Goal: Use online tool/utility: Utilize a website feature to perform a specific function

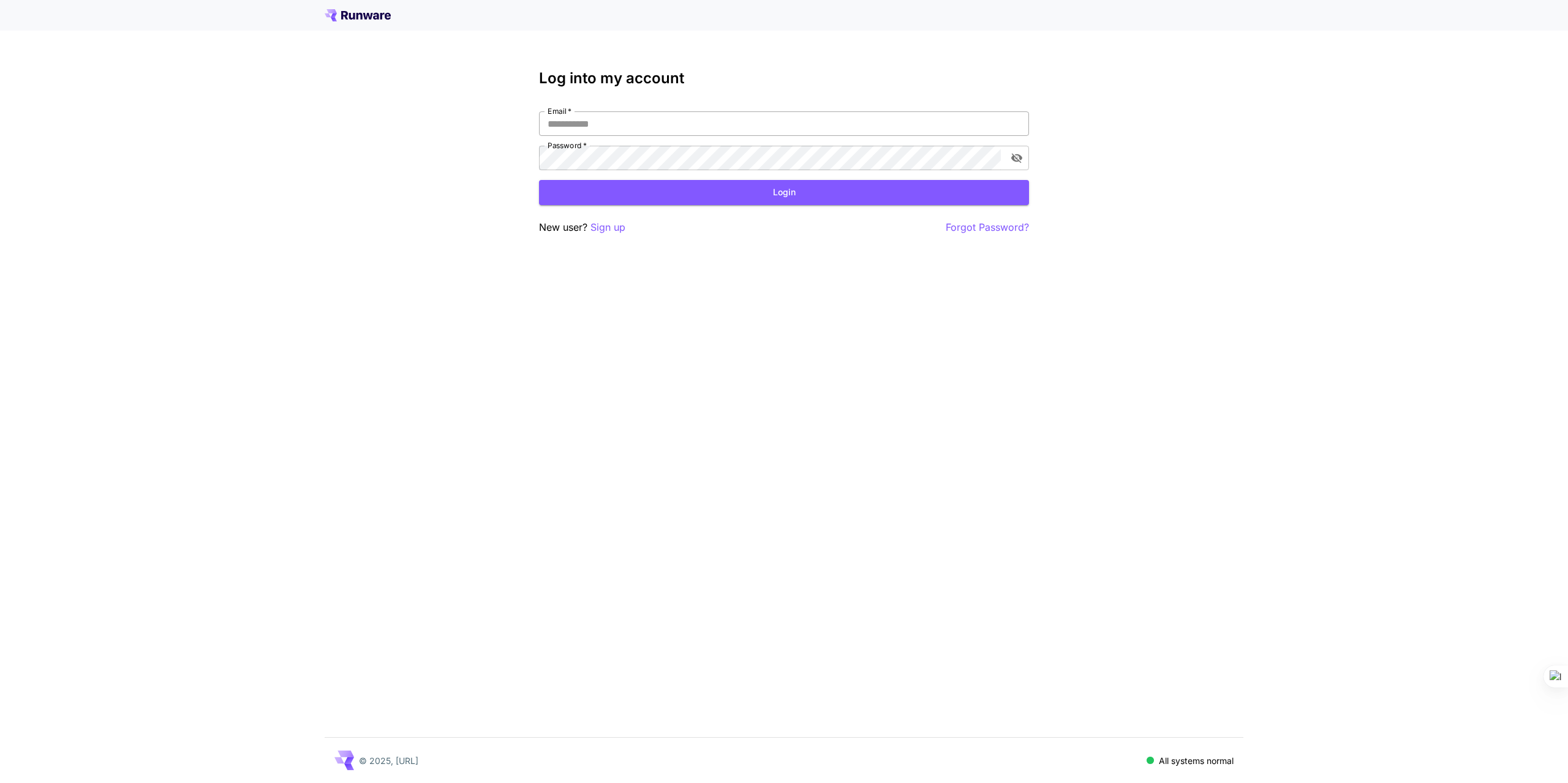
type input "**********"
click at [1005, 126] on input "**********" at bounding box center [784, 124] width 490 height 25
click at [660, 194] on button "Login" at bounding box center [784, 192] width 490 height 25
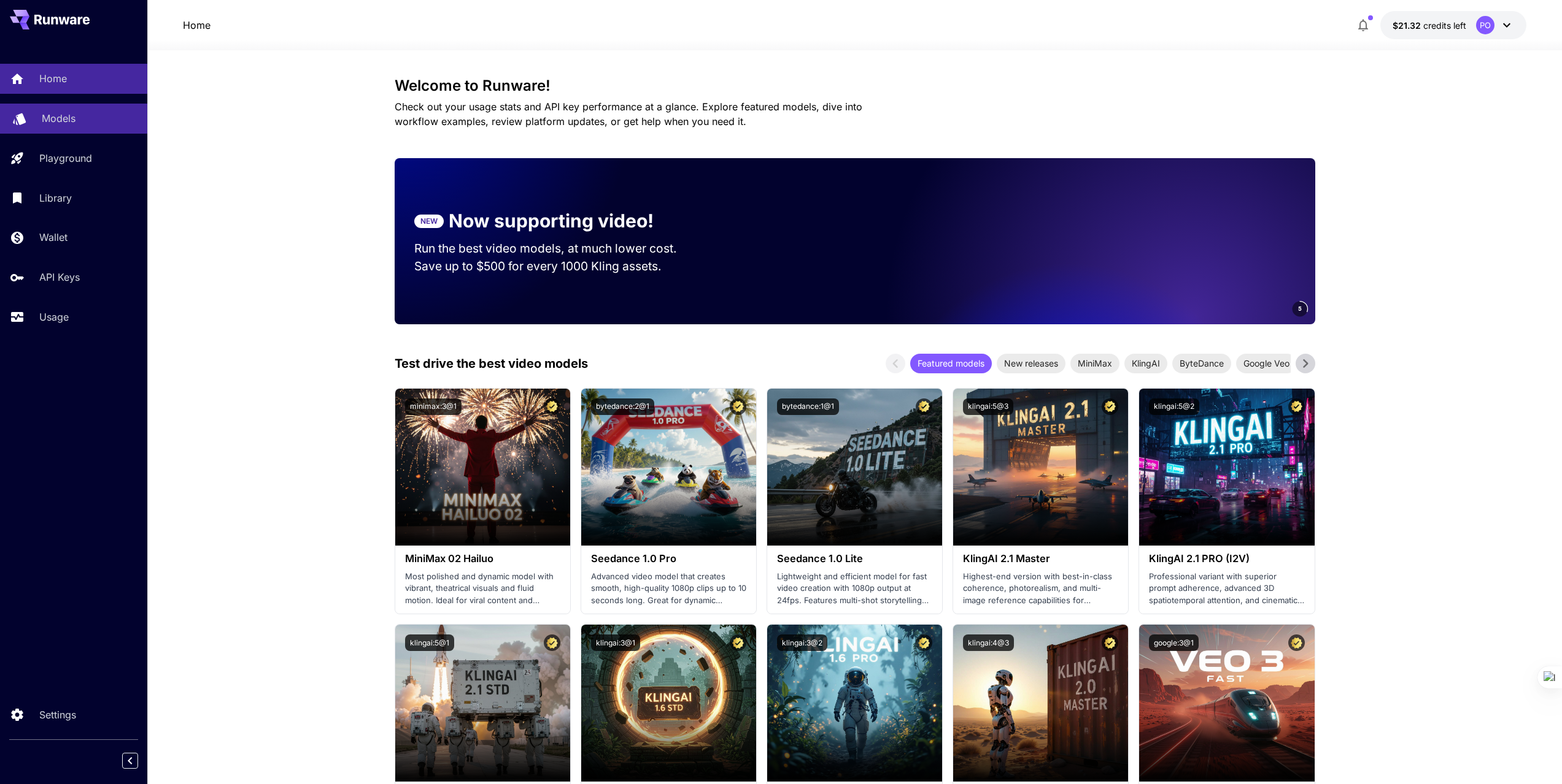
click at [57, 117] on p "Models" at bounding box center [58, 118] width 33 height 15
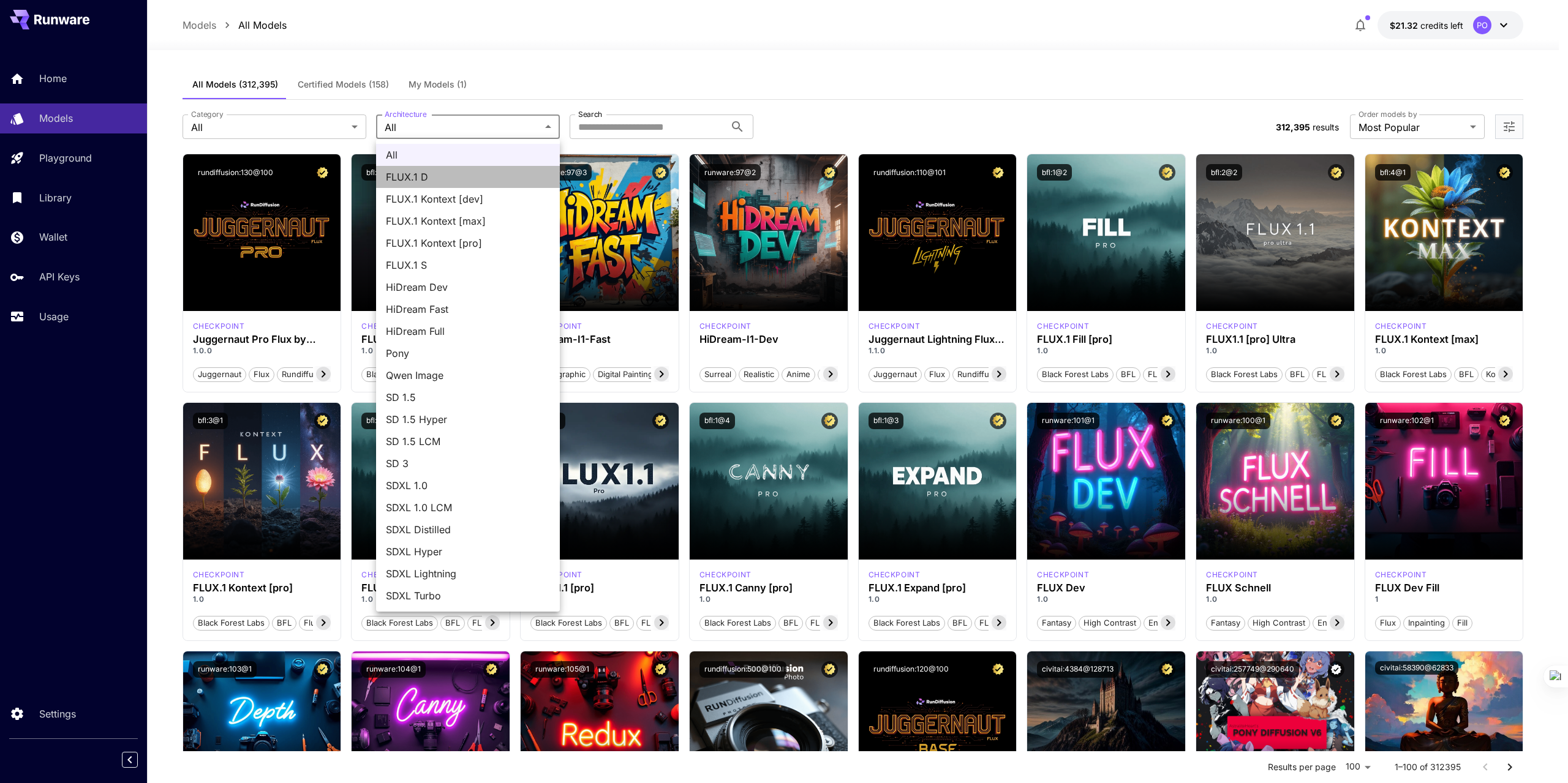
click at [433, 174] on span "FLUX.1 D" at bounding box center [468, 177] width 164 height 15
type input "******"
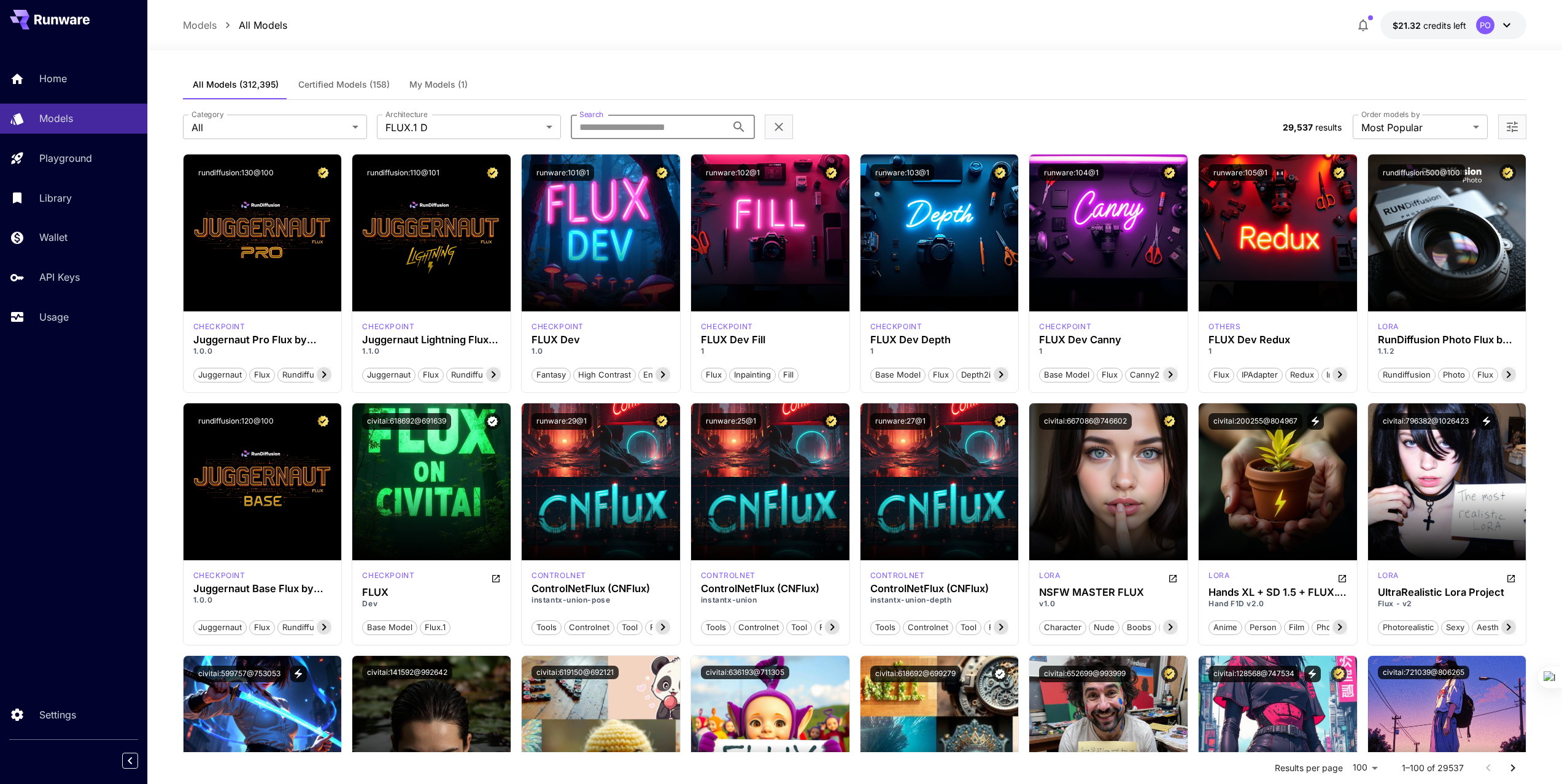
click at [662, 133] on input "Search" at bounding box center [649, 127] width 156 height 25
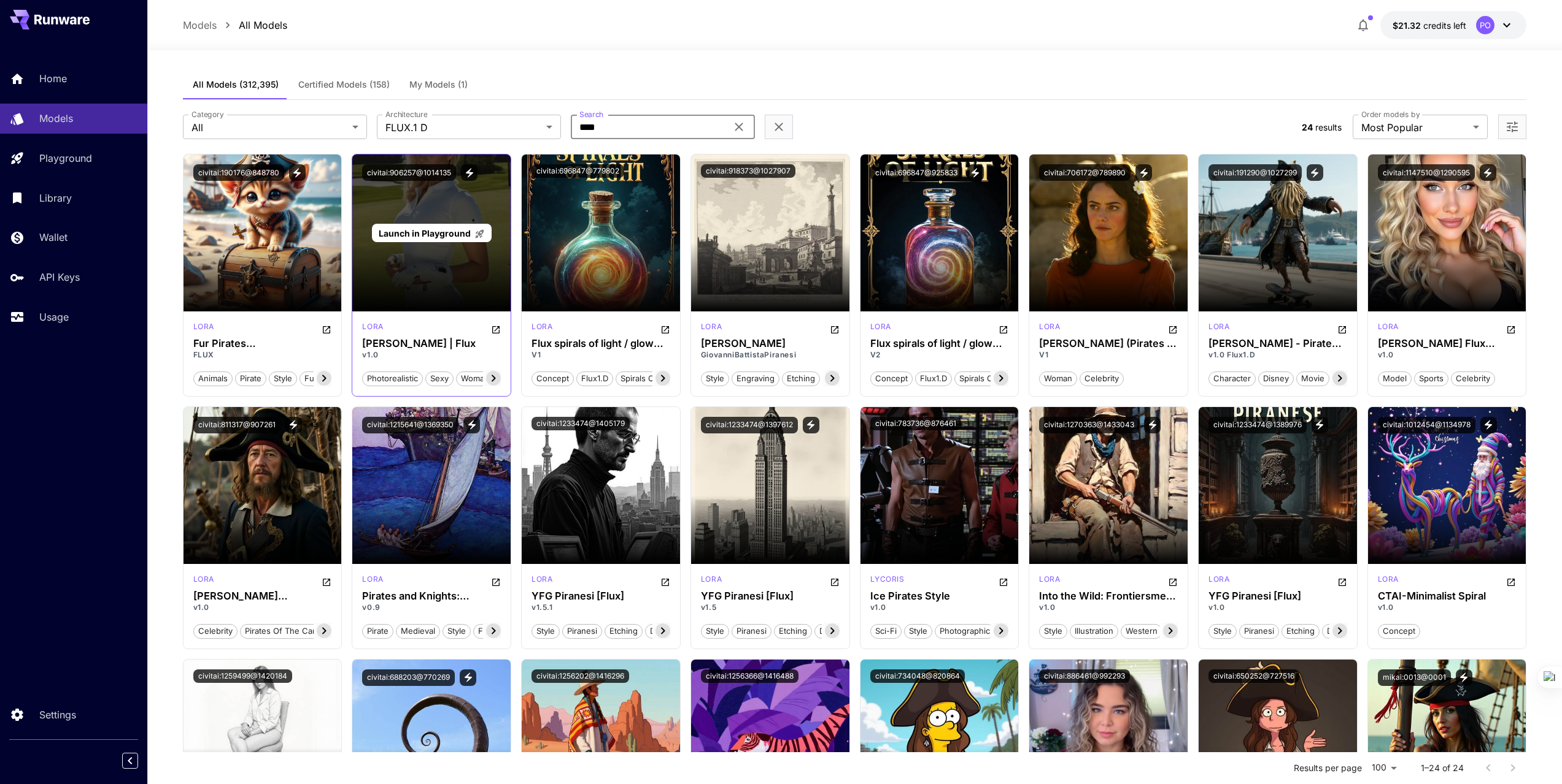
type input "****"
click at [435, 267] on div "Launch in Playground" at bounding box center [431, 233] width 158 height 157
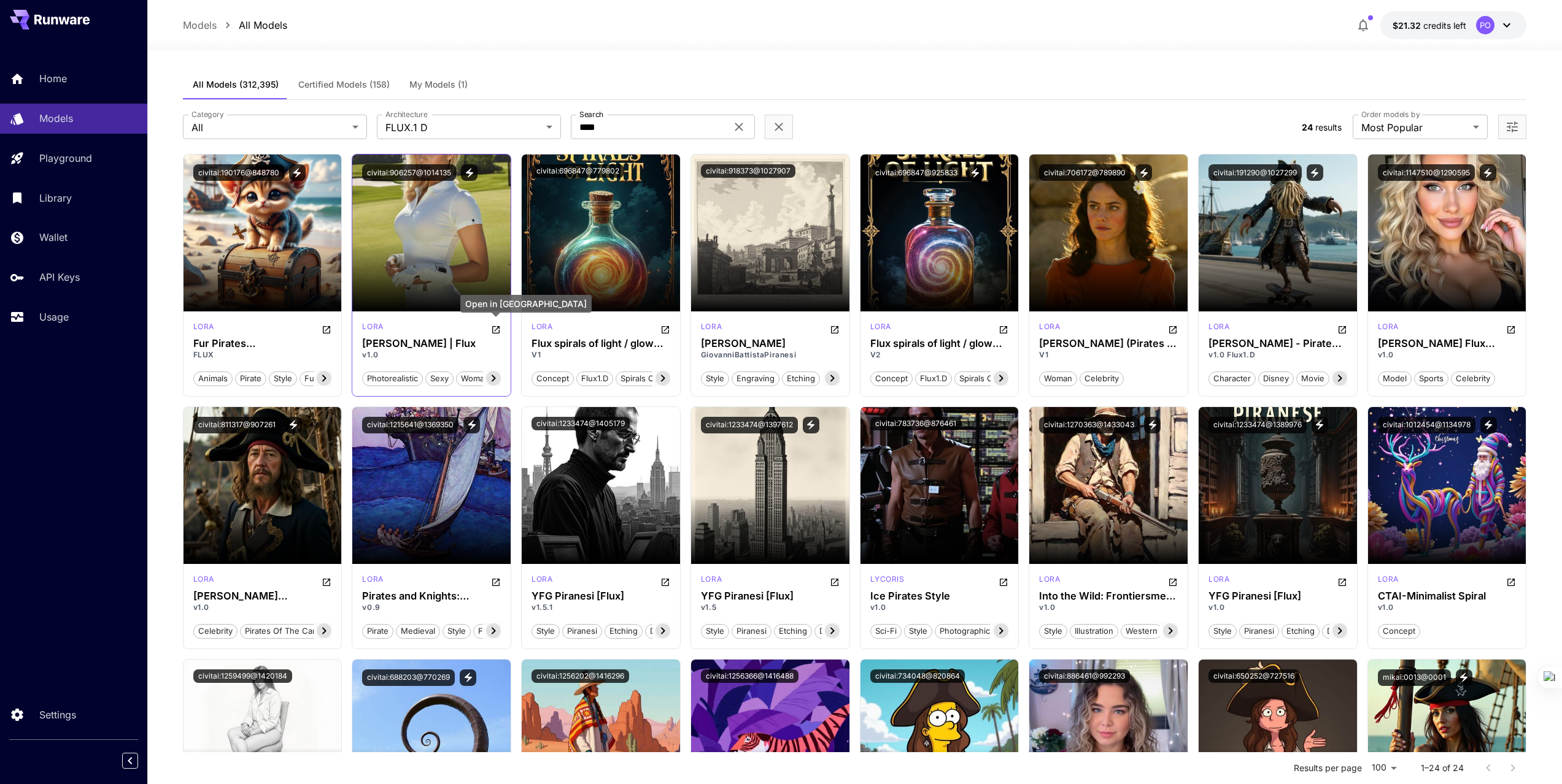
click at [496, 331] on icon "Open in CivitAI" at bounding box center [496, 330] width 10 height 10
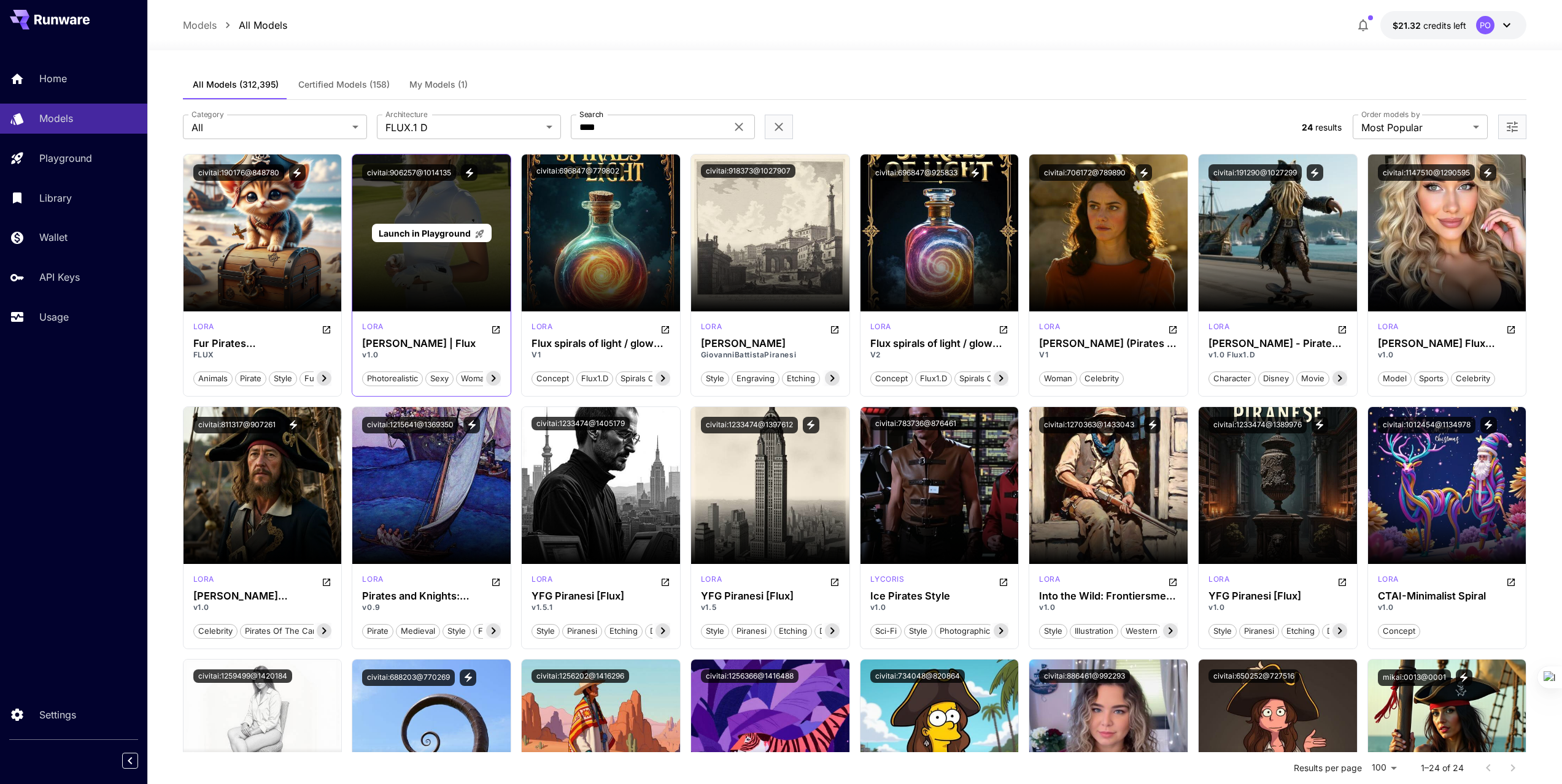
click at [419, 235] on span "Launch in Playground" at bounding box center [424, 233] width 92 height 10
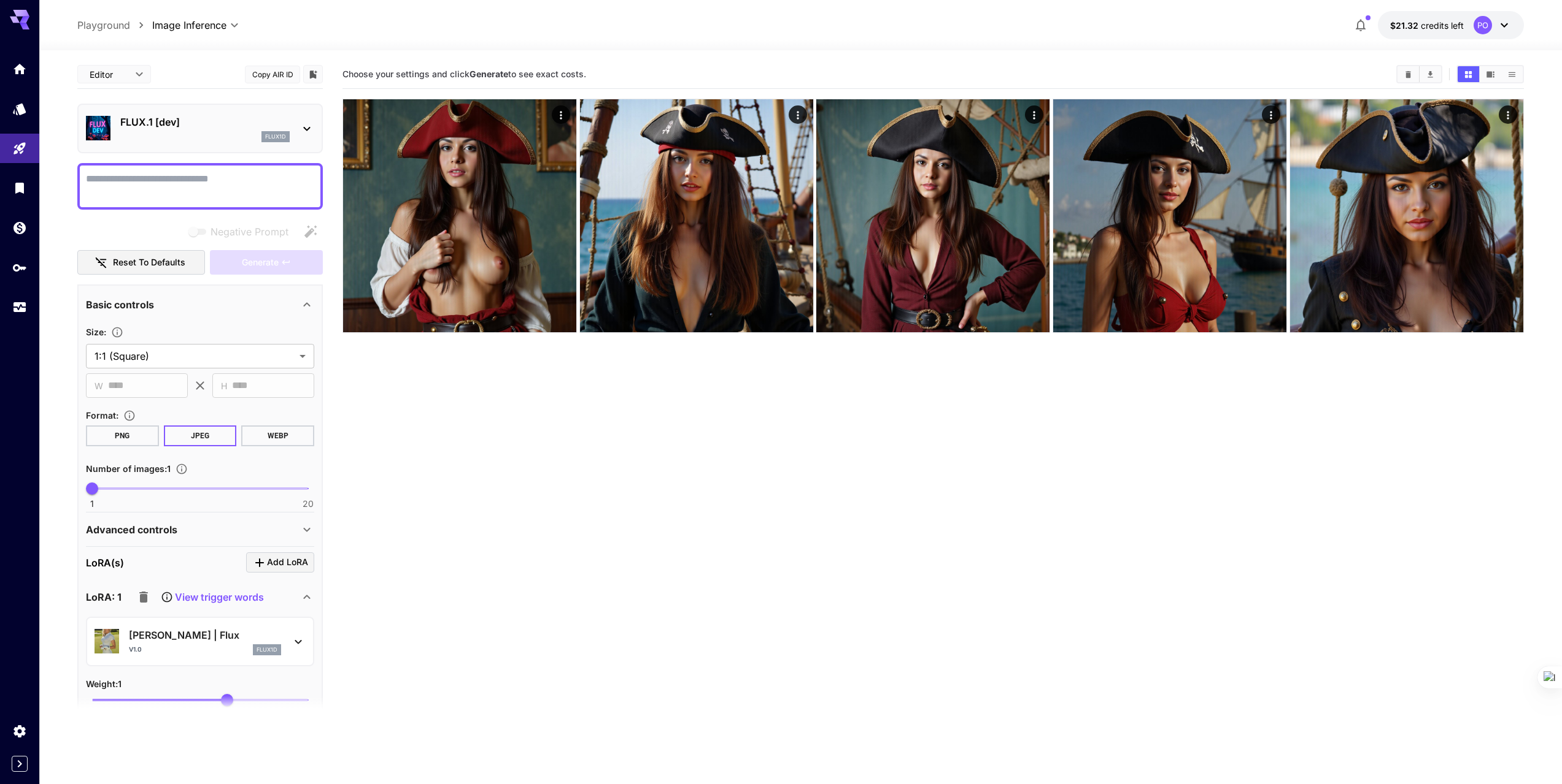
click at [191, 181] on textarea "Negative Prompt" at bounding box center [200, 186] width 228 height 29
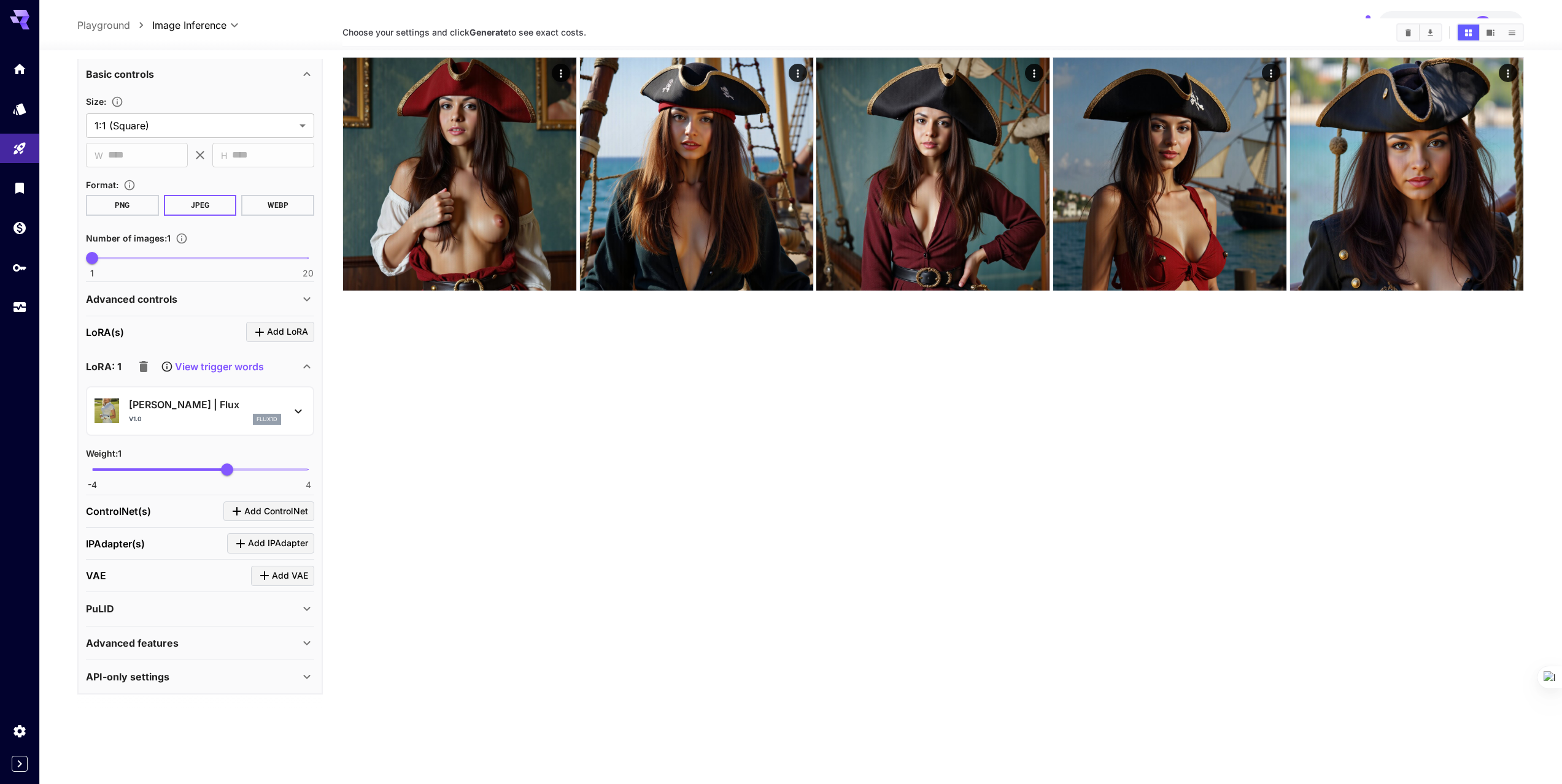
scroll to position [61, 0]
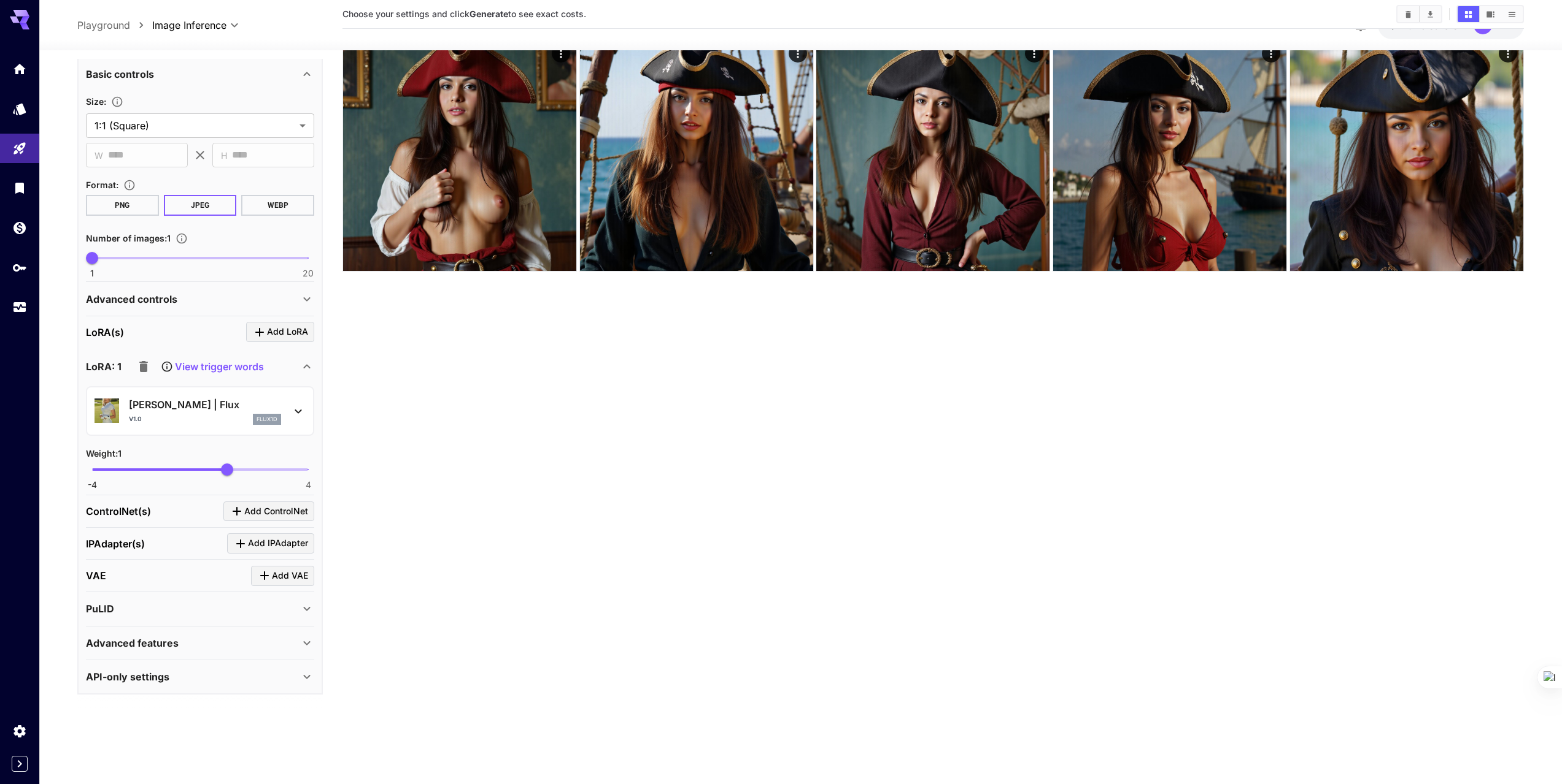
type textarea "**********"
click at [175, 646] on p "Advanced features" at bounding box center [132, 643] width 92 height 15
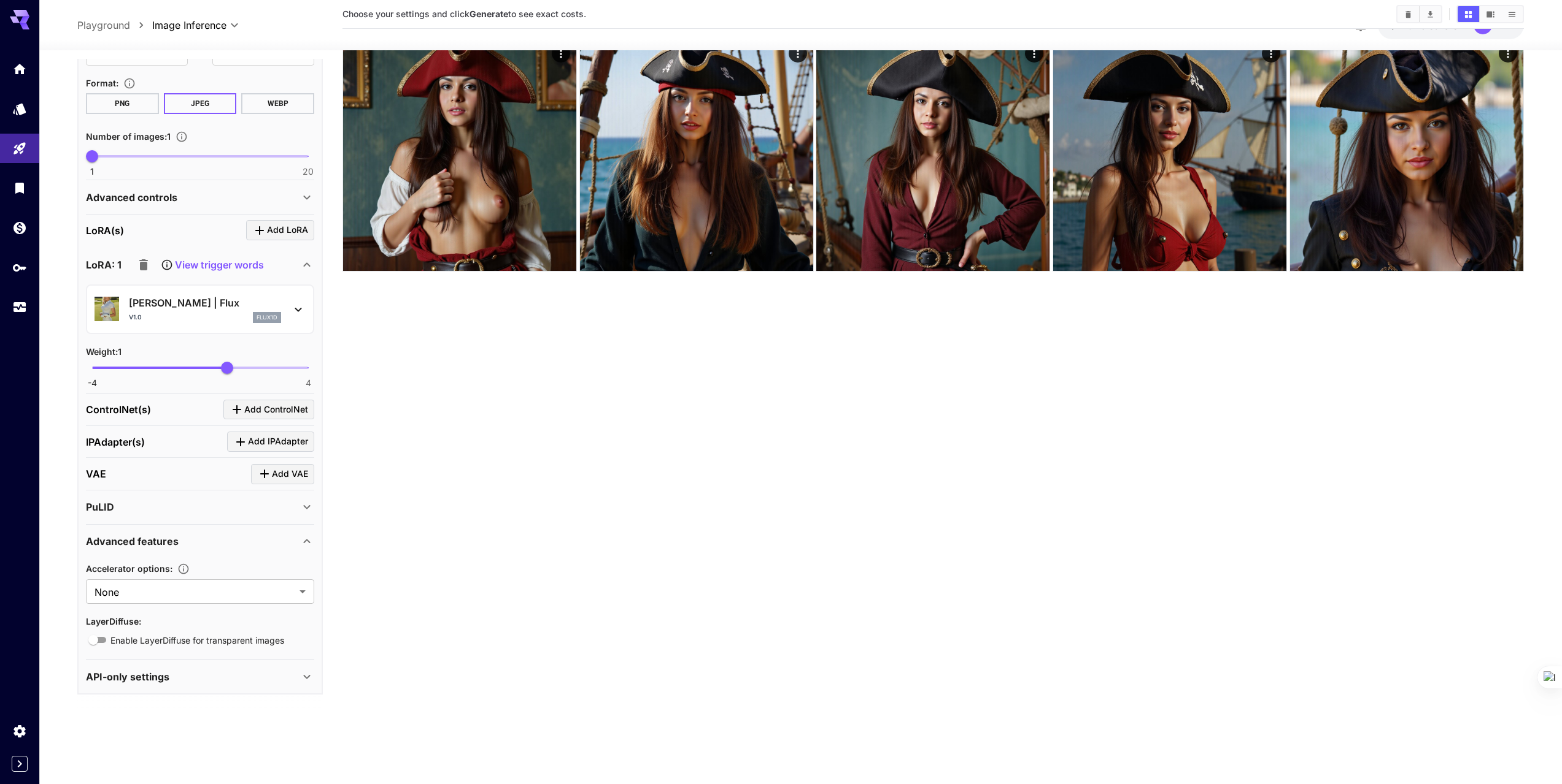
scroll to position [97, 0]
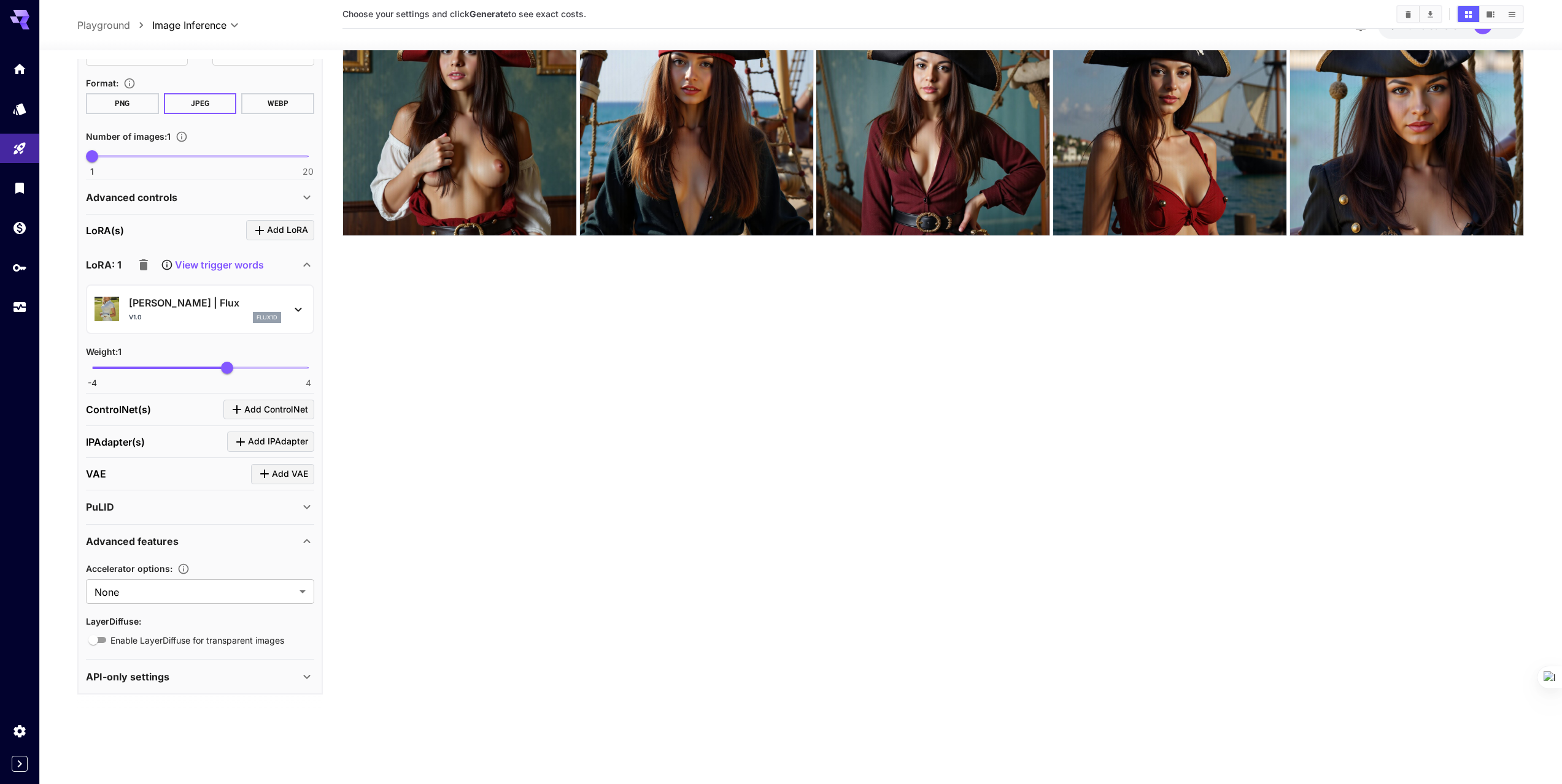
click at [156, 678] on p "API-only settings" at bounding box center [127, 677] width 83 height 15
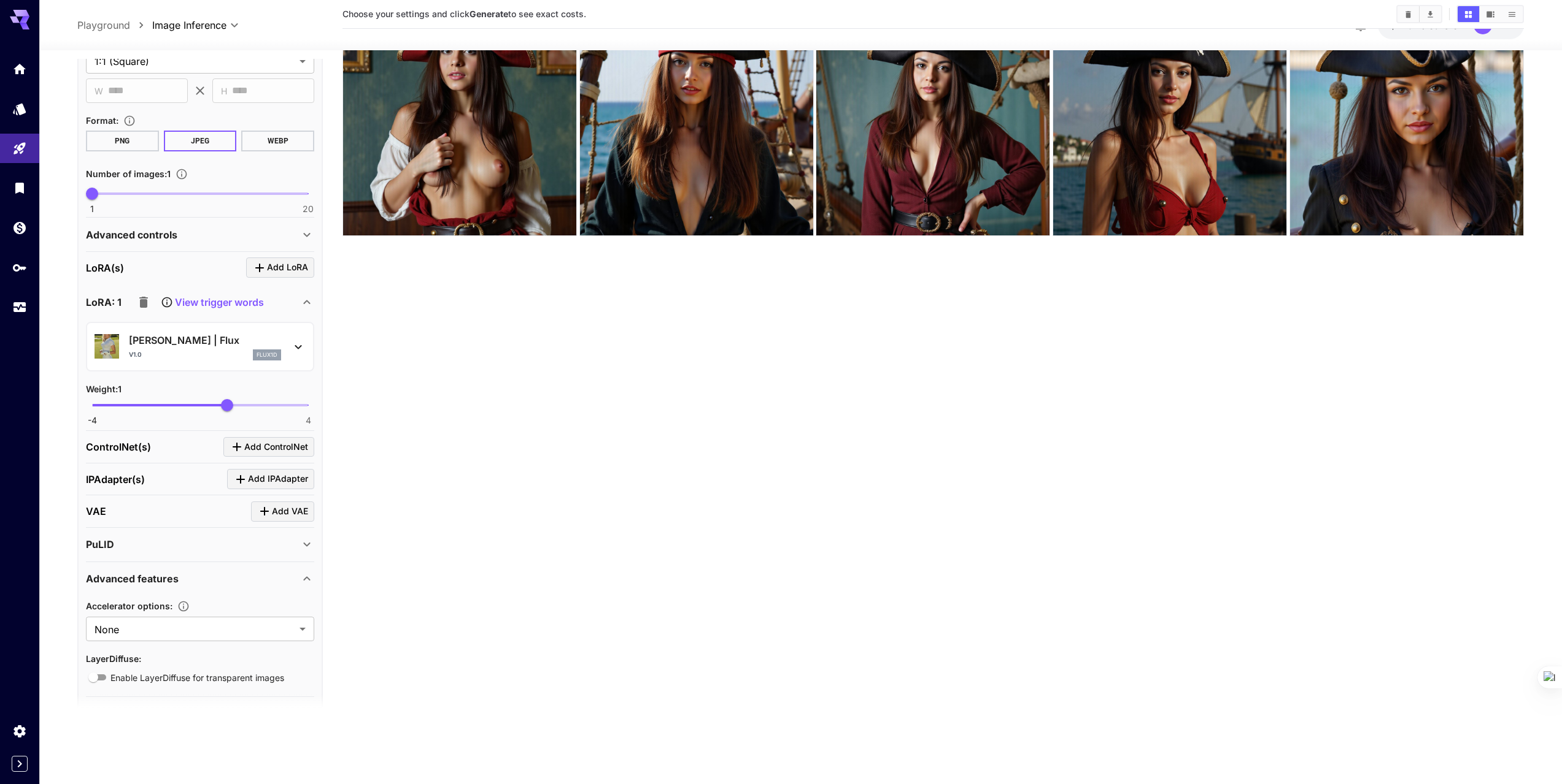
scroll to position [232, 0]
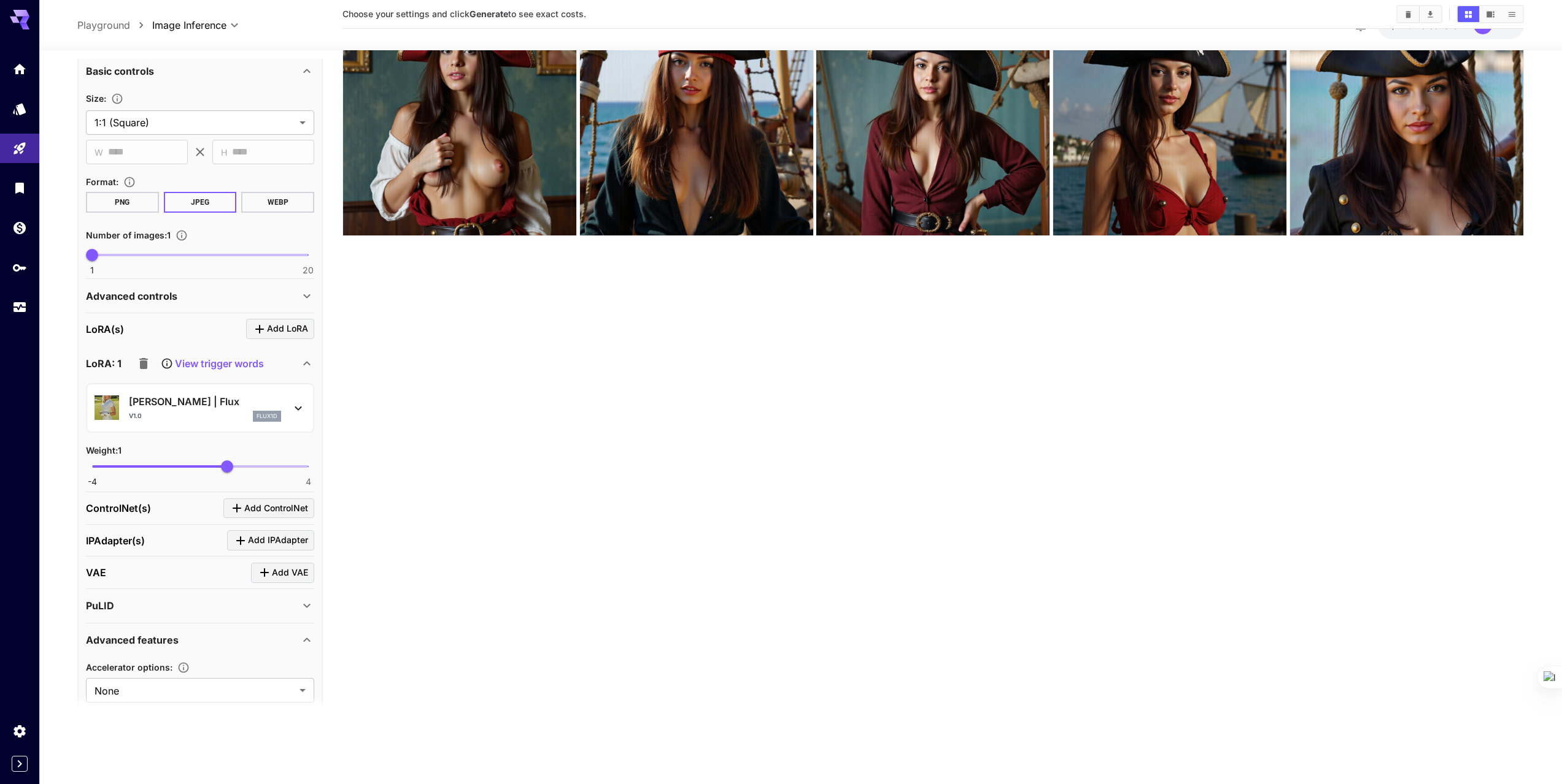
click at [127, 206] on button "PNG" at bounding box center [123, 202] width 73 height 21
click at [198, 123] on body "**********" at bounding box center [781, 343] width 1562 height 881
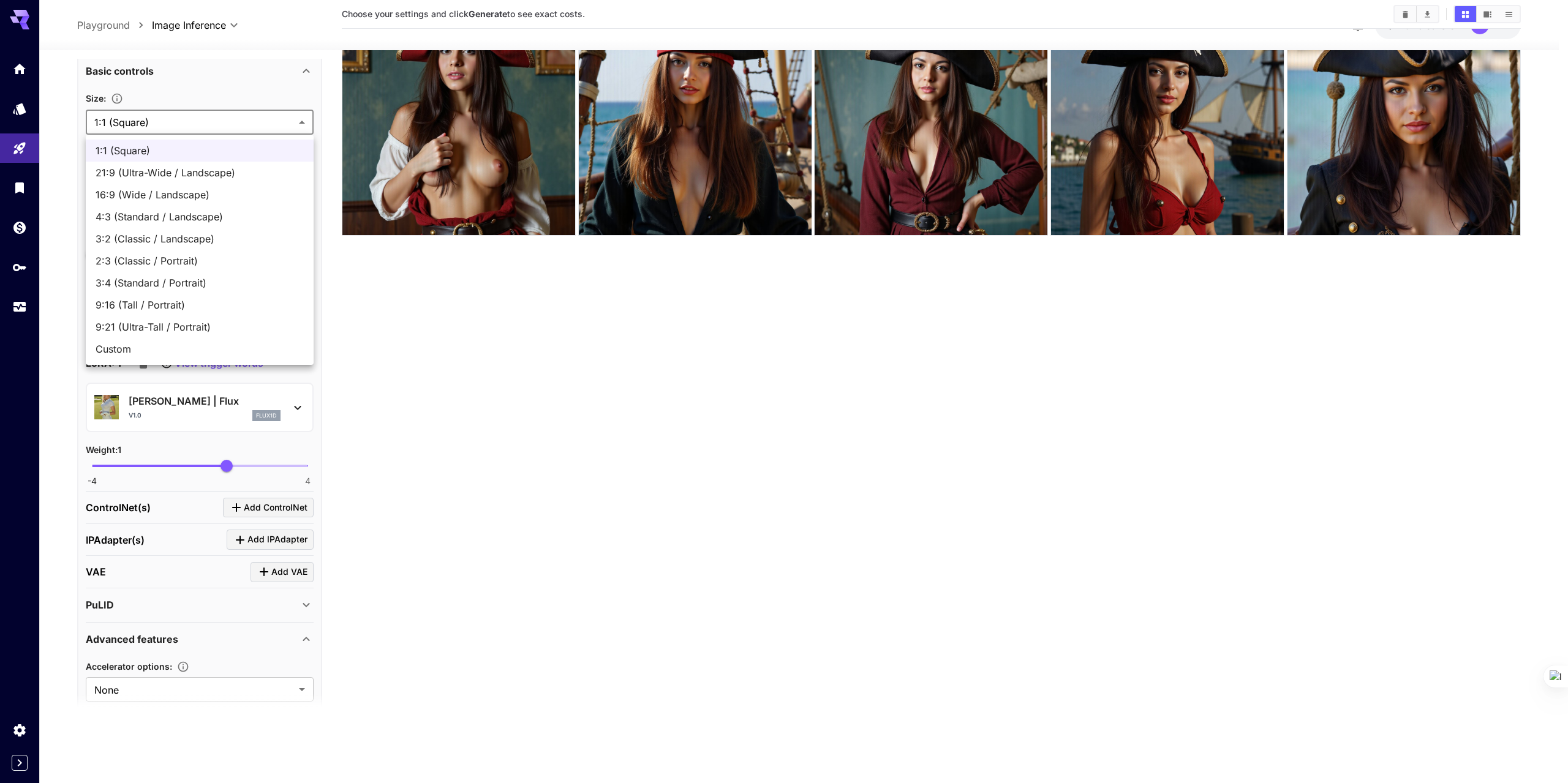
click at [173, 261] on span "2:3 (Classic / Portrait)" at bounding box center [199, 260] width 208 height 15
type input "**********"
type input "***"
type input "****"
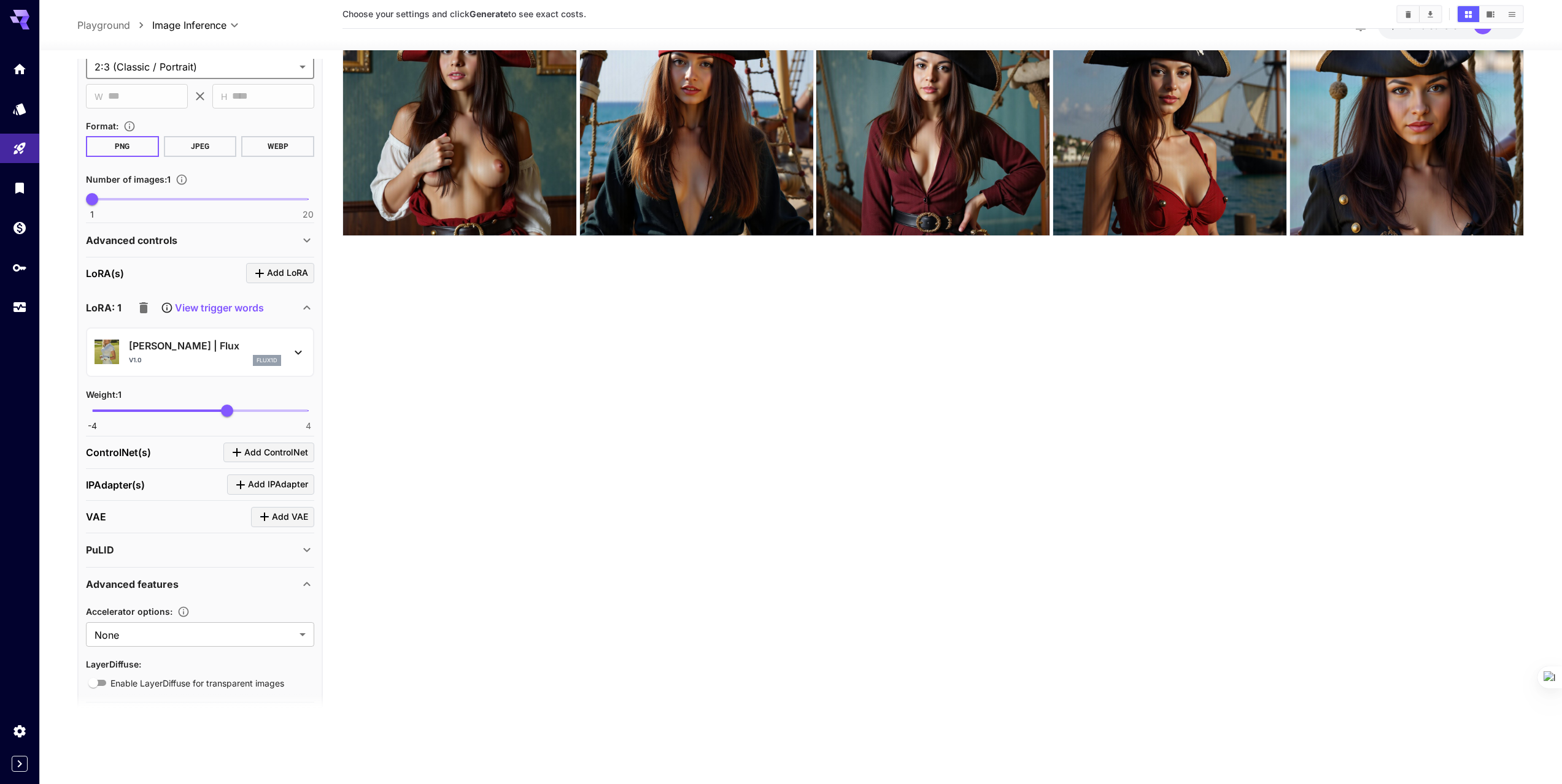
scroll to position [0, 0]
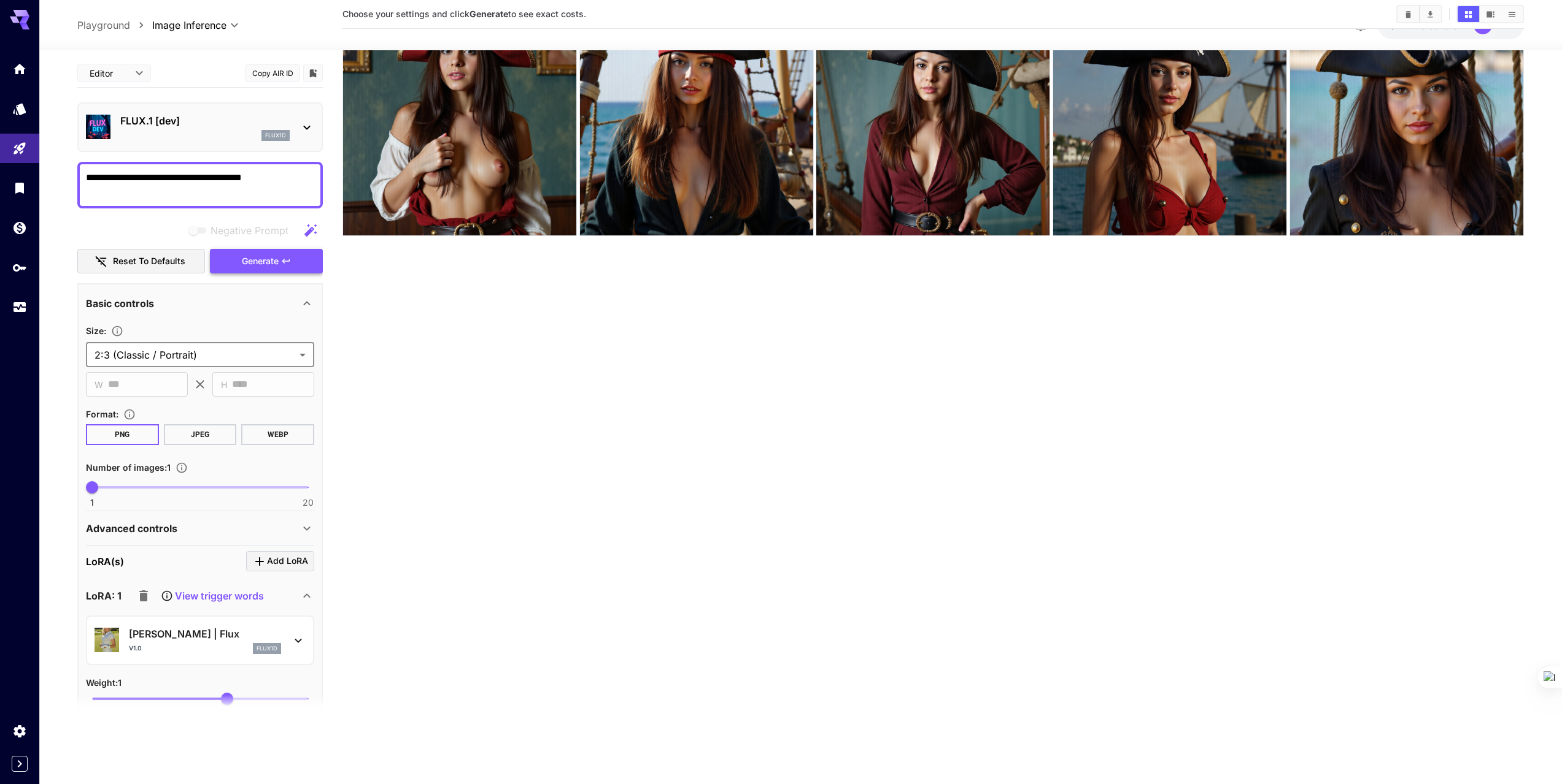
click at [254, 270] on button "Generate" at bounding box center [266, 262] width 113 height 25
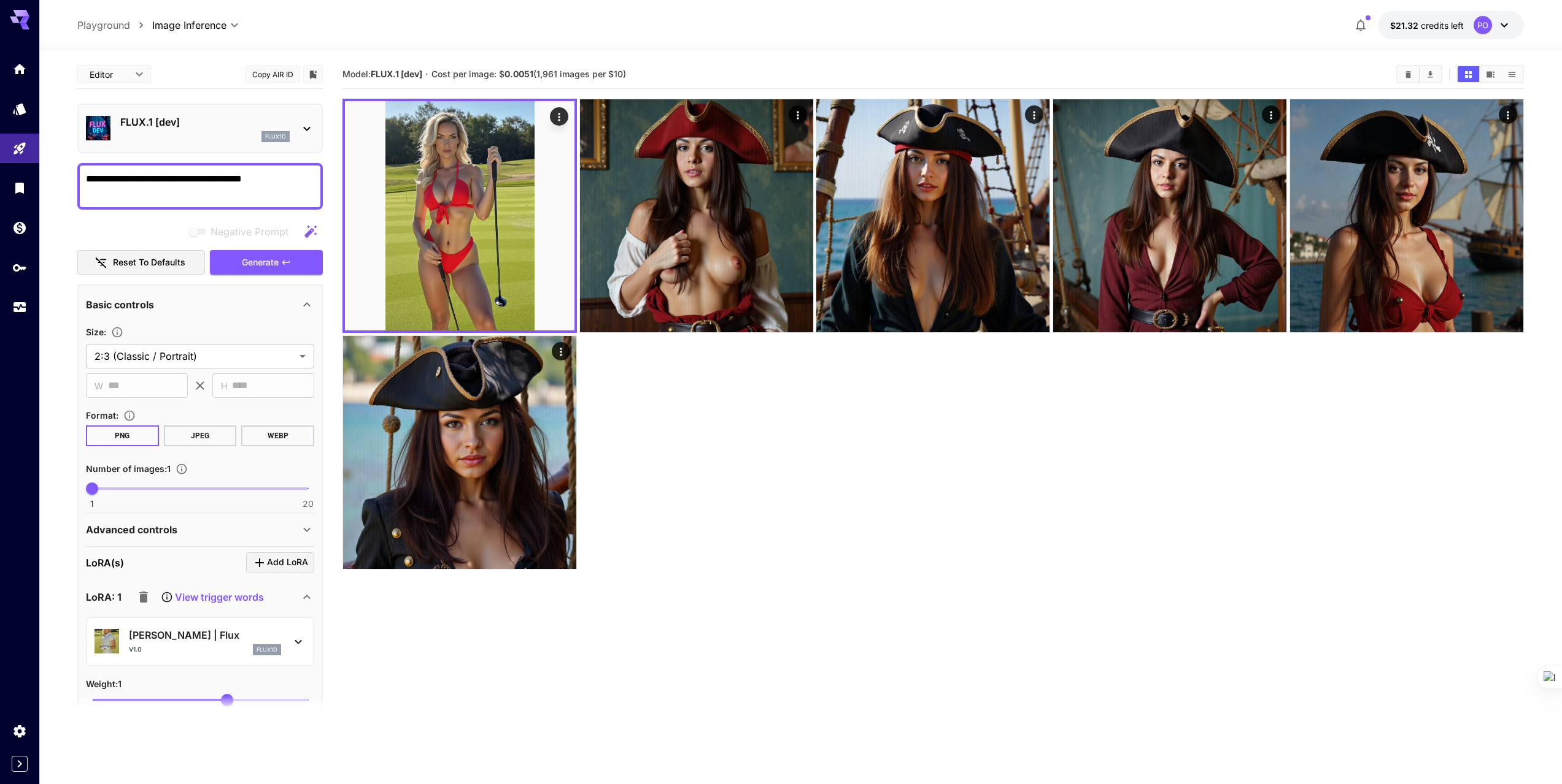
click at [111, 180] on textarea "**********" at bounding box center [200, 186] width 228 height 29
click at [141, 178] on textarea "**********" at bounding box center [200, 186] width 228 height 29
type textarea "**********"
click at [250, 261] on span "Generate" at bounding box center [259, 263] width 37 height 16
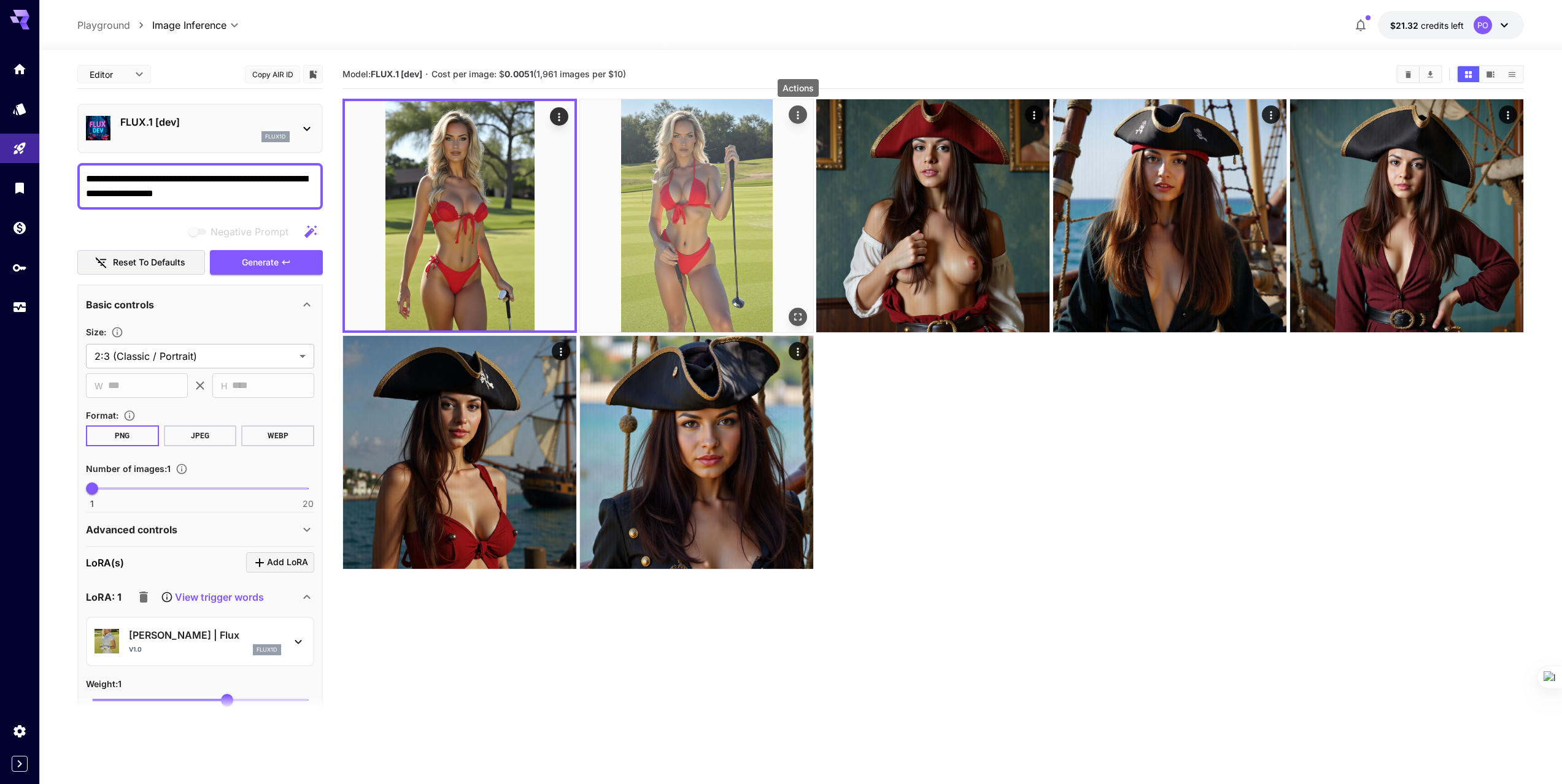
click at [796, 119] on icon "Actions" at bounding box center [798, 116] width 12 height 12
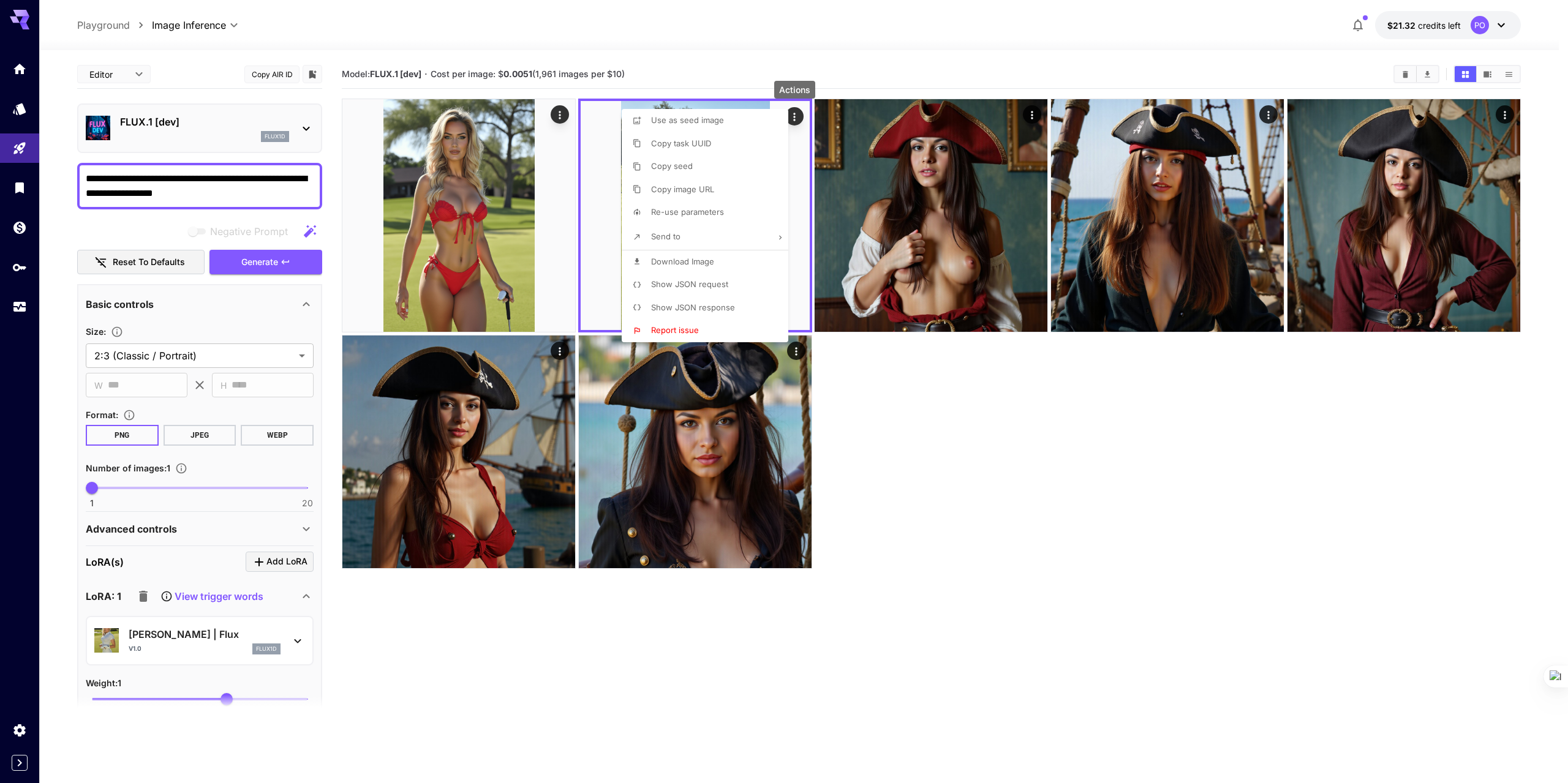
click at [960, 419] on div at bounding box center [784, 392] width 1568 height 783
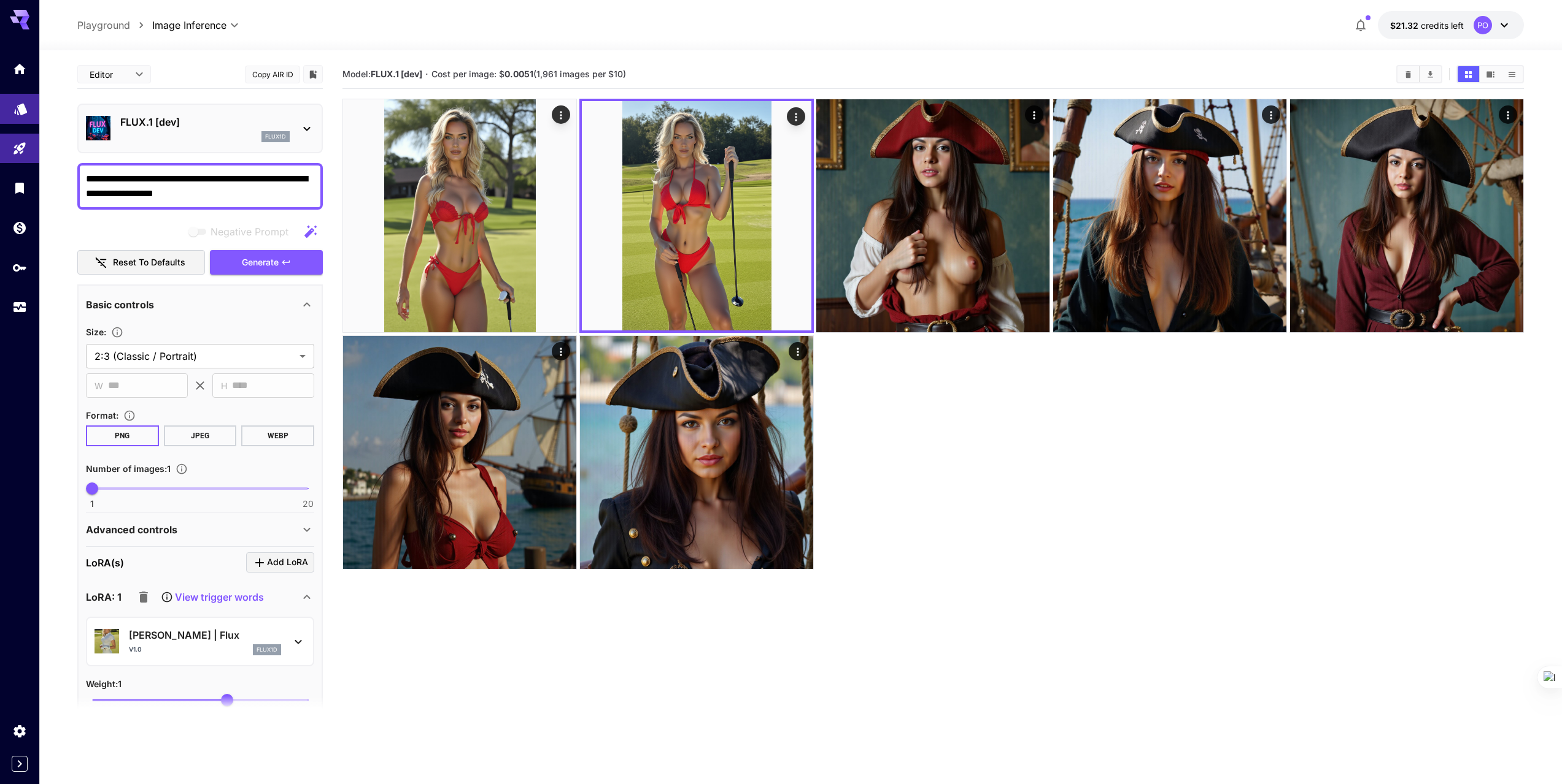
click at [12, 109] on link at bounding box center [19, 109] width 40 height 30
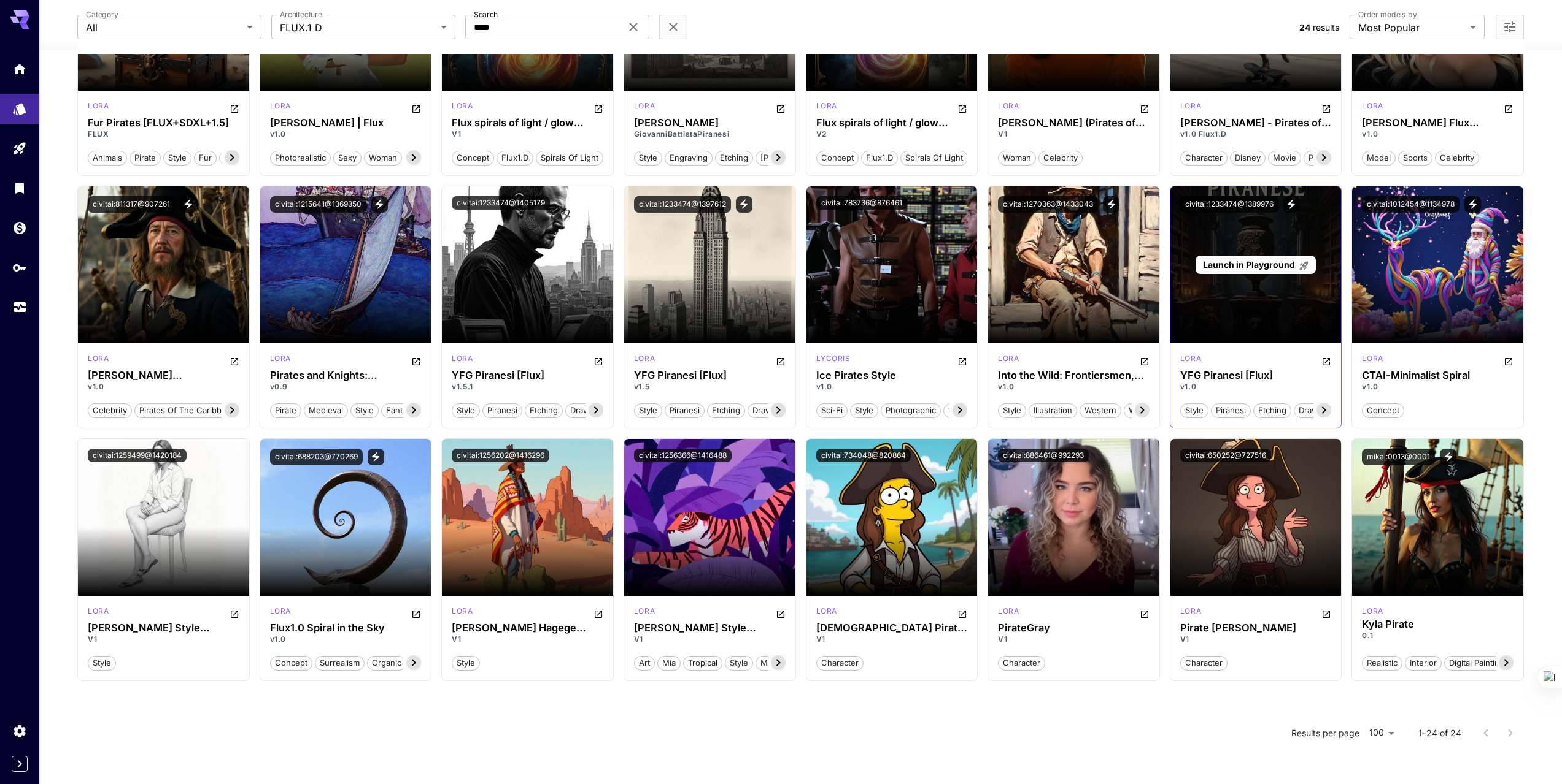
scroll to position [240, 0]
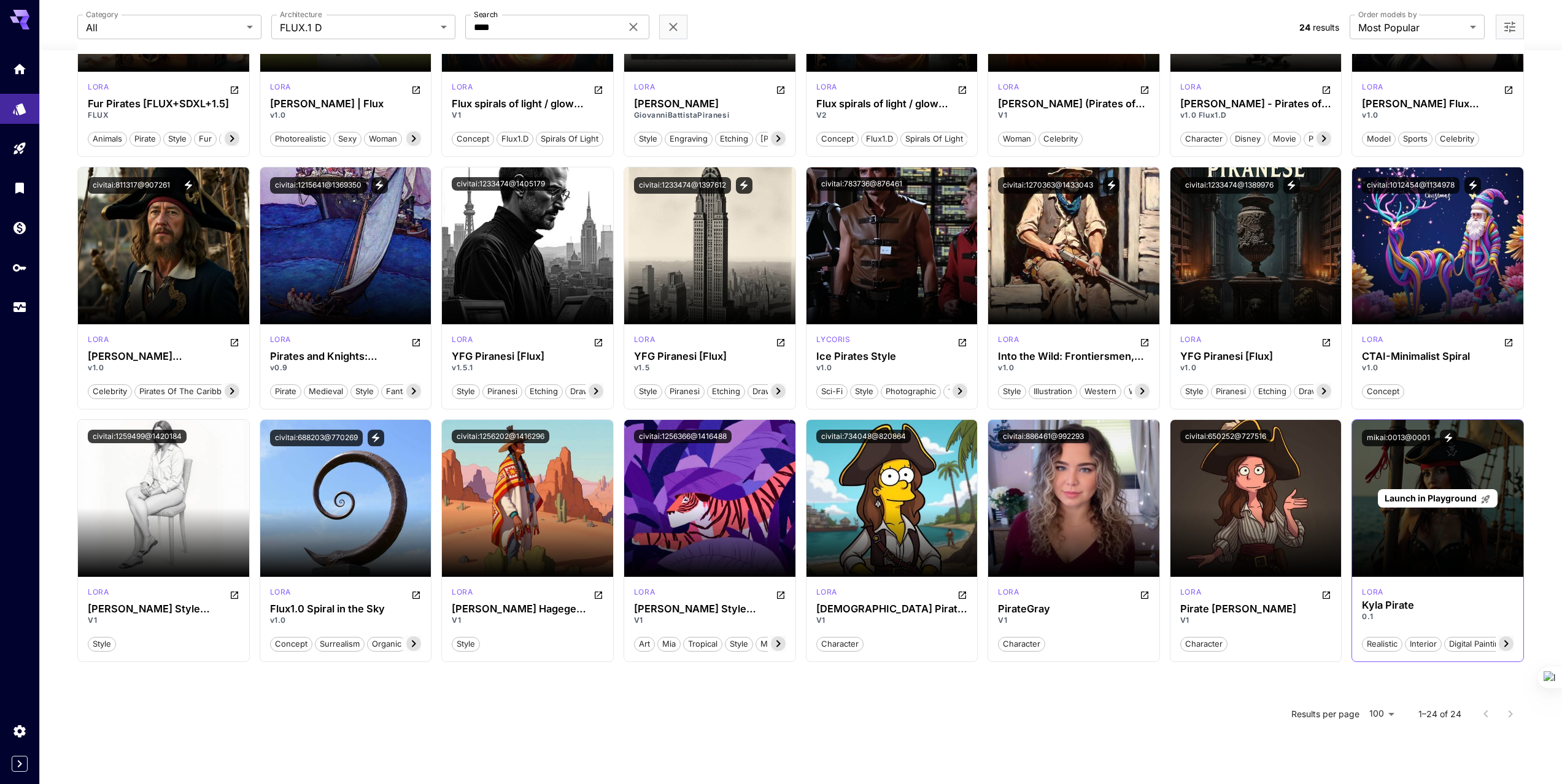
click at [1442, 501] on span "Launch in Playground" at bounding box center [1430, 498] width 92 height 10
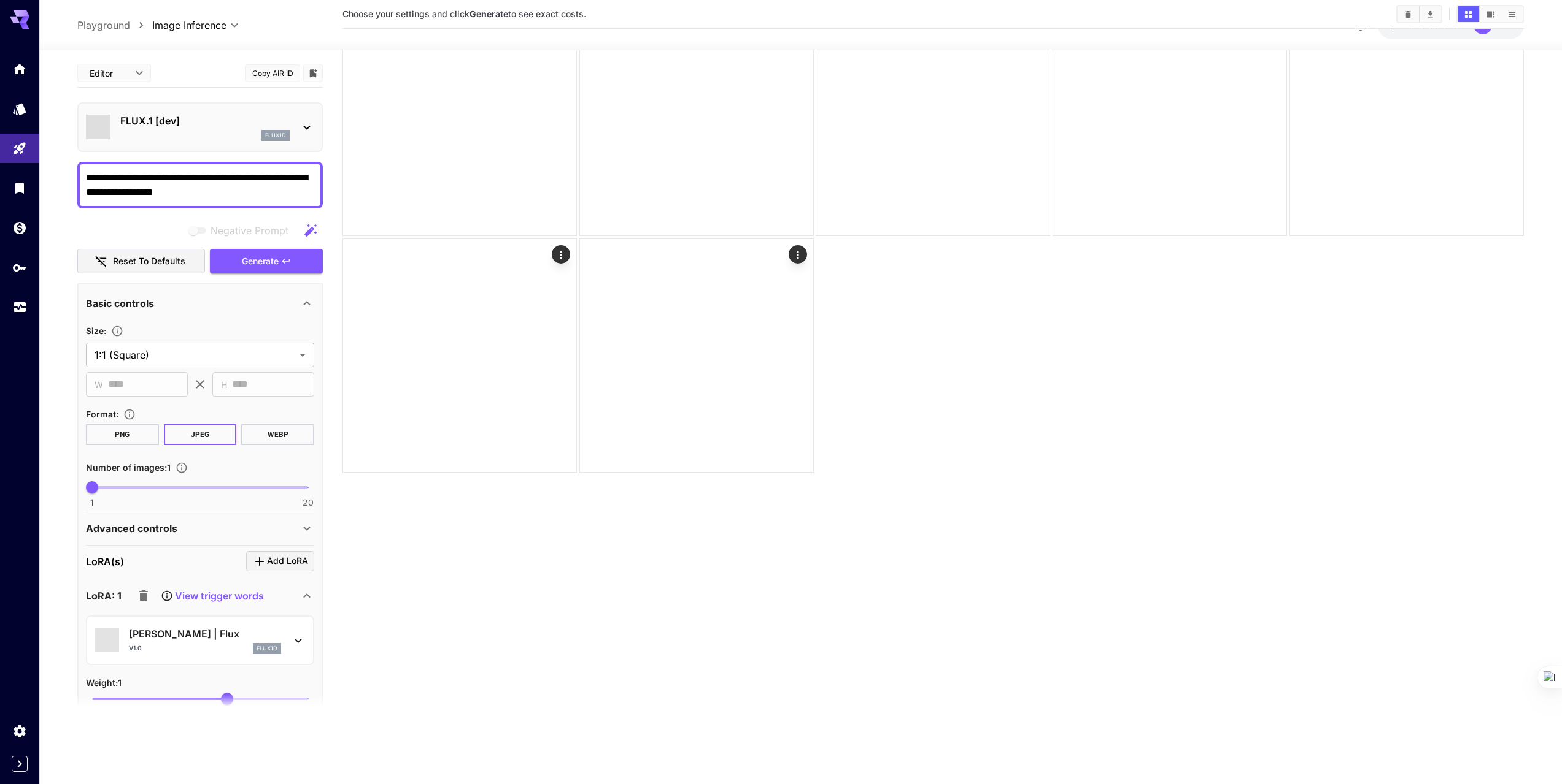
scroll to position [97, 0]
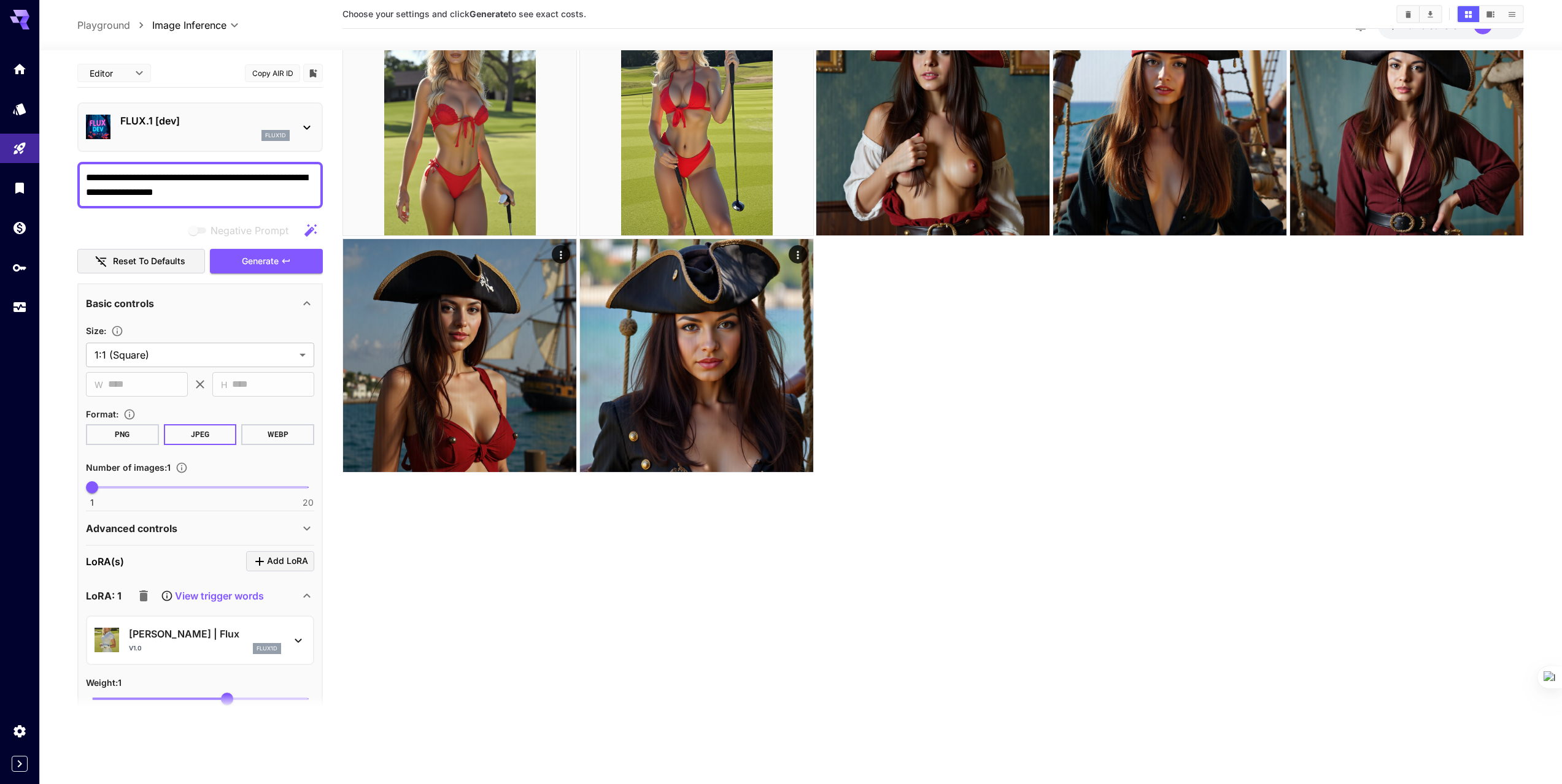
drag, startPoint x: 189, startPoint y: 194, endPoint x: 49, endPoint y: 164, distance: 143.2
click at [49, 164] on section "**********" at bounding box center [801, 369] width 1522 height 831
paste textarea "**********"
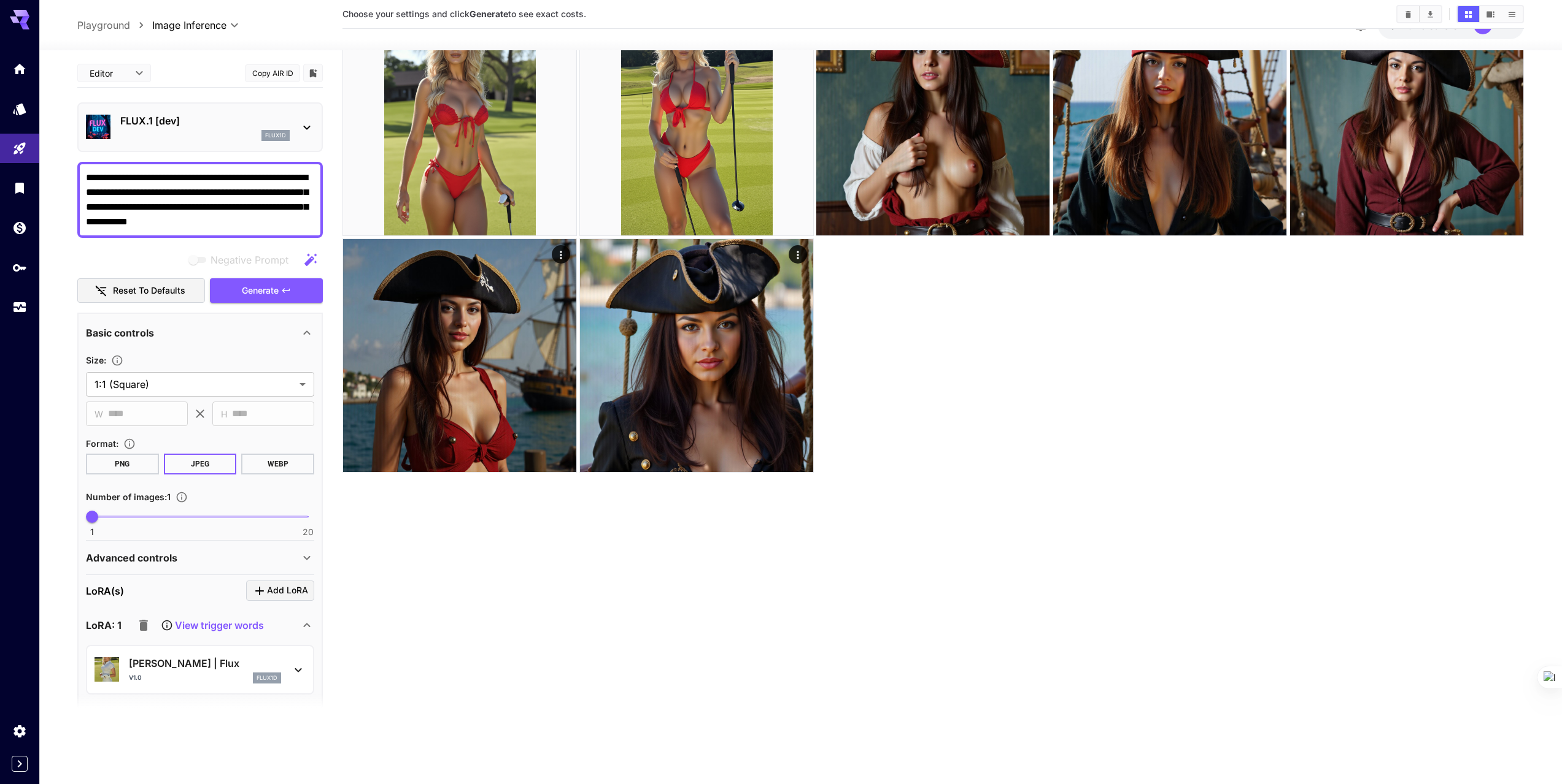
click at [82, 176] on div "**********" at bounding box center [200, 200] width 245 height 76
click at [87, 177] on textarea "**********" at bounding box center [200, 200] width 228 height 59
type textarea "**********"
click at [148, 521] on span "1 20 1" at bounding box center [200, 517] width 216 height 19
click at [125, 521] on span "1 20 6" at bounding box center [200, 517] width 216 height 19
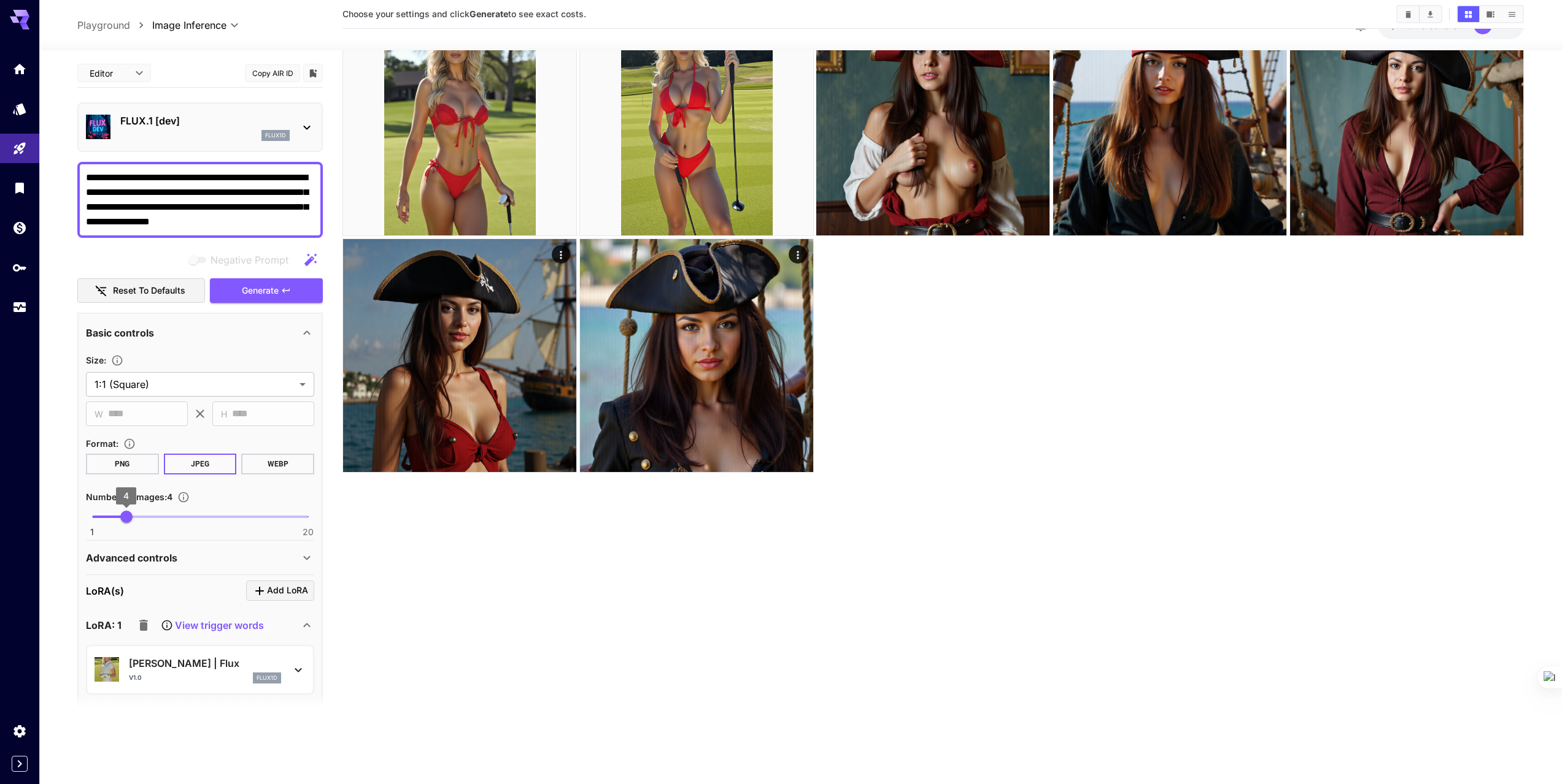
click at [133, 522] on span "4" at bounding box center [127, 517] width 12 height 12
type input "*"
click at [261, 289] on span "Generate" at bounding box center [259, 291] width 37 height 16
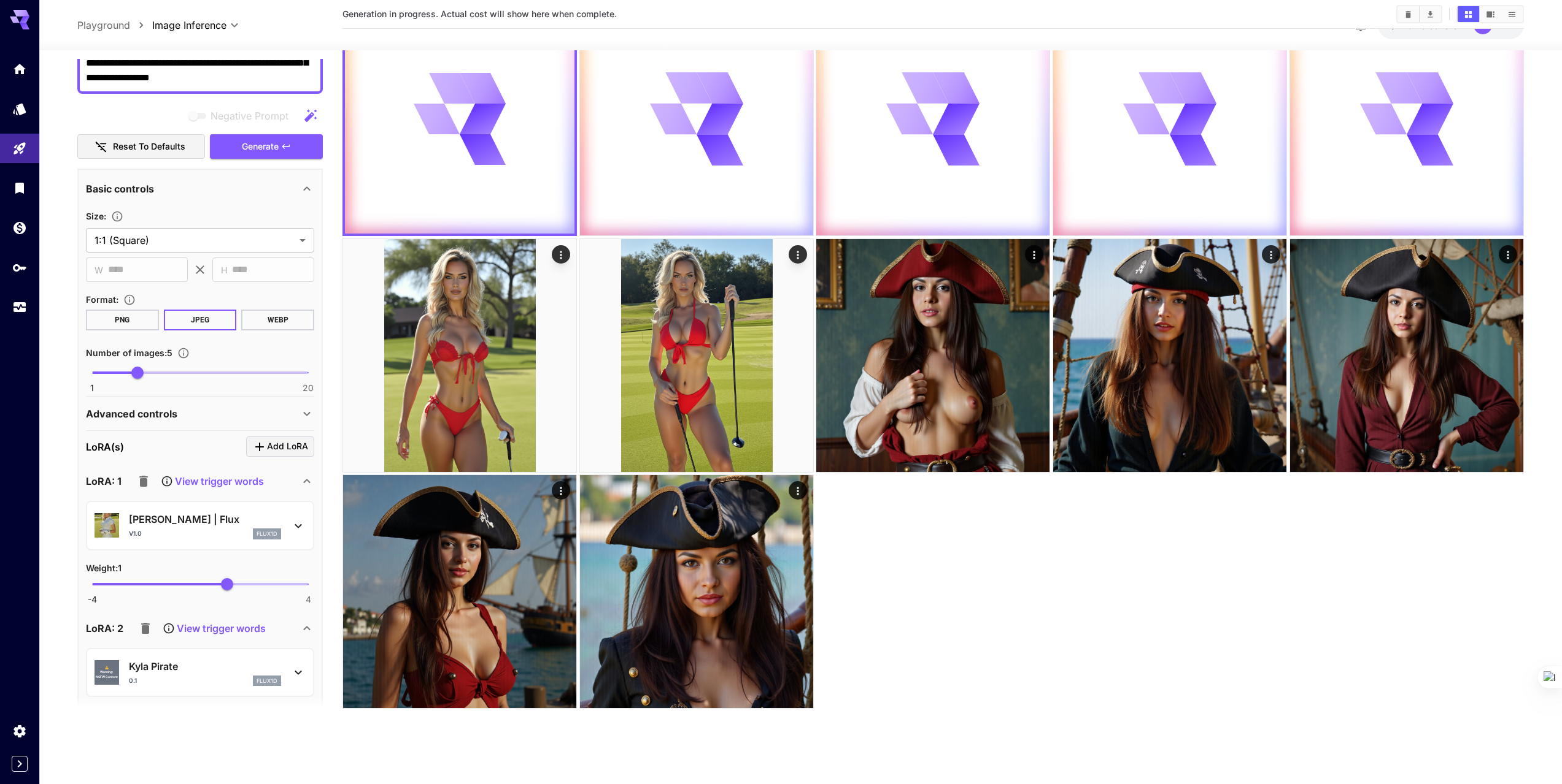
scroll to position [245, 0]
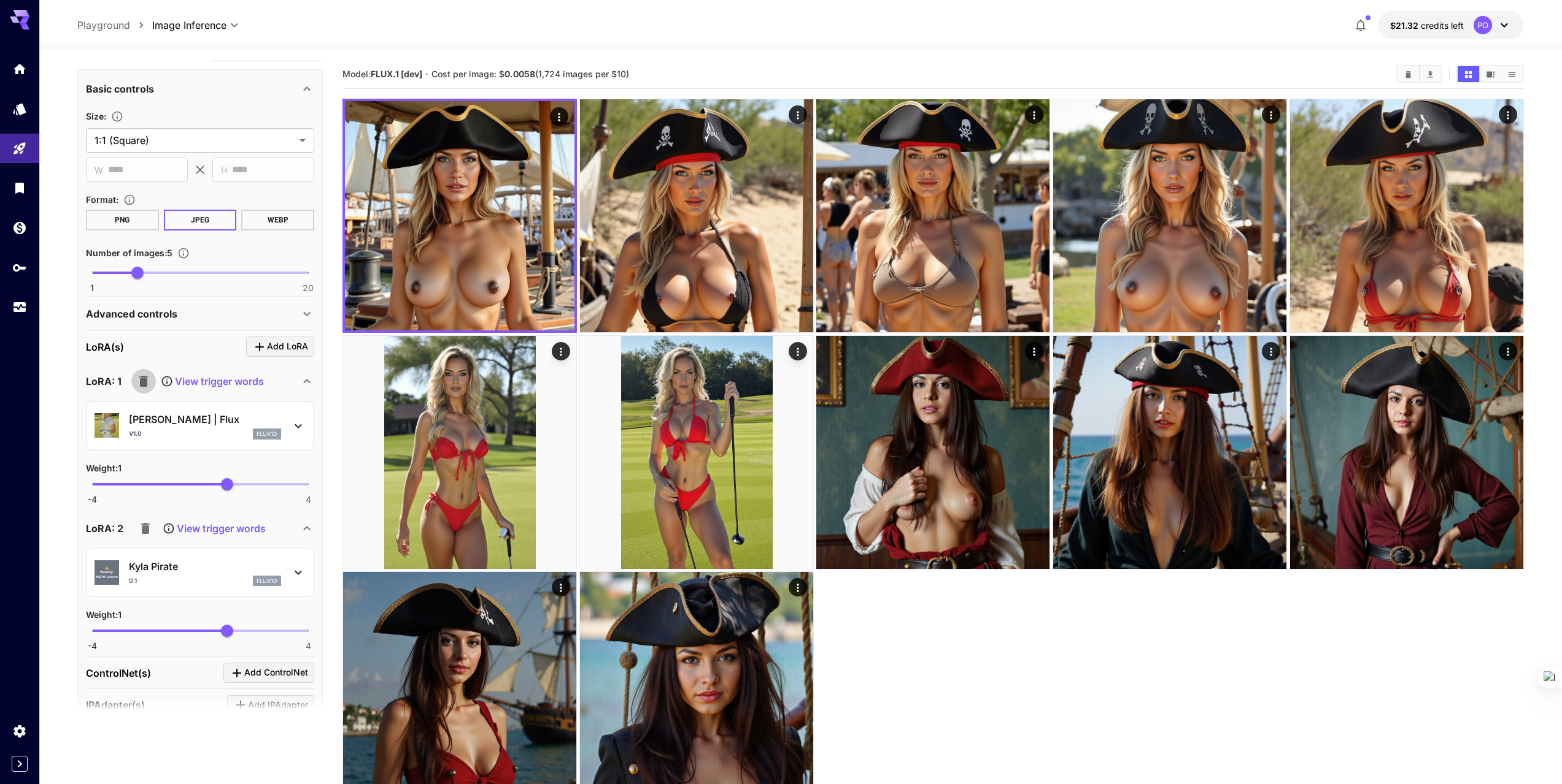
click at [147, 379] on icon "button" at bounding box center [143, 381] width 9 height 11
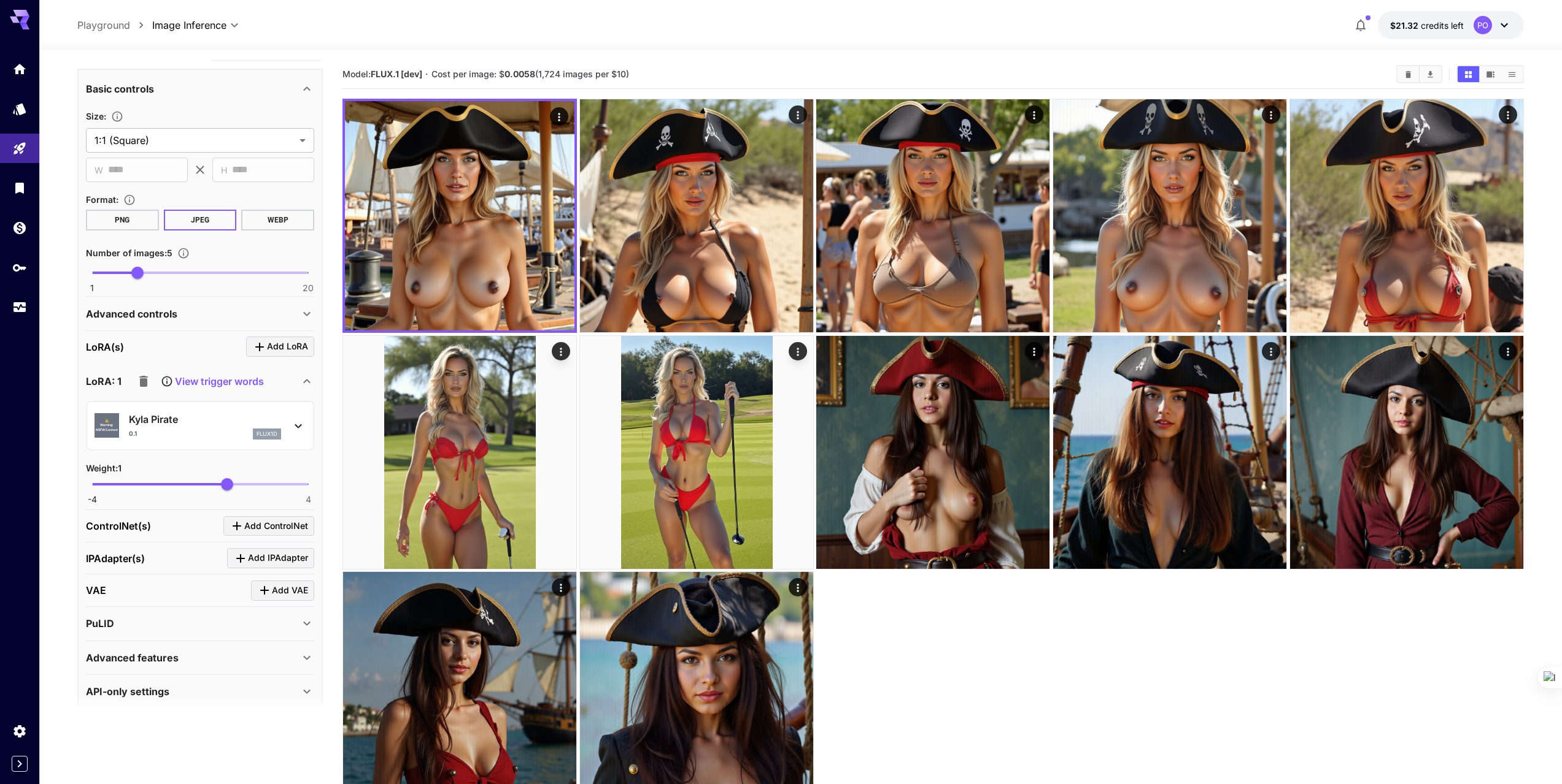
scroll to position [184, 0]
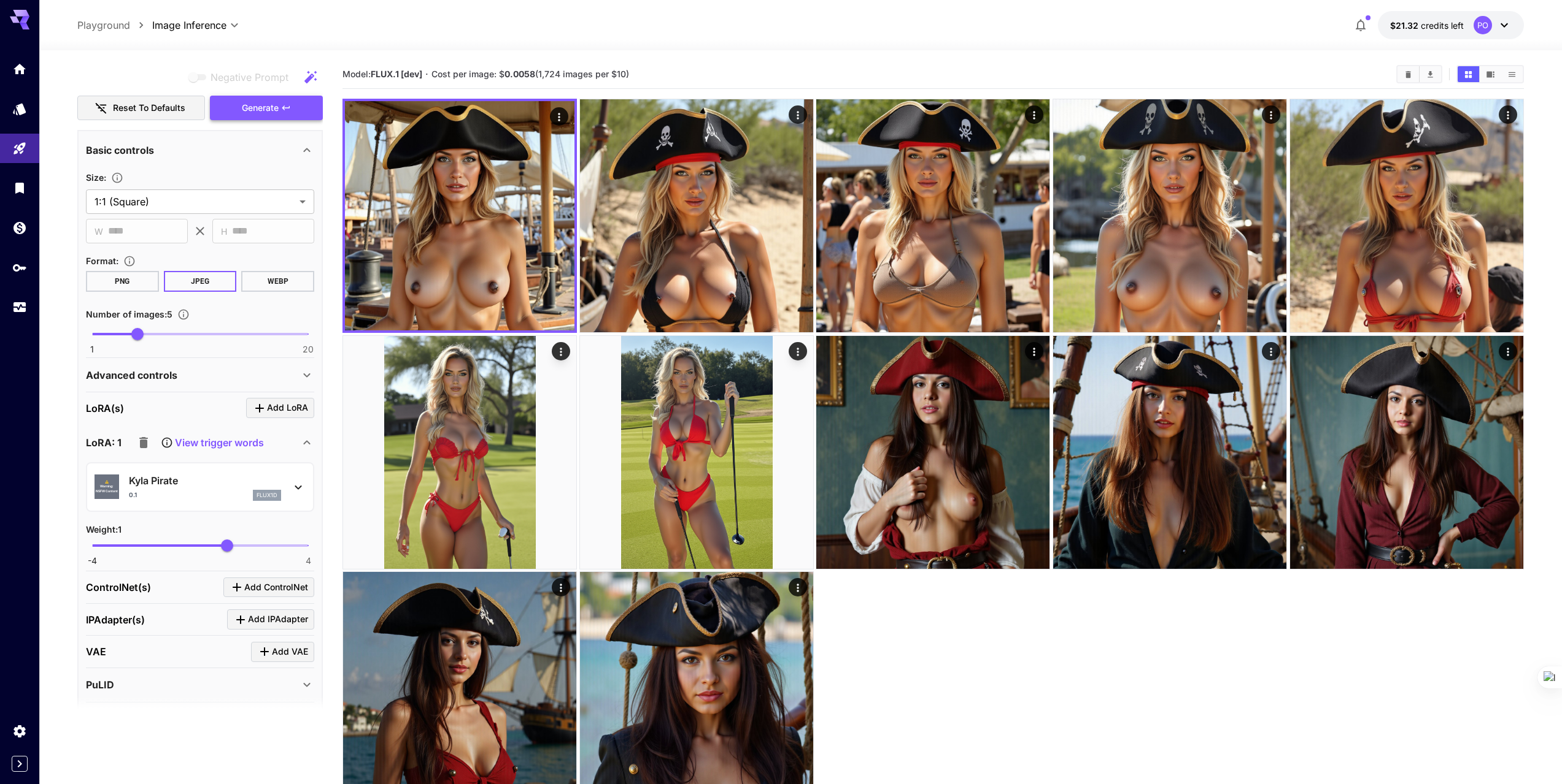
click at [250, 109] on span "Generate" at bounding box center [259, 109] width 37 height 16
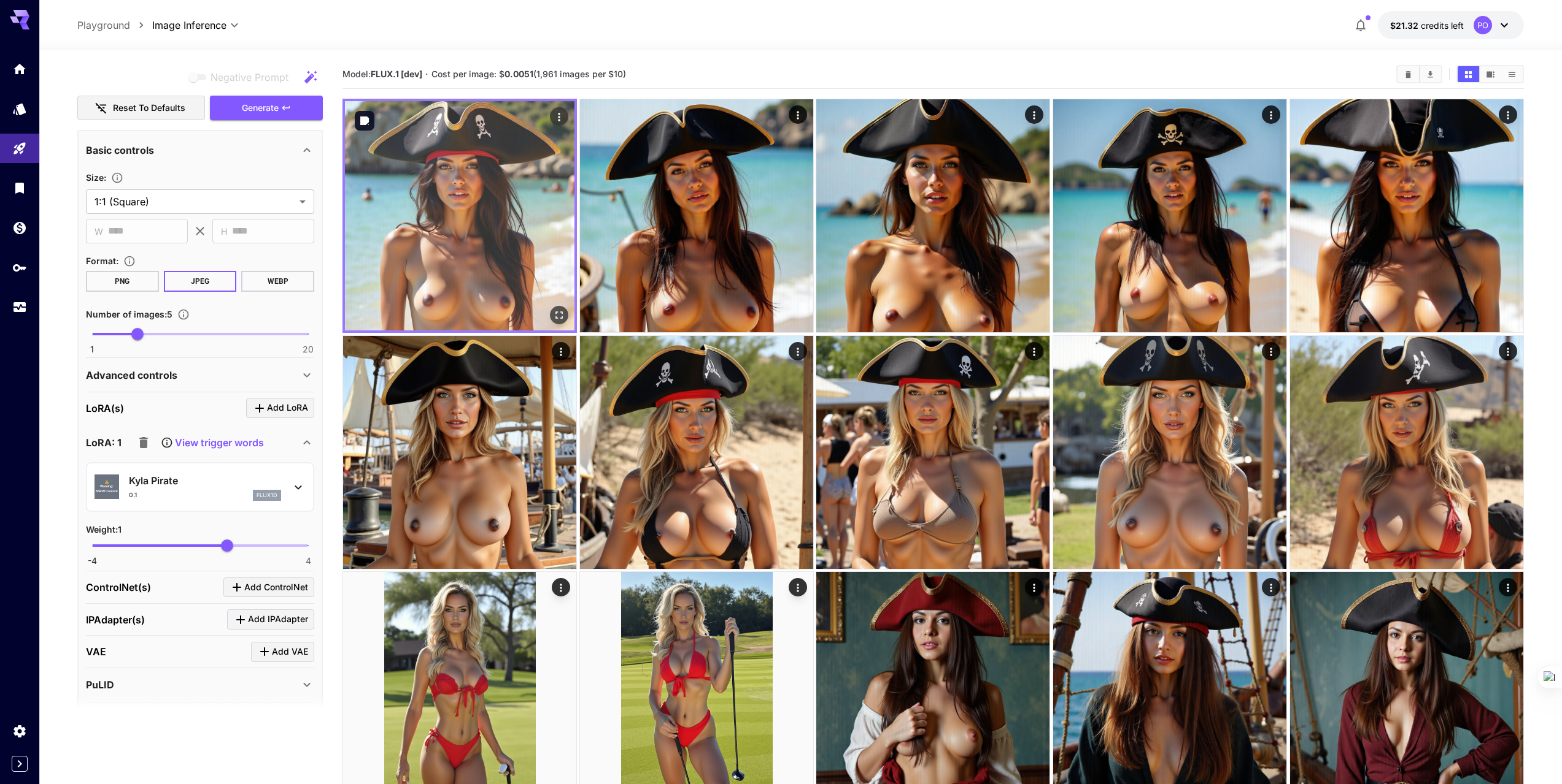
click at [450, 270] on img at bounding box center [459, 215] width 229 height 229
click at [561, 319] on icon "Open in fullscreen" at bounding box center [559, 315] width 7 height 7
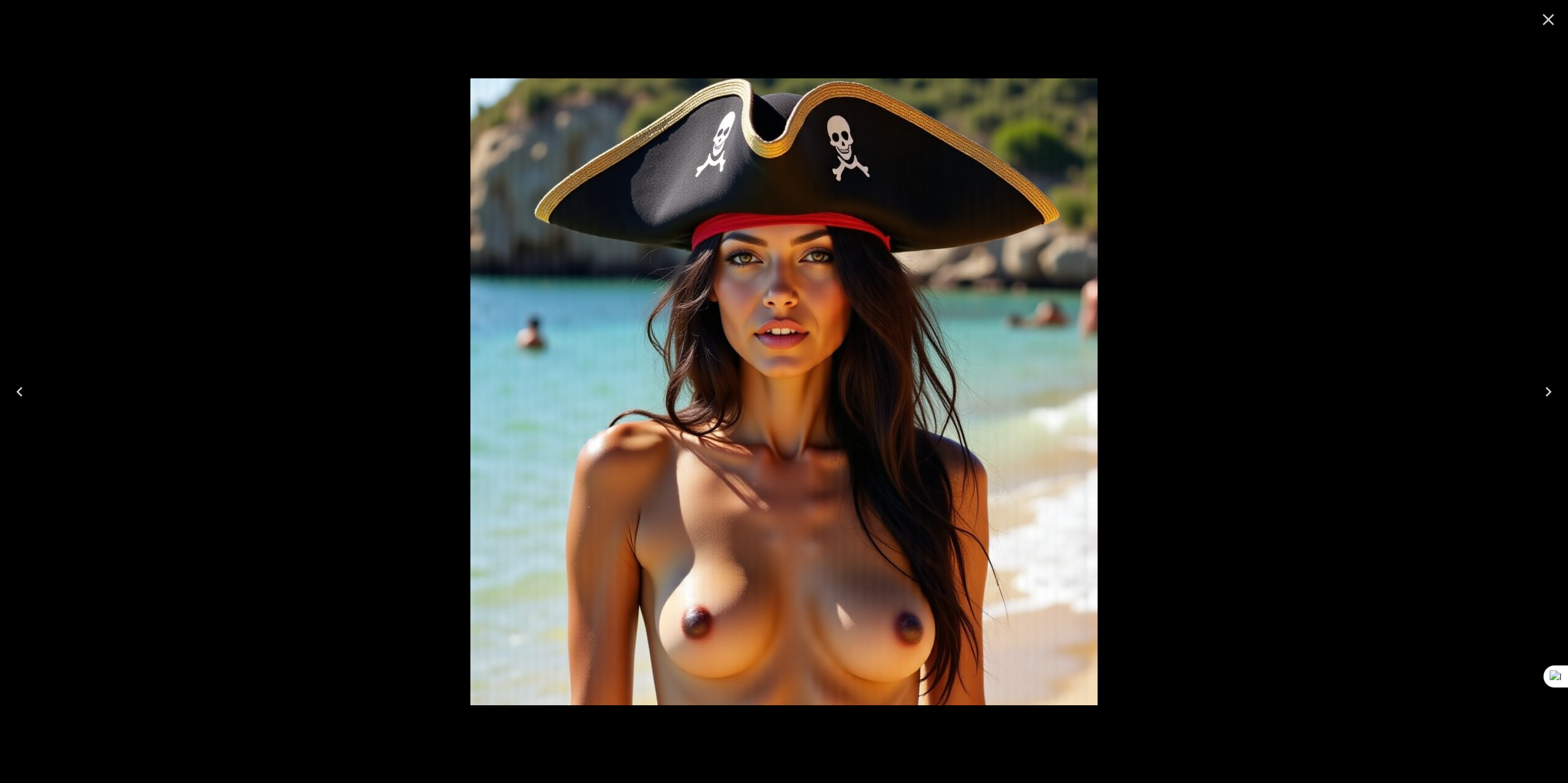
click at [1551, 389] on icon "Next" at bounding box center [1548, 392] width 19 height 19
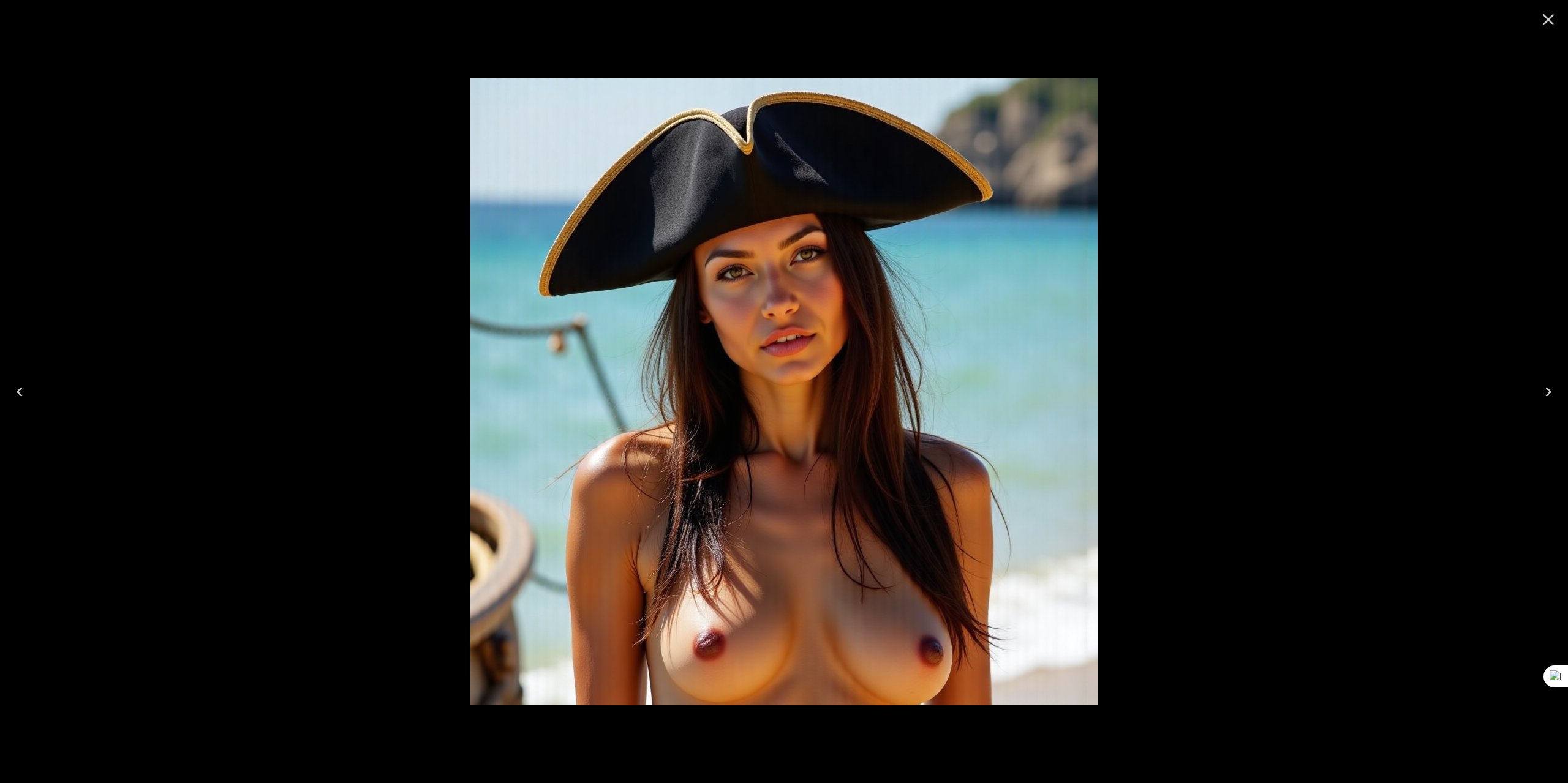
click at [1551, 389] on icon "Next" at bounding box center [1548, 392] width 19 height 19
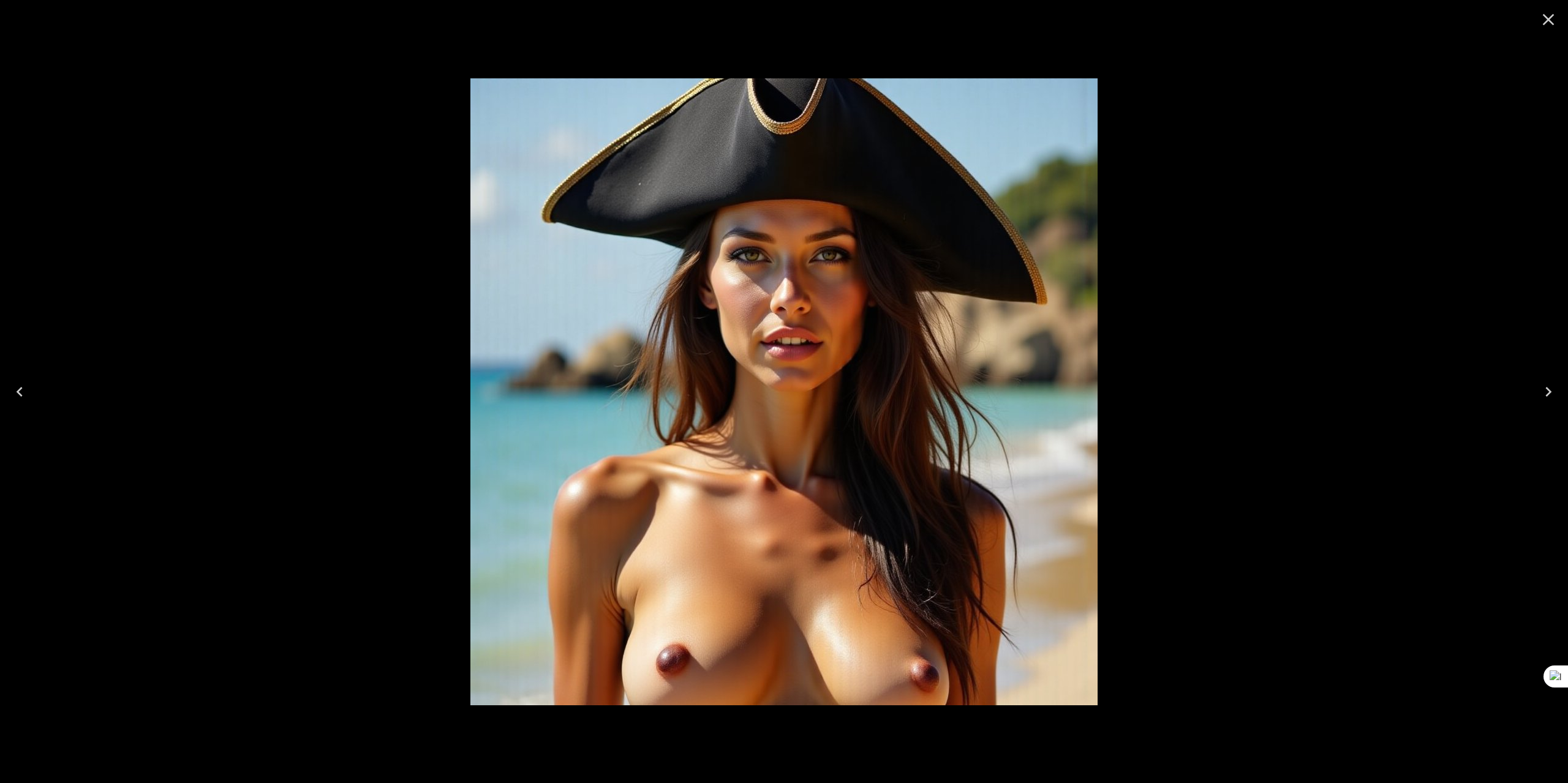
click at [1551, 389] on icon "Next" at bounding box center [1548, 392] width 19 height 19
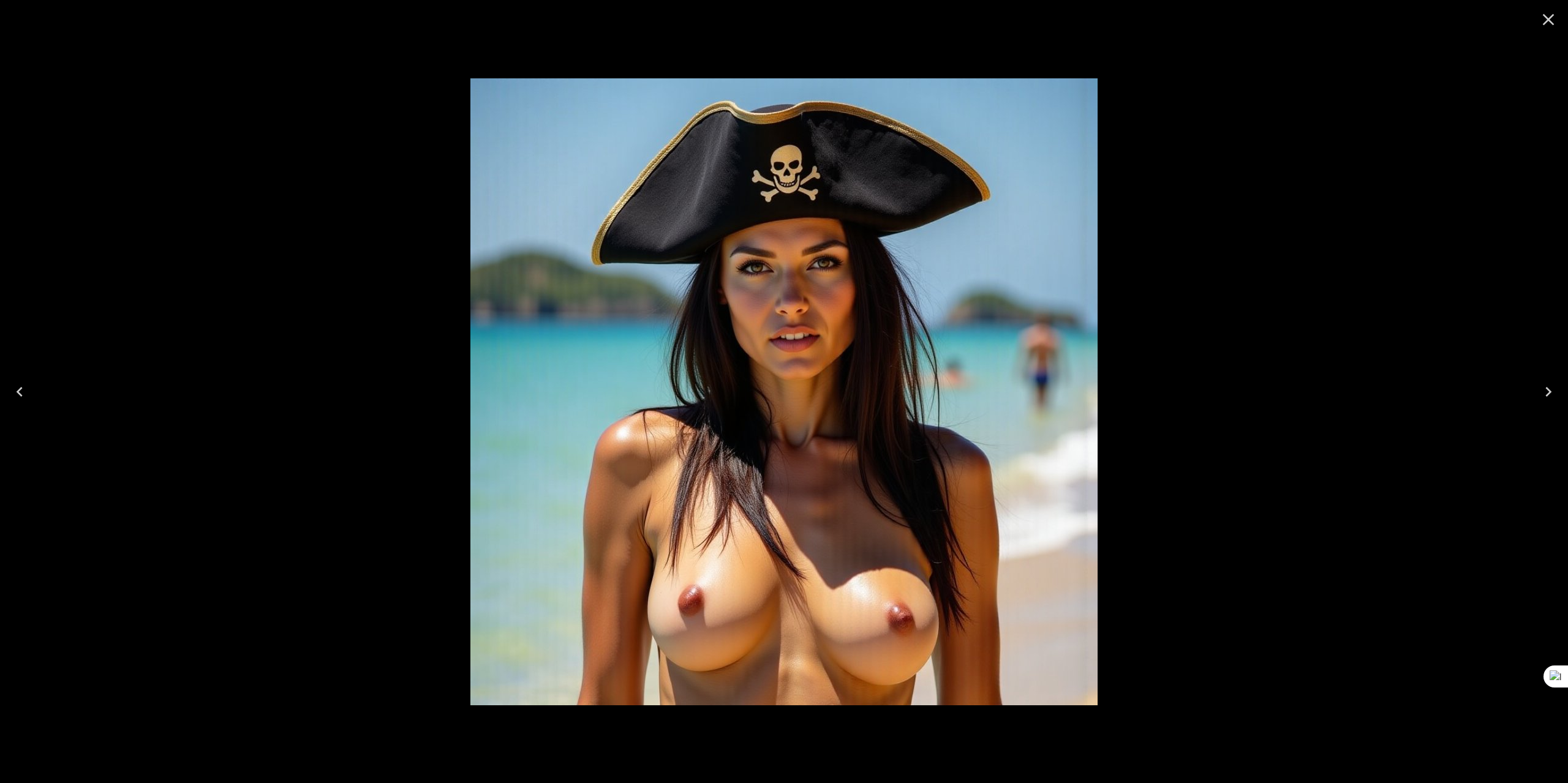
click at [1551, 389] on icon "Next" at bounding box center [1548, 392] width 19 height 19
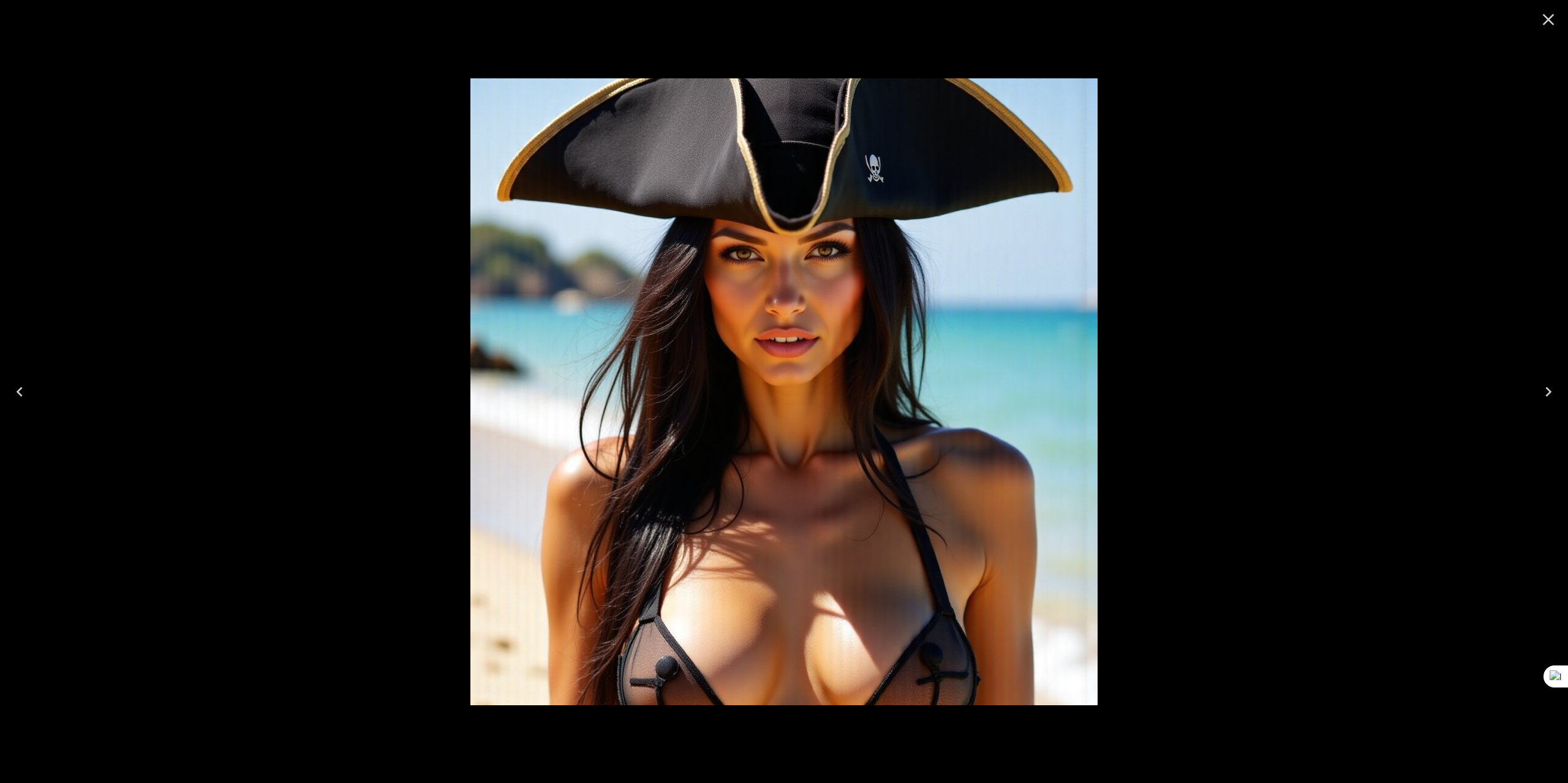
click at [1543, 22] on icon "Close" at bounding box center [1548, 19] width 19 height 19
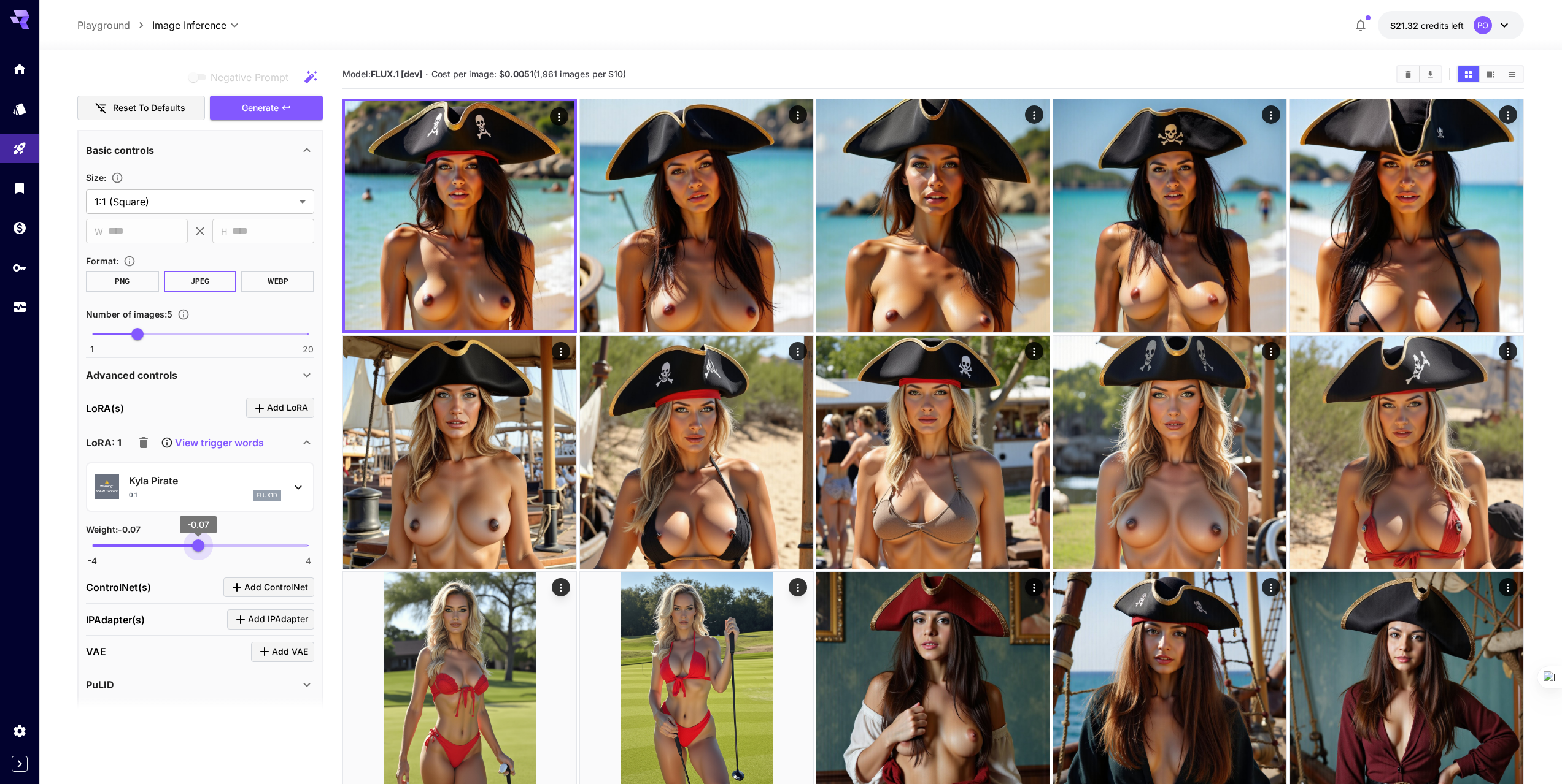
click at [198, 544] on span "-4 4 -0.07" at bounding box center [200, 546] width 216 height 19
type input "****"
drag, startPoint x: 200, startPoint y: 548, endPoint x: 214, endPoint y: 546, distance: 14.1
click at [214, 546] on span "0.52" at bounding box center [214, 546] width 12 height 12
click at [242, 107] on span "Generate" at bounding box center [259, 109] width 37 height 16
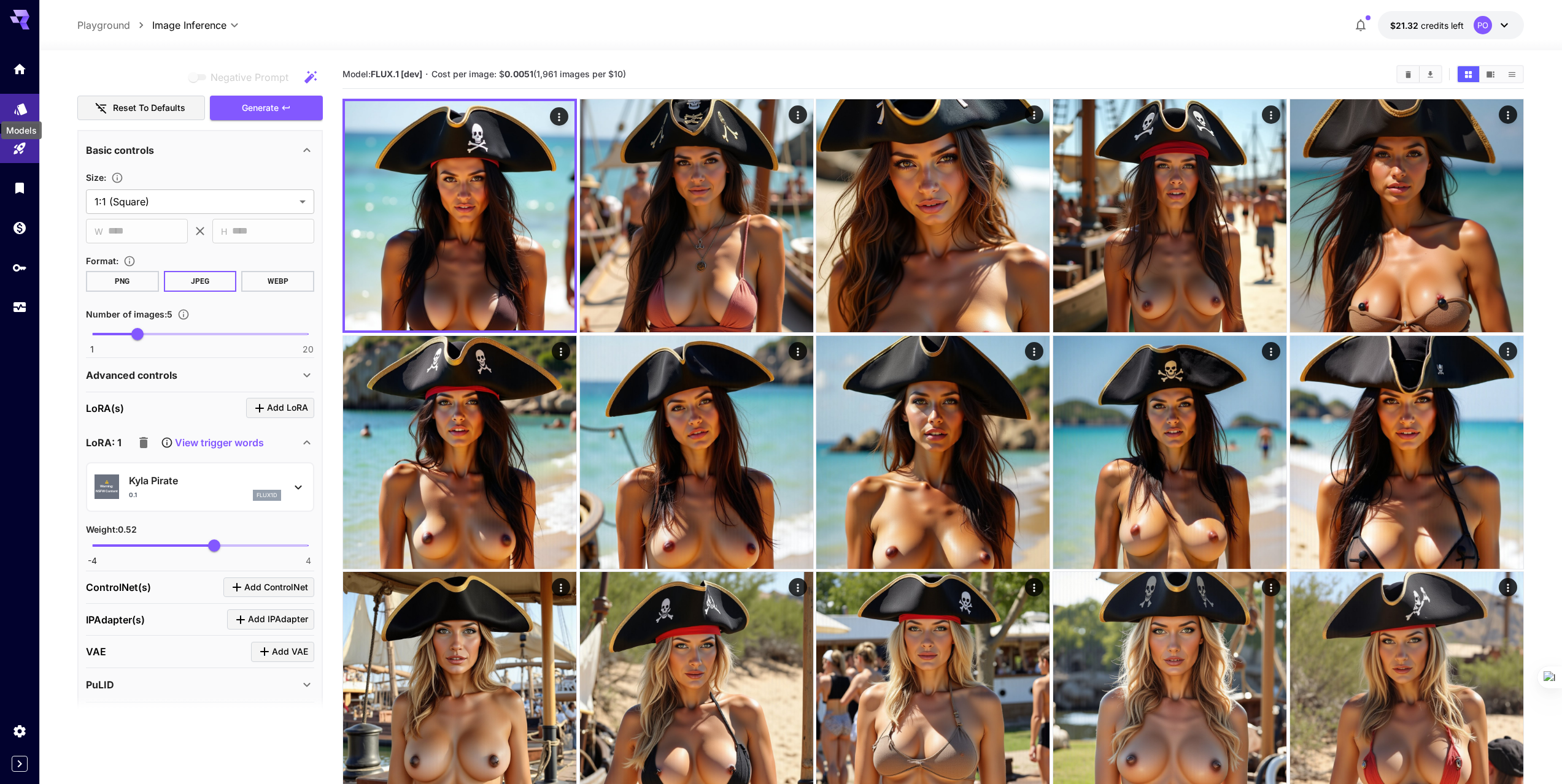
click at [19, 109] on icon "Models" at bounding box center [20, 106] width 13 height 12
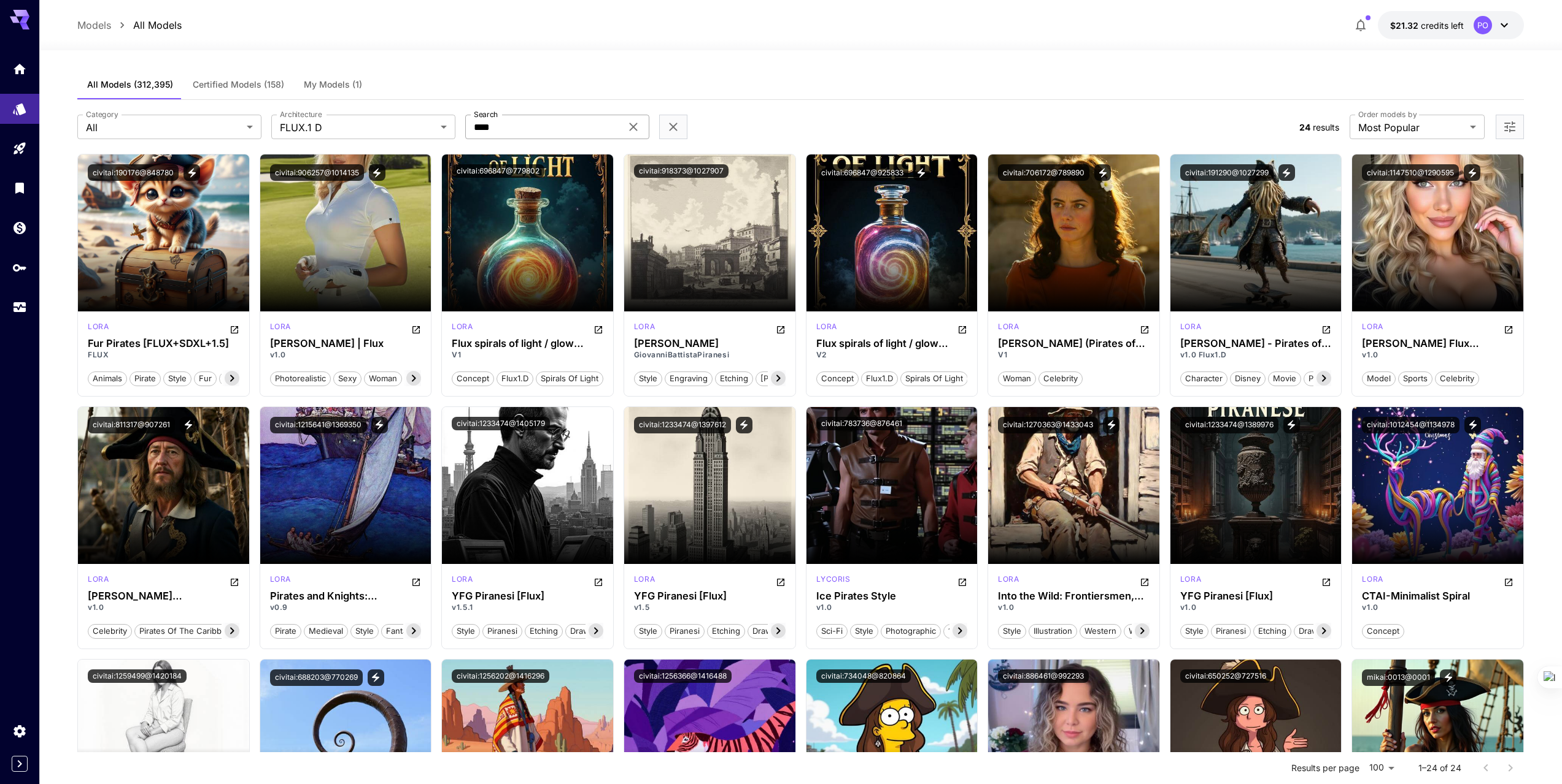
click at [485, 126] on input "****" at bounding box center [543, 127] width 156 height 25
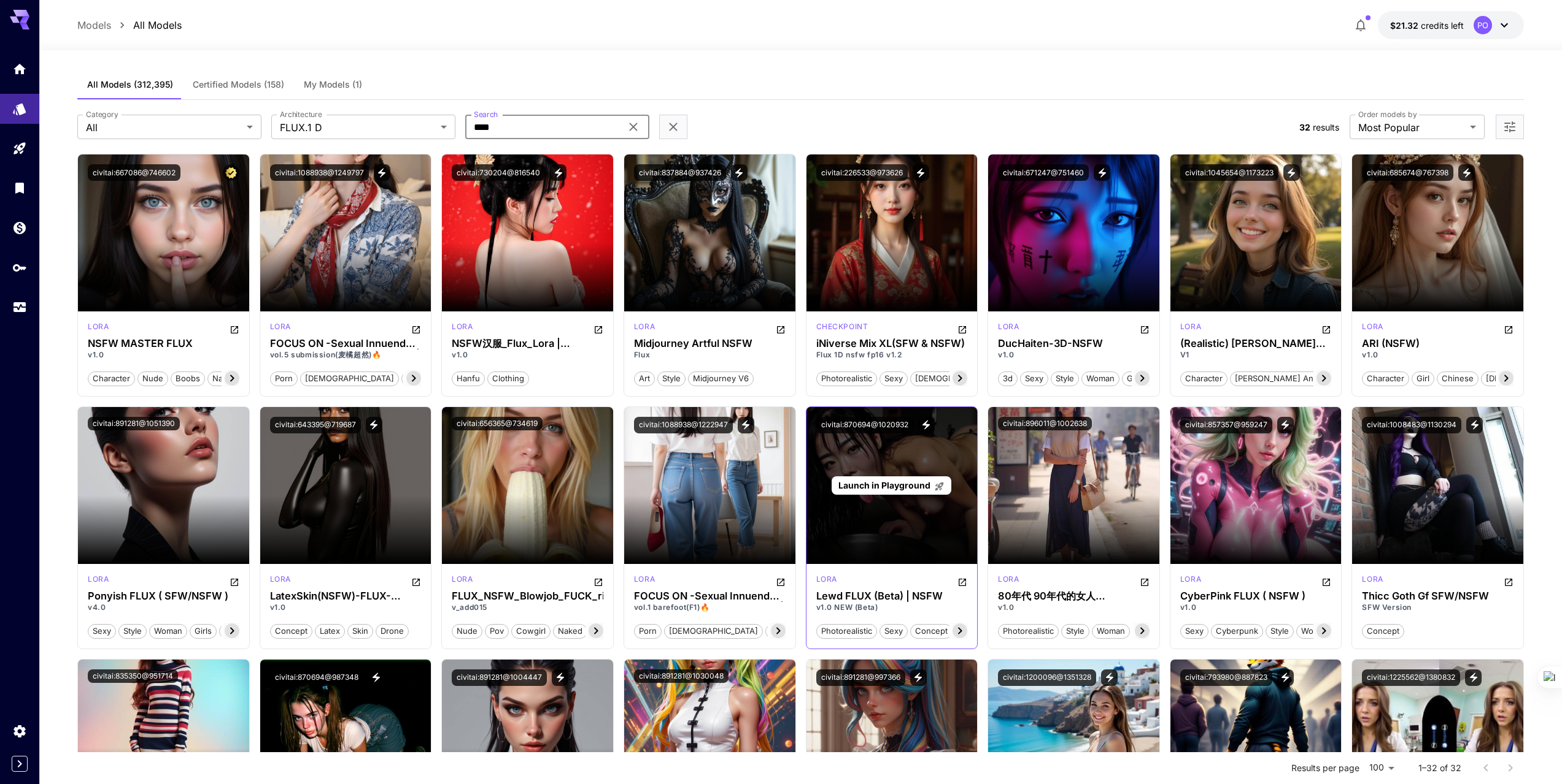
type input "****"
click at [888, 489] on span "Launch in Playground" at bounding box center [884, 485] width 92 height 10
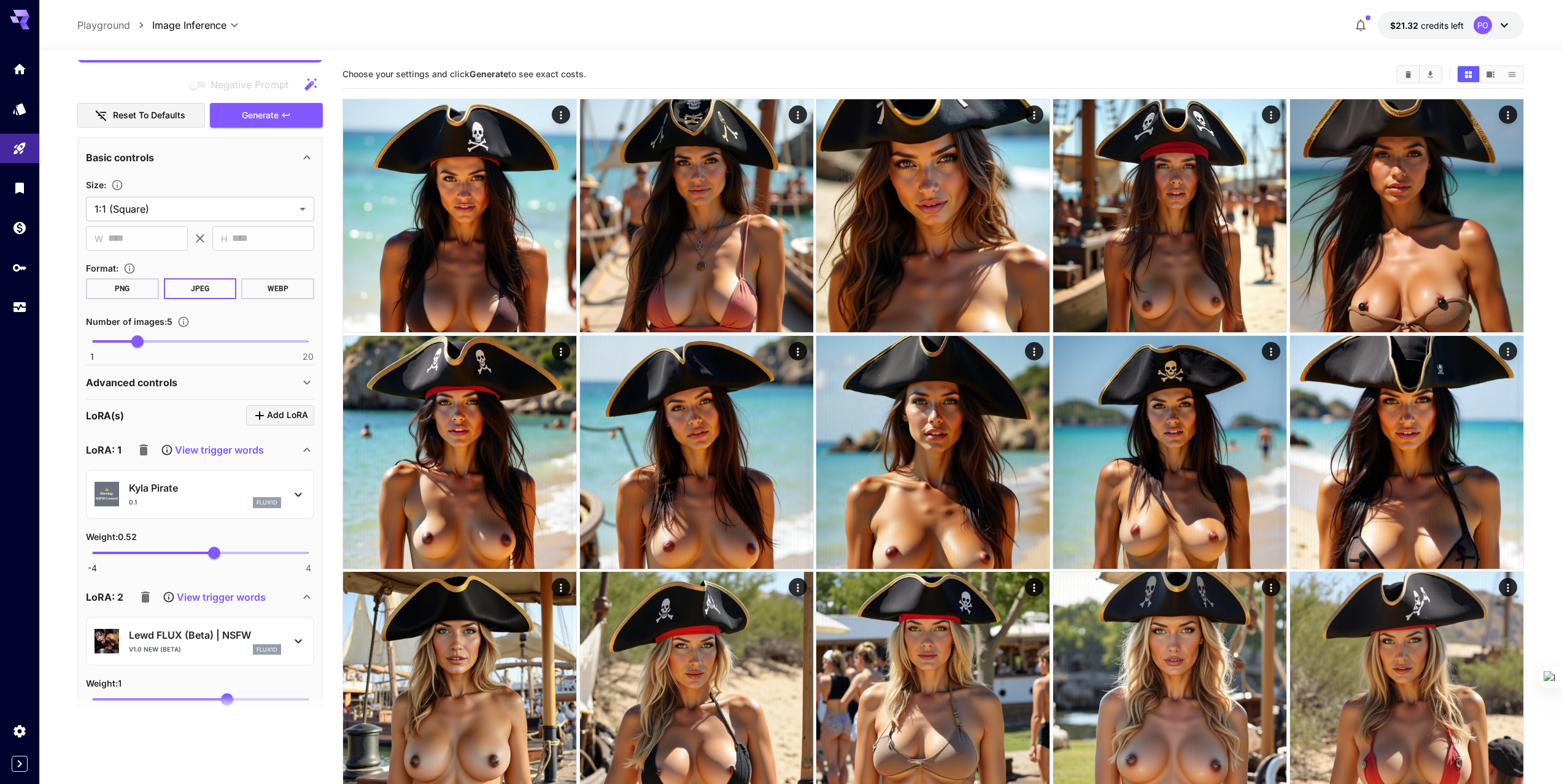
scroll to position [61, 0]
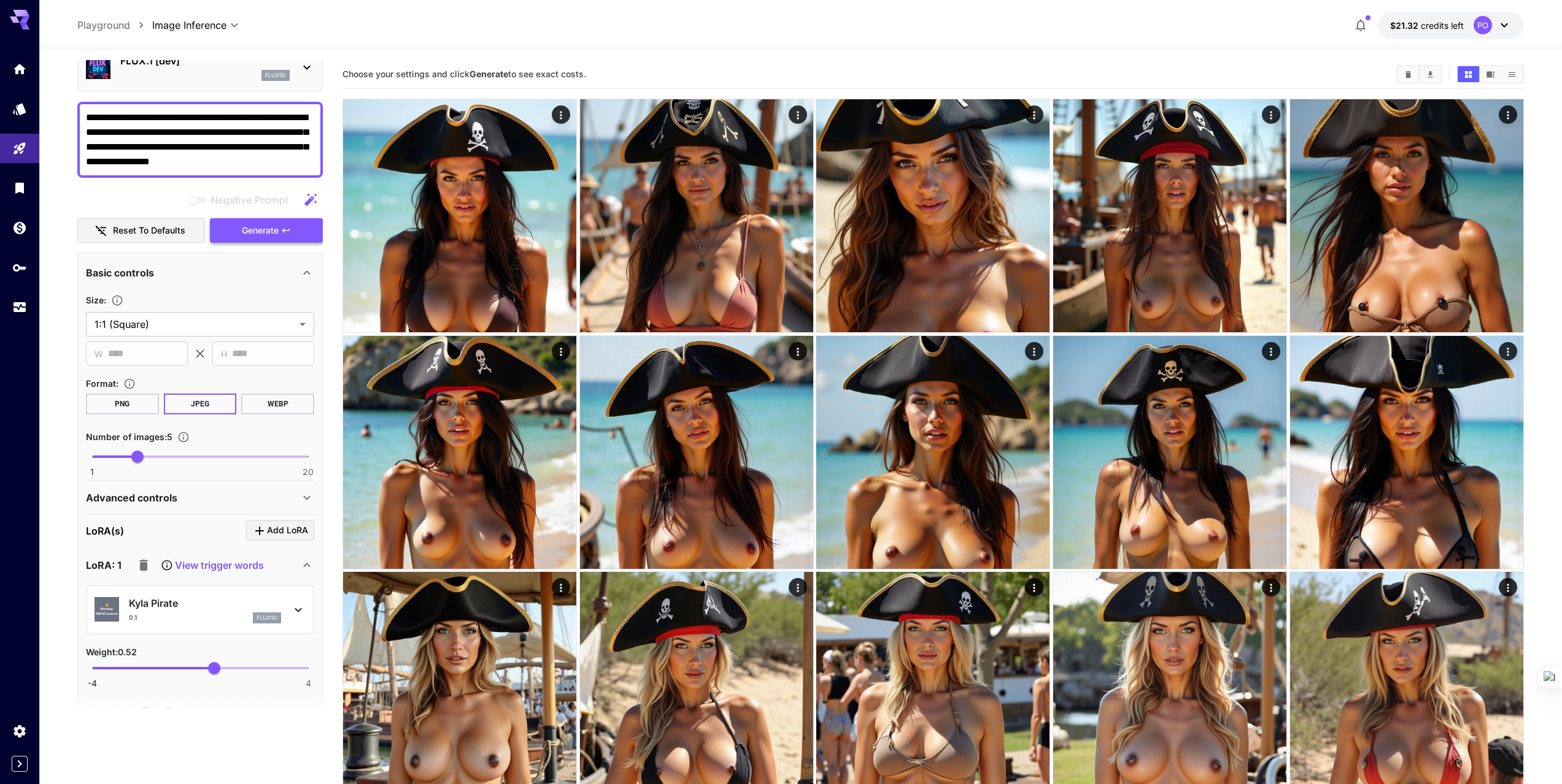
click at [270, 229] on span "Generate" at bounding box center [259, 231] width 37 height 16
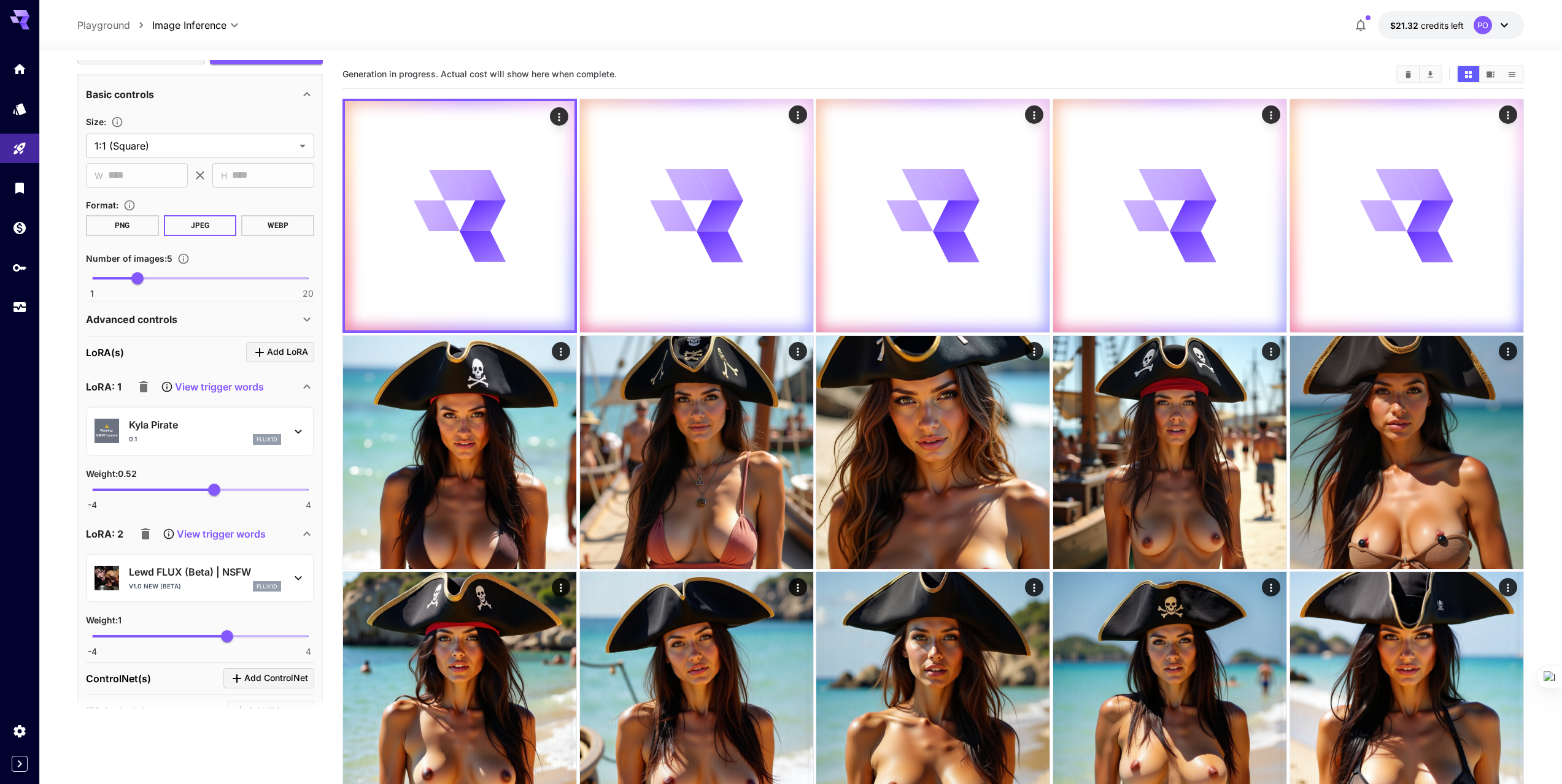
scroll to position [307, 0]
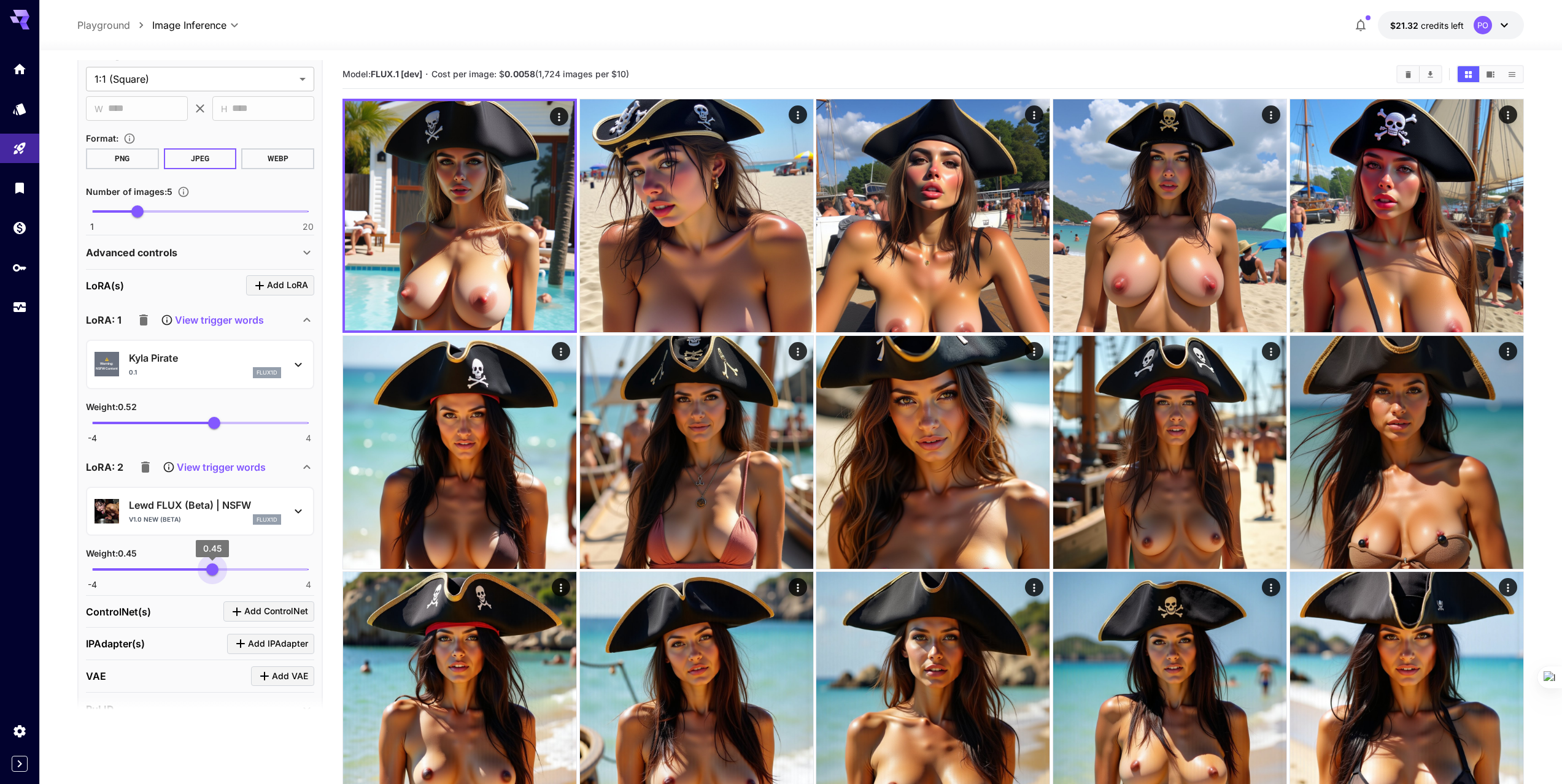
type input "****"
drag, startPoint x: 229, startPoint y: 568, endPoint x: 211, endPoint y: 573, distance: 18.7
click at [211, 573] on span "0.41" at bounding box center [211, 570] width 12 height 12
type input "****"
click at [216, 425] on span "0.59" at bounding box center [216, 423] width 12 height 12
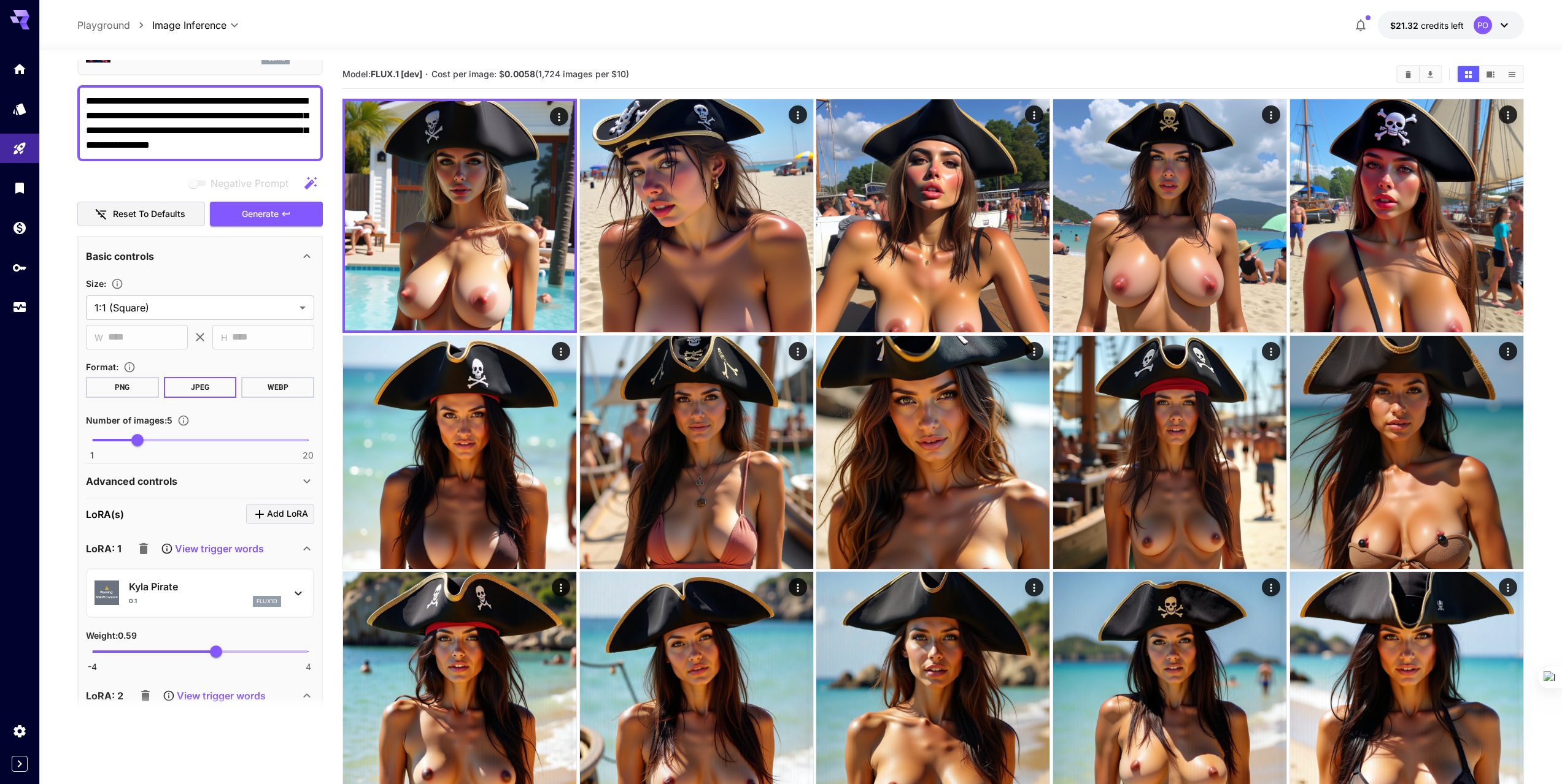
scroll to position [61, 0]
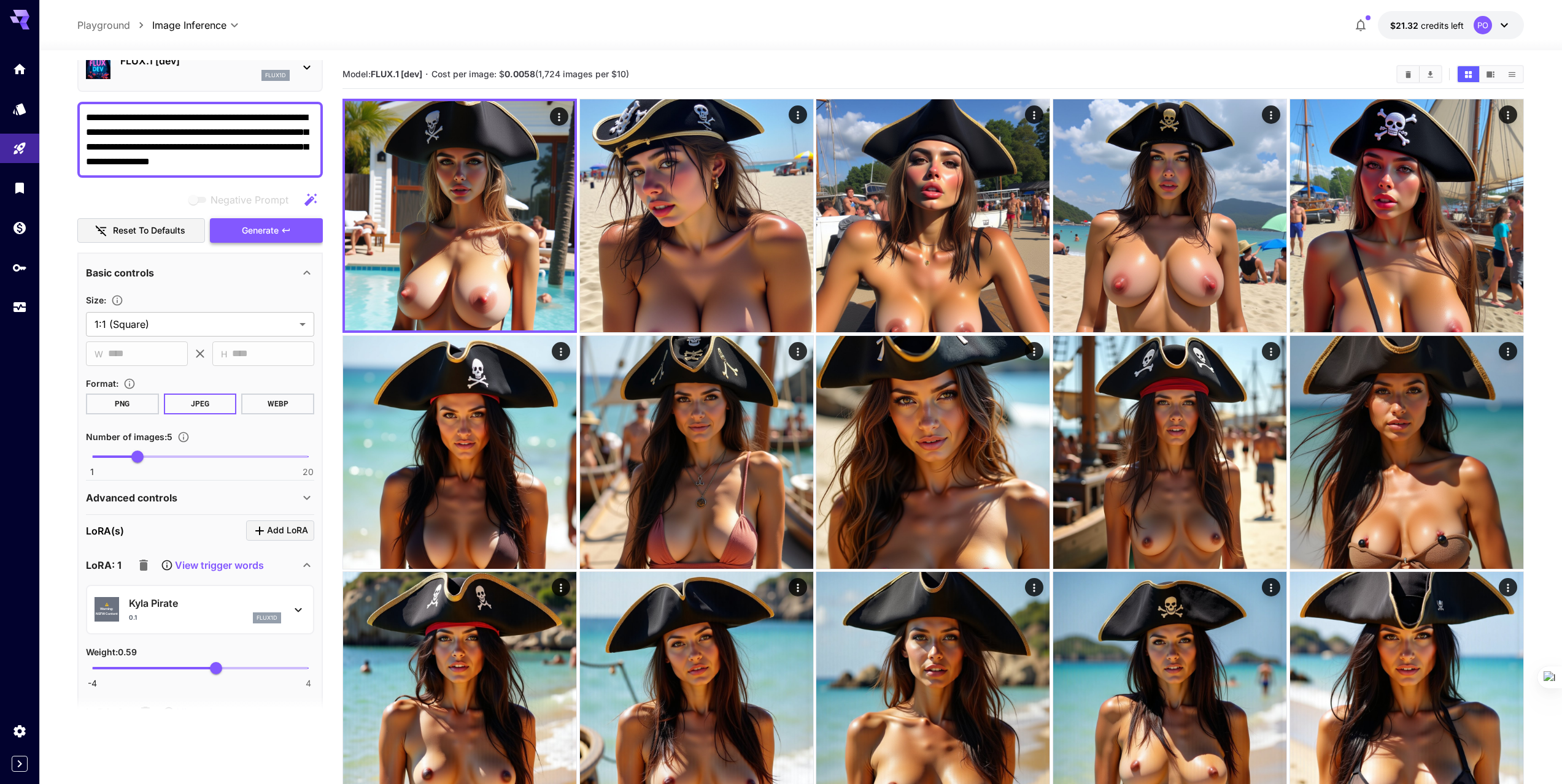
click at [263, 234] on span "Generate" at bounding box center [259, 231] width 37 height 16
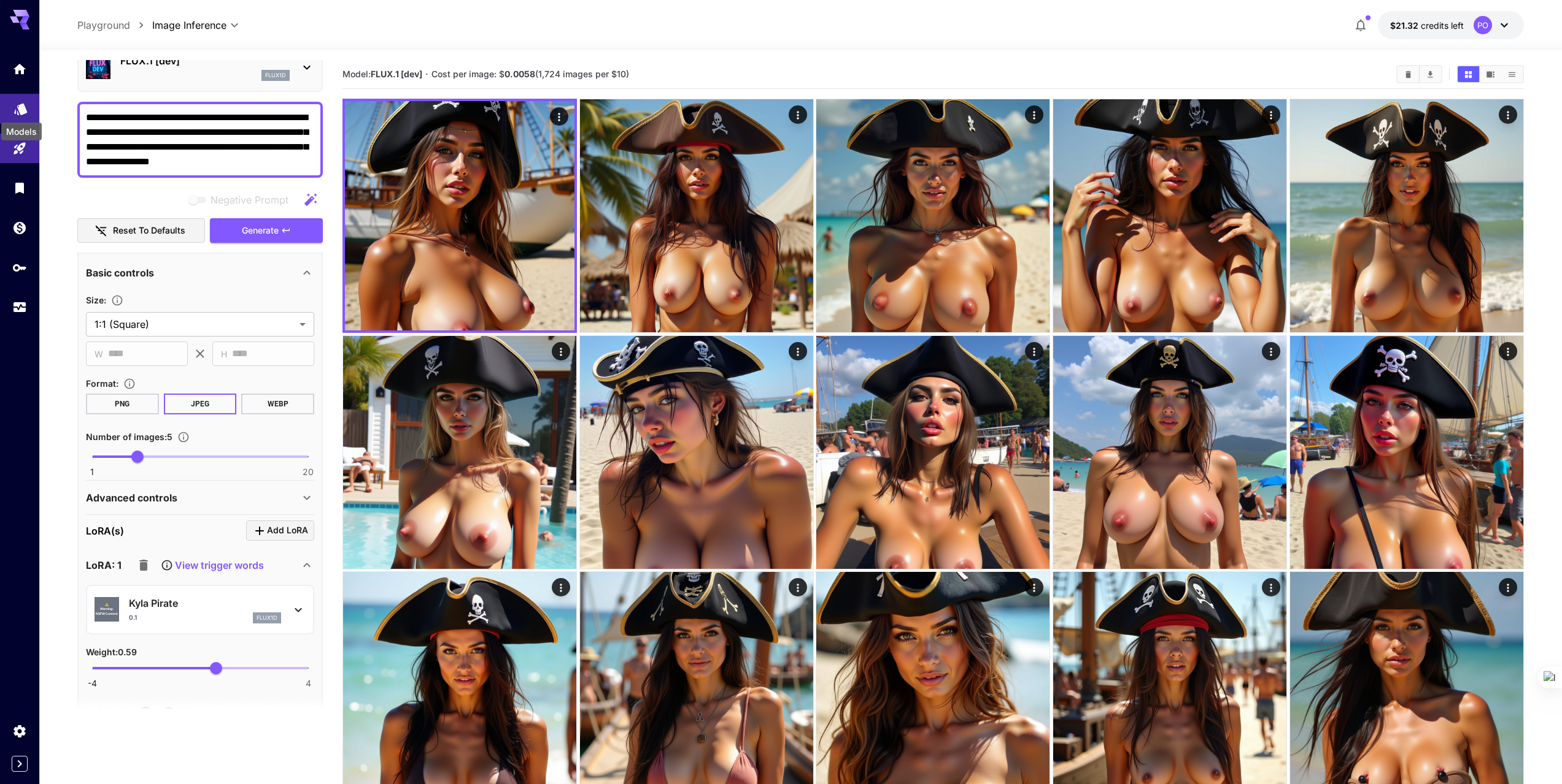
click at [19, 109] on icon "Models" at bounding box center [20, 106] width 13 height 12
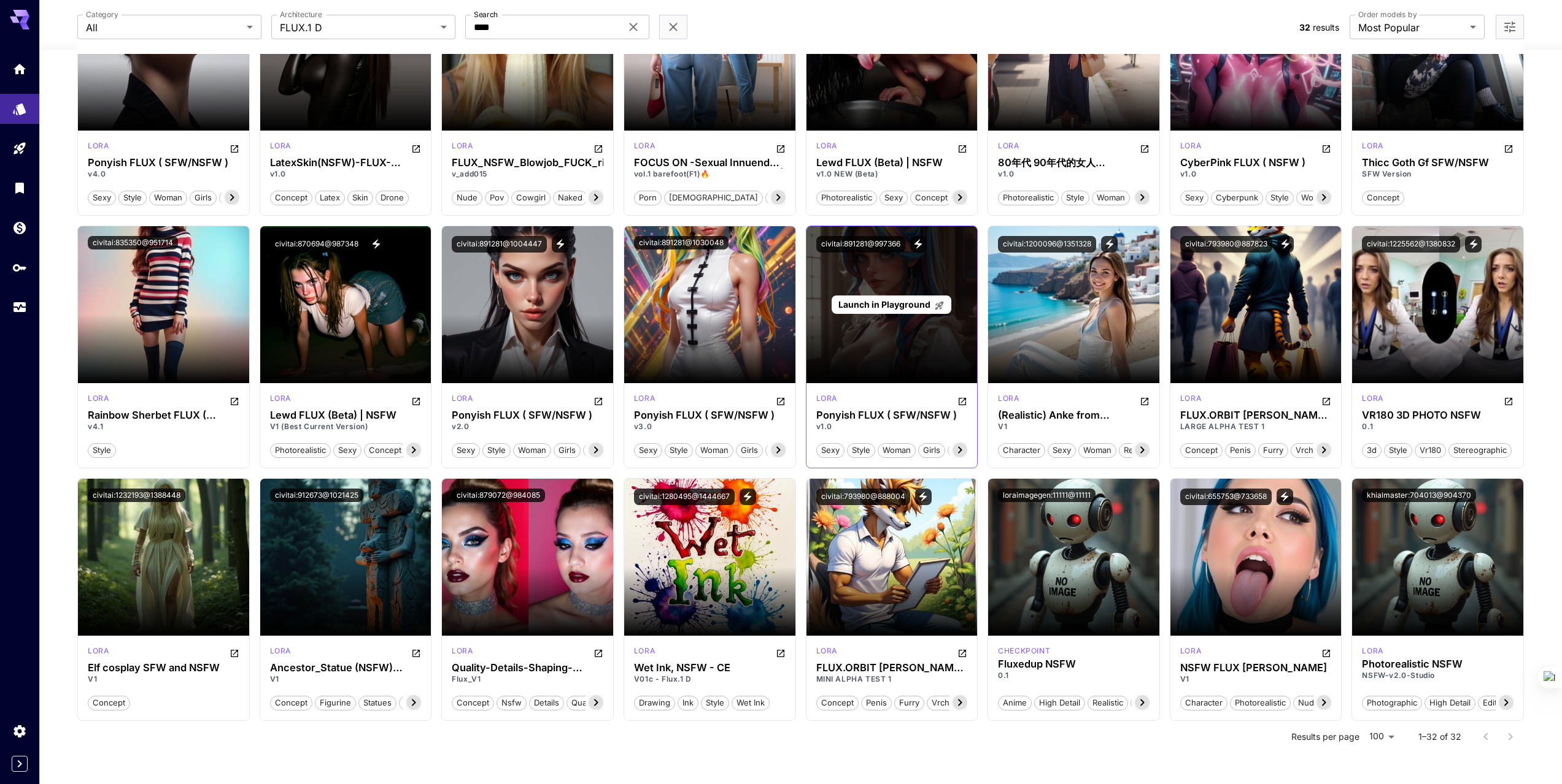
scroll to position [456, 0]
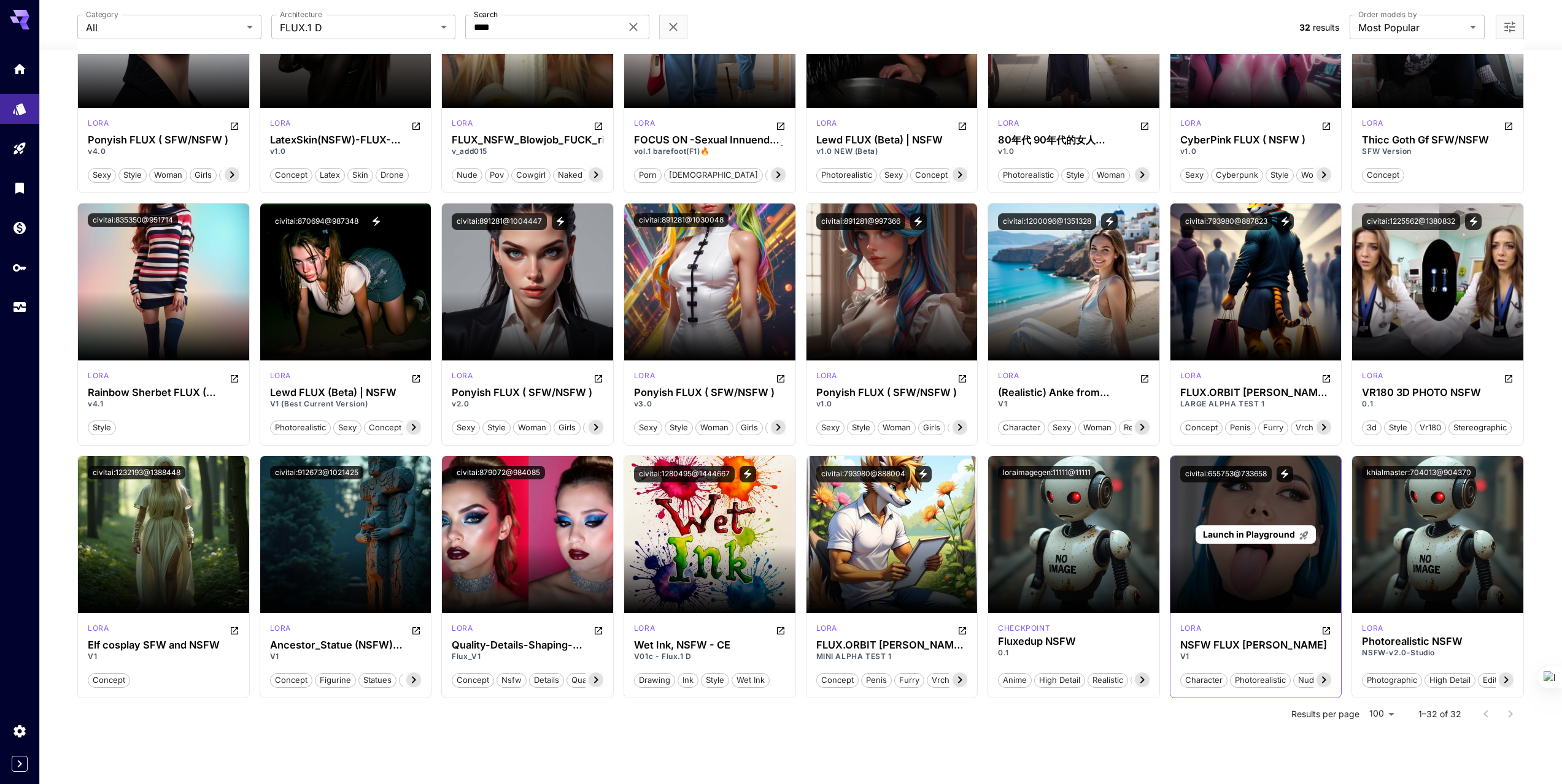
click at [1261, 536] on span "Launch in Playground" at bounding box center [1248, 534] width 92 height 10
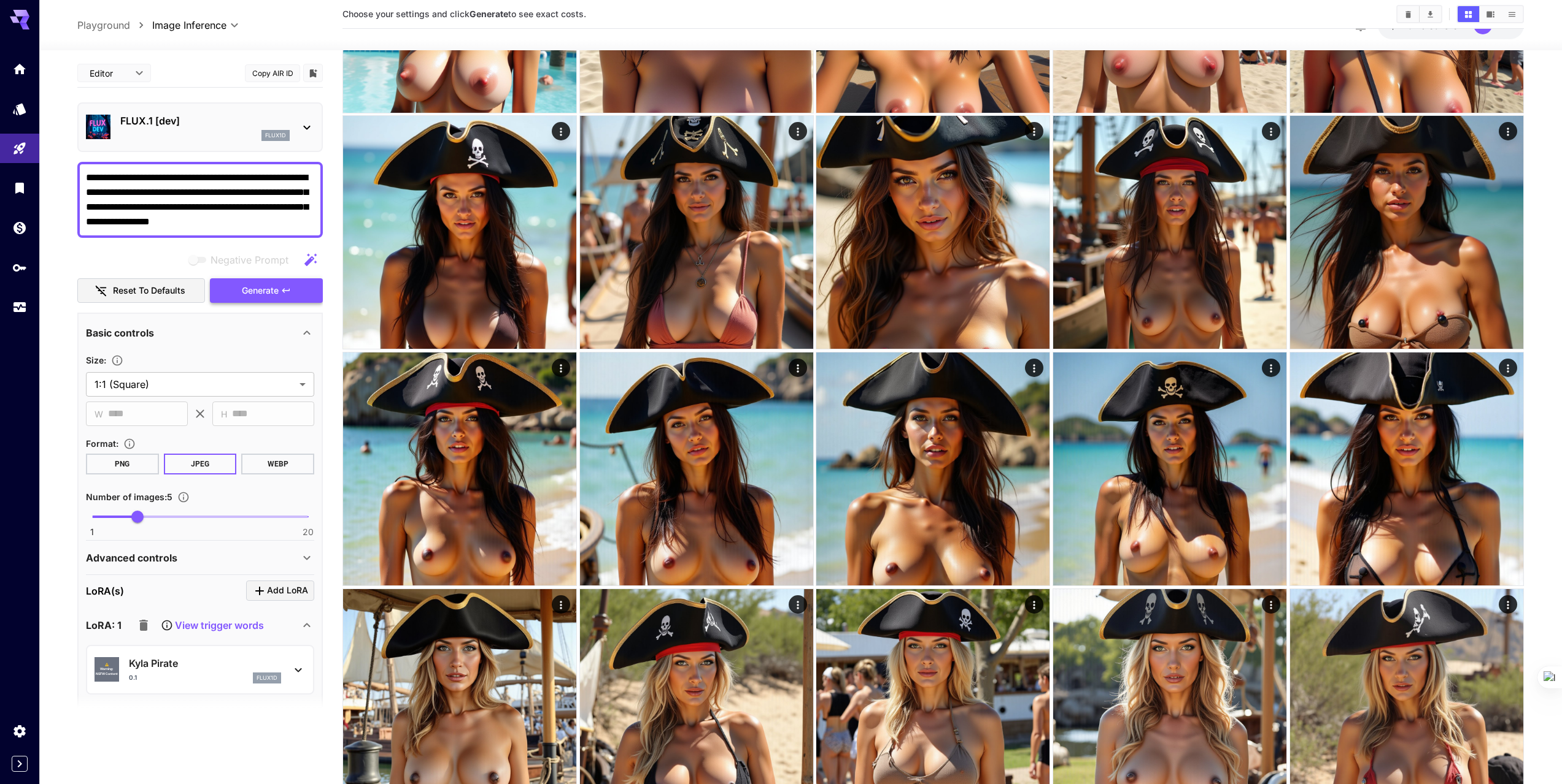
click at [256, 297] on span "Generate" at bounding box center [259, 291] width 37 height 16
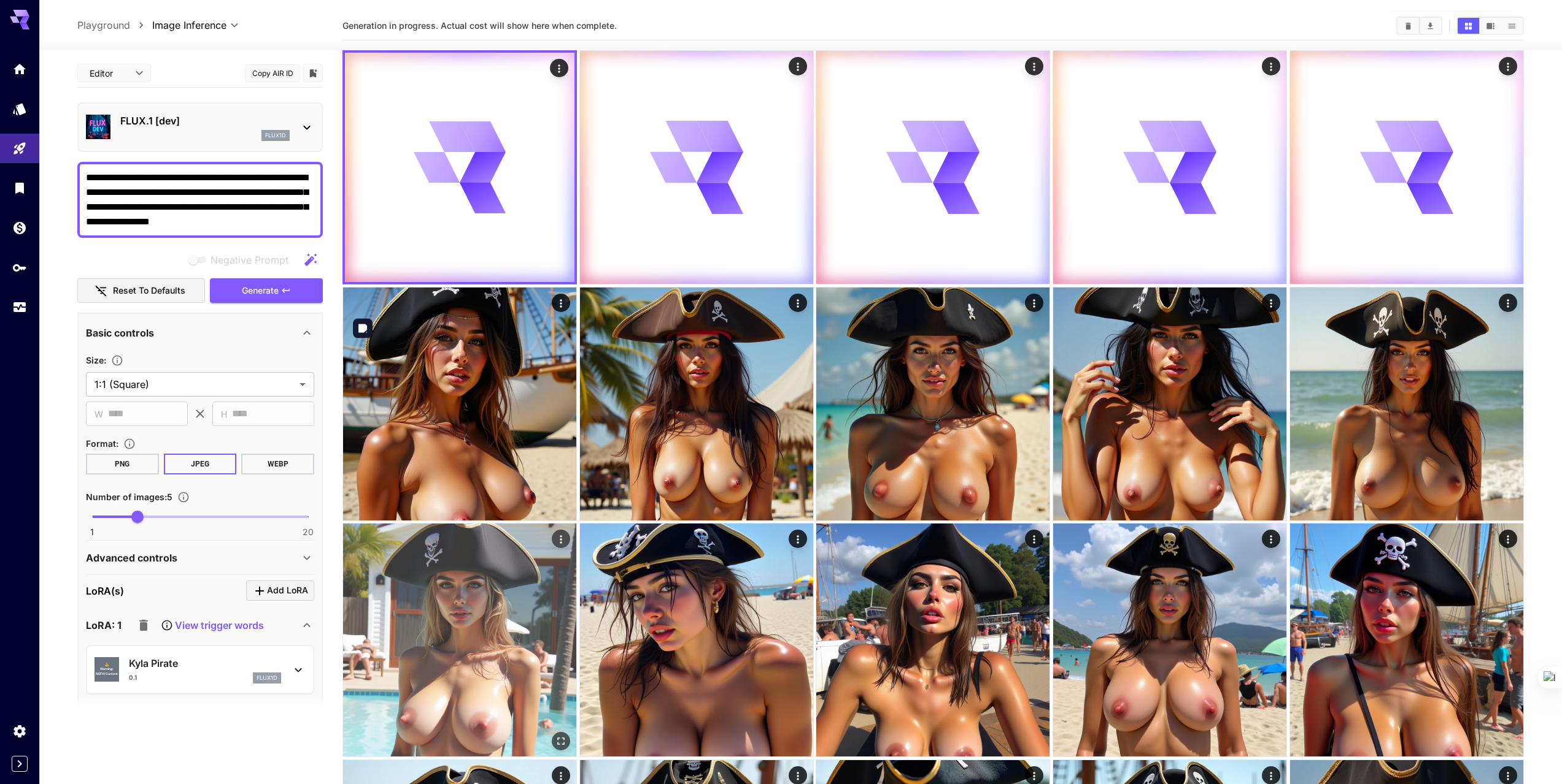
scroll to position [27, 0]
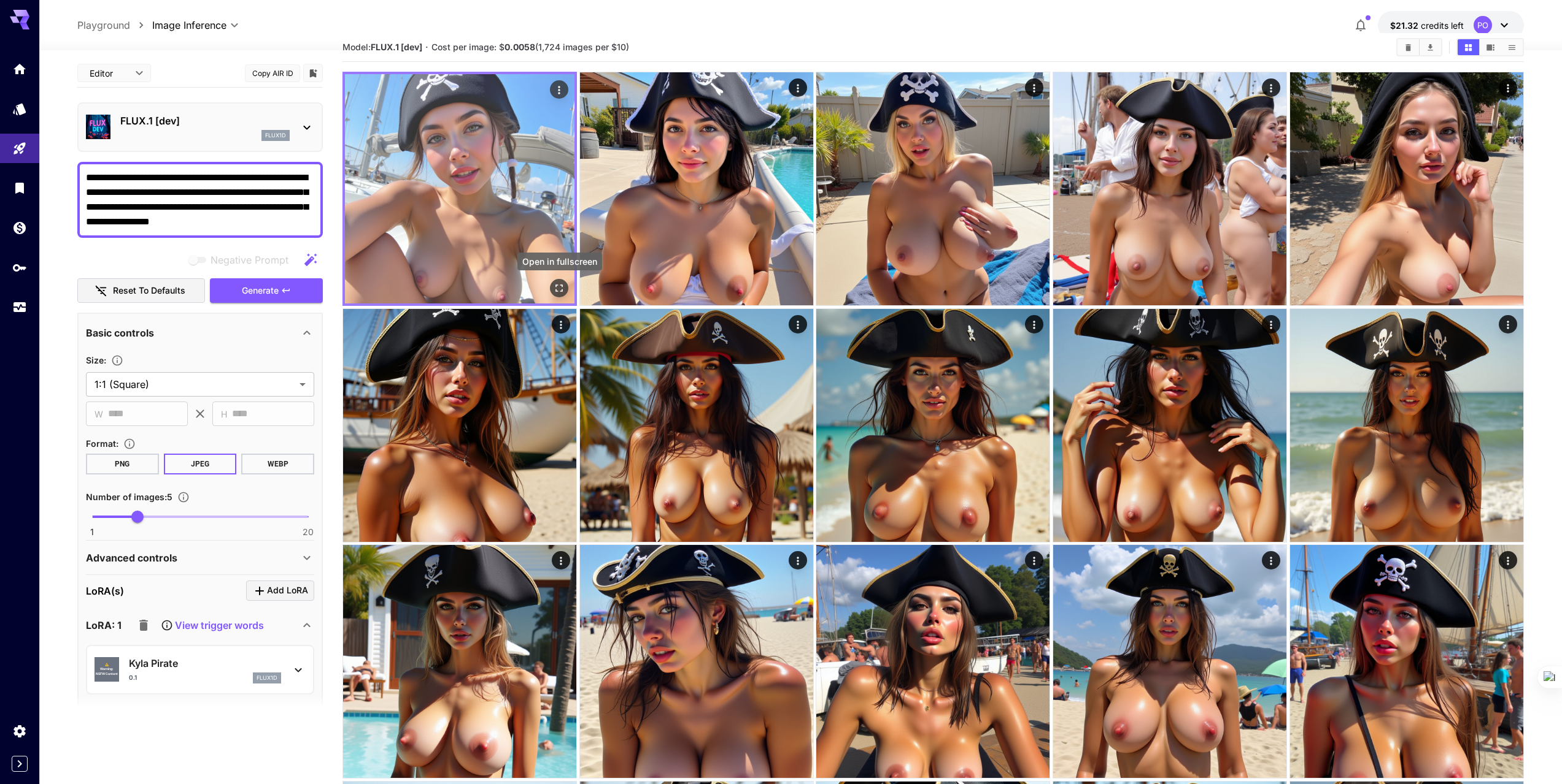
click at [560, 286] on icon "Open in fullscreen" at bounding box center [559, 288] width 12 height 12
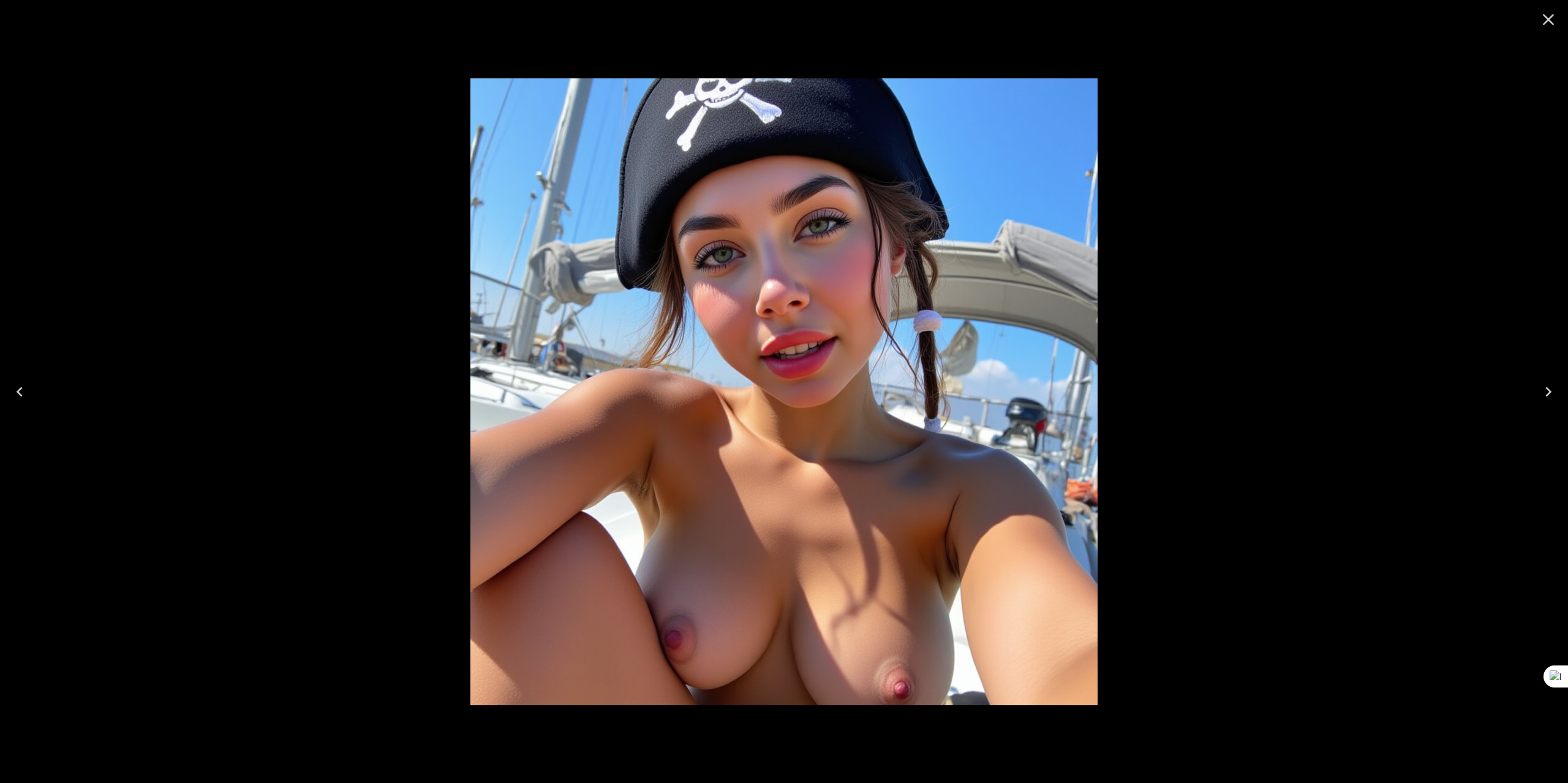
click at [273, 264] on div at bounding box center [784, 392] width 1568 height 783
click at [1544, 26] on icon "Close" at bounding box center [1548, 19] width 19 height 19
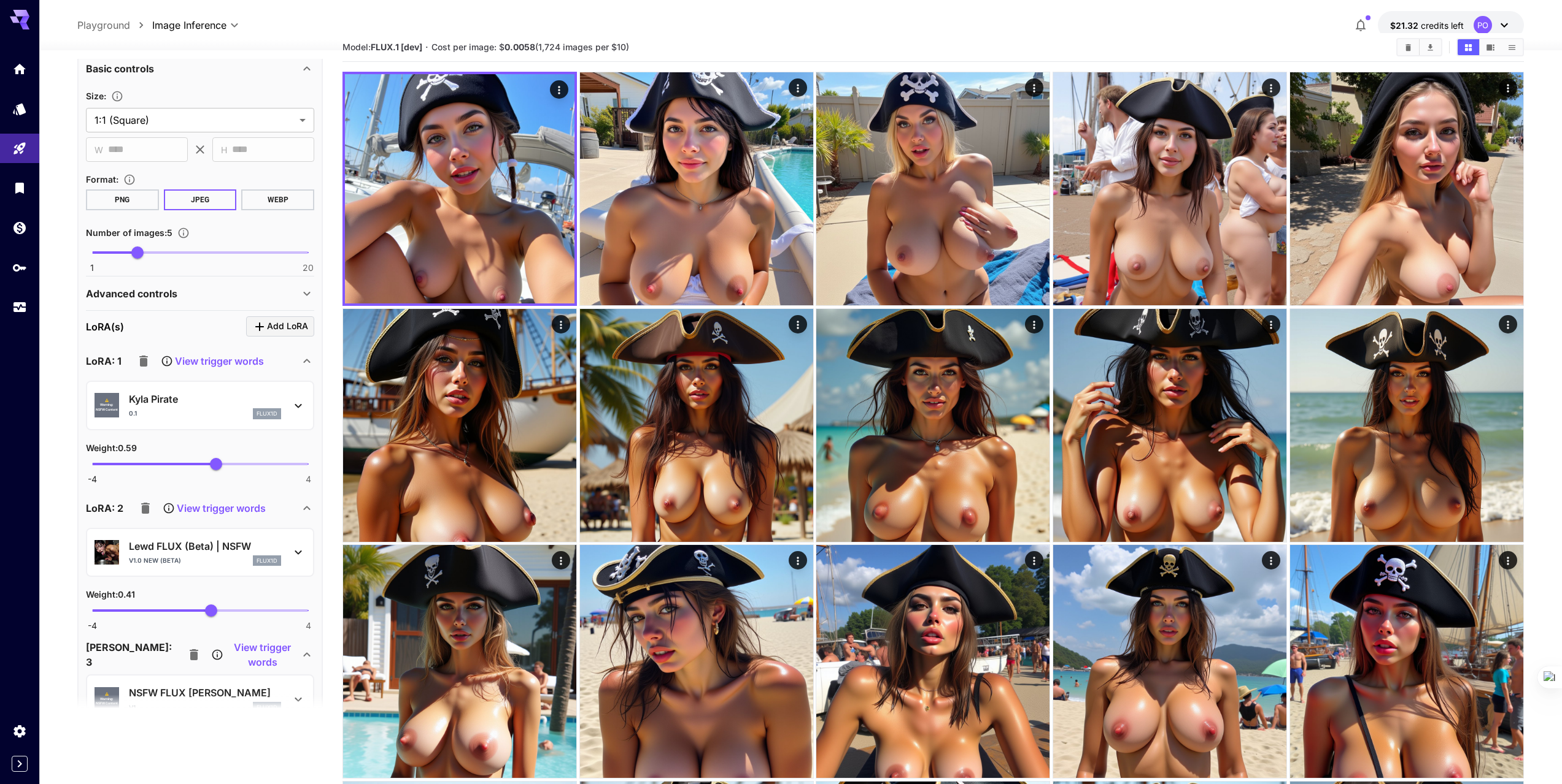
scroll to position [307, 0]
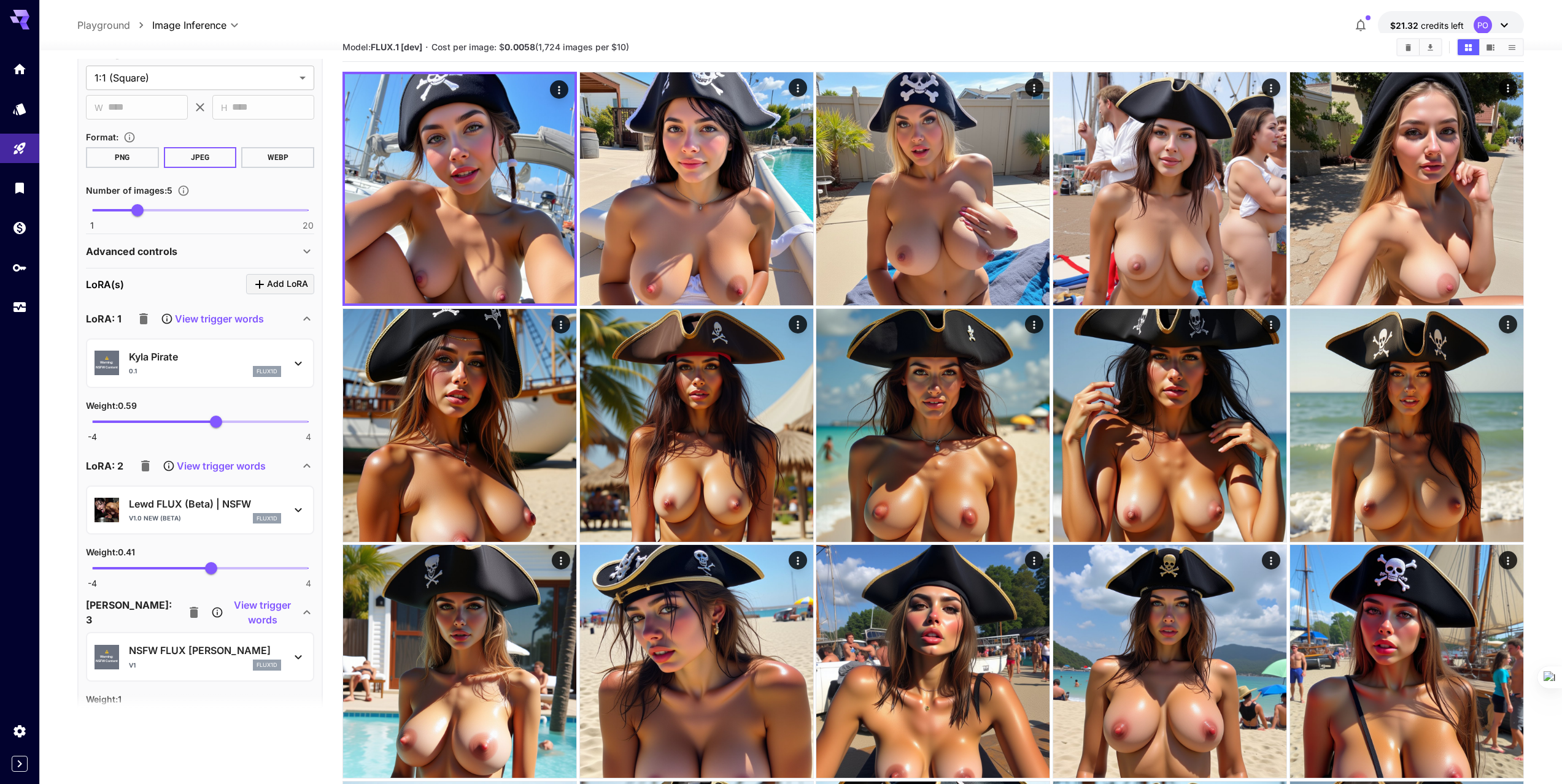
click at [147, 470] on icon "button" at bounding box center [145, 466] width 9 height 11
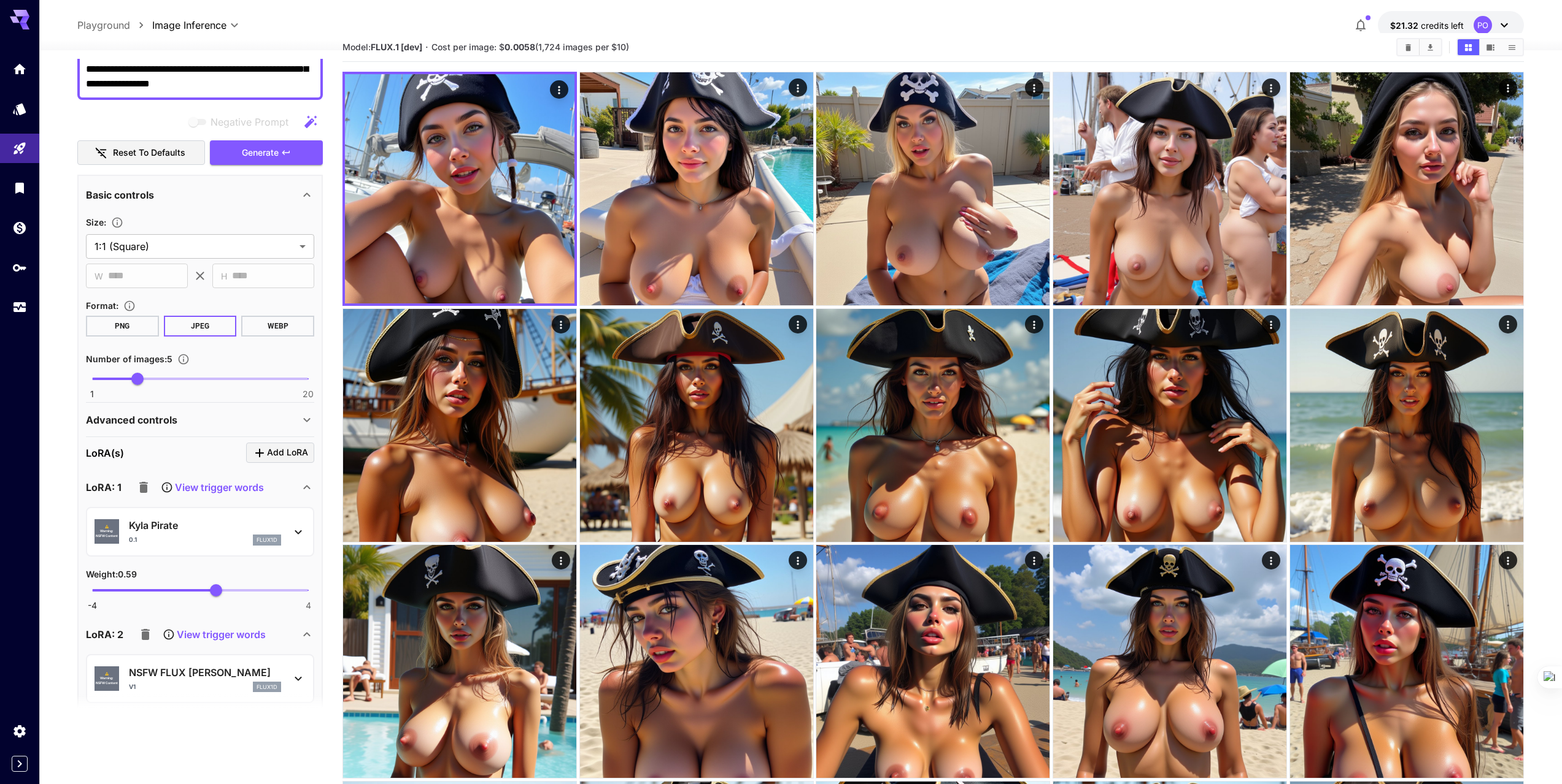
scroll to position [123, 0]
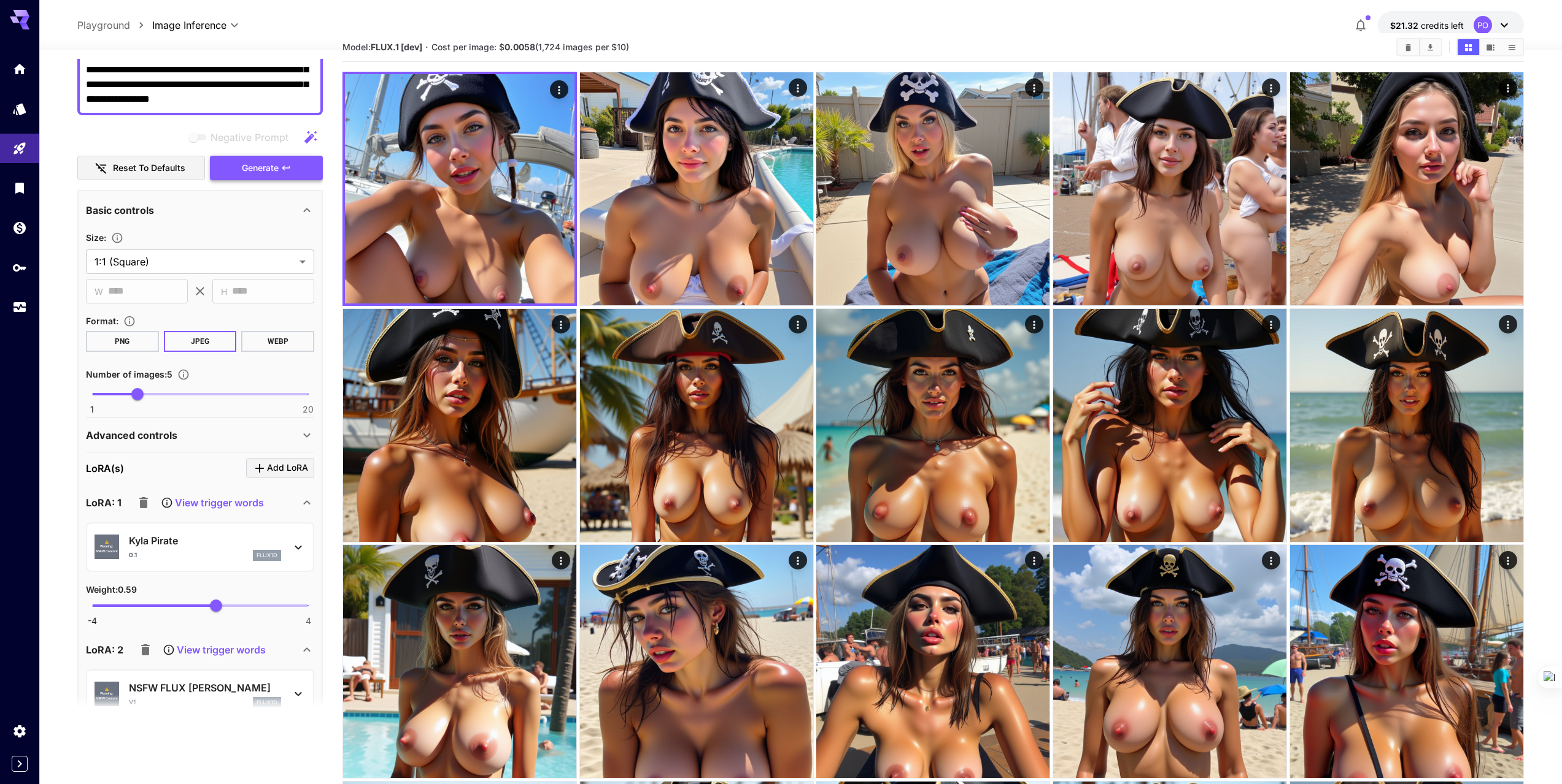
click at [255, 171] on span "Generate" at bounding box center [259, 168] width 37 height 16
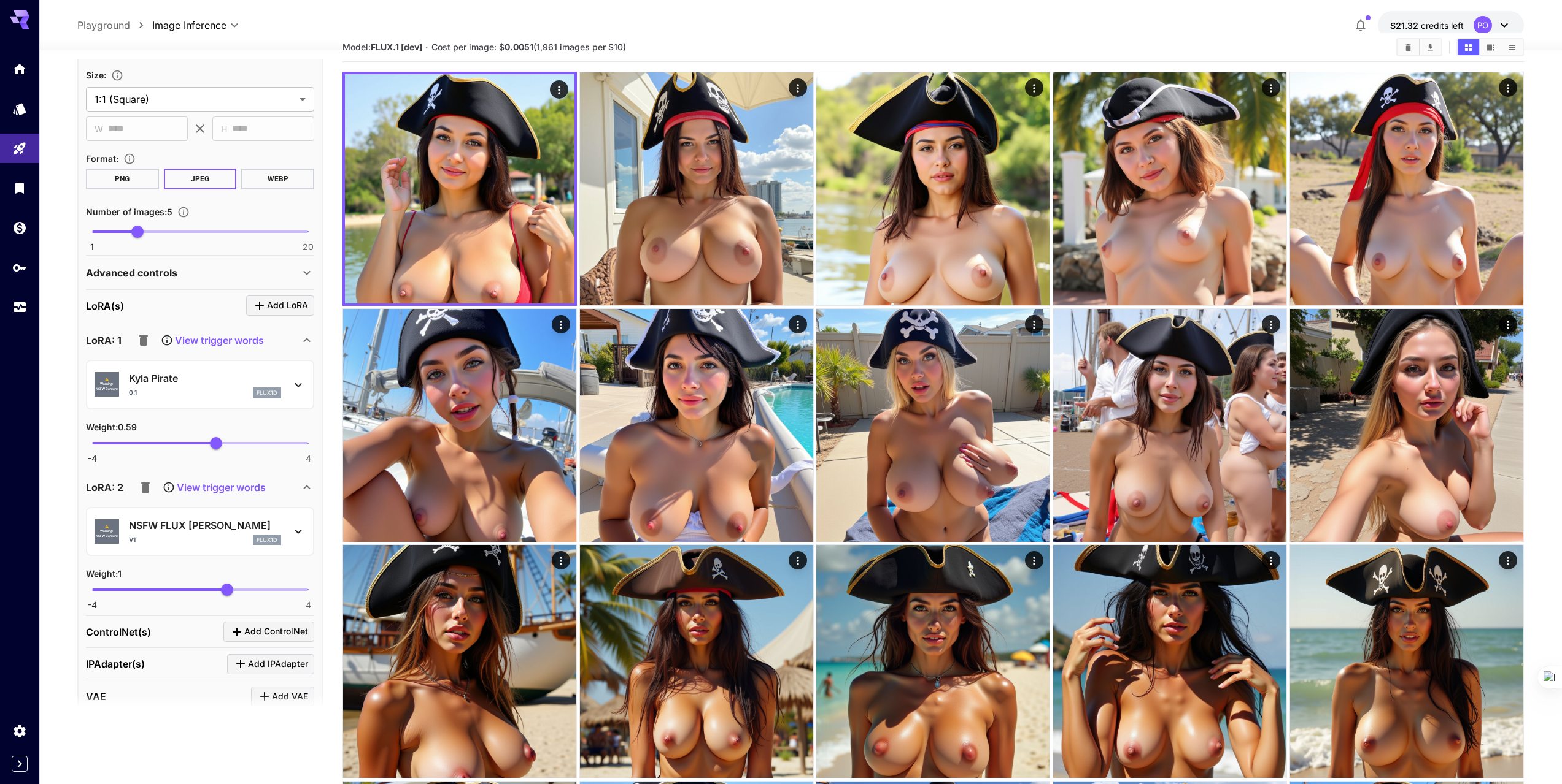
scroll to position [307, 0]
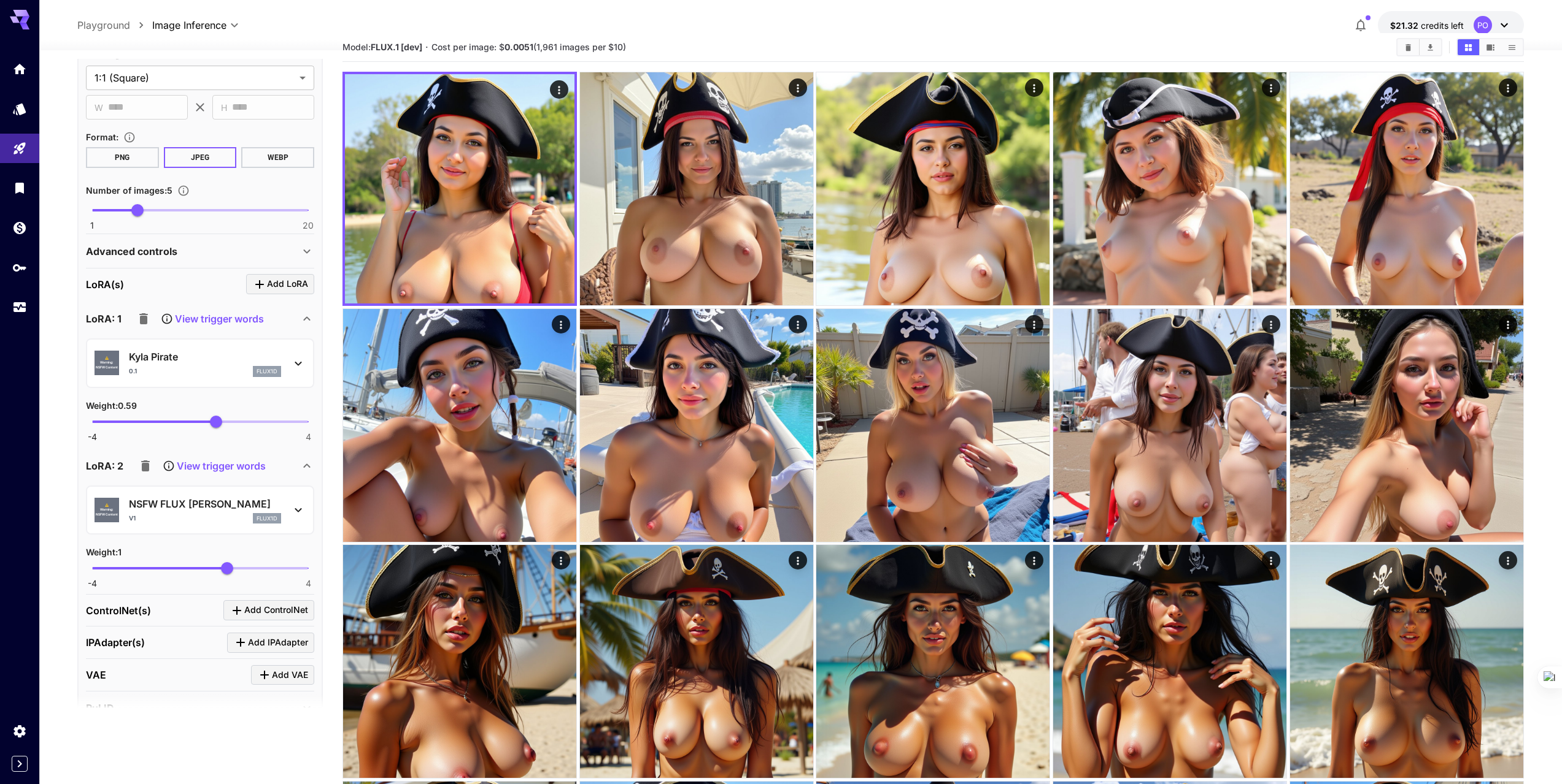
drag, startPoint x: 143, startPoint y: 468, endPoint x: 148, endPoint y: 453, distance: 15.8
click at [143, 468] on icon "button" at bounding box center [145, 466] width 9 height 11
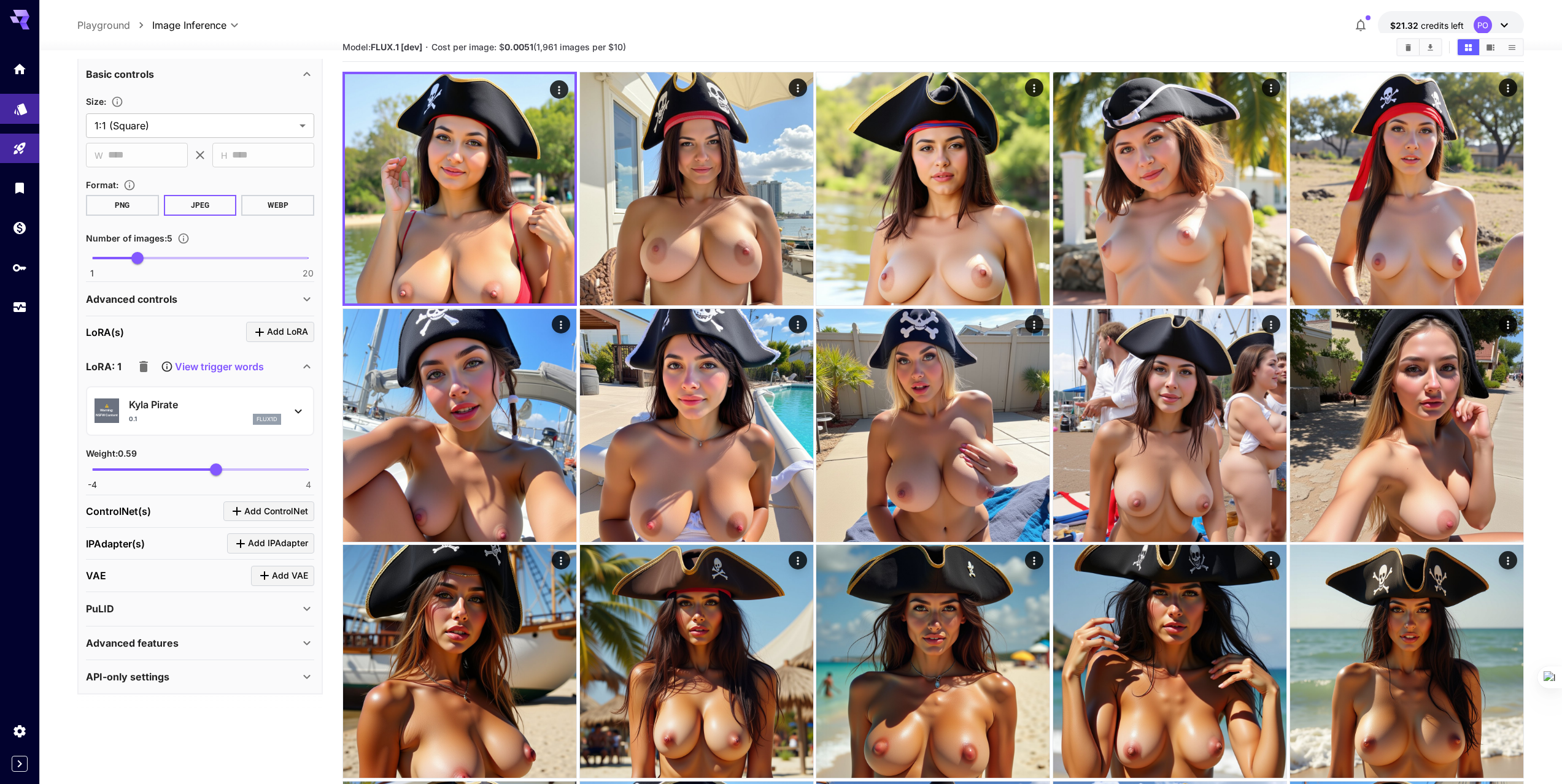
click at [10, 106] on link at bounding box center [19, 109] width 40 height 30
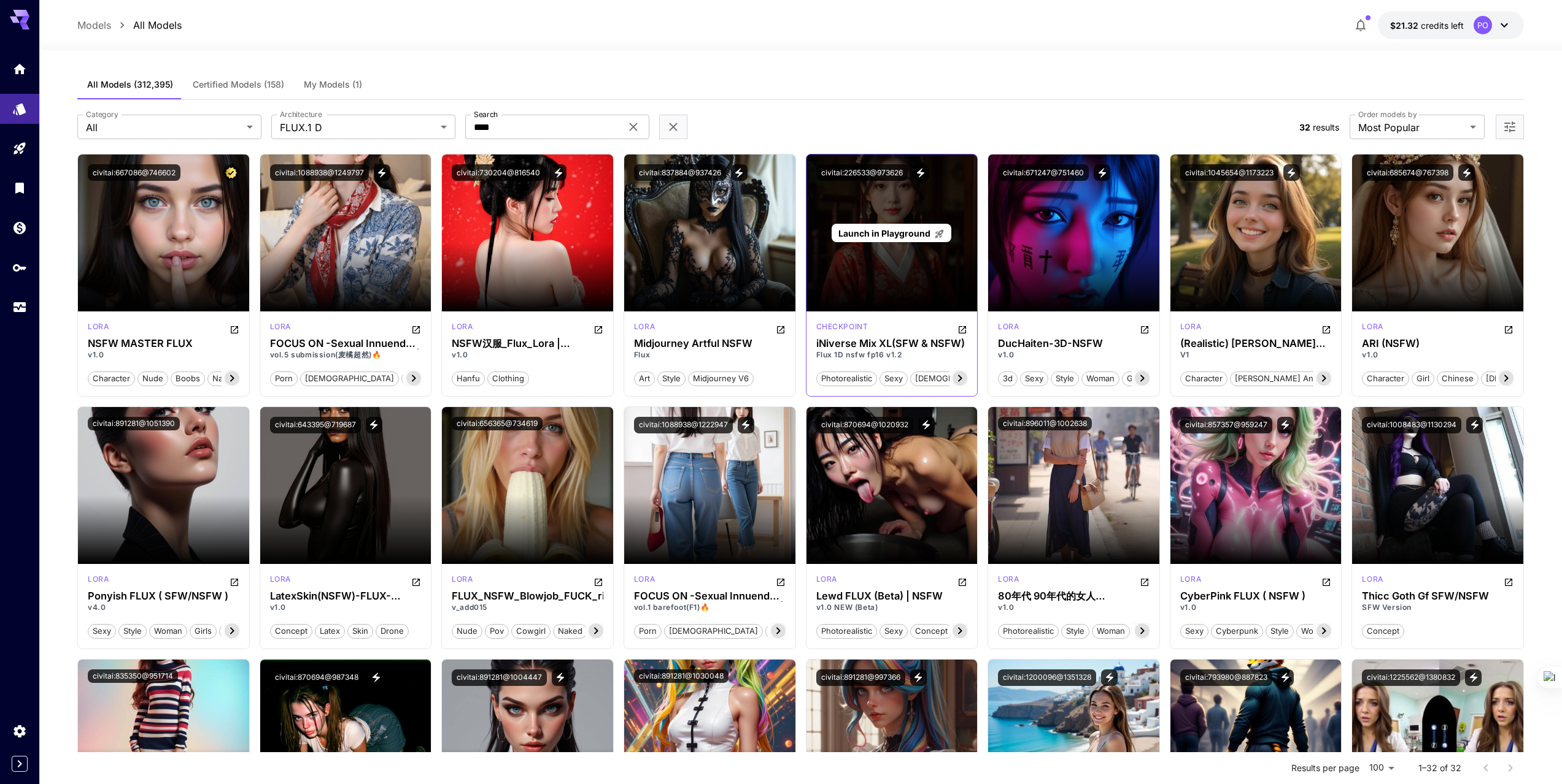
click at [890, 230] on span "Launch in Playground" at bounding box center [884, 233] width 92 height 10
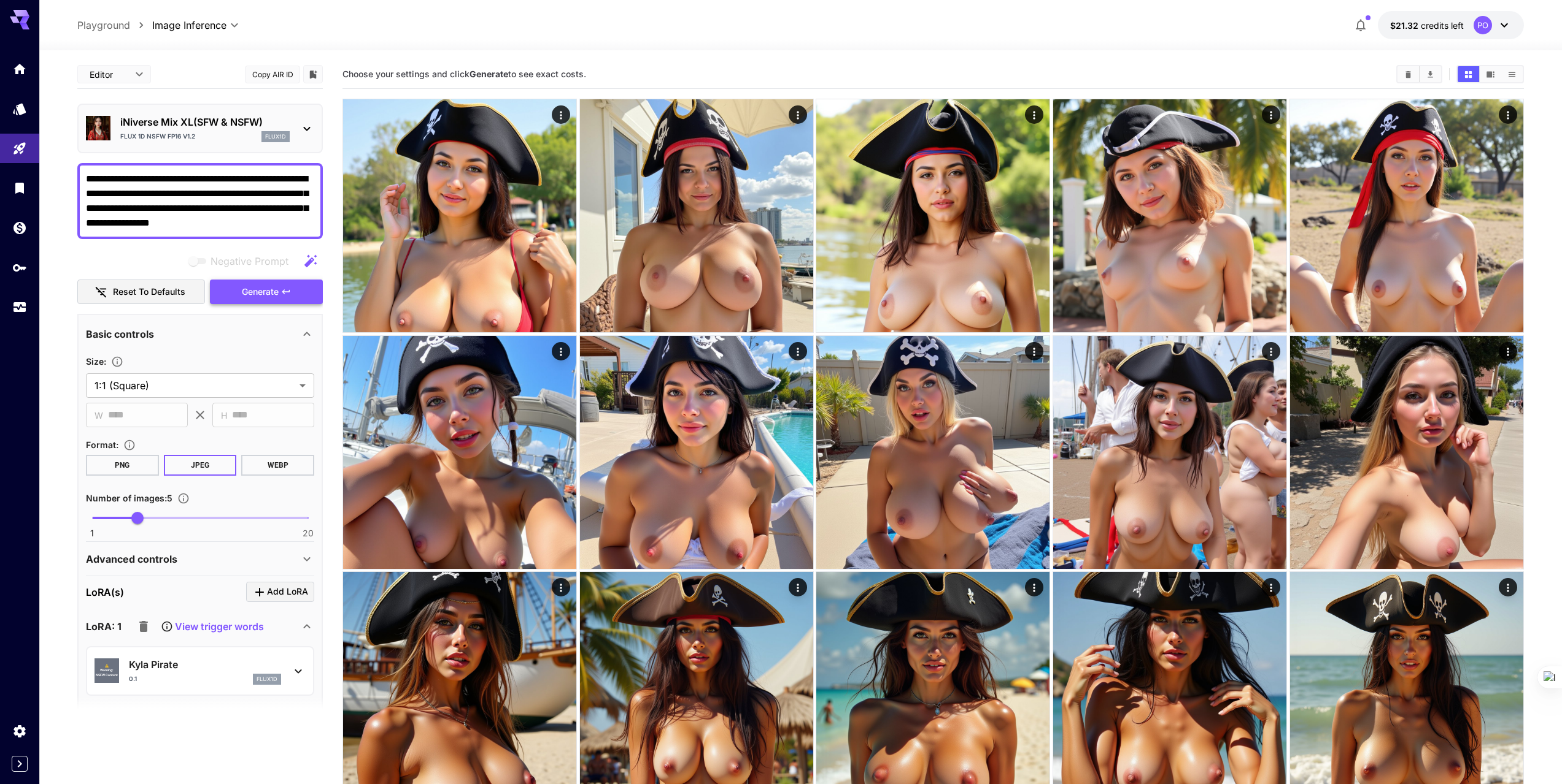
click at [259, 291] on span "Generate" at bounding box center [259, 293] width 37 height 16
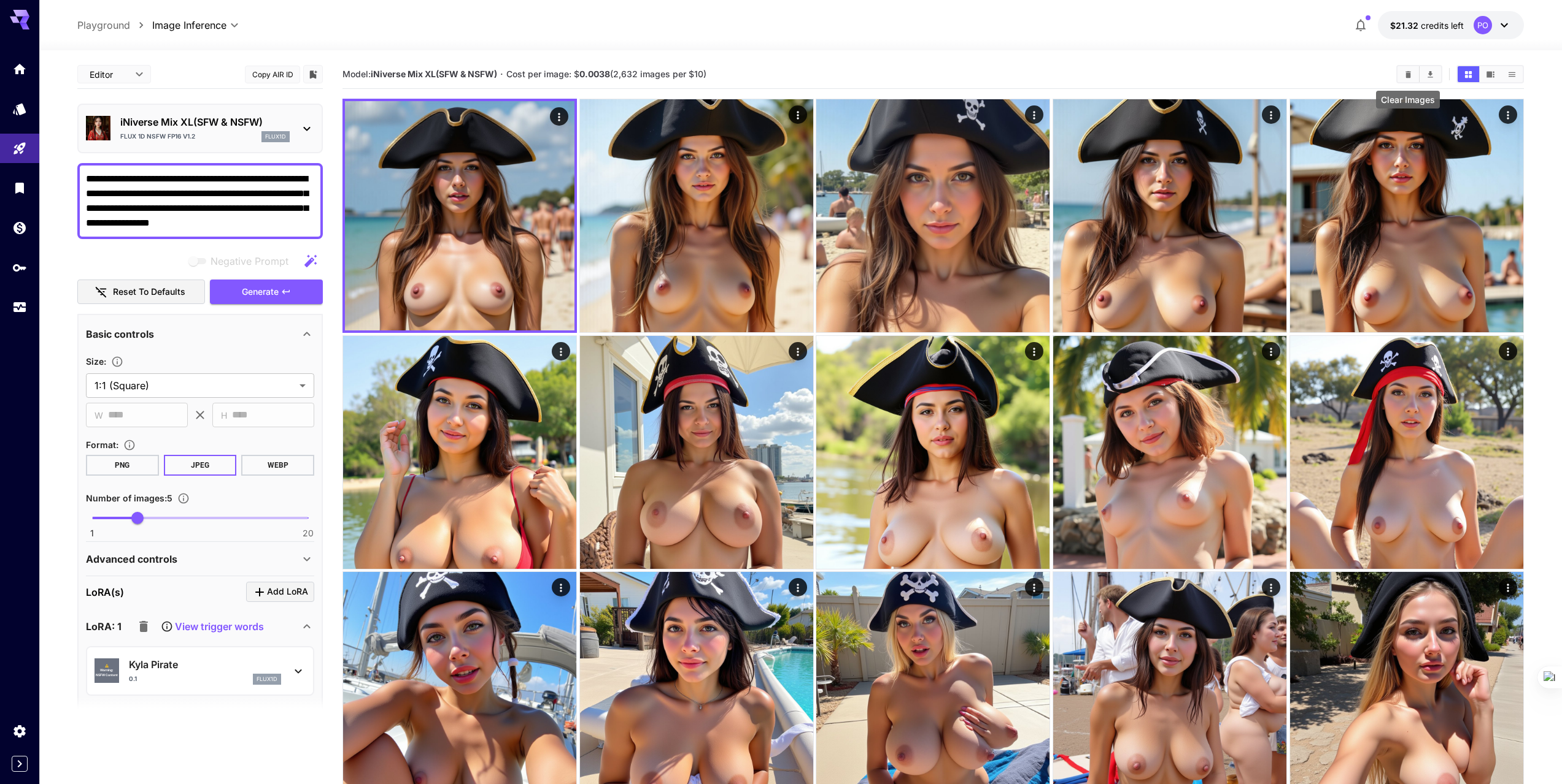
click at [1408, 75] on icon "Clear Images" at bounding box center [1407, 74] width 5 height 7
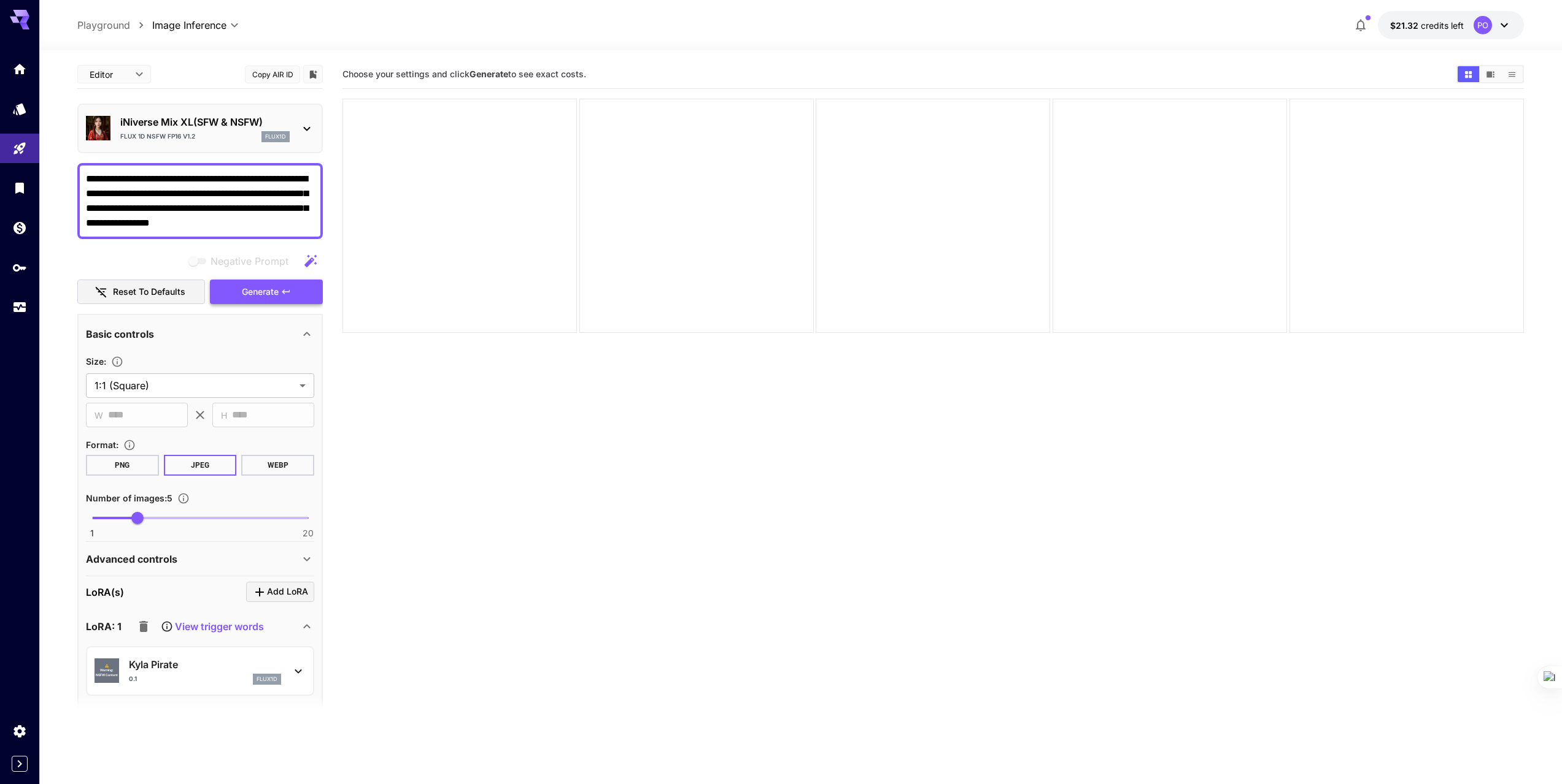
click at [267, 293] on span "Generate" at bounding box center [259, 293] width 37 height 16
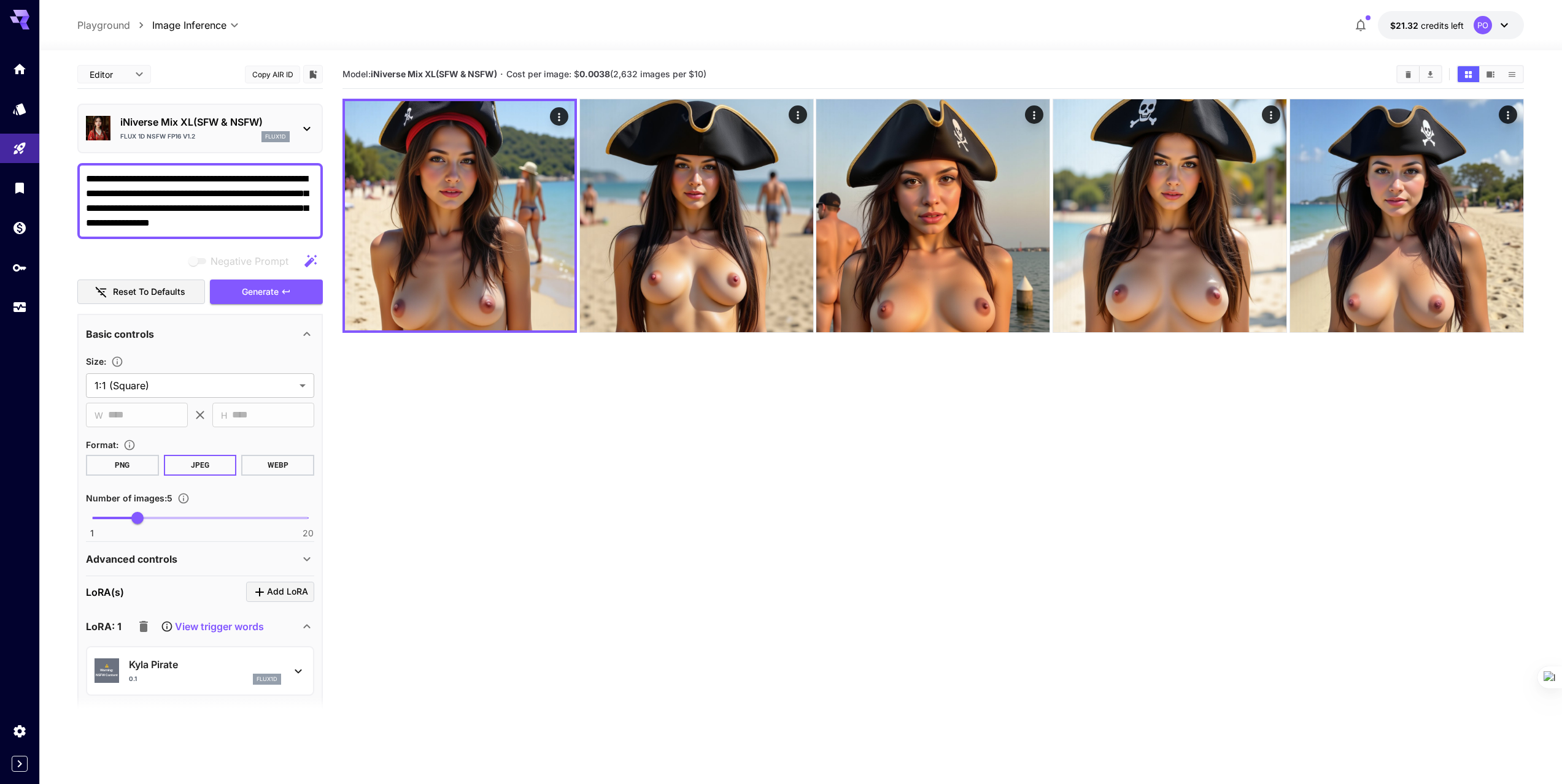
click at [306, 124] on icon at bounding box center [307, 128] width 15 height 15
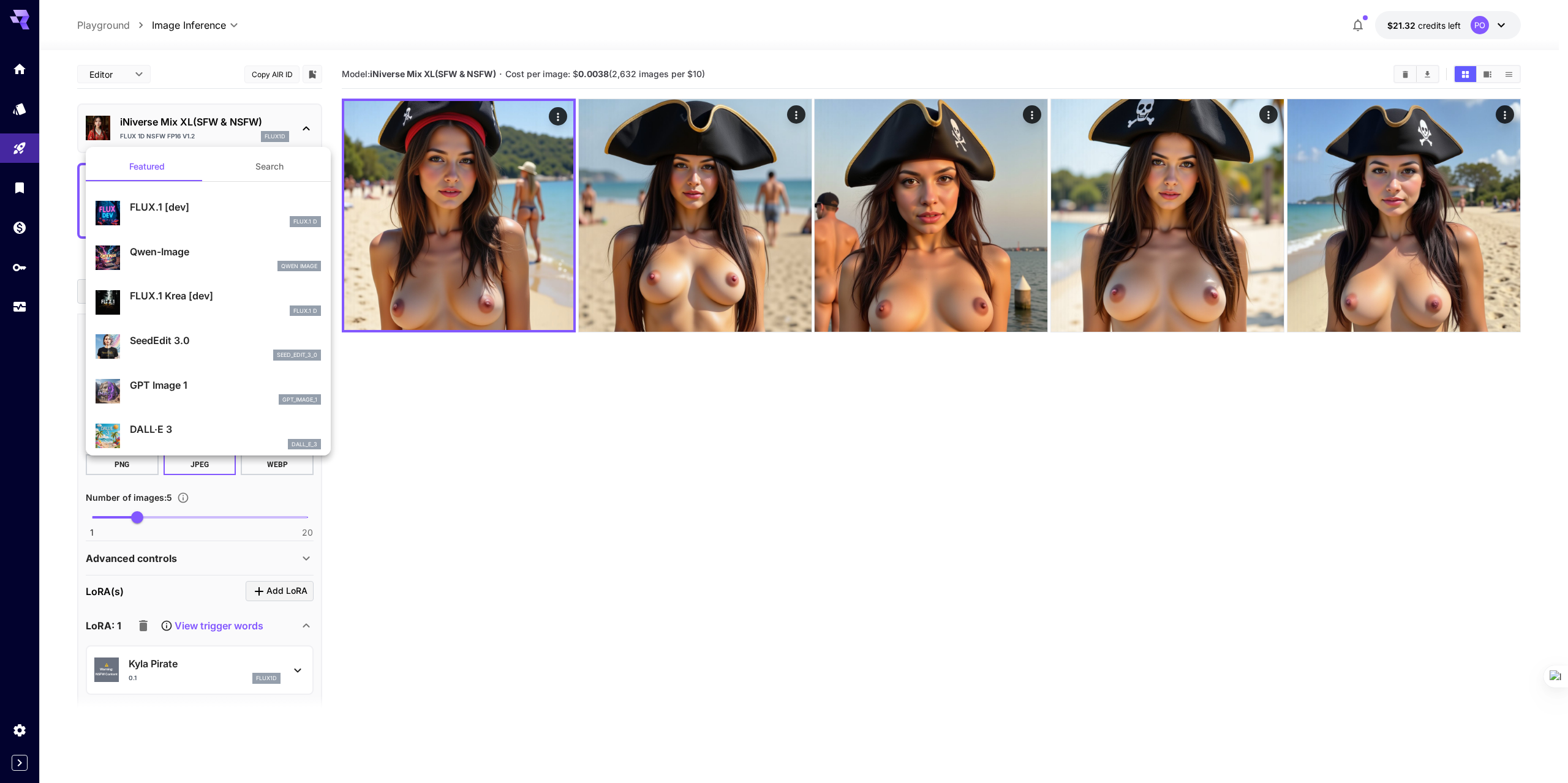
click at [305, 124] on div at bounding box center [784, 392] width 1568 height 783
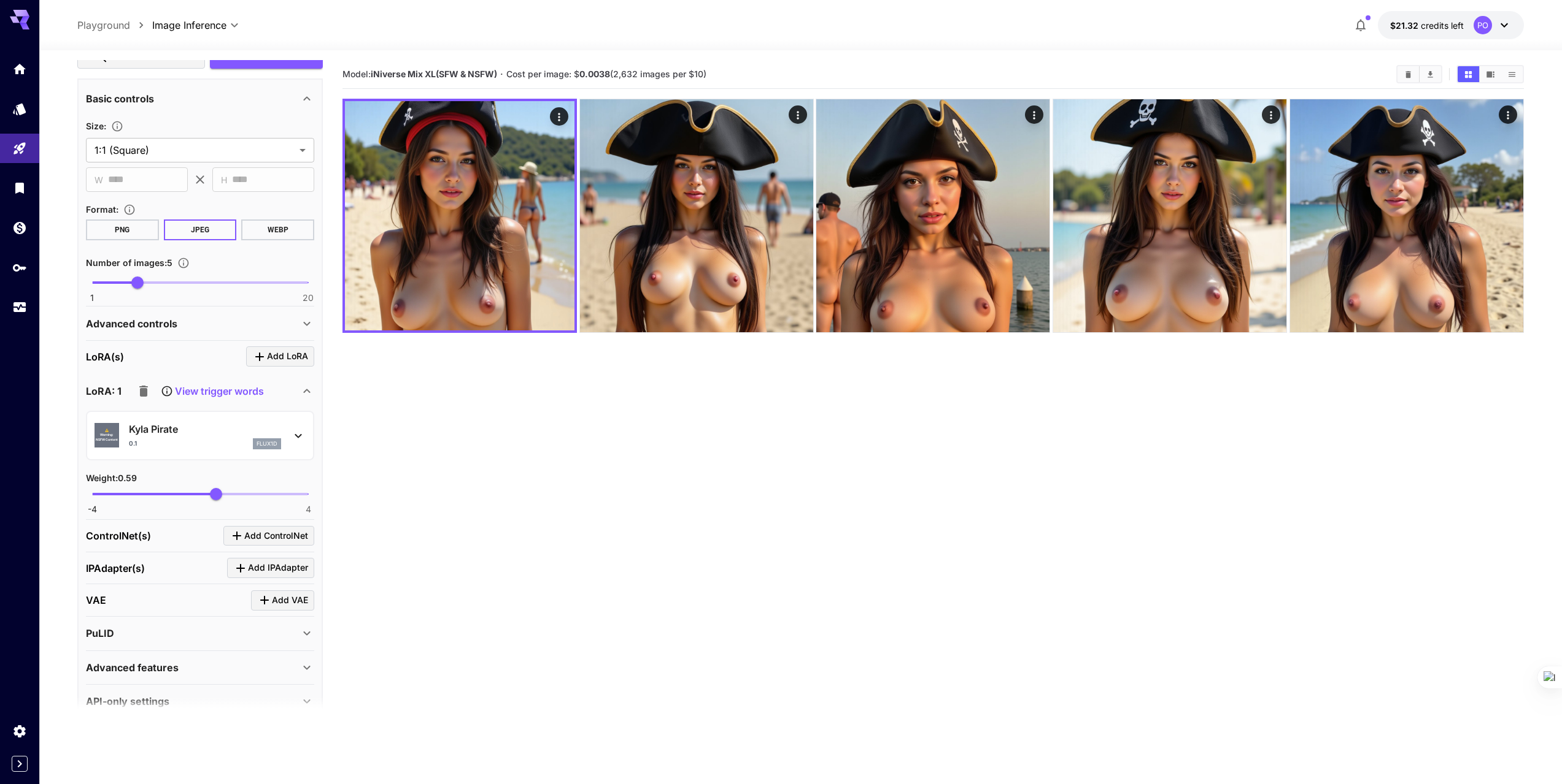
scroll to position [245, 0]
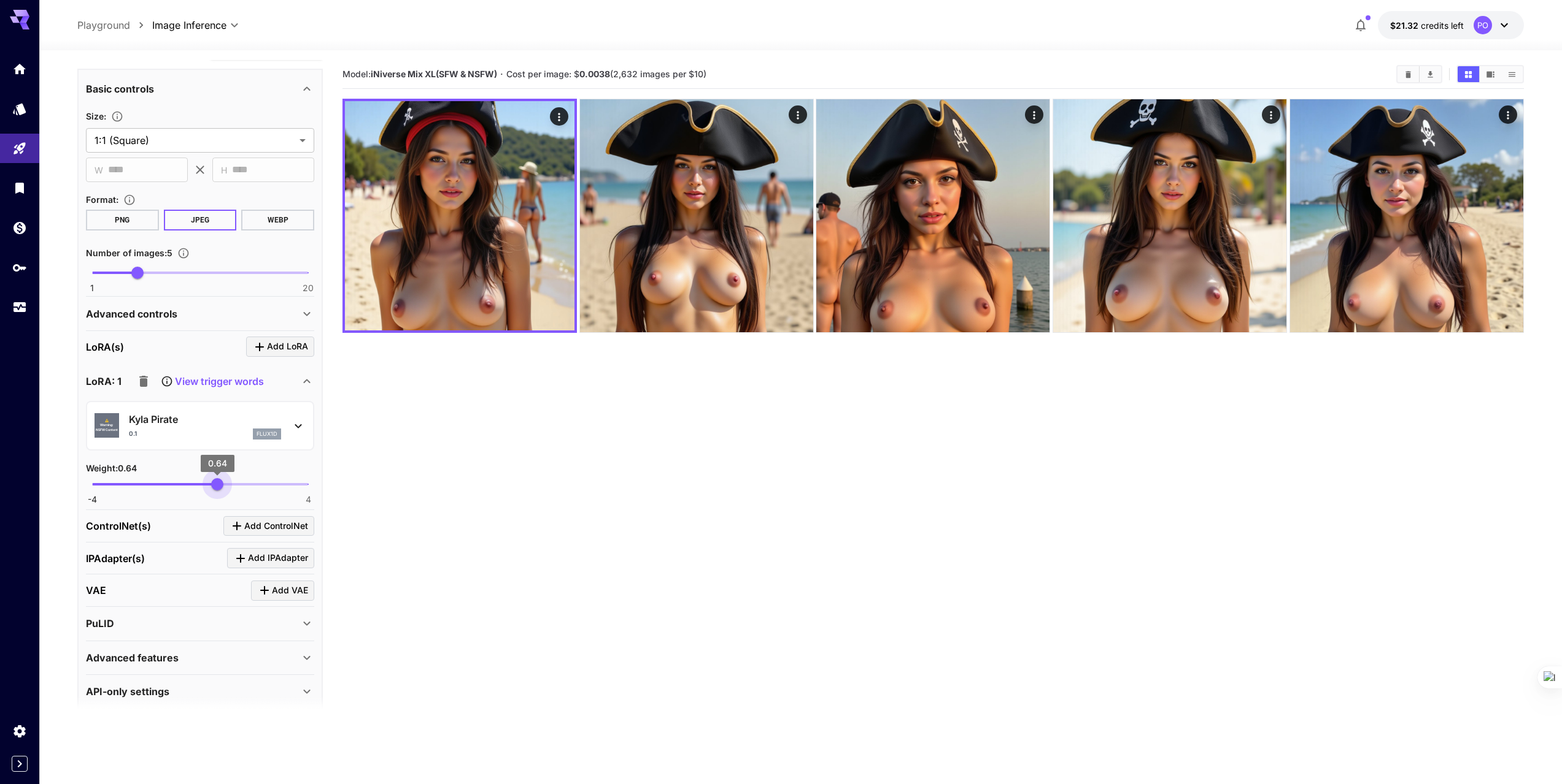
type input "****"
drag, startPoint x: 215, startPoint y: 487, endPoint x: 224, endPoint y: 487, distance: 9.0
click at [224, 487] on span "0.89" at bounding box center [224, 484] width 12 height 12
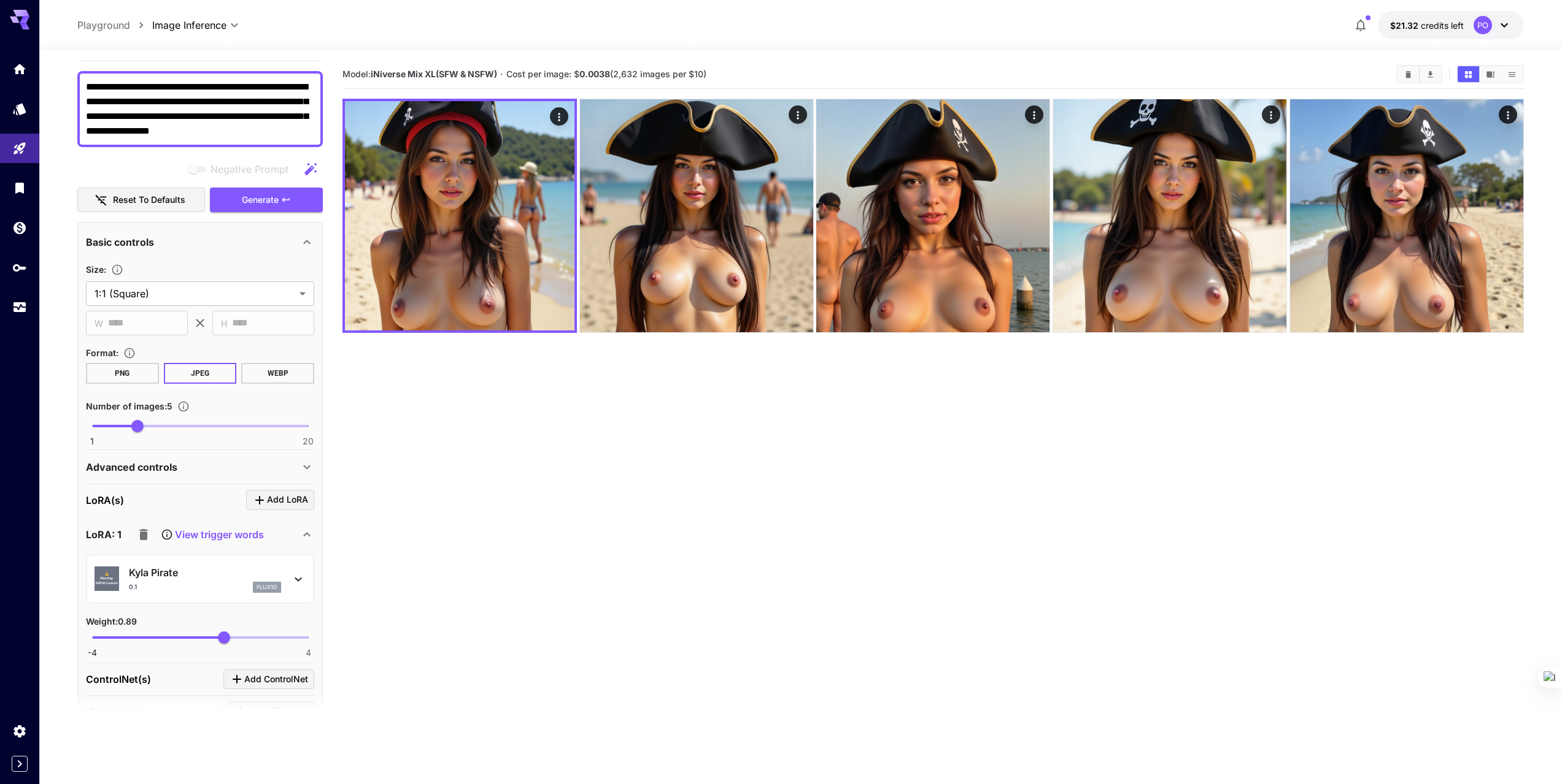
scroll to position [61, 0]
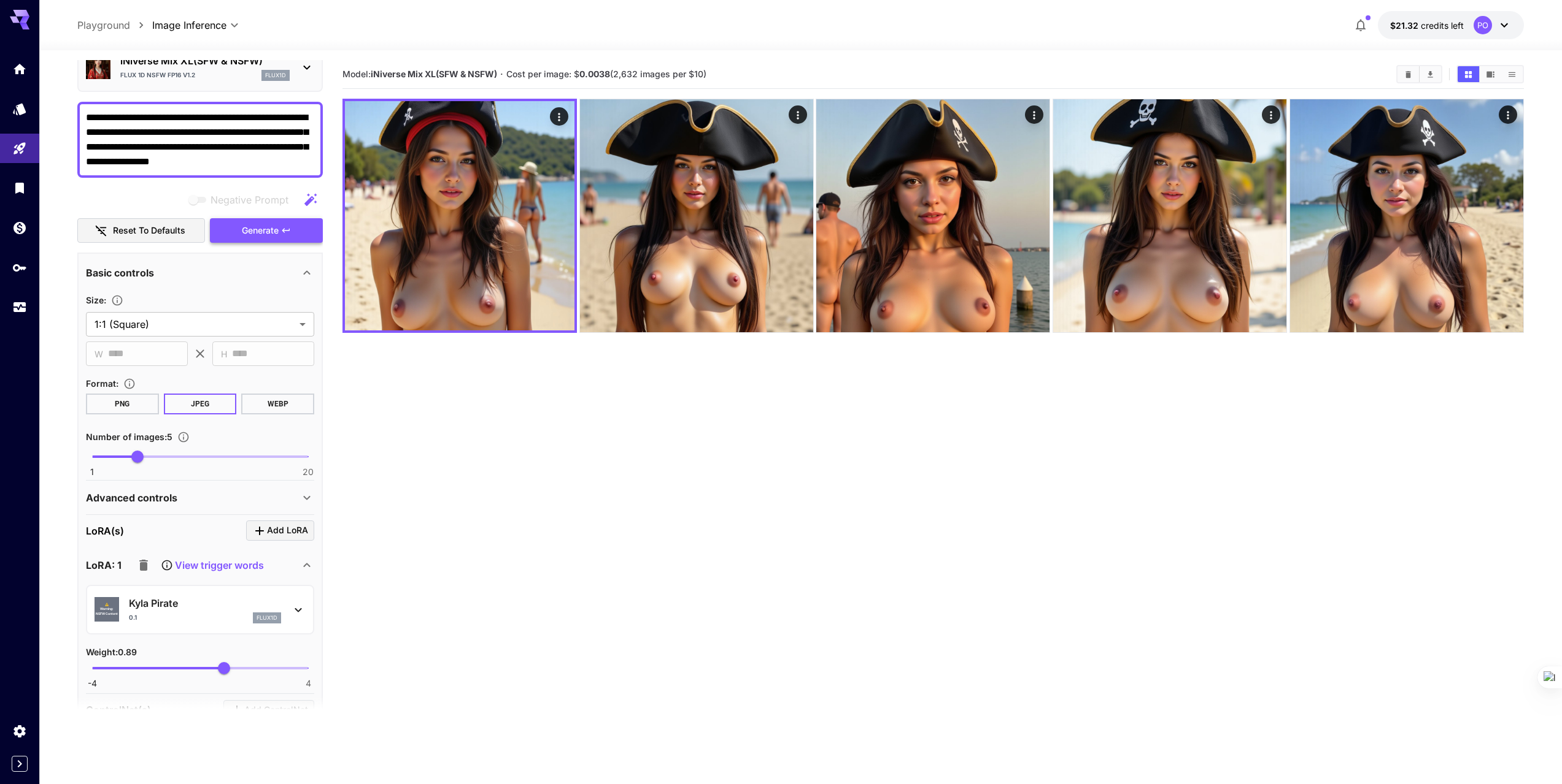
click at [251, 230] on span "Generate" at bounding box center [259, 231] width 37 height 16
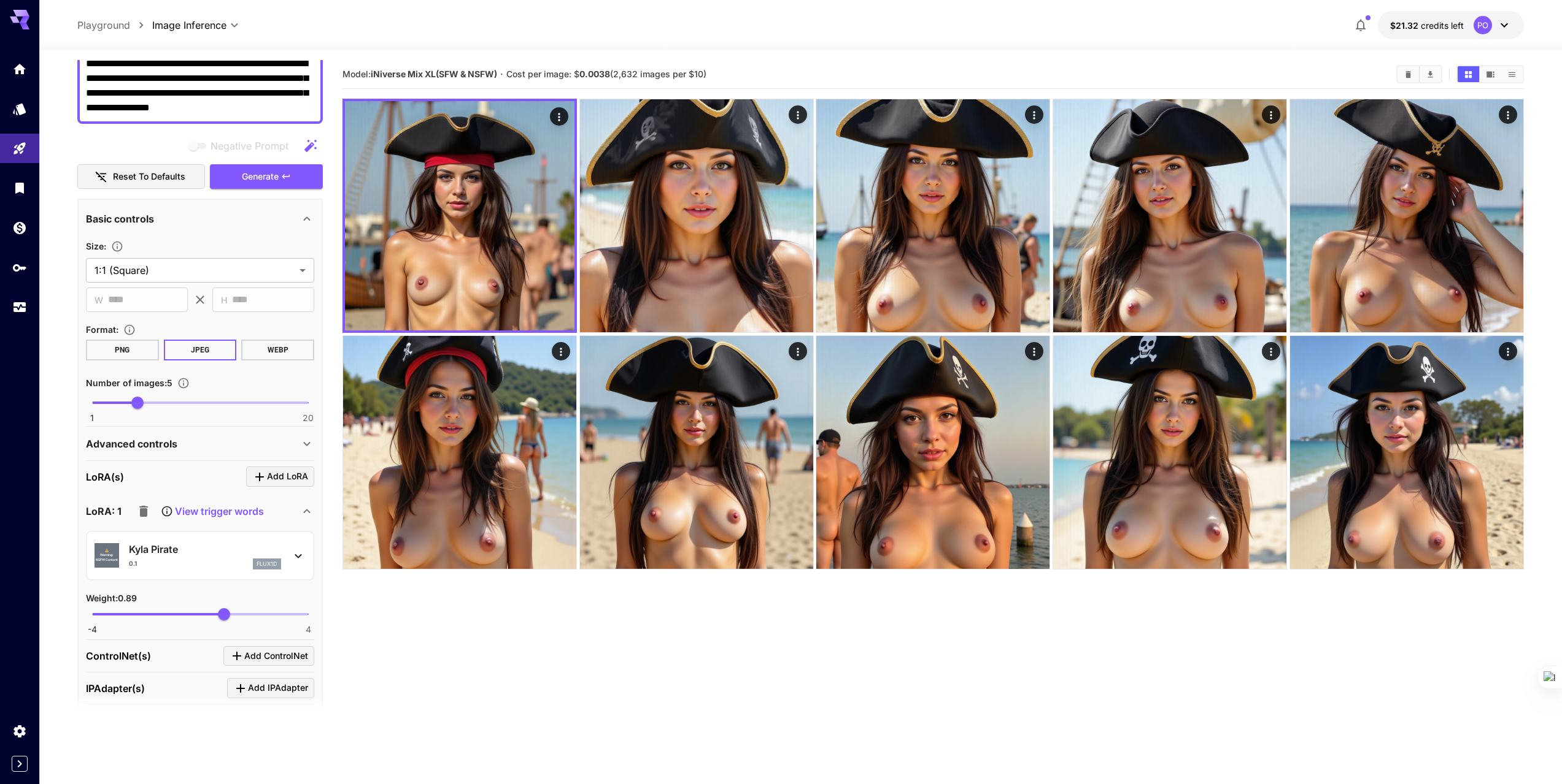
scroll to position [245, 0]
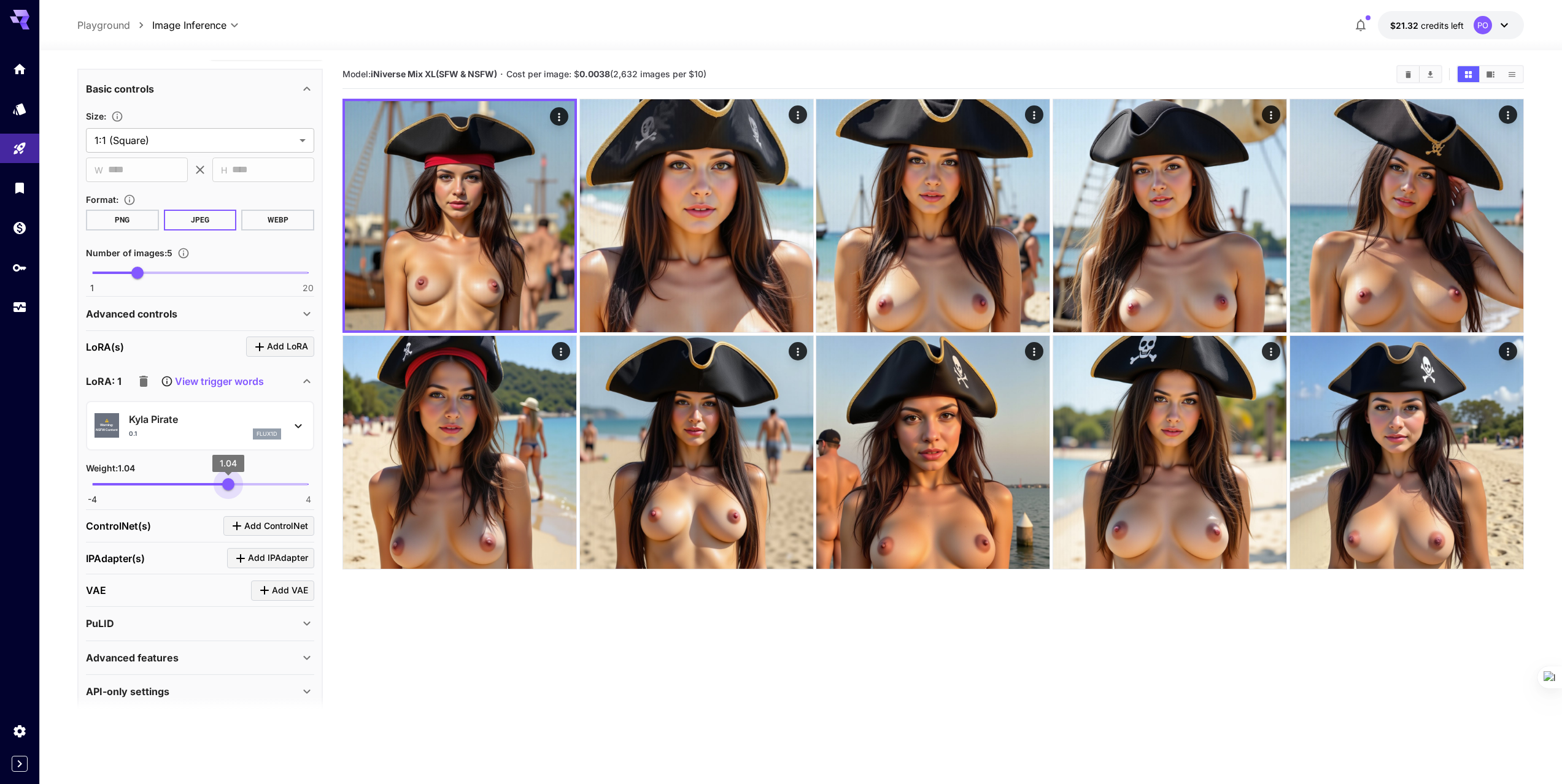
type input "*"
click at [227, 482] on span "1" at bounding box center [227, 484] width 12 height 12
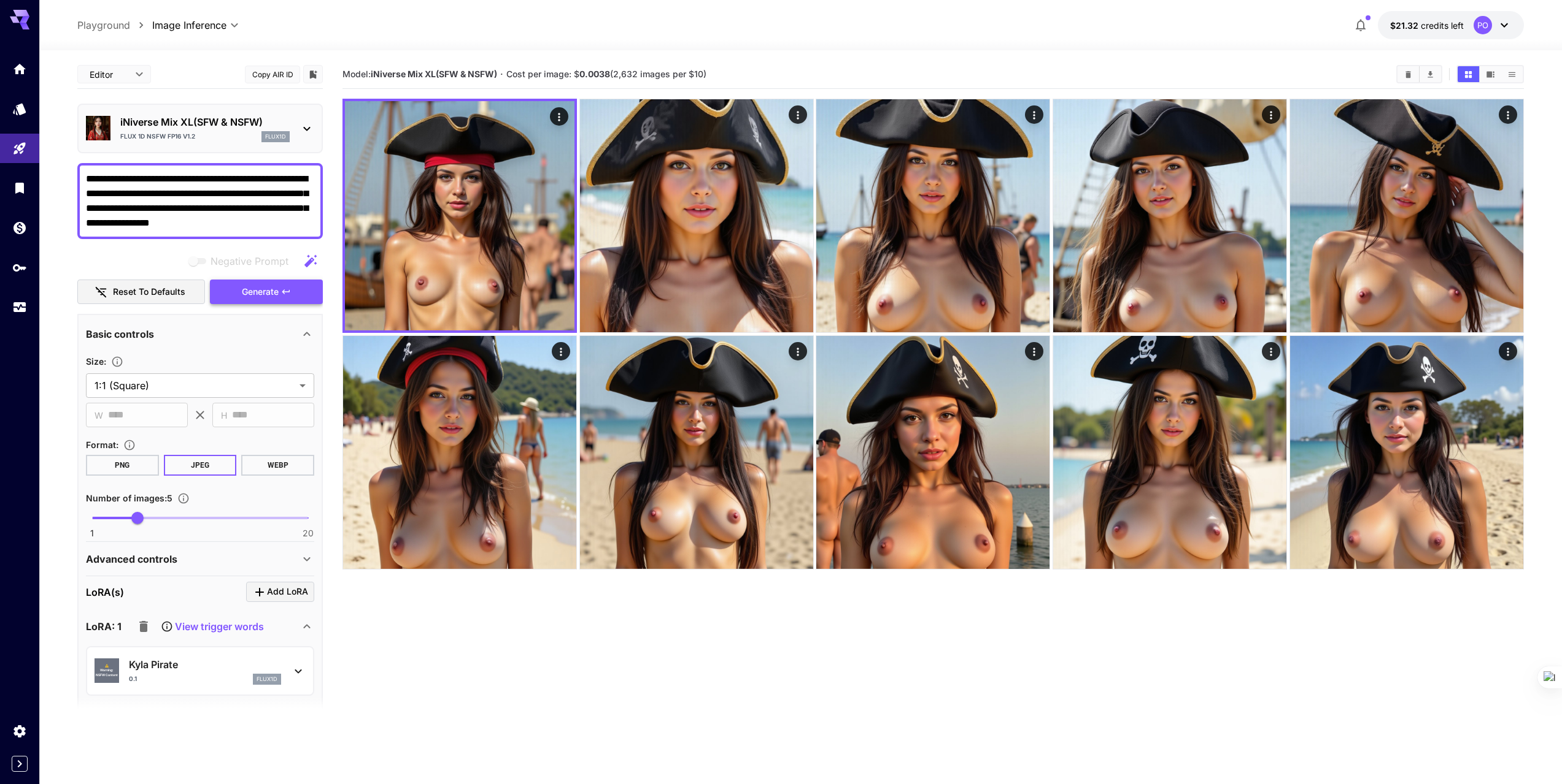
click at [247, 299] on span "Generate" at bounding box center [259, 293] width 37 height 16
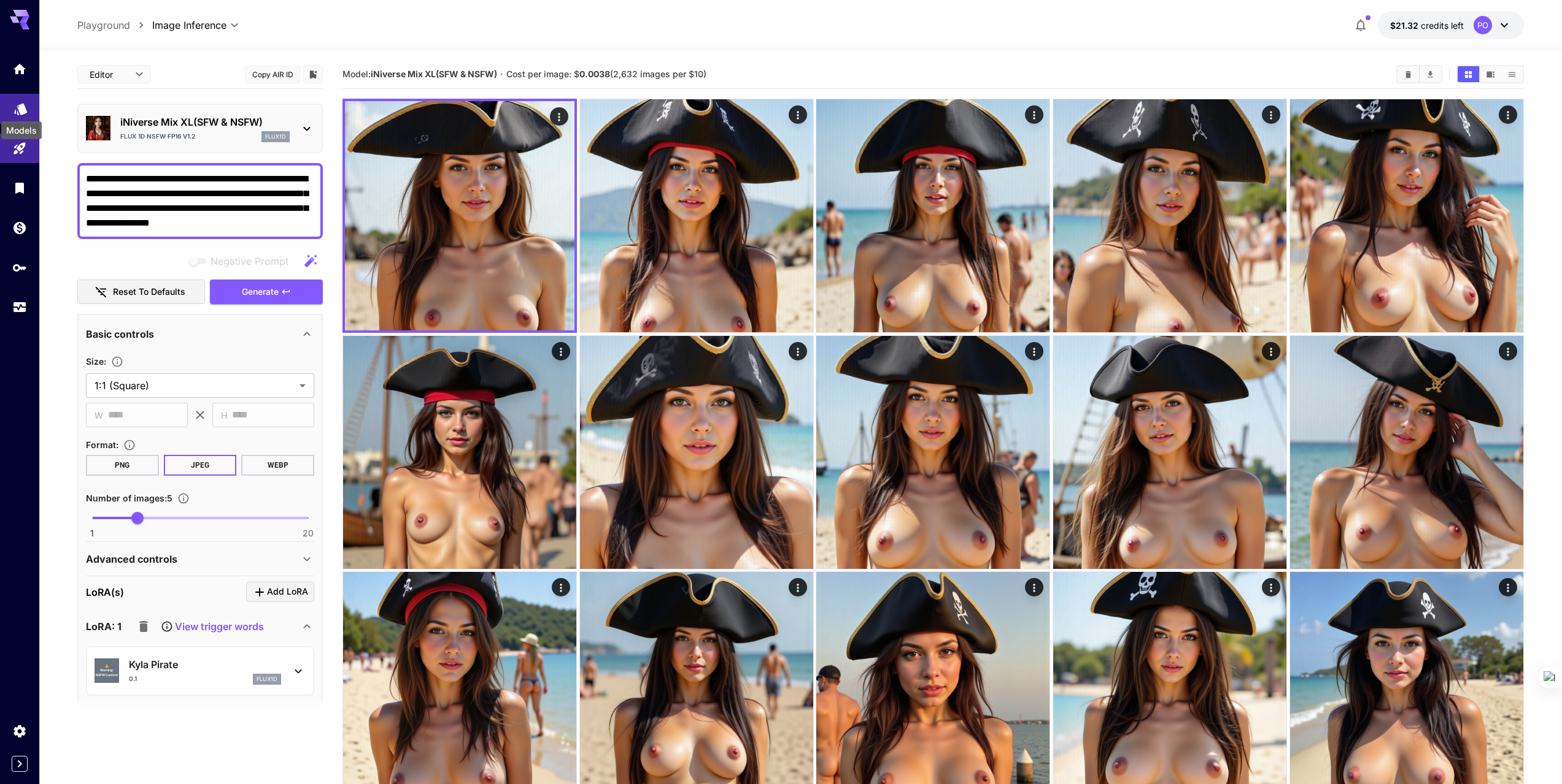
click at [13, 106] on icon "Models" at bounding box center [20, 105] width 15 height 15
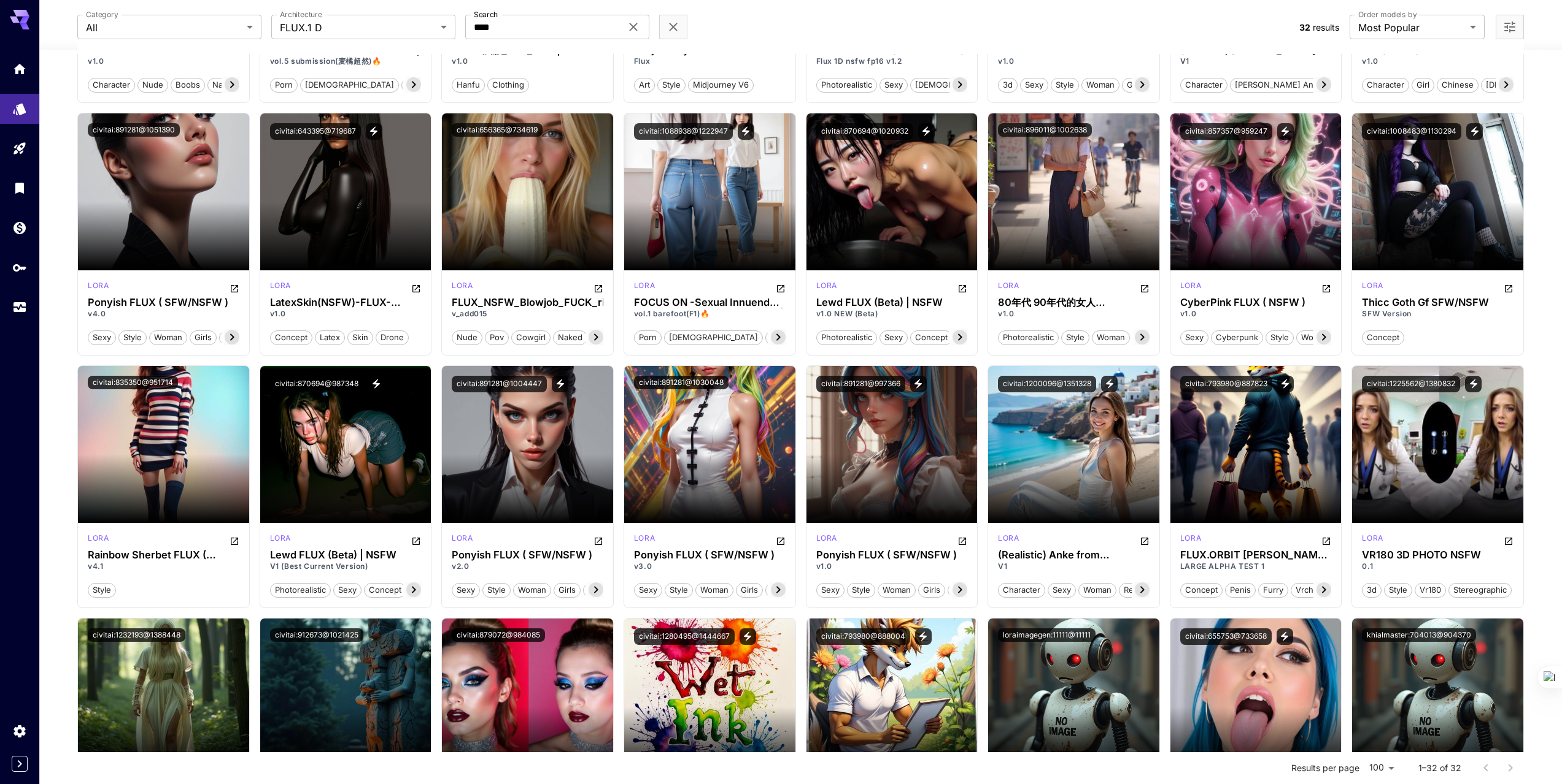
scroll to position [272, 0]
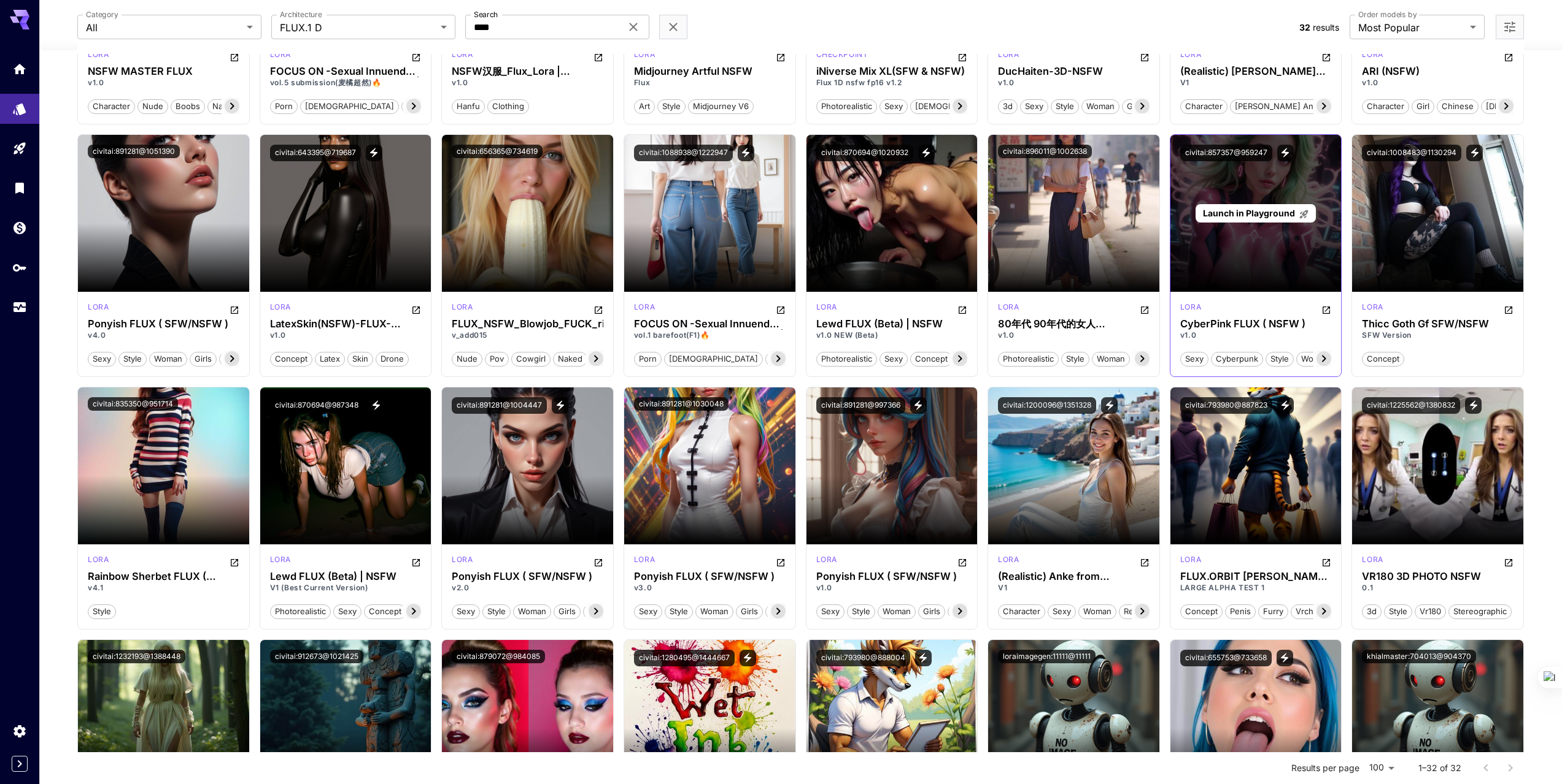
click at [1261, 212] on span "Launch in Playground" at bounding box center [1248, 213] width 92 height 10
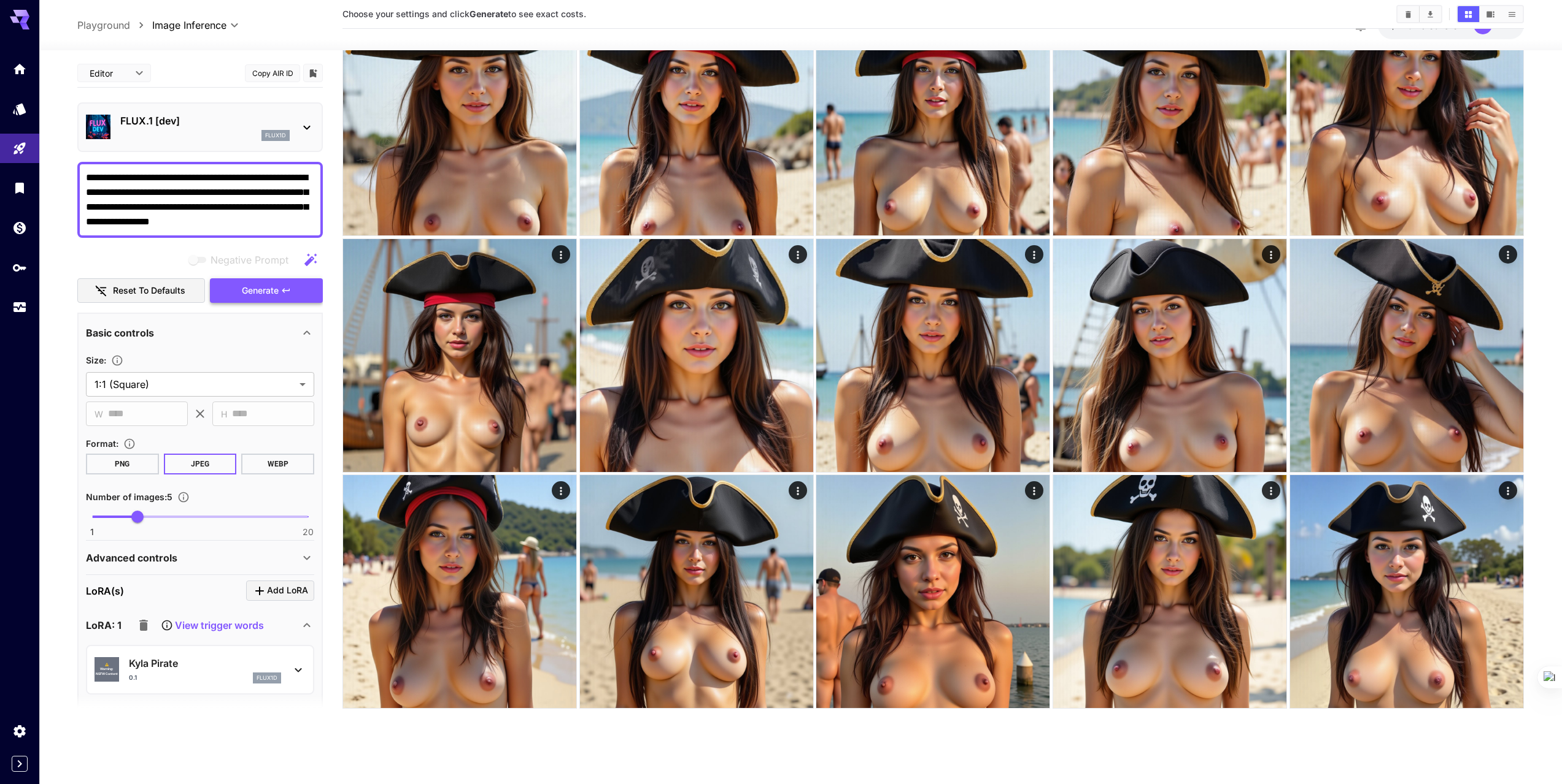
click at [251, 296] on span "Generate" at bounding box center [259, 291] width 37 height 16
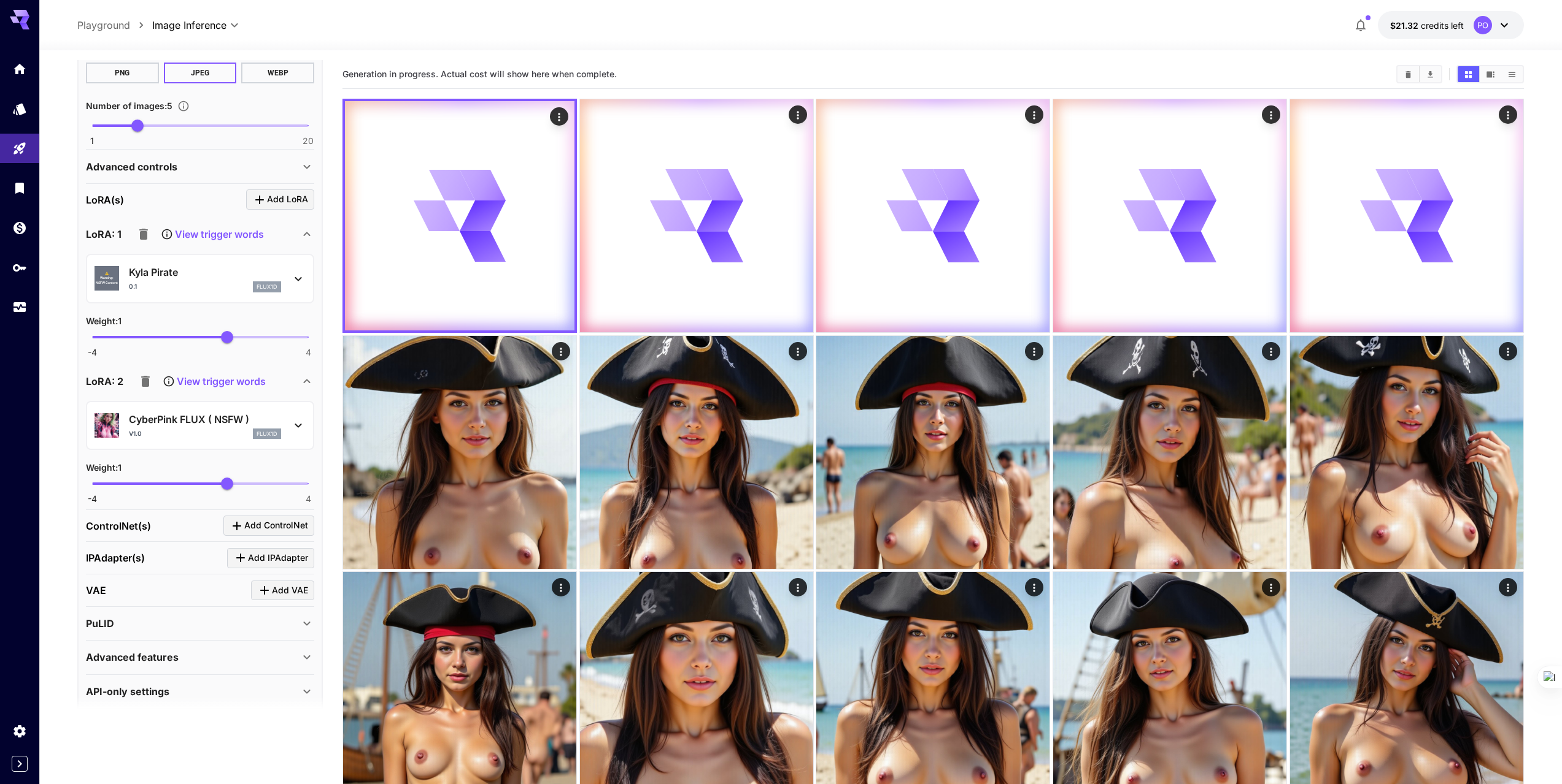
scroll to position [406, 0]
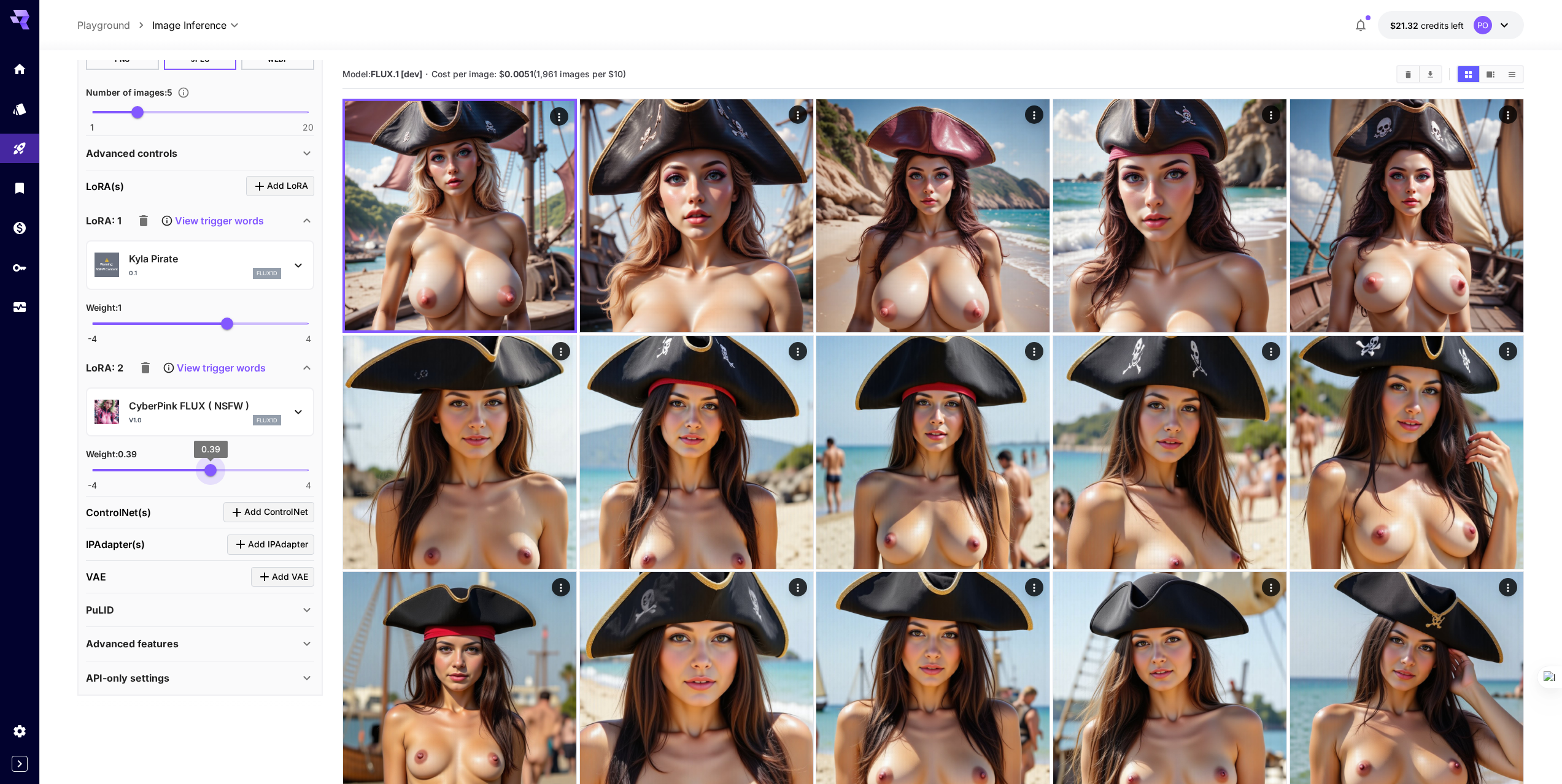
type input "****"
drag, startPoint x: 230, startPoint y: 470, endPoint x: 212, endPoint y: 474, distance: 18.4
click at [212, 474] on span "0.43" at bounding box center [212, 470] width 12 height 12
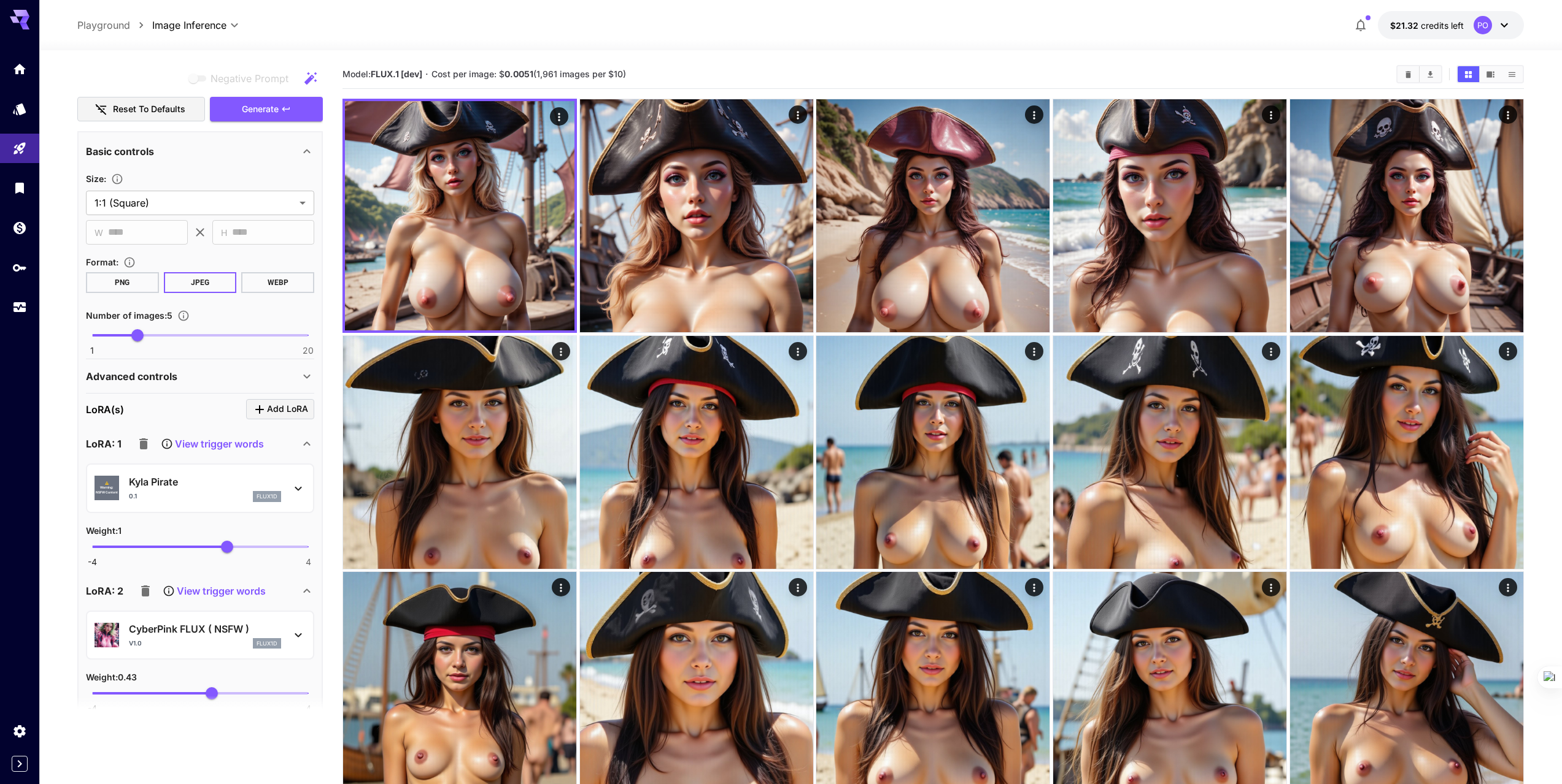
scroll to position [161, 0]
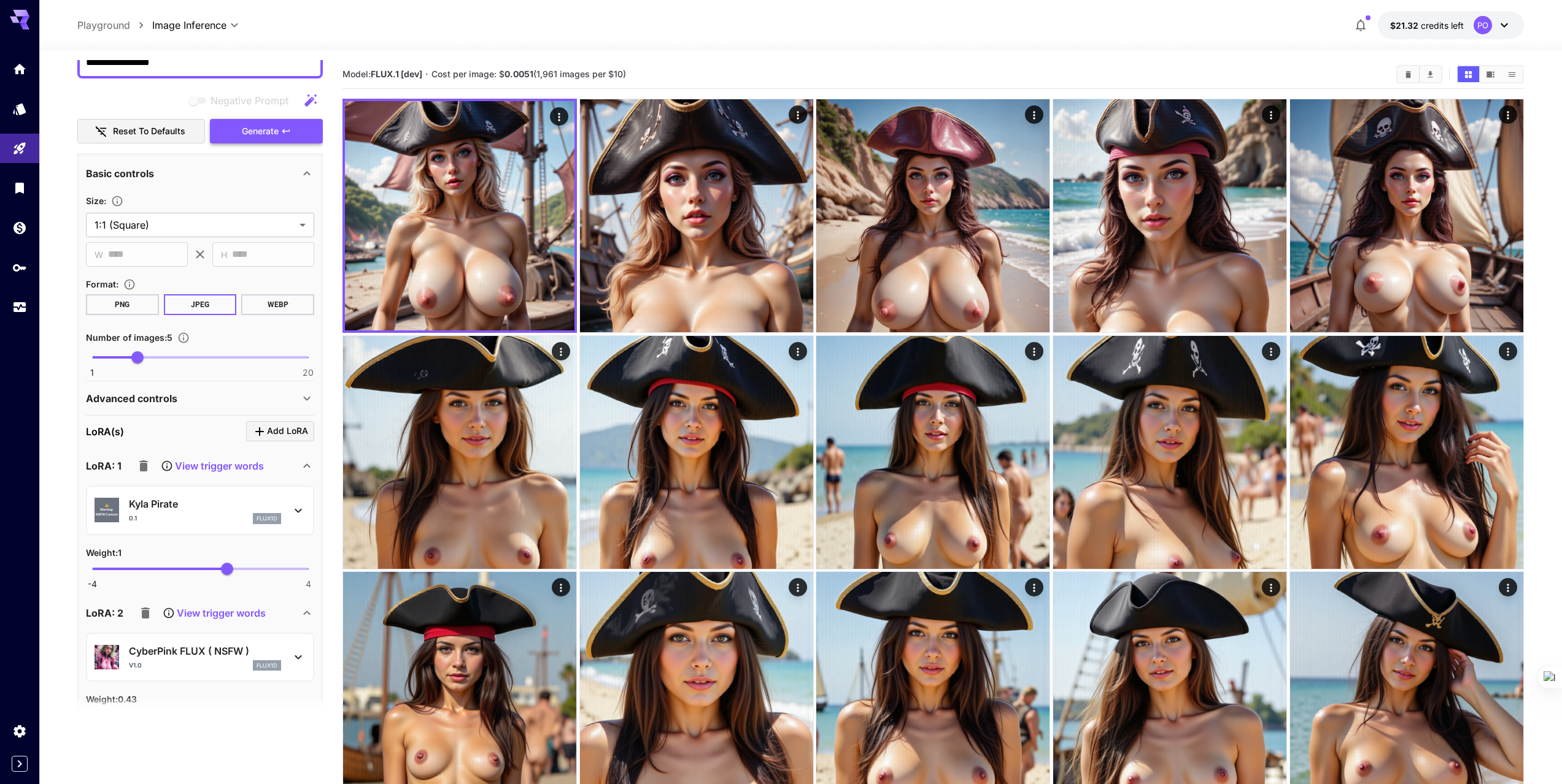
click at [247, 125] on span "Generate" at bounding box center [259, 132] width 37 height 16
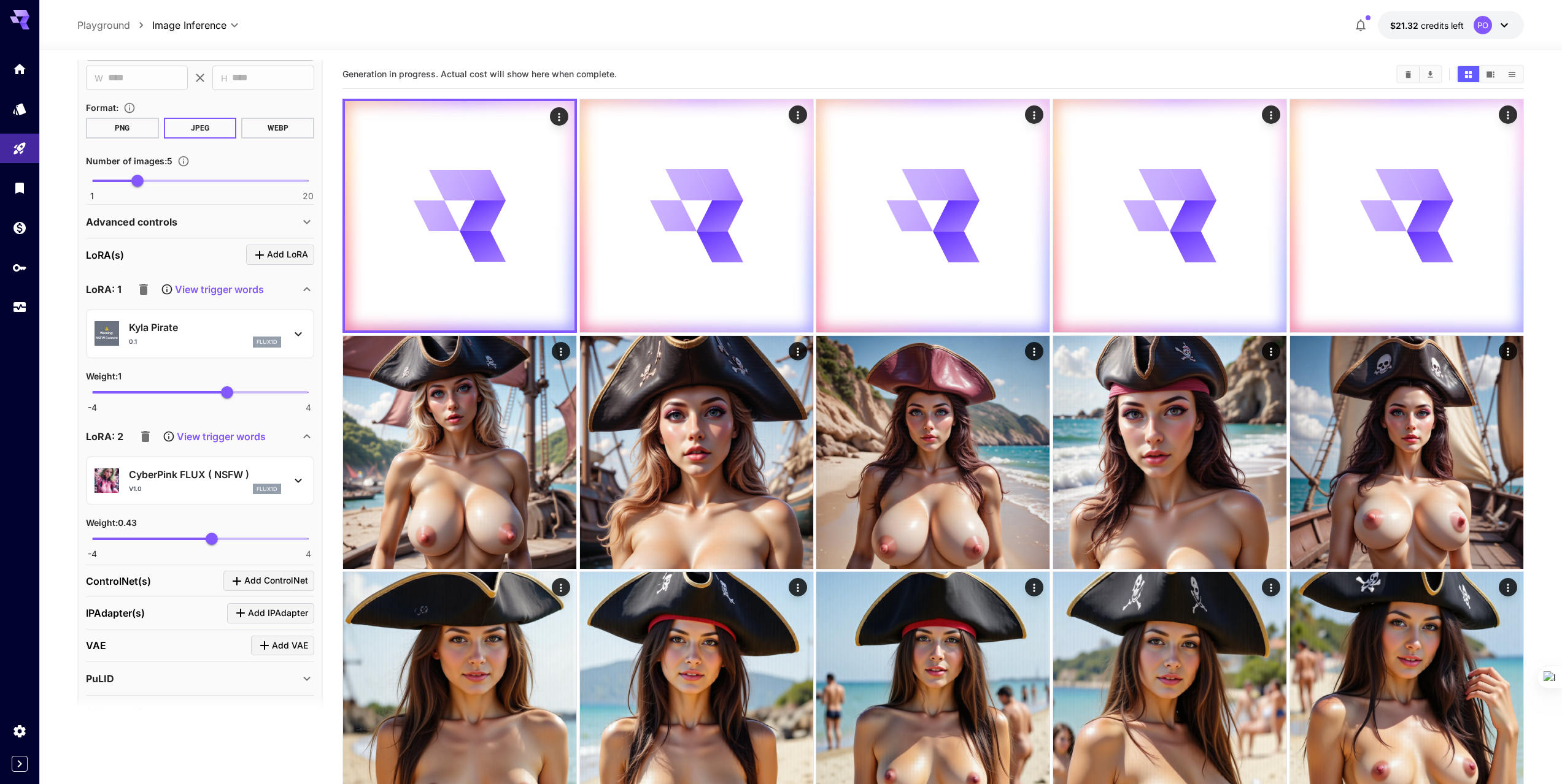
scroll to position [345, 0]
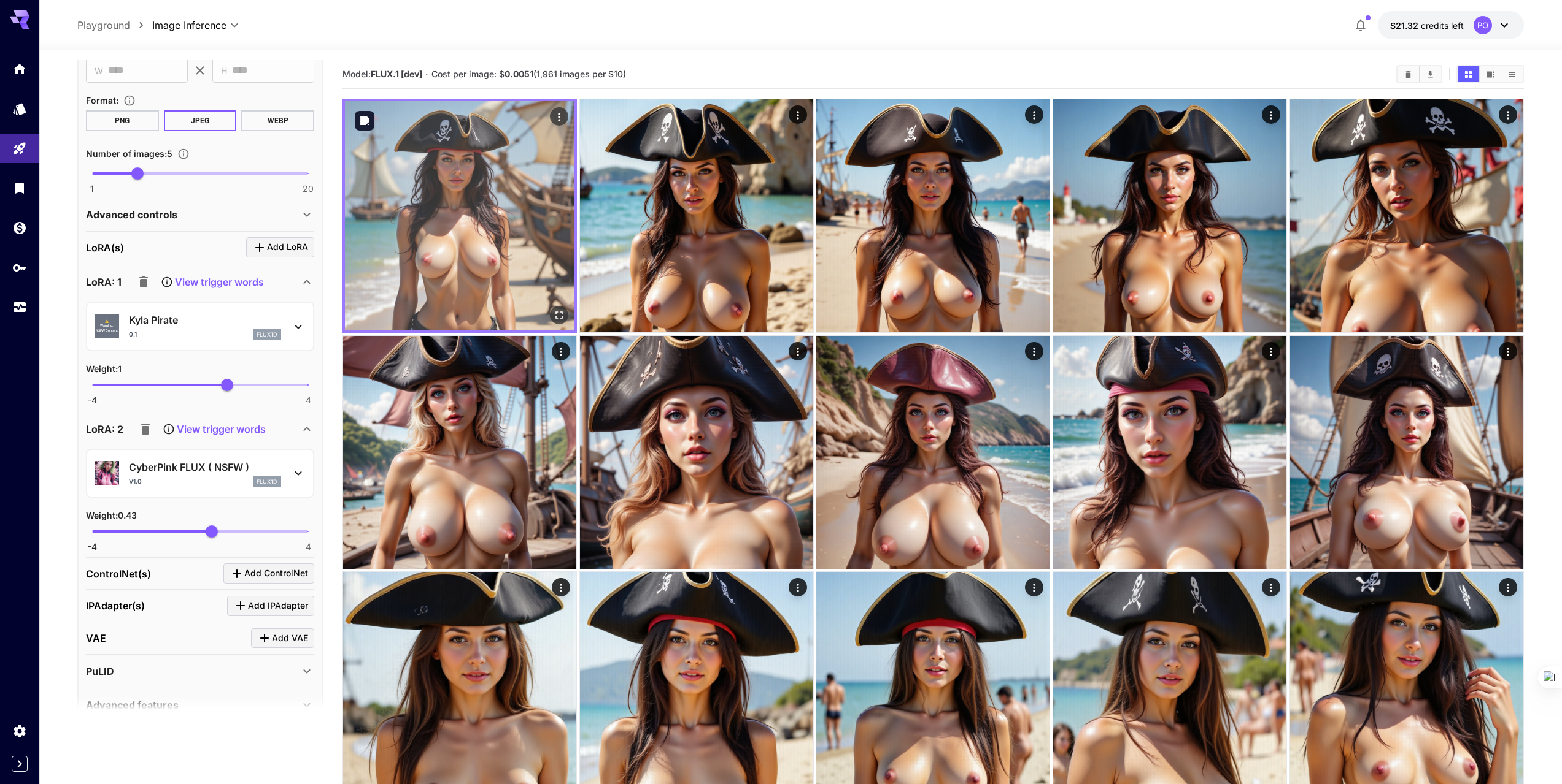
click at [525, 272] on img at bounding box center [459, 215] width 229 height 229
click at [560, 316] on icon "Open in fullscreen" at bounding box center [559, 315] width 12 height 12
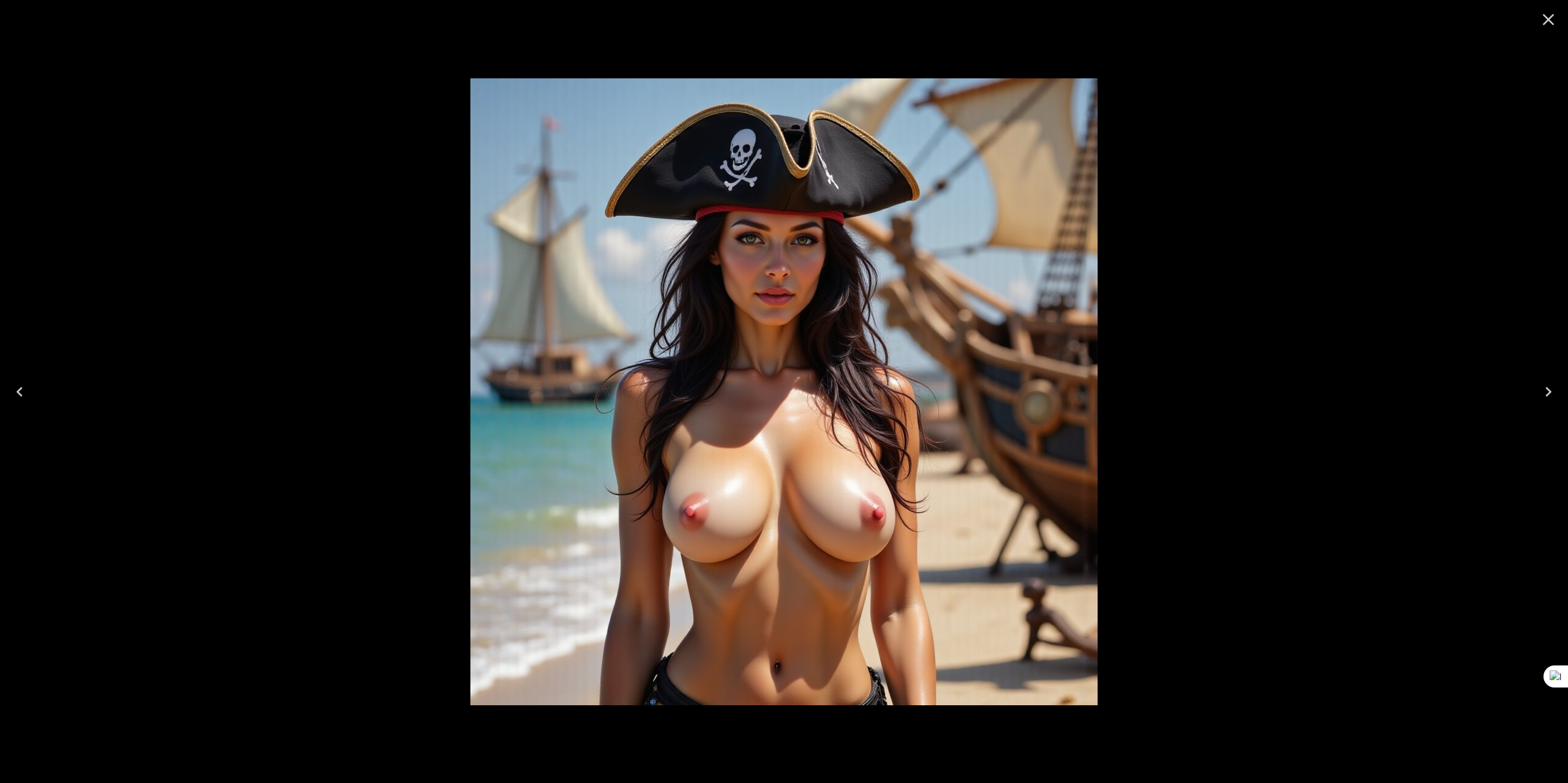
click at [1544, 389] on icon "Next" at bounding box center [1548, 392] width 19 height 19
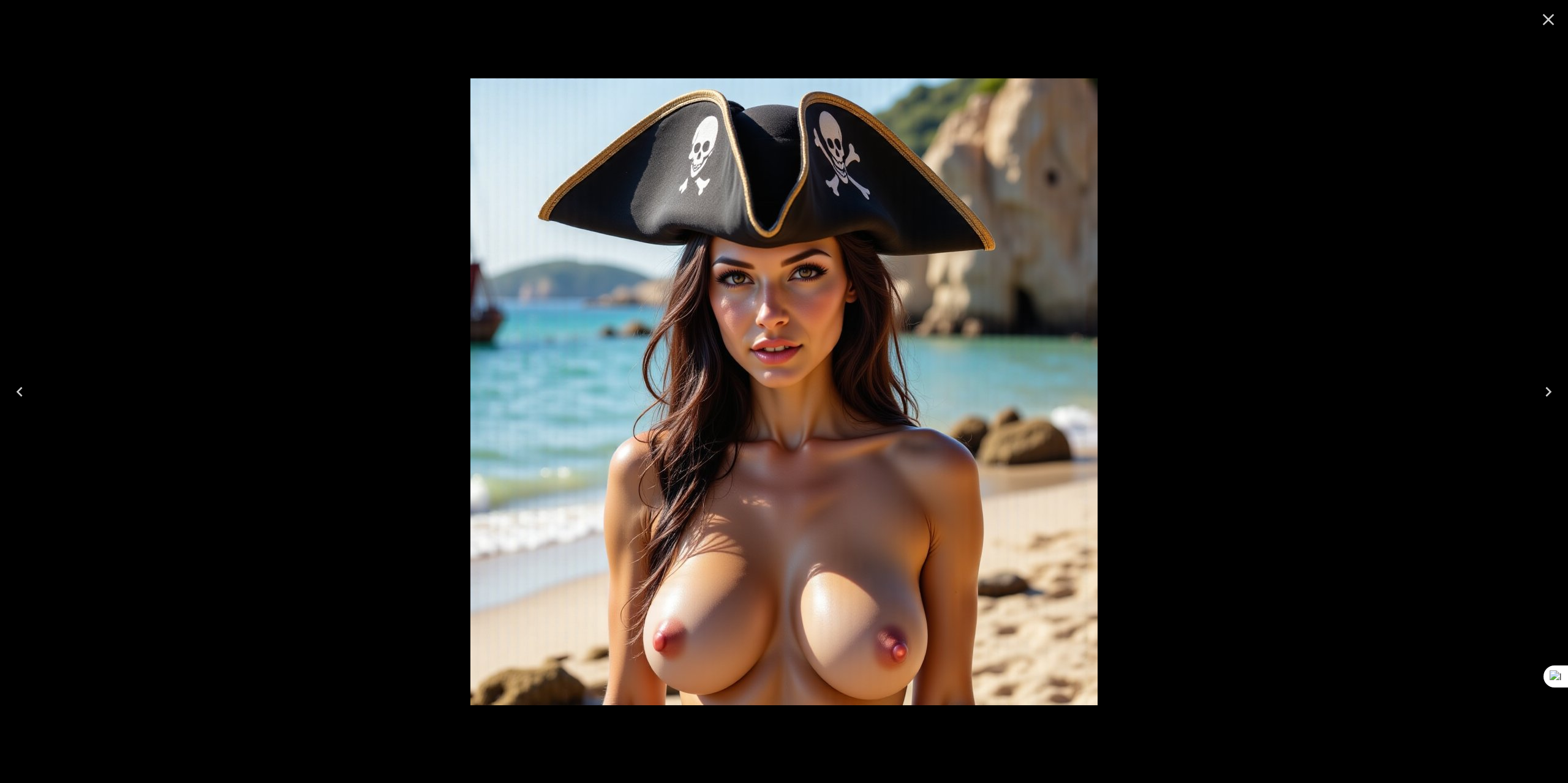
click at [1544, 389] on icon "Next" at bounding box center [1548, 392] width 19 height 19
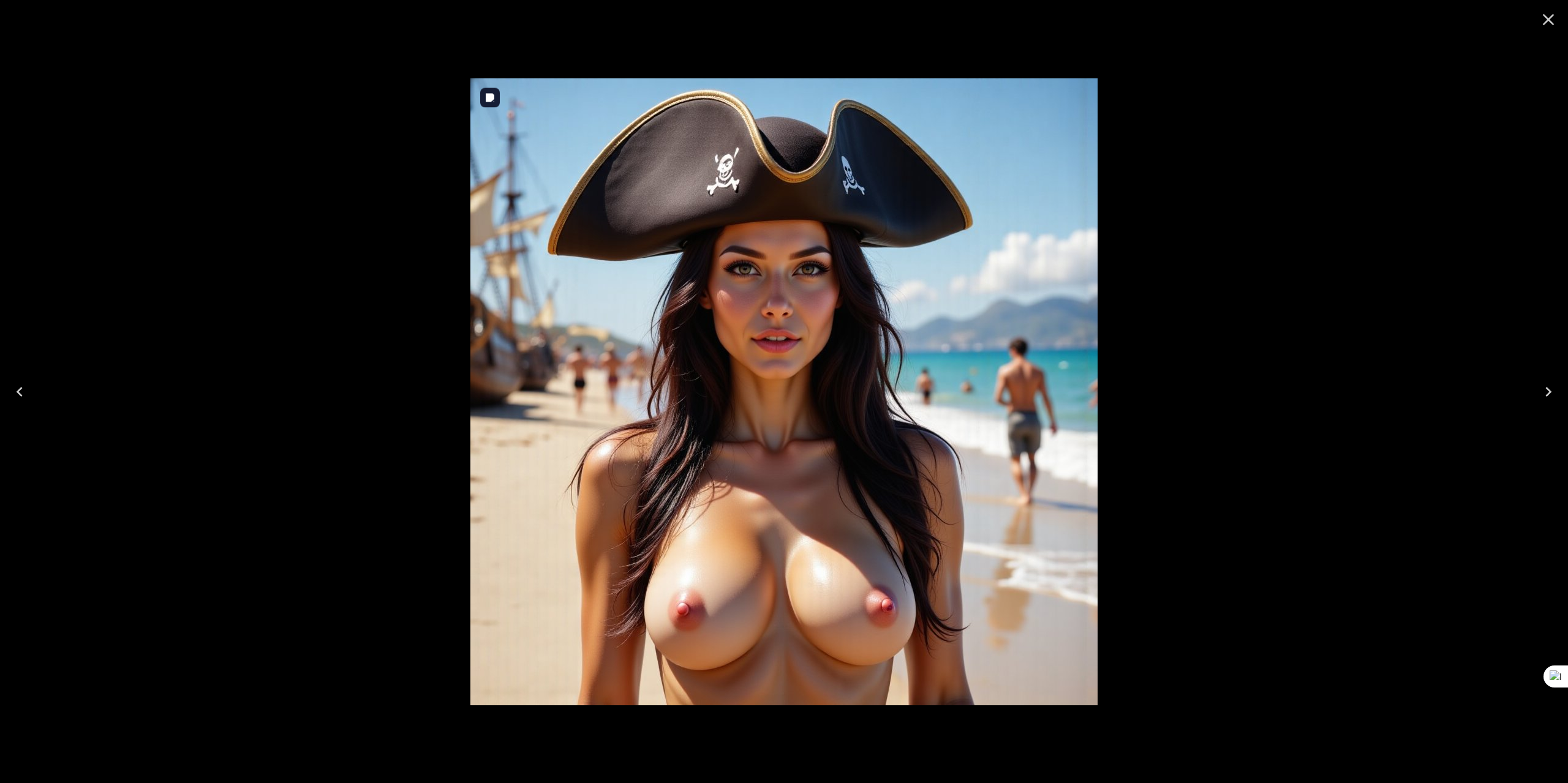
click at [378, 391] on div at bounding box center [784, 392] width 1568 height 783
click at [1548, 16] on icon "Close" at bounding box center [1548, 19] width 19 height 19
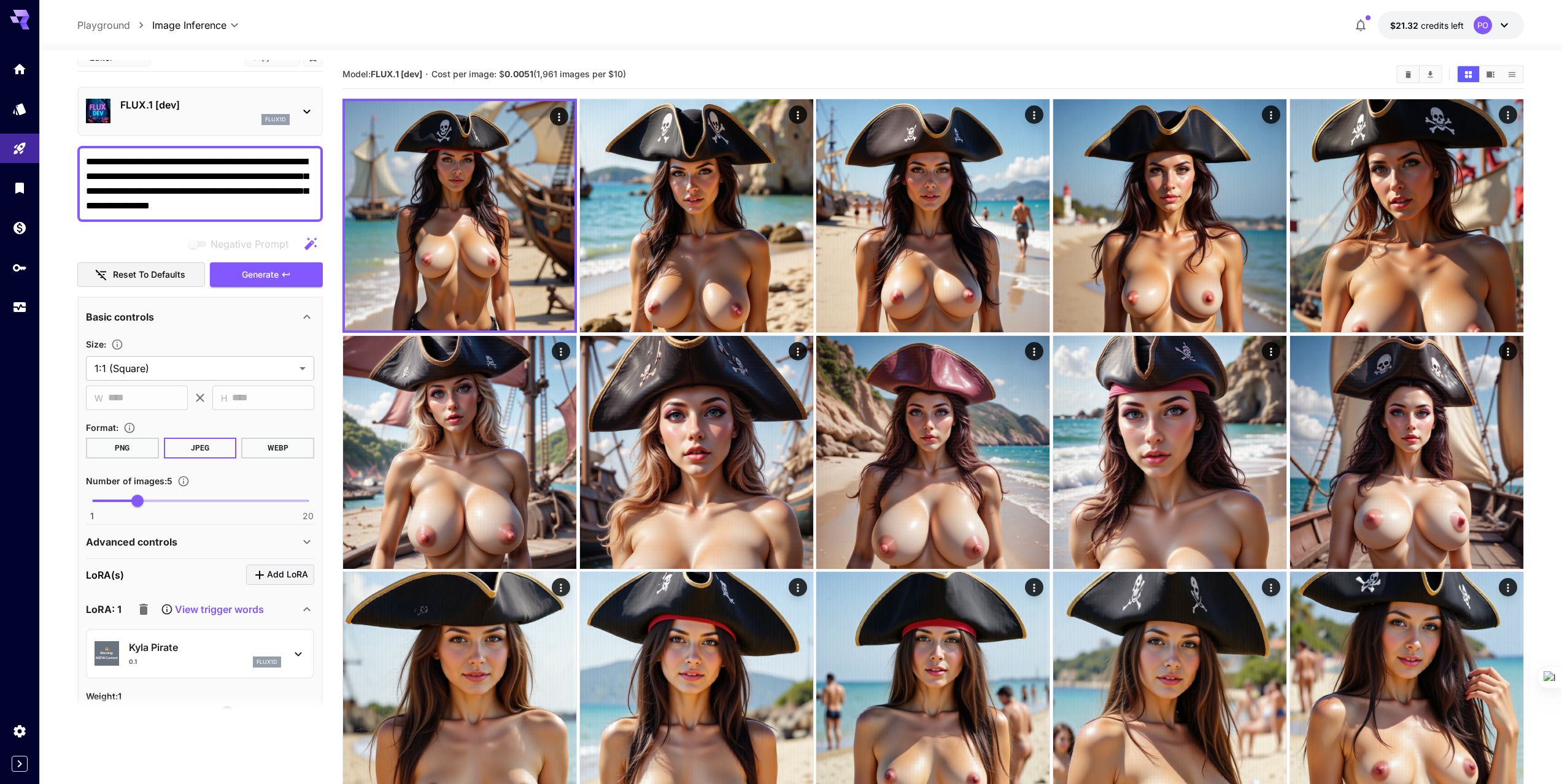
scroll to position [0, 0]
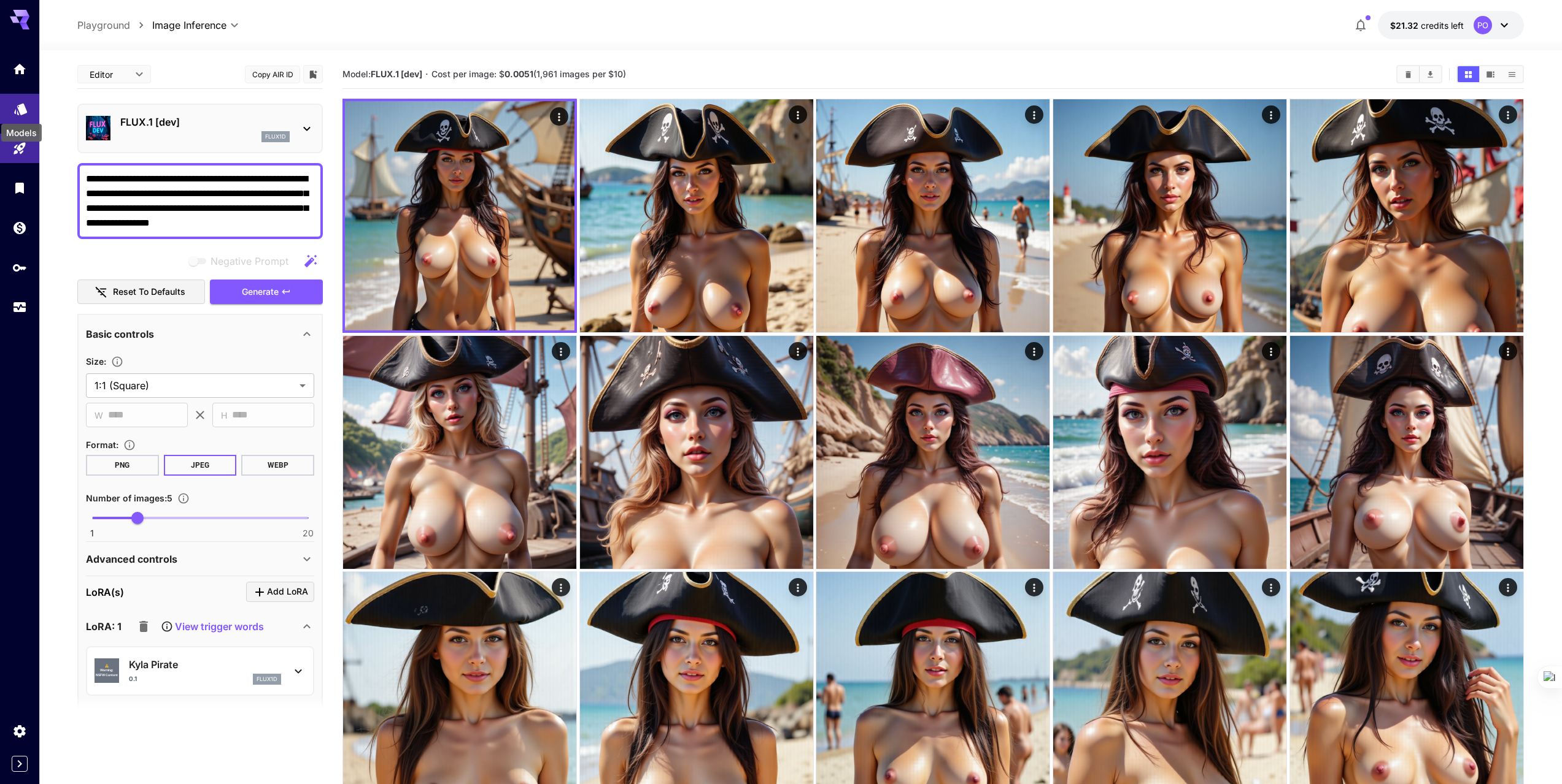
click at [19, 106] on icon "Models" at bounding box center [20, 106] width 13 height 12
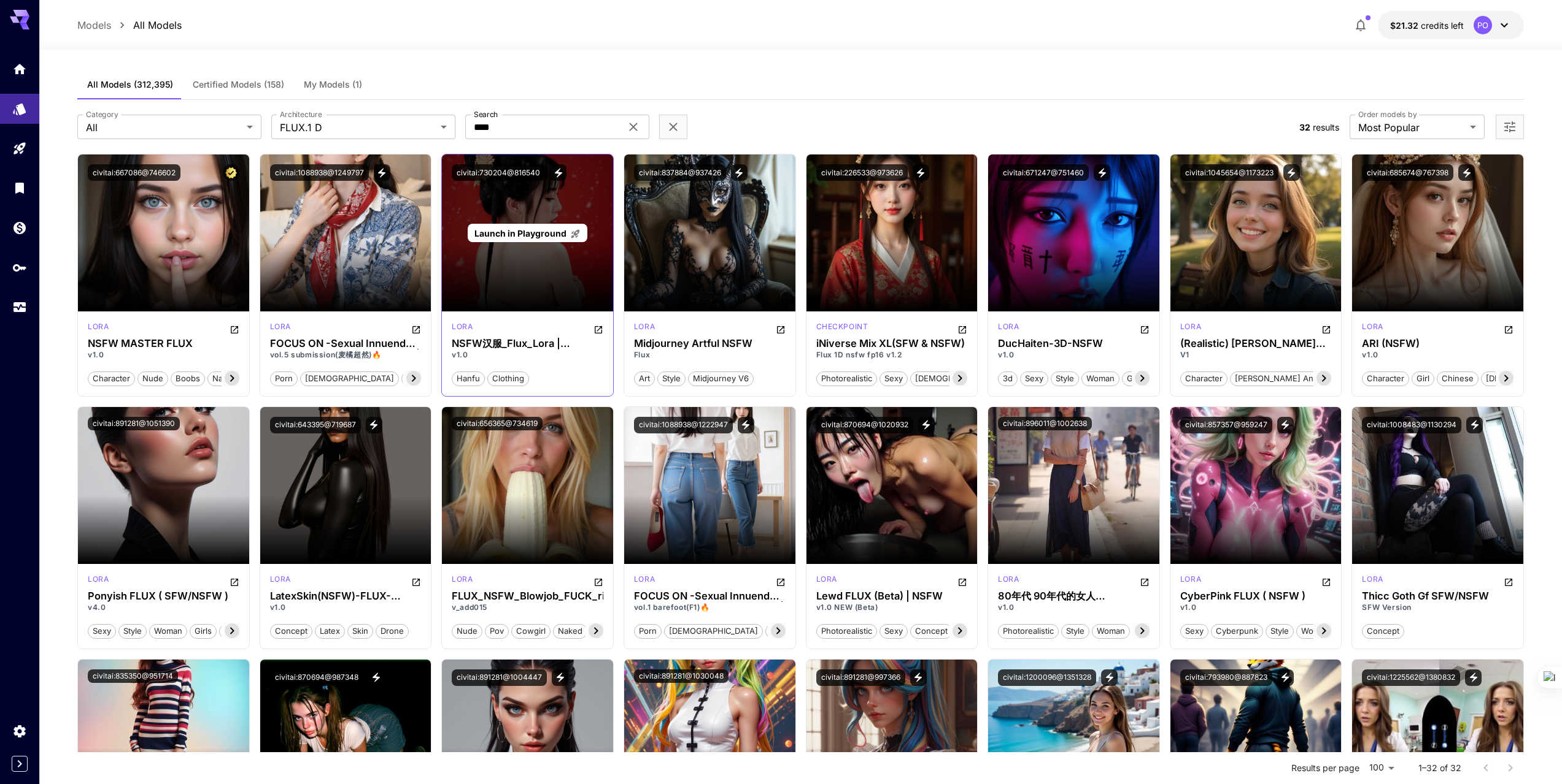
click at [522, 234] on span "Launch in Playground" at bounding box center [520, 233] width 92 height 10
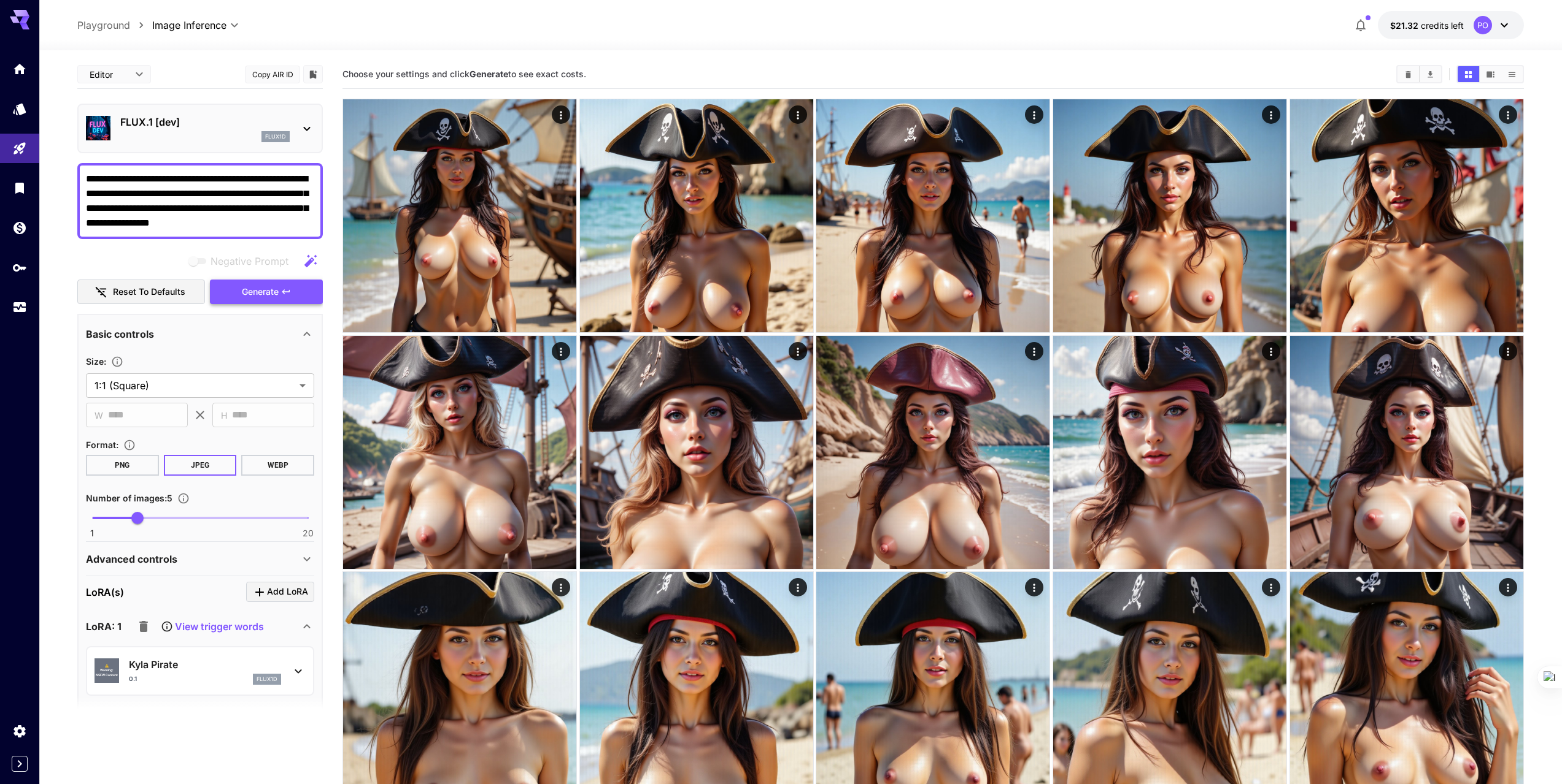
click at [252, 293] on span "Generate" at bounding box center [259, 293] width 37 height 16
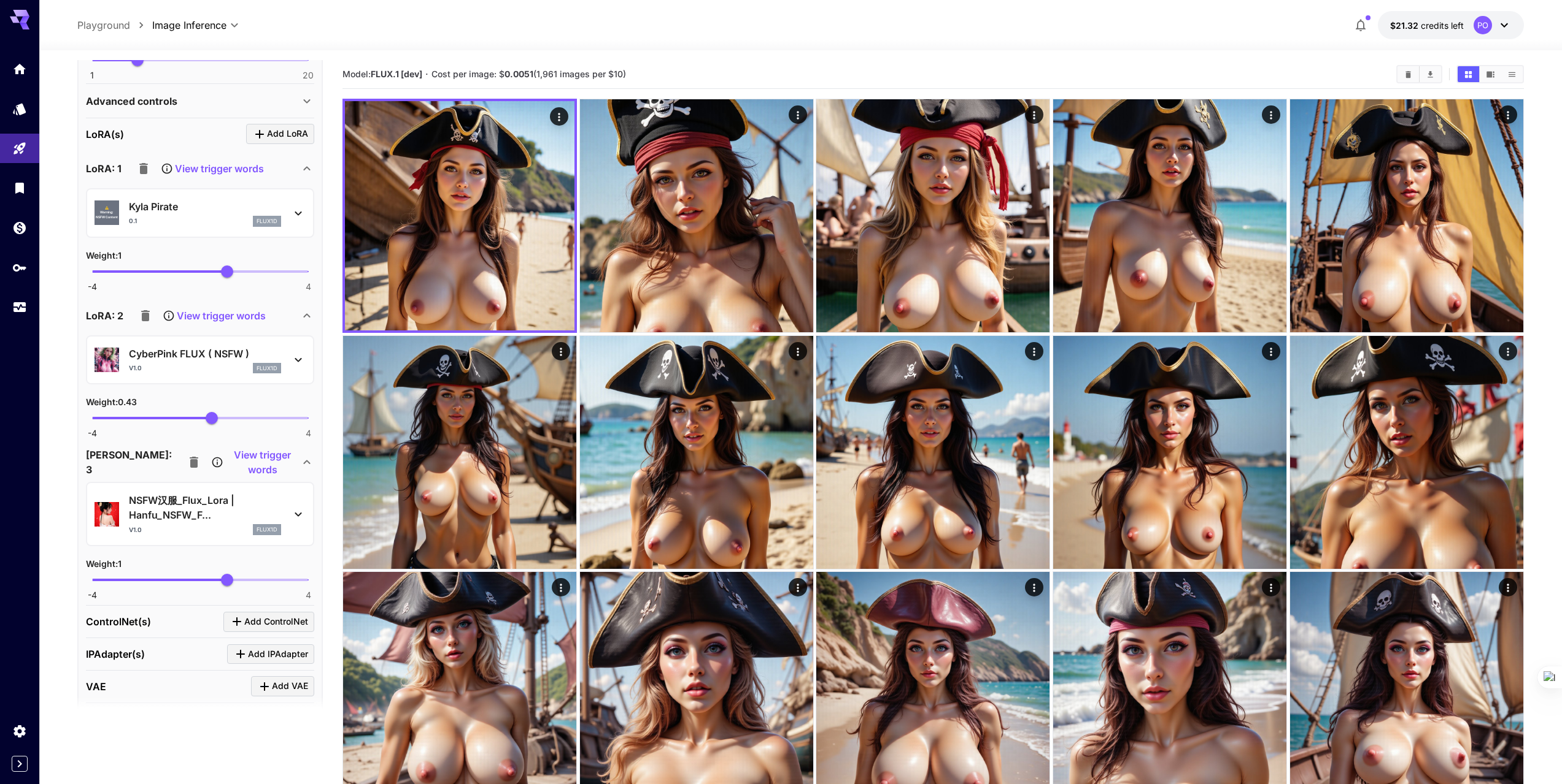
scroll to position [491, 0]
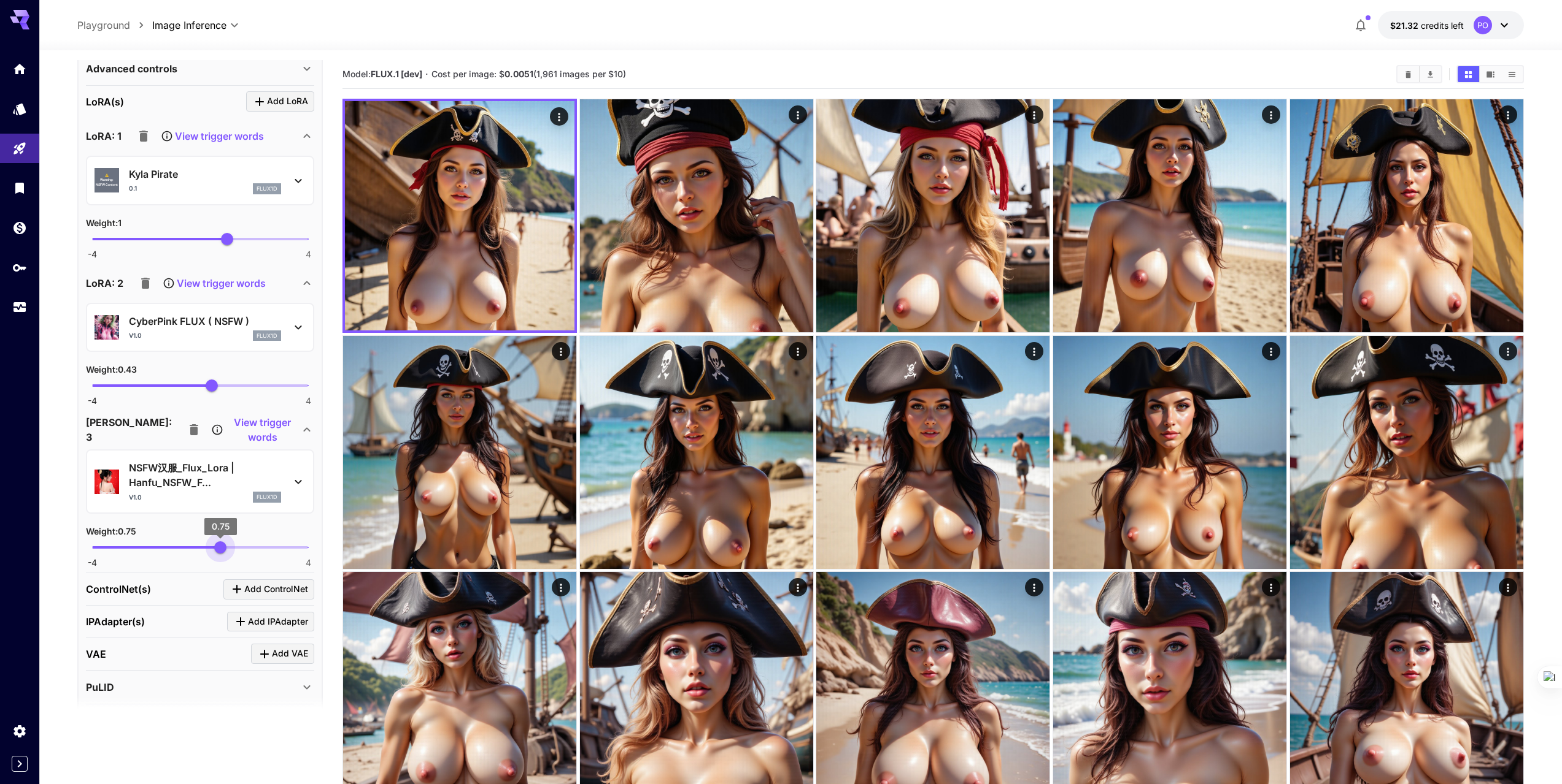
type input "***"
drag, startPoint x: 228, startPoint y: 549, endPoint x: 219, endPoint y: 550, distance: 9.1
click at [219, 550] on span "0.7" at bounding box center [219, 548] width 12 height 12
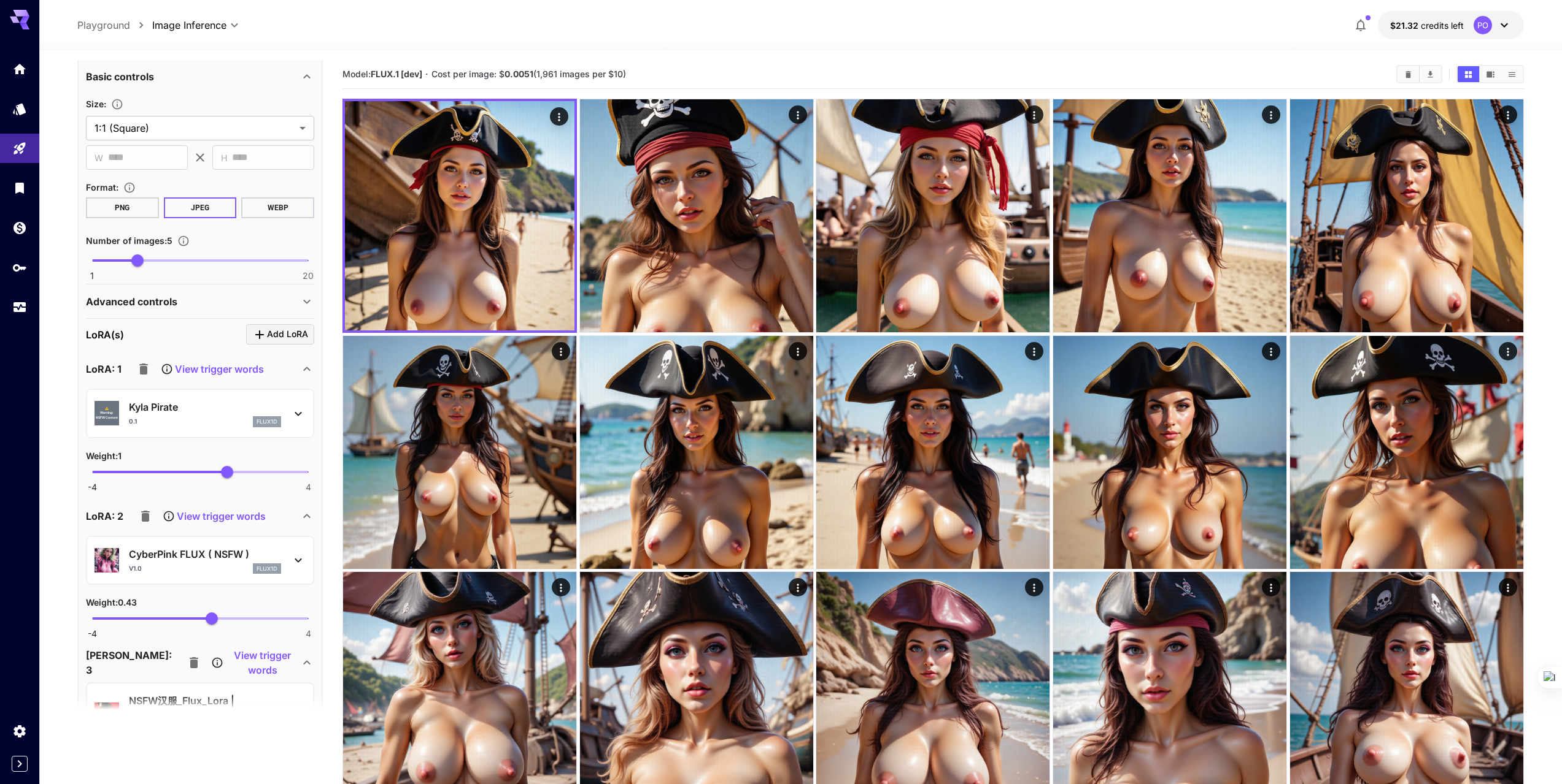
scroll to position [123, 0]
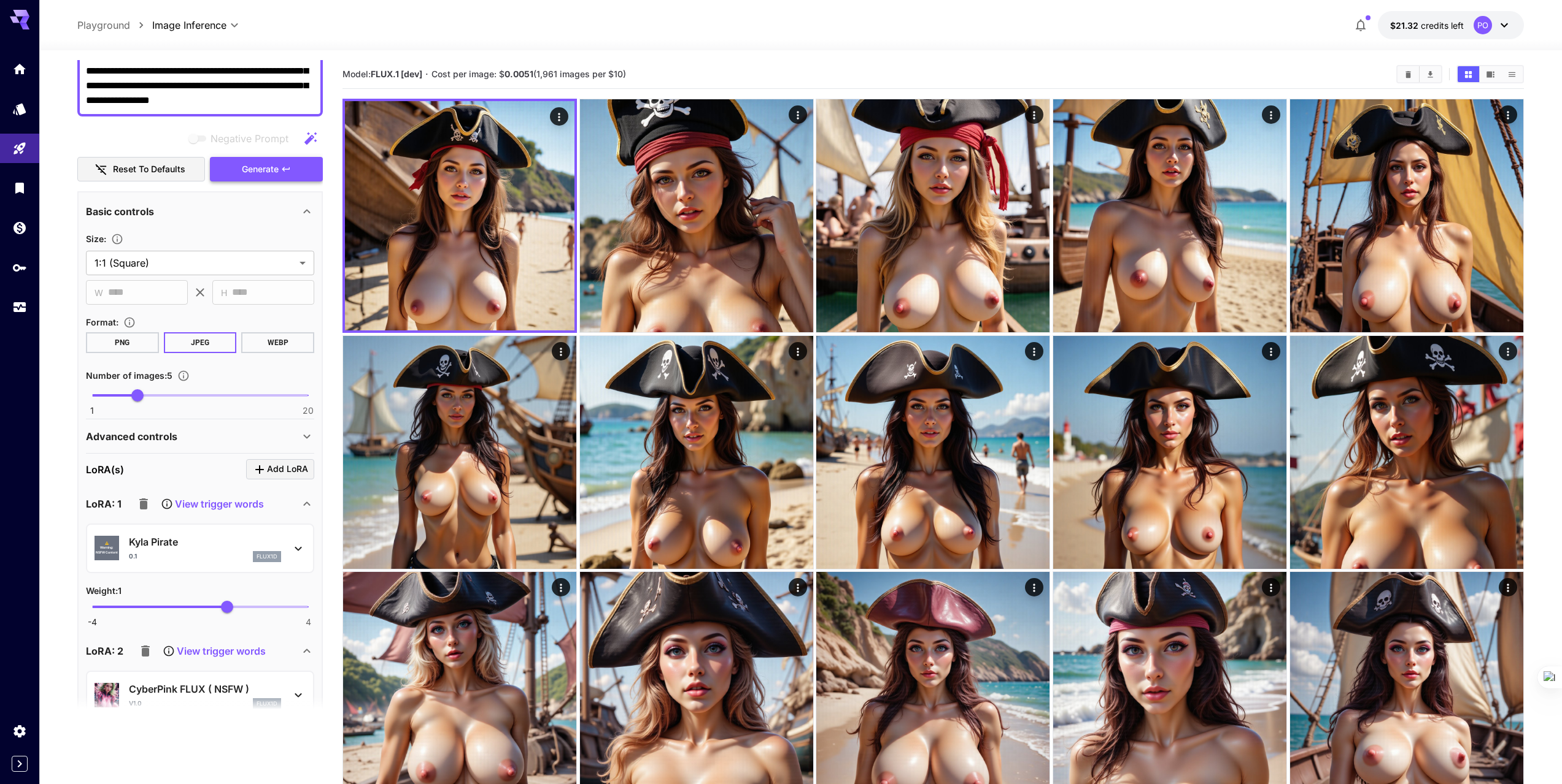
click at [258, 169] on span "Generate" at bounding box center [259, 170] width 37 height 16
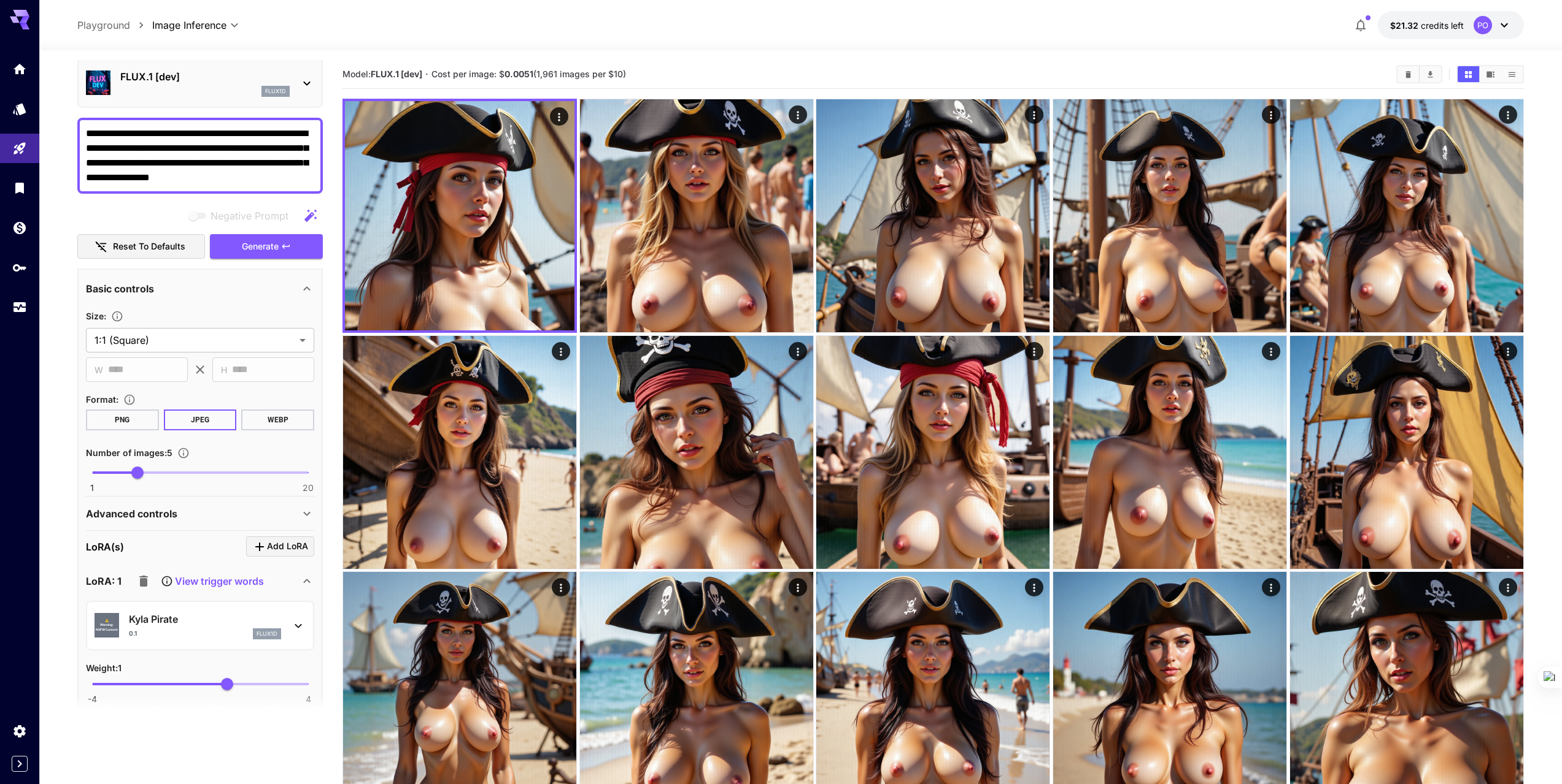
scroll to position [0, 0]
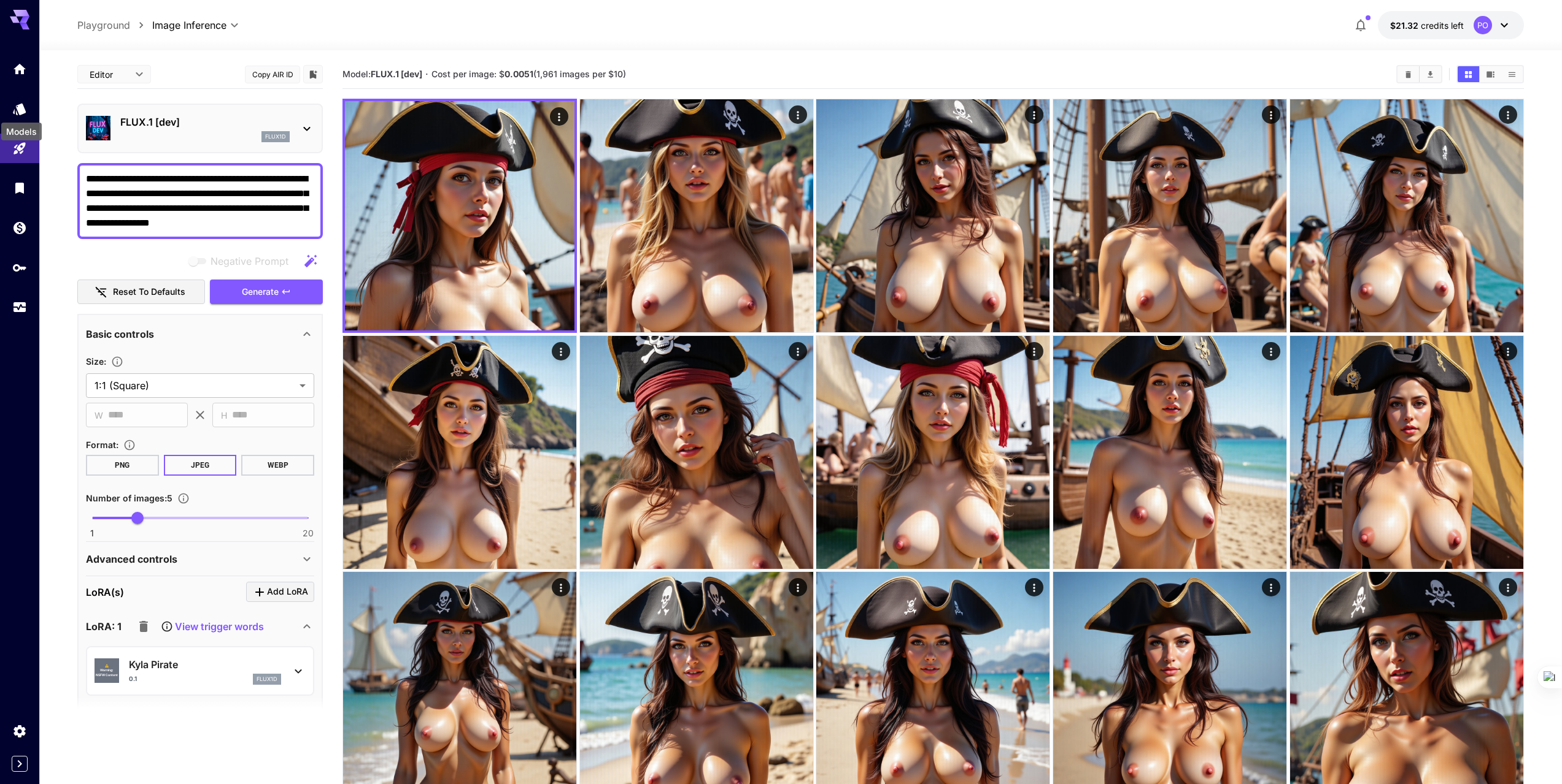
click at [19, 114] on div "Models" at bounding box center [21, 128] width 43 height 28
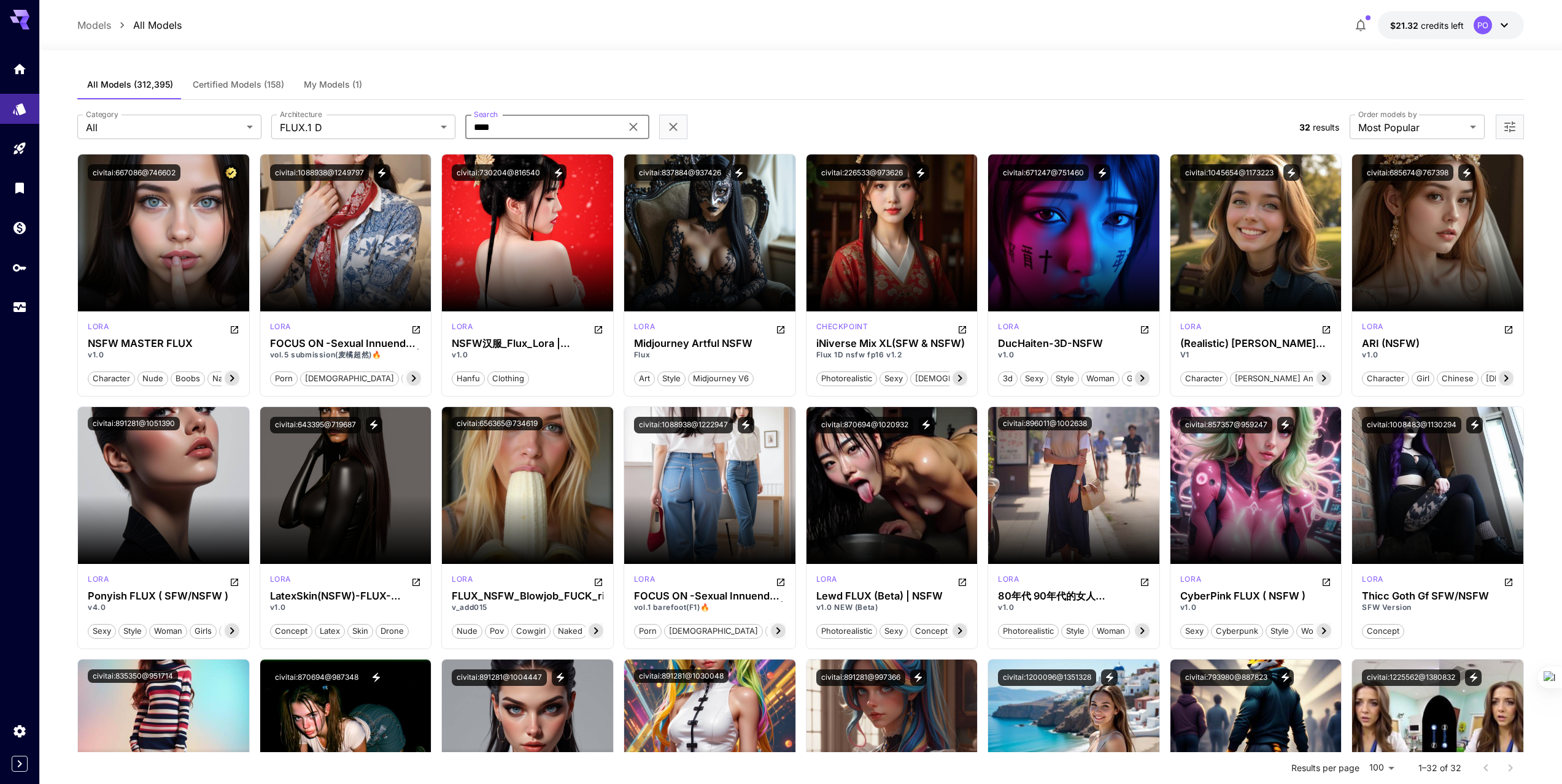
click at [485, 127] on input "****" at bounding box center [543, 127] width 156 height 25
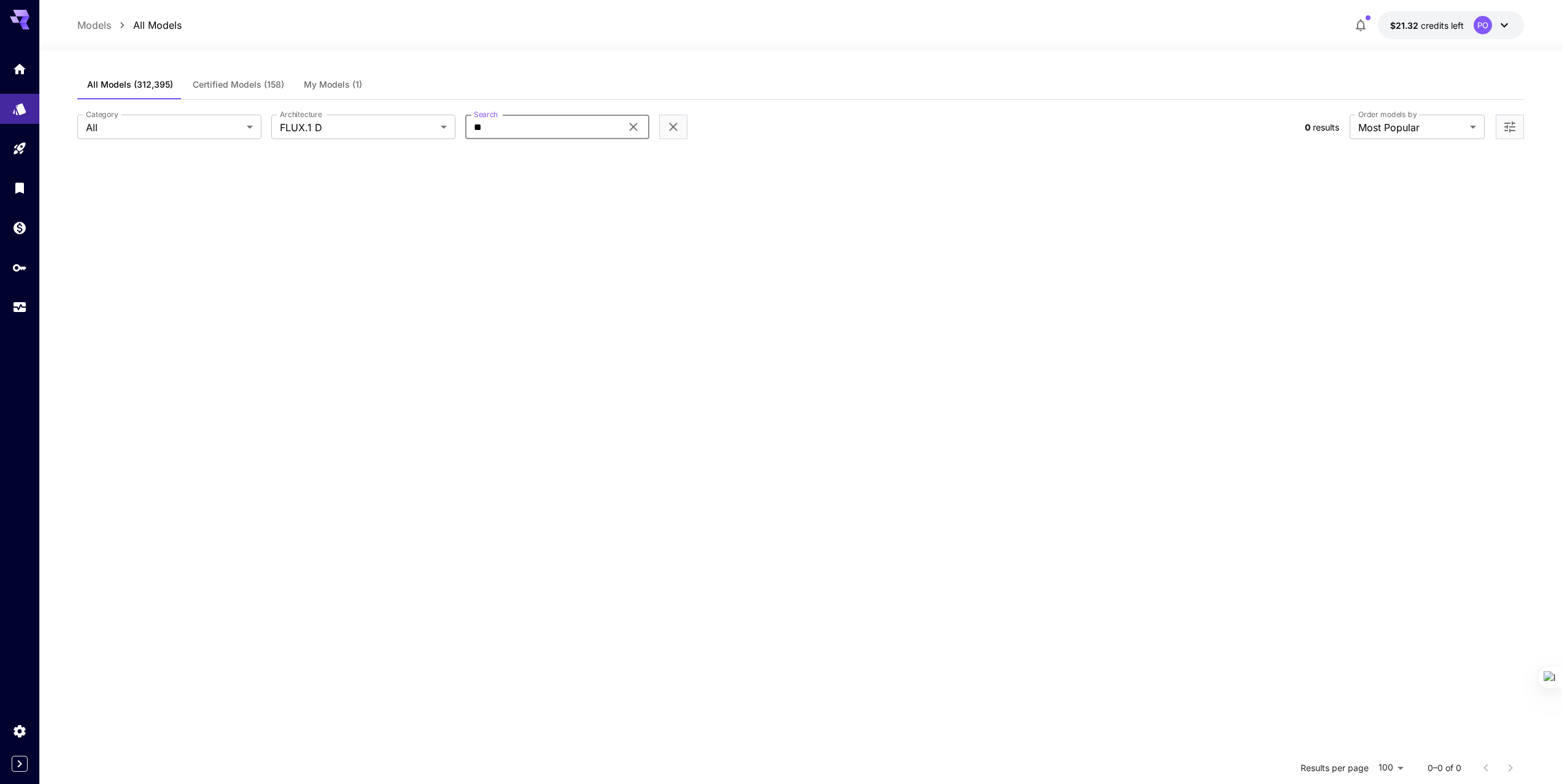
type input "*"
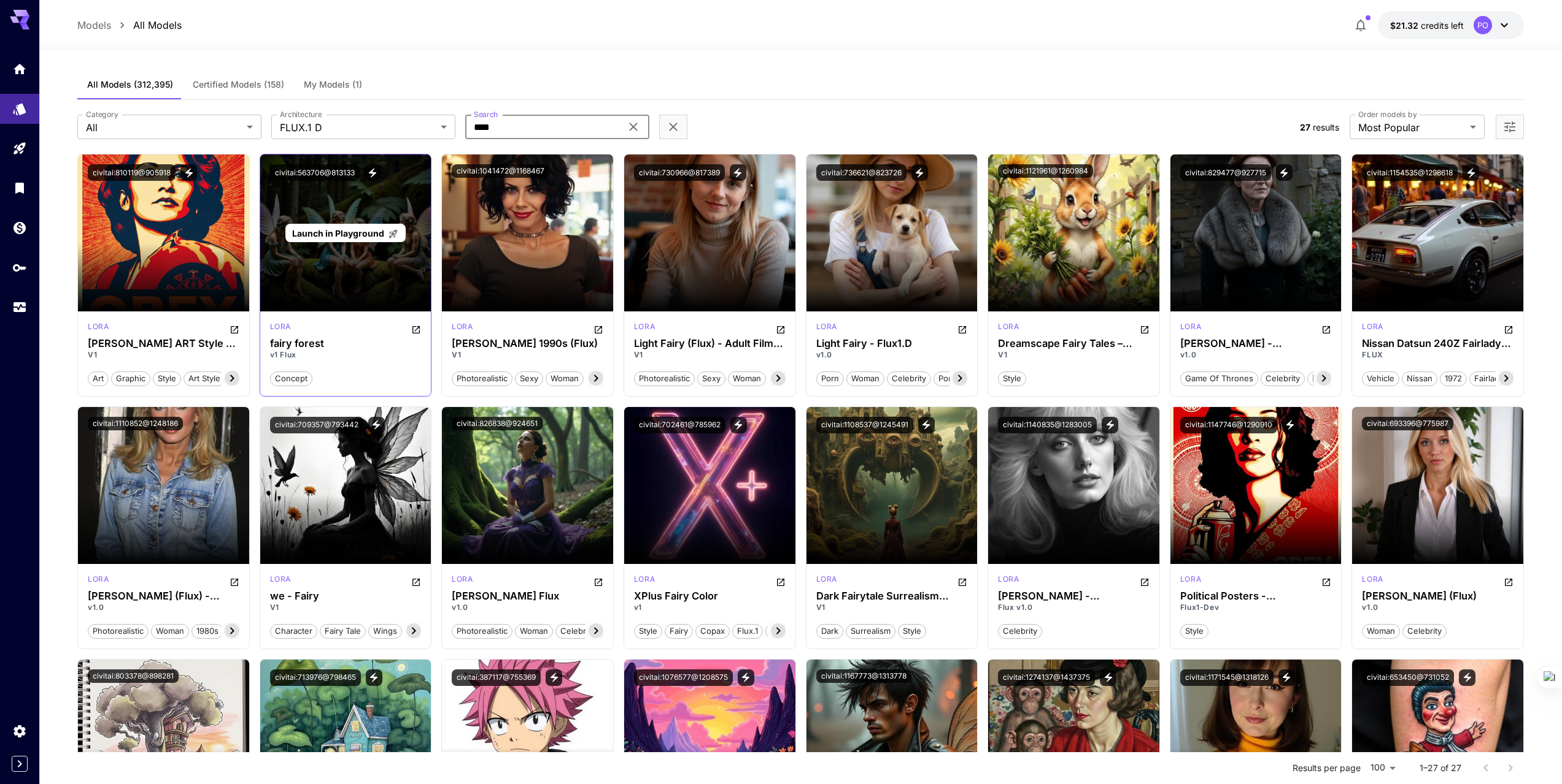
type input "****"
click at [354, 231] on span "Launch in Playground" at bounding box center [338, 233] width 92 height 10
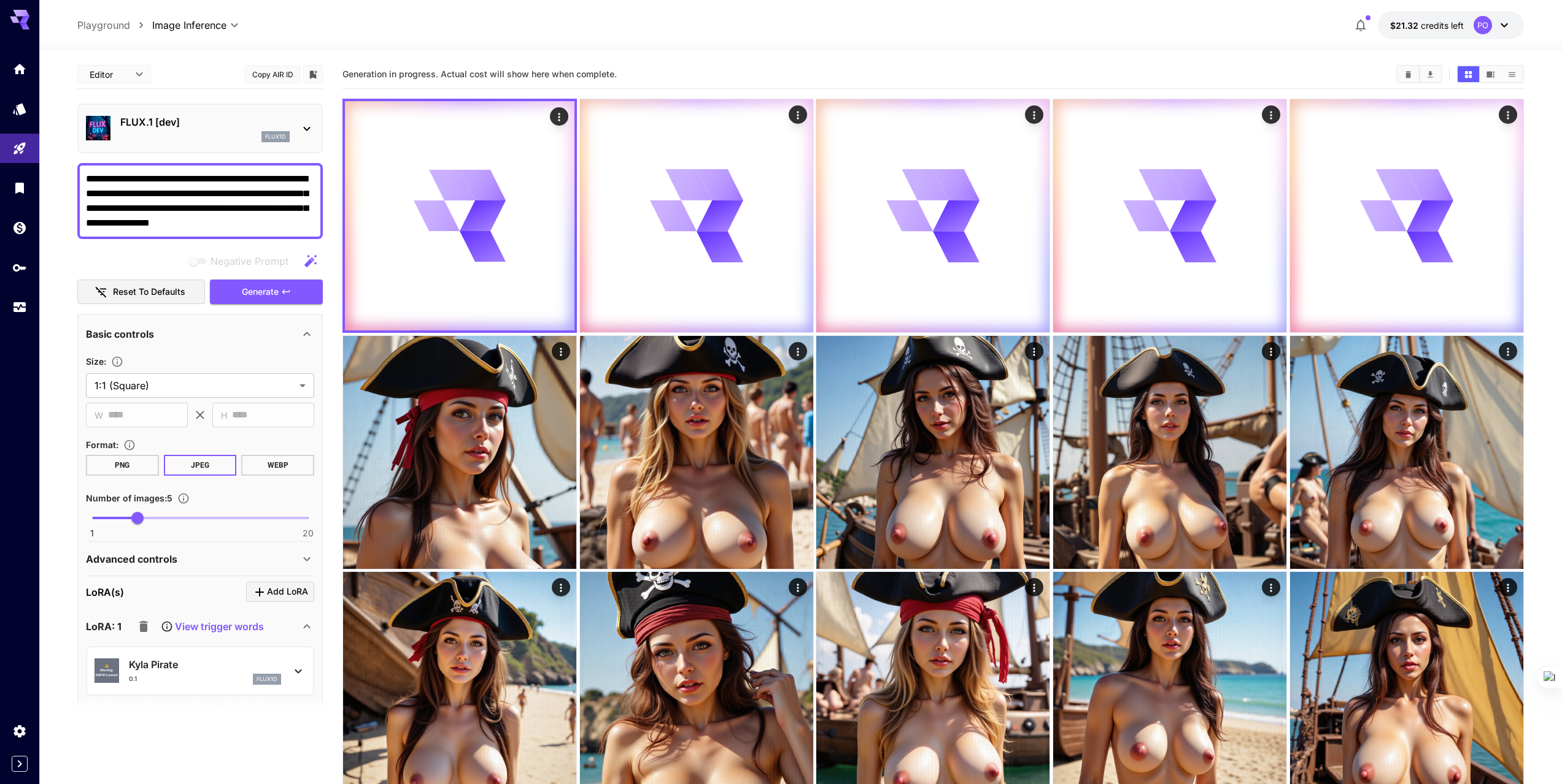
click at [307, 131] on icon at bounding box center [307, 128] width 15 height 15
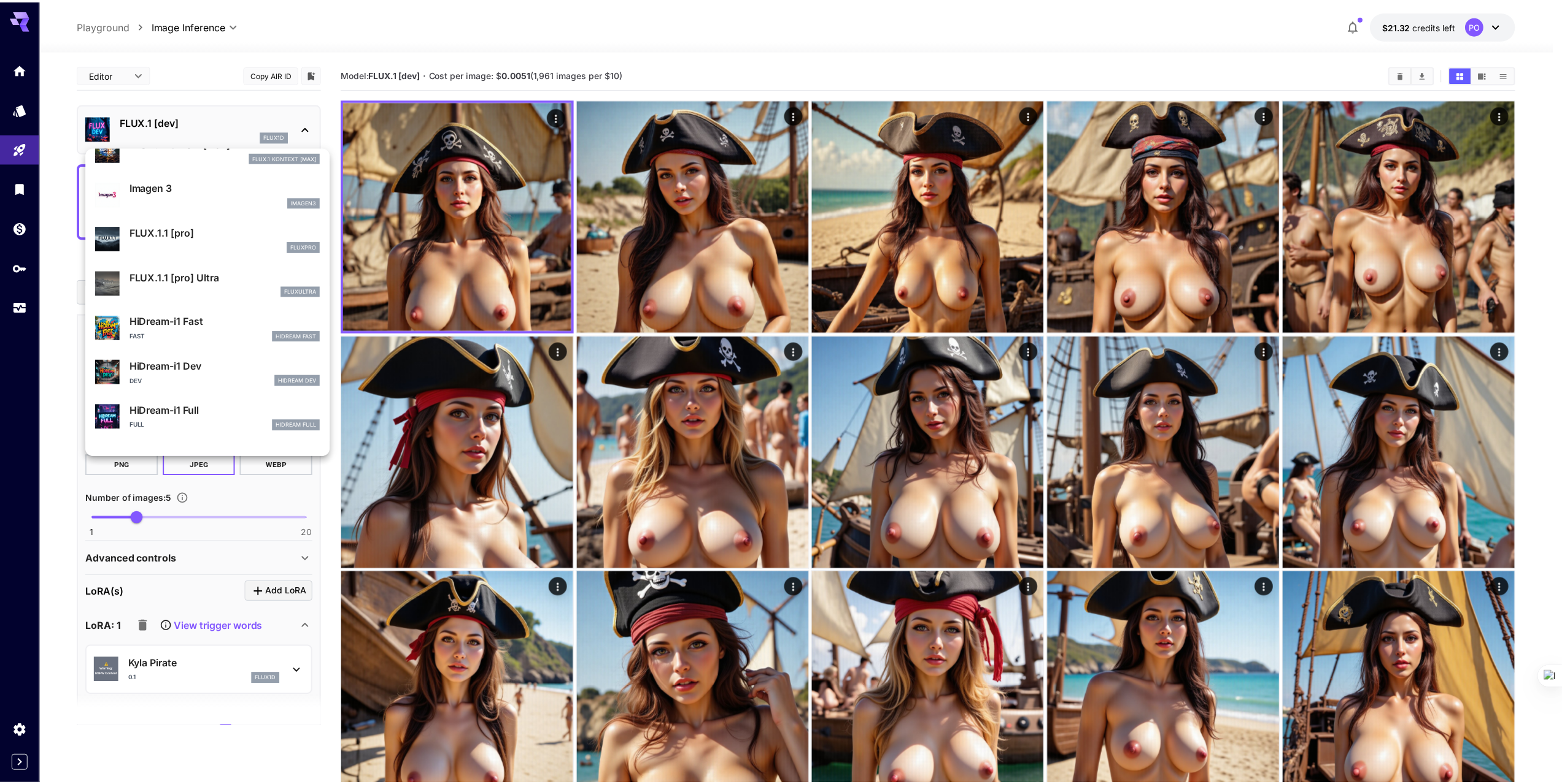
scroll to position [679, 0]
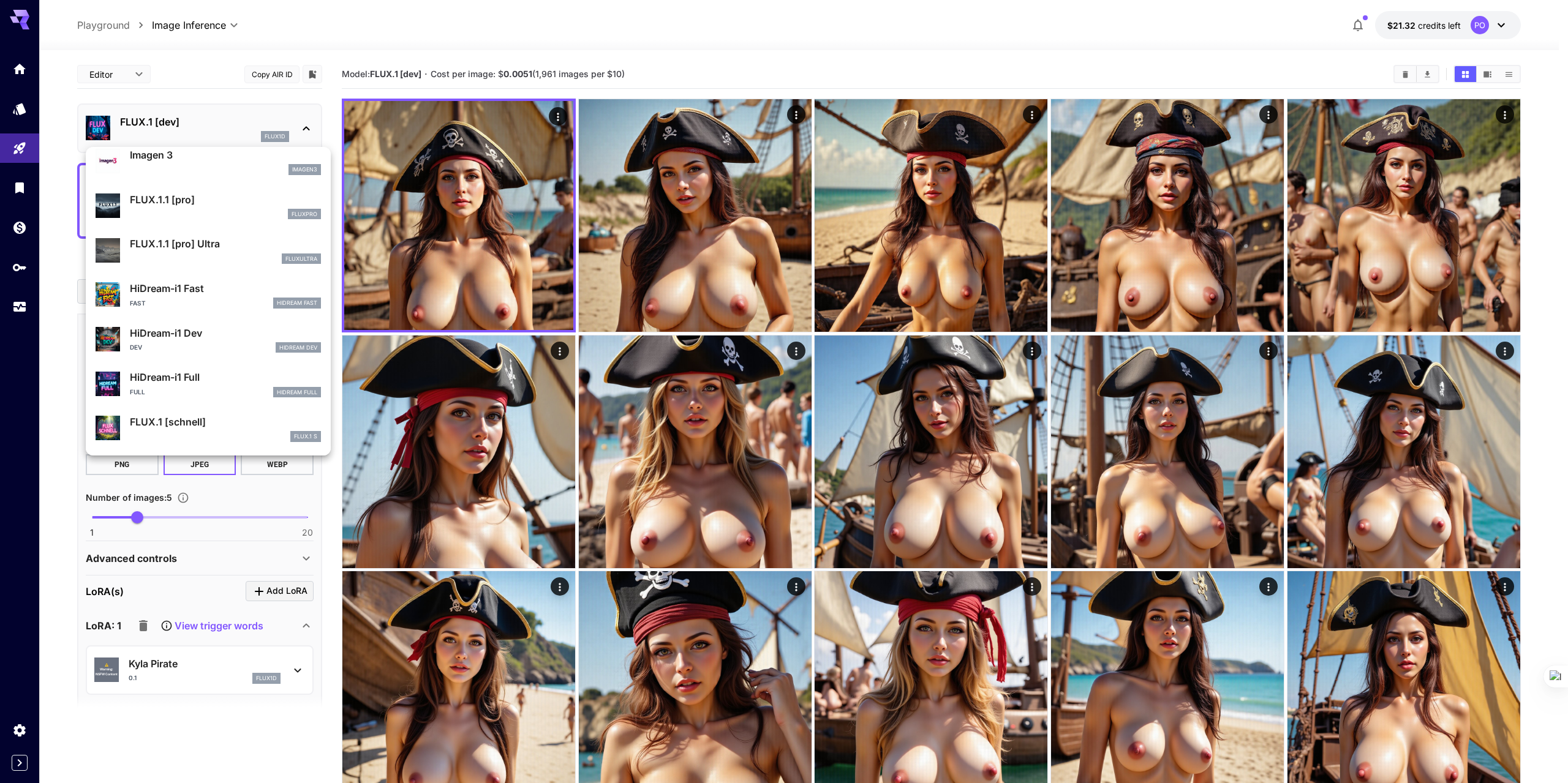
click at [202, 736] on div at bounding box center [784, 392] width 1568 height 783
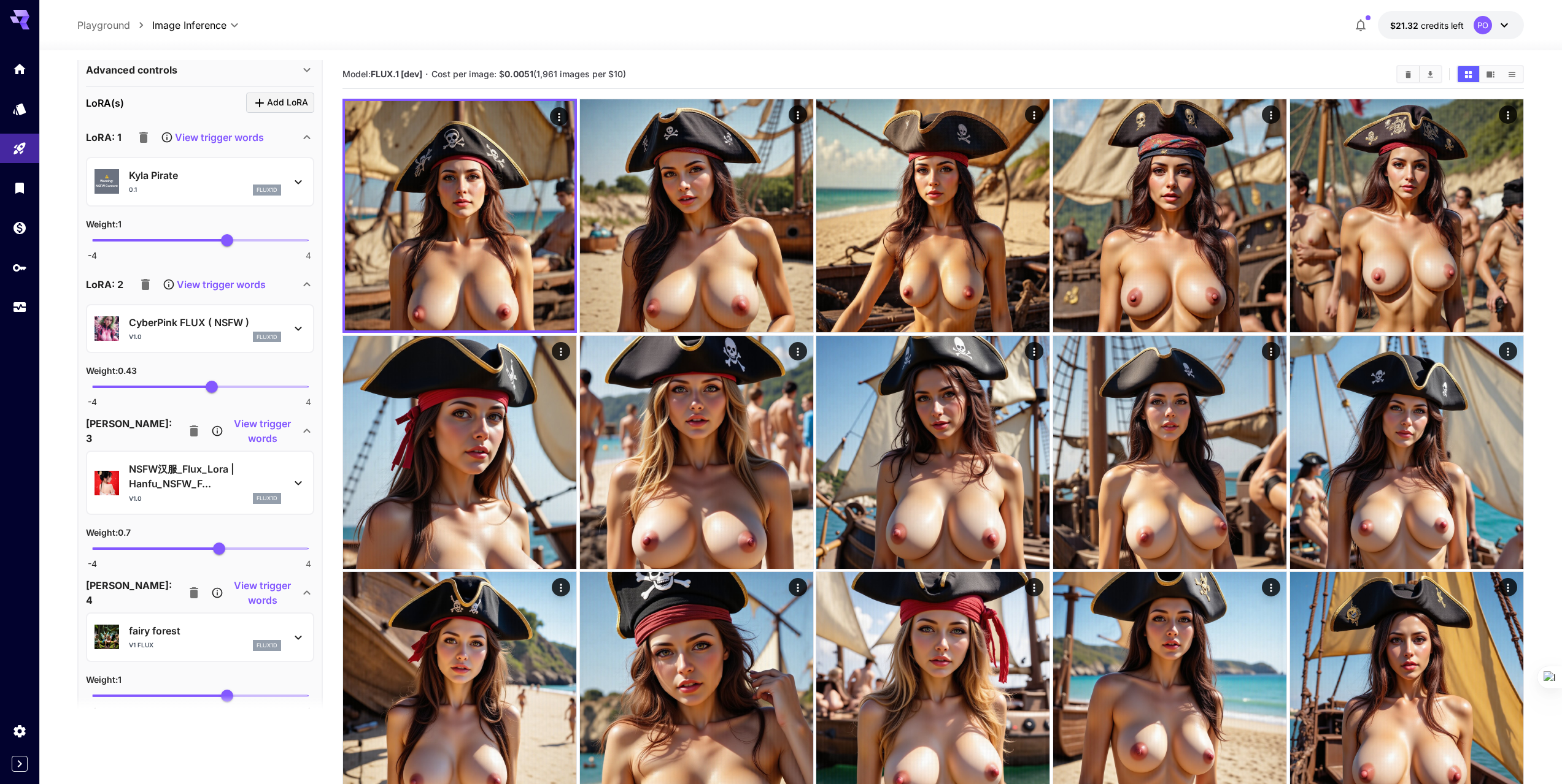
scroll to position [491, 0]
click at [148, 286] on icon "button" at bounding box center [145, 283] width 9 height 11
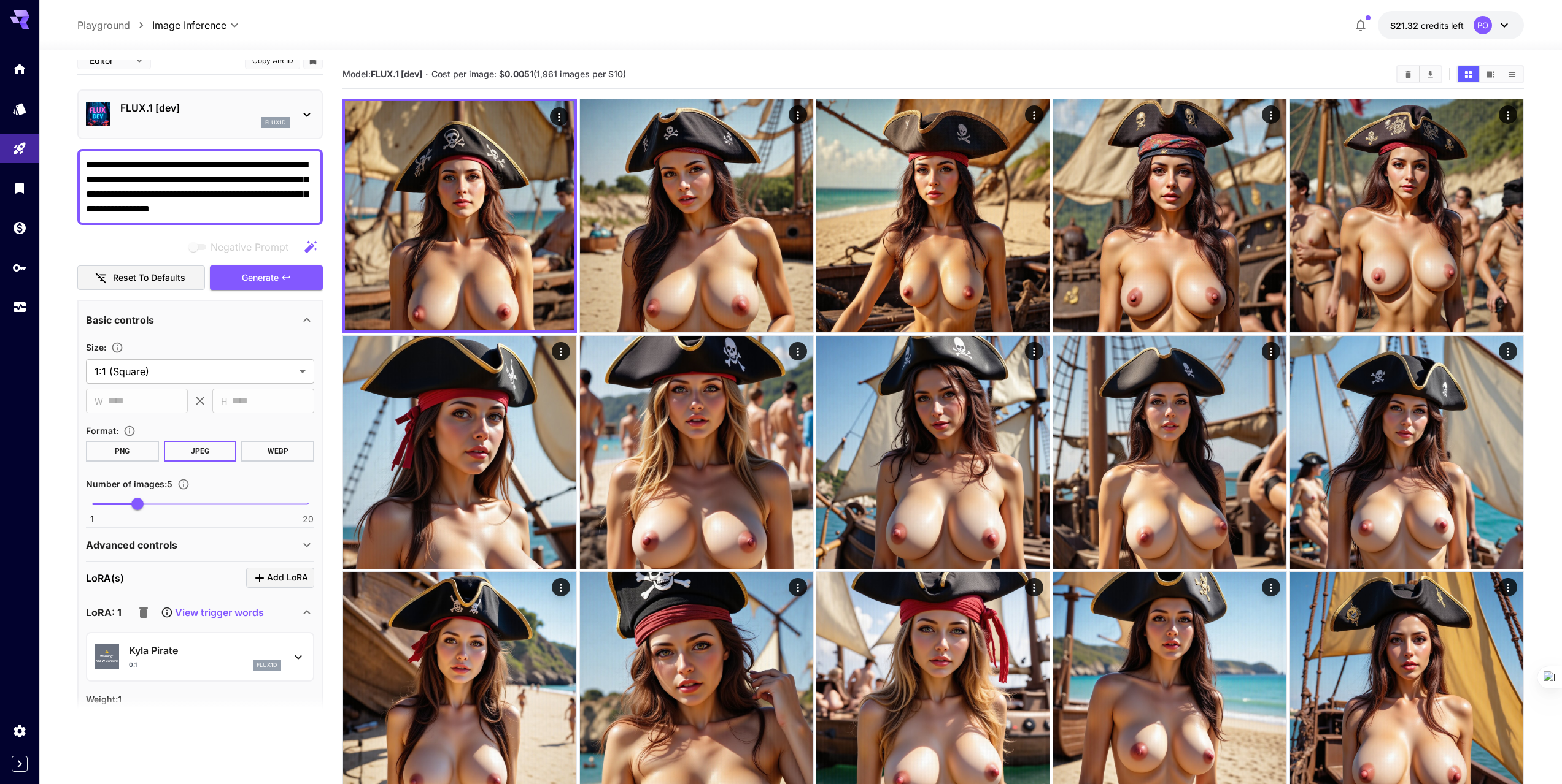
scroll to position [0, 0]
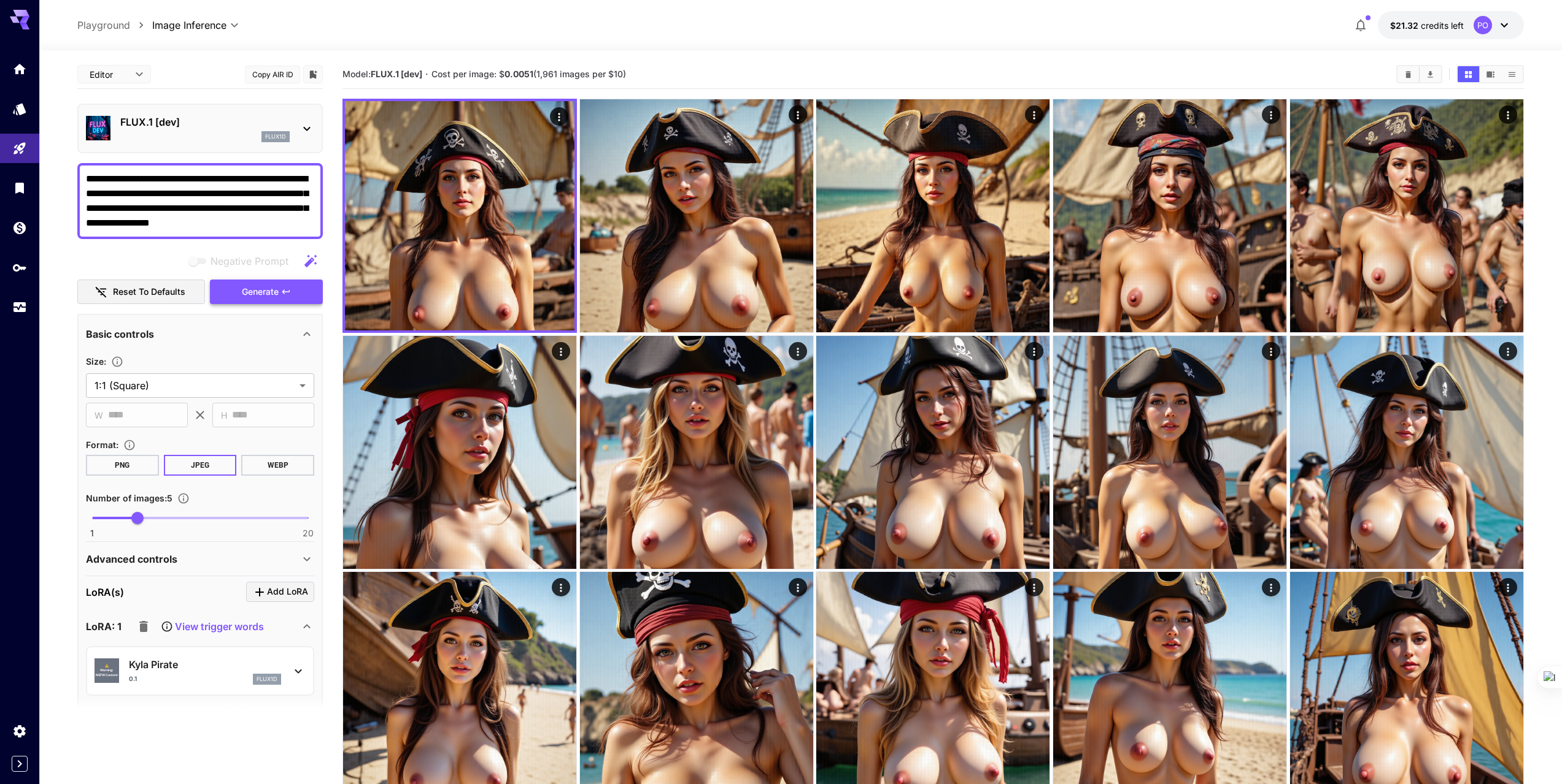
click at [265, 292] on span "Generate" at bounding box center [259, 293] width 37 height 16
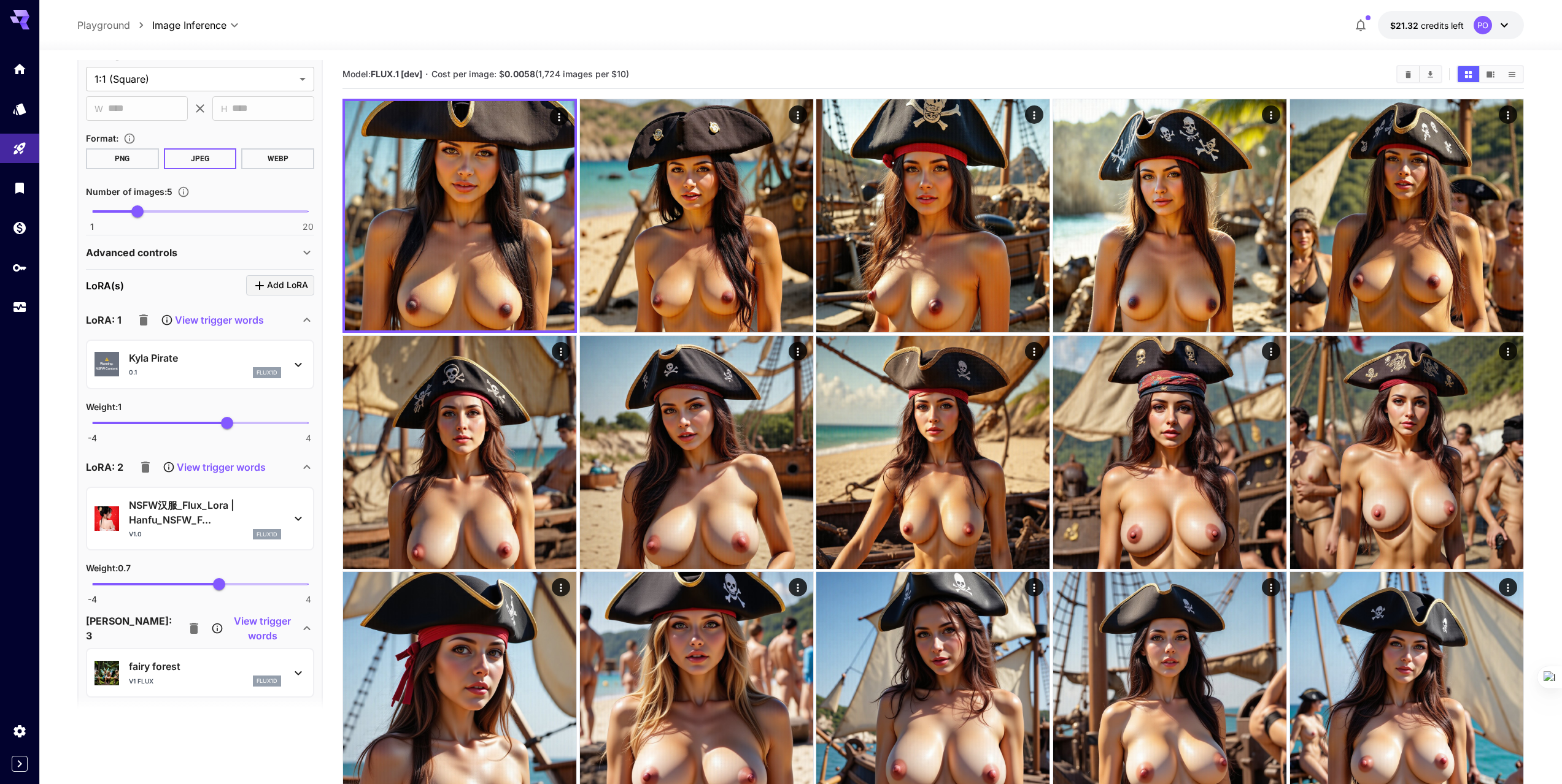
scroll to position [368, 0]
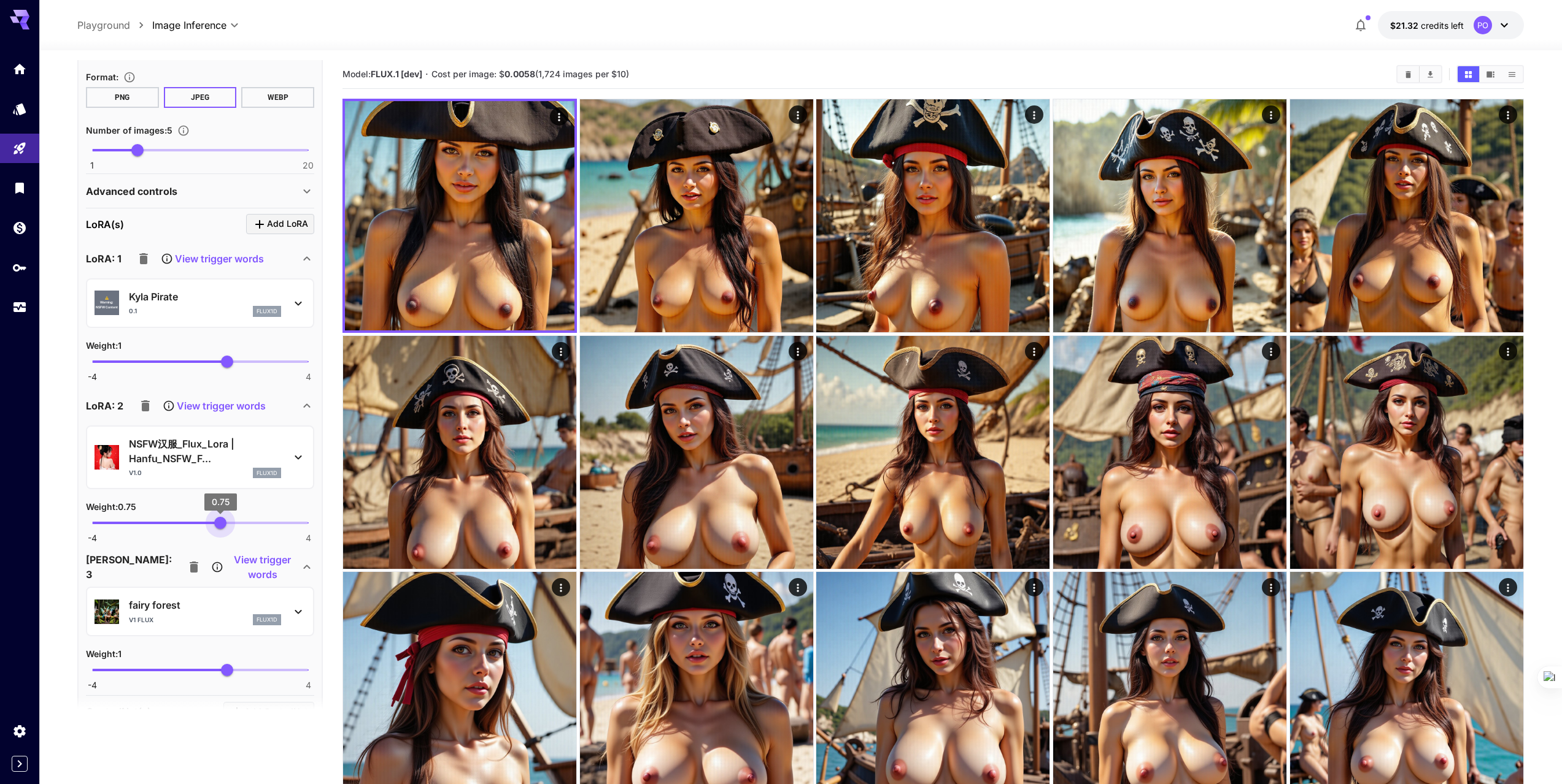
type input "****"
click at [222, 526] on span "0.82" at bounding box center [222, 523] width 12 height 12
type input "****"
drag, startPoint x: 227, startPoint y: 361, endPoint x: 209, endPoint y: 367, distance: 19.0
click at [209, 367] on span "0.32" at bounding box center [209, 362] width 12 height 12
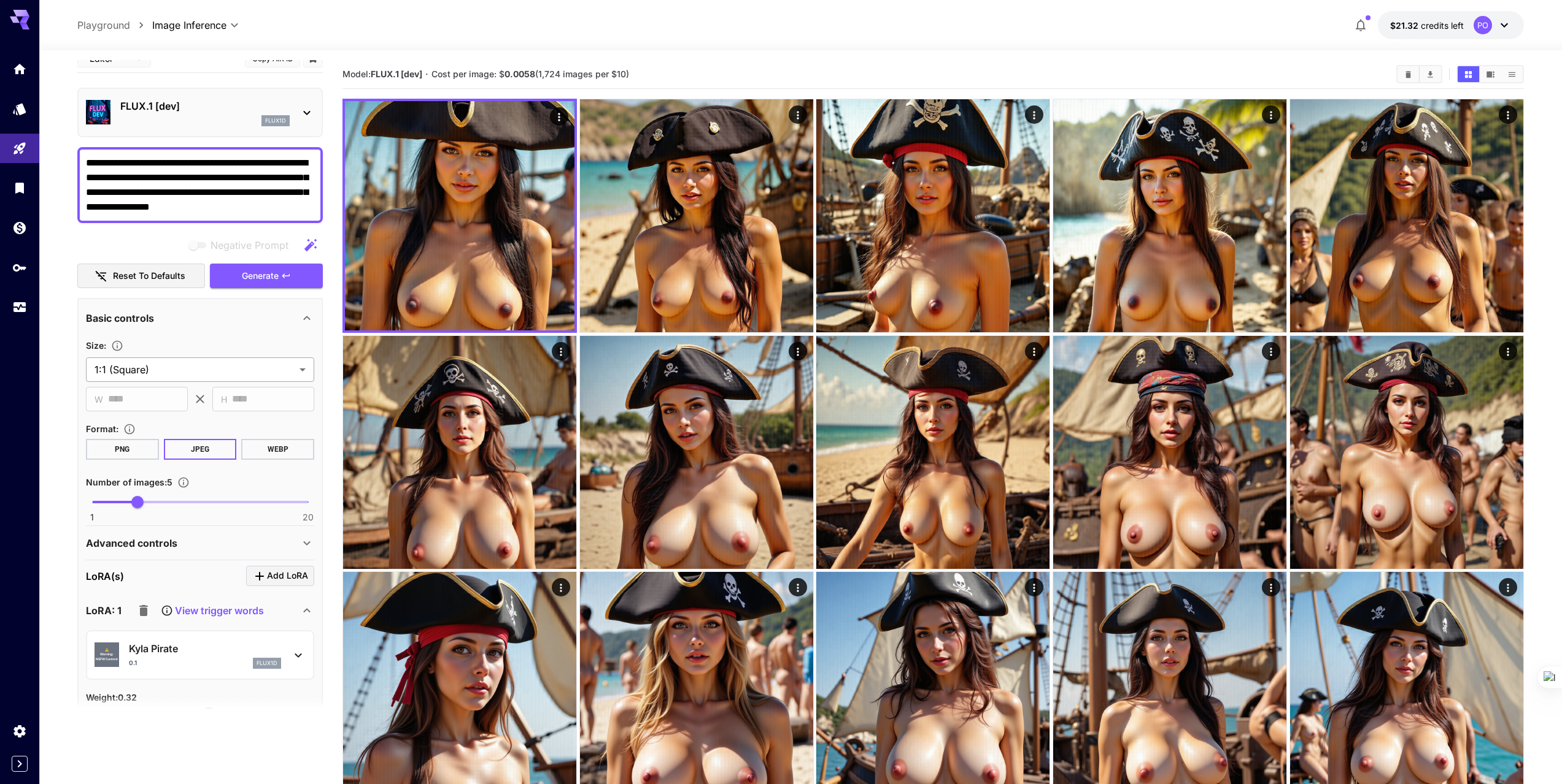
scroll to position [0, 0]
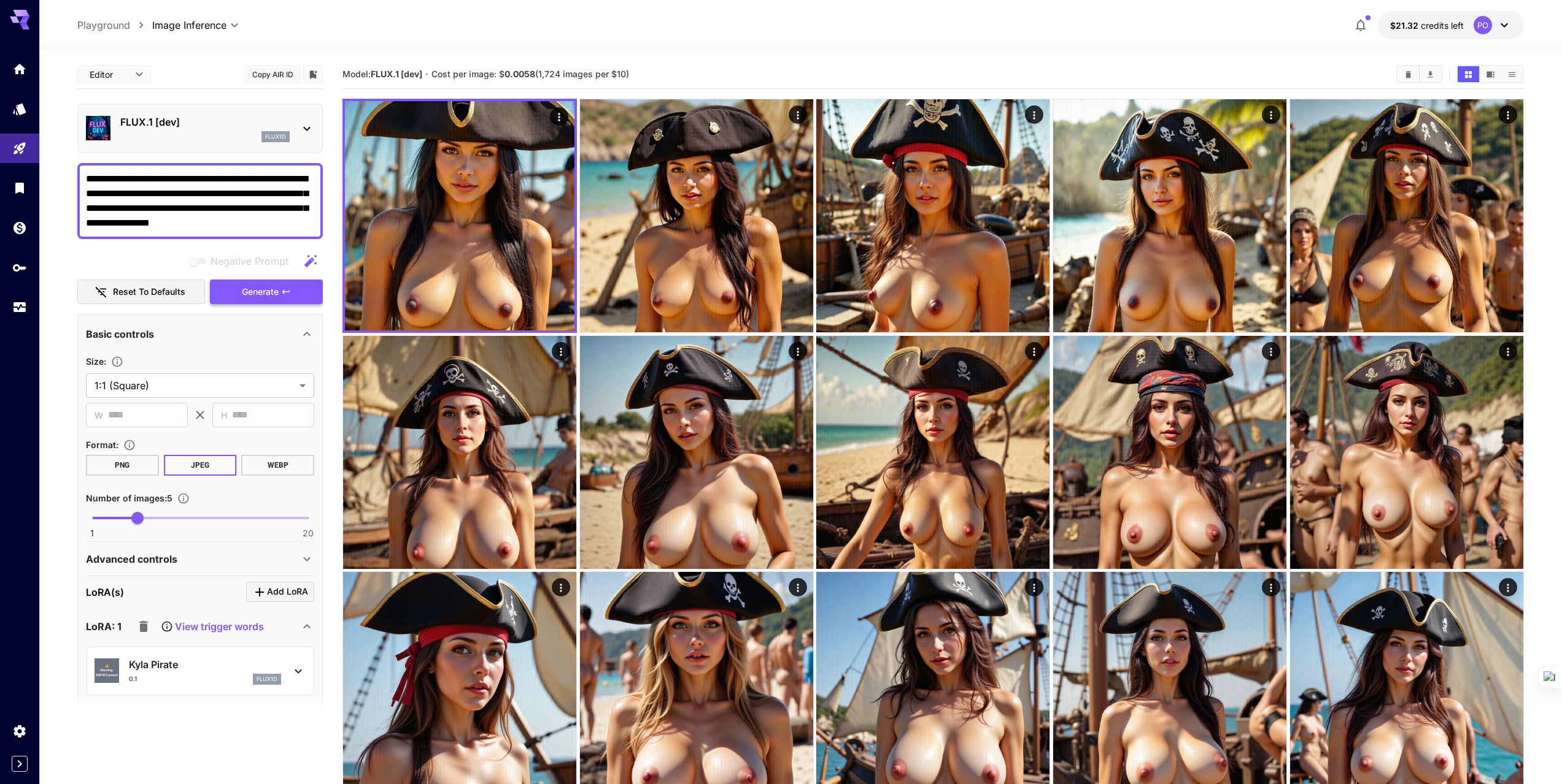
click at [242, 297] on span "Generate" at bounding box center [259, 293] width 37 height 16
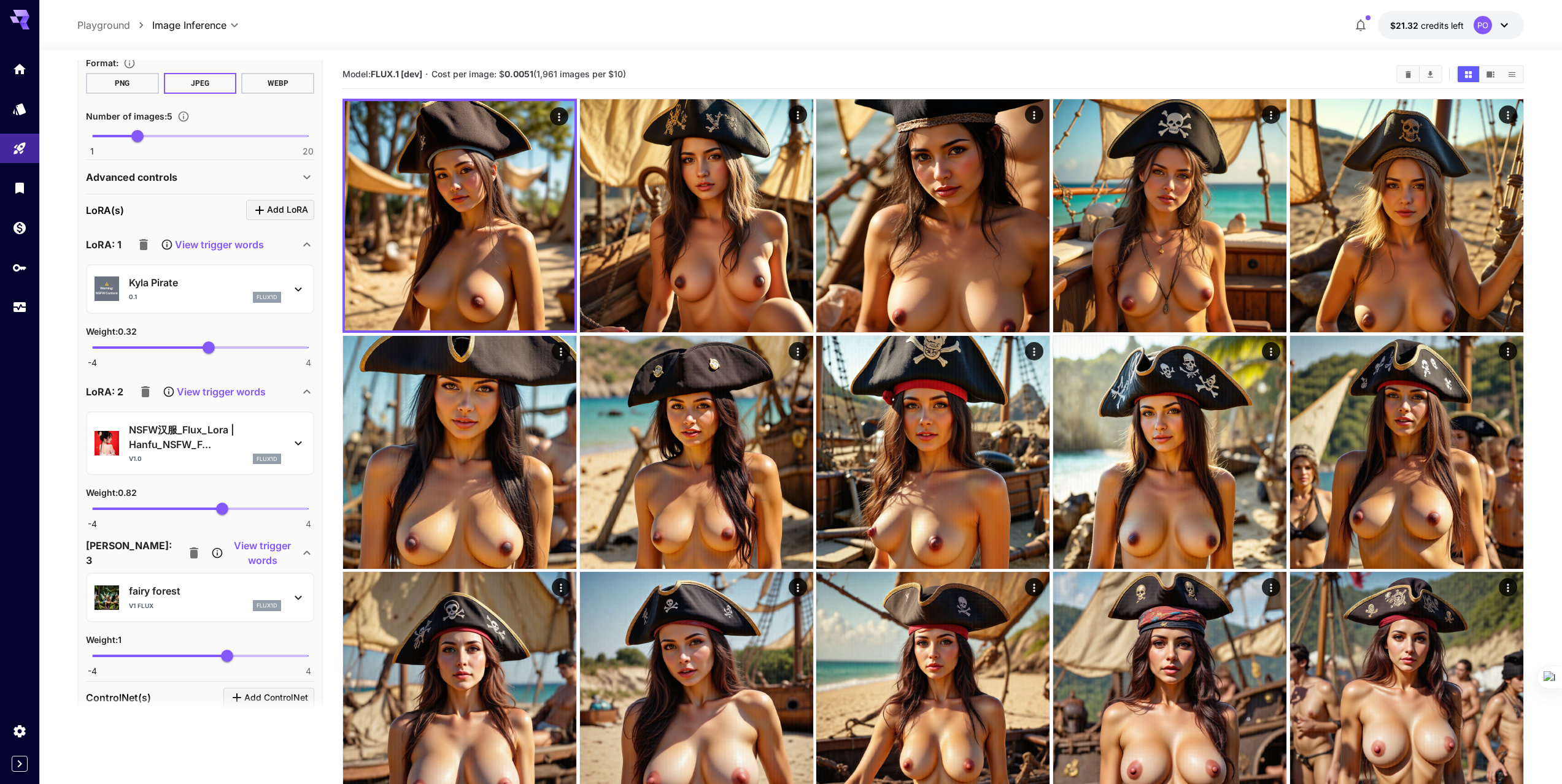
scroll to position [429, 0]
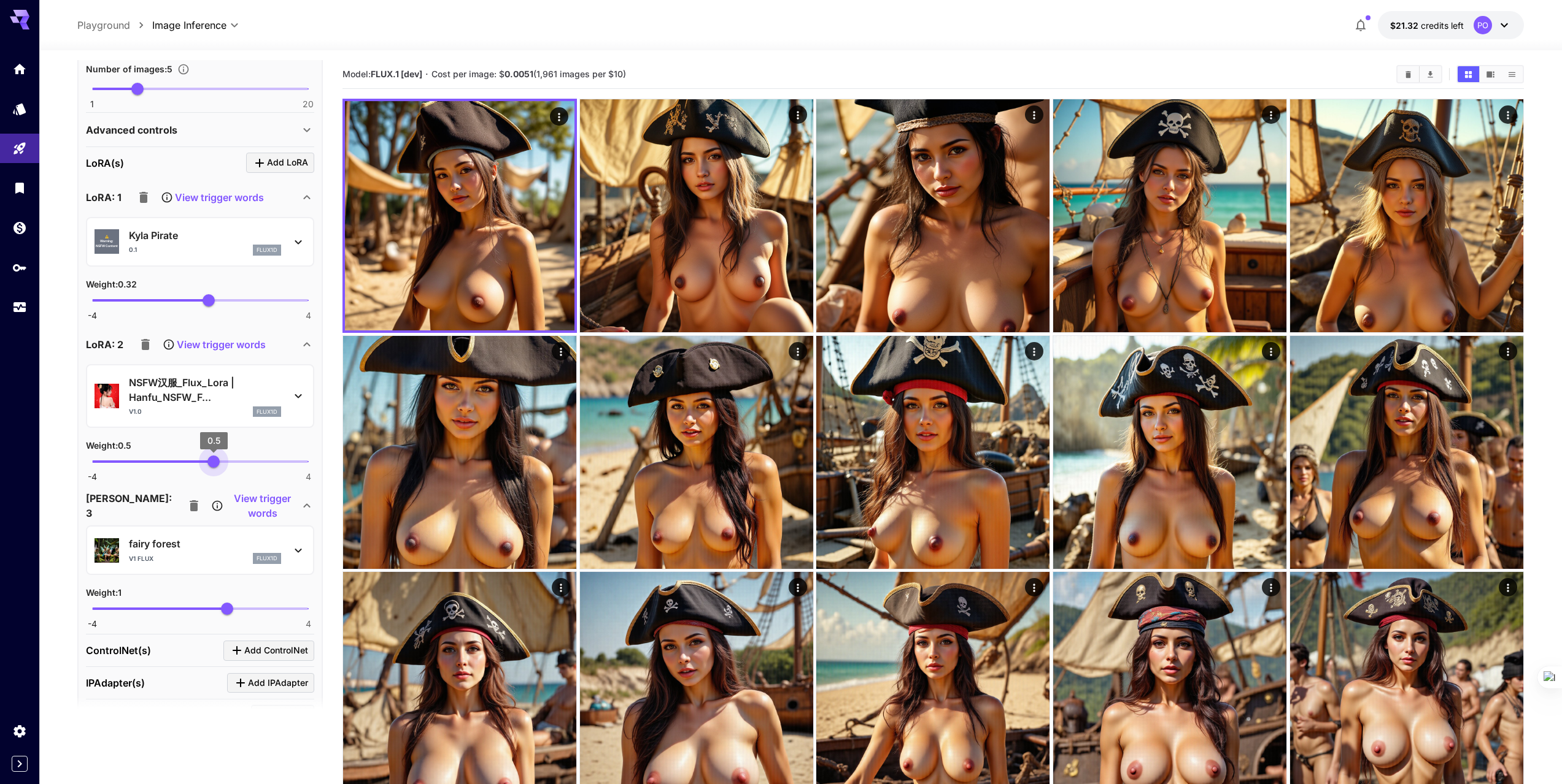
type input "****"
drag, startPoint x: 218, startPoint y: 463, endPoint x: 211, endPoint y: 463, distance: 7.0
click at [211, 463] on span "0.41" at bounding box center [211, 462] width 12 height 12
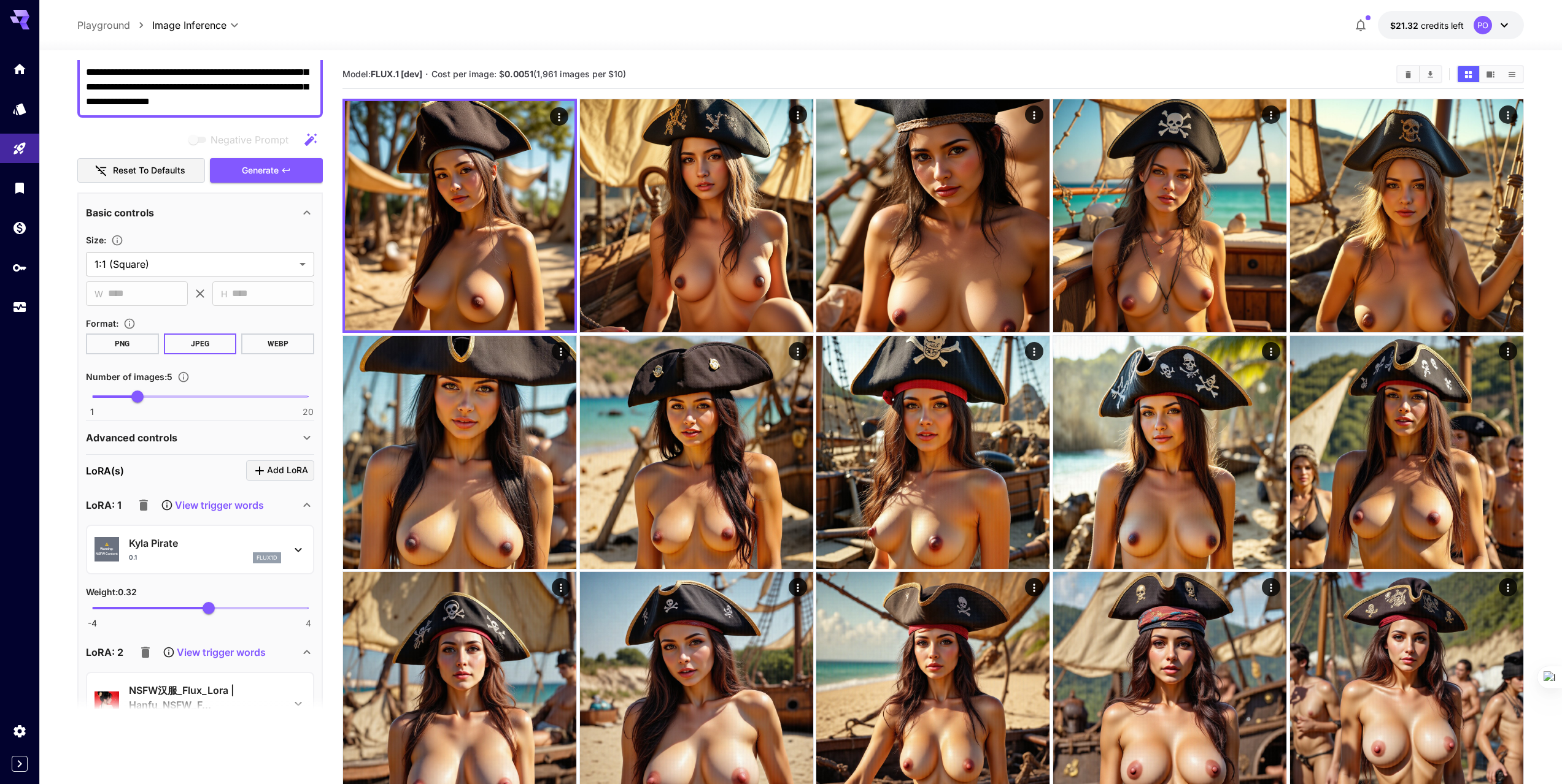
scroll to position [61, 0]
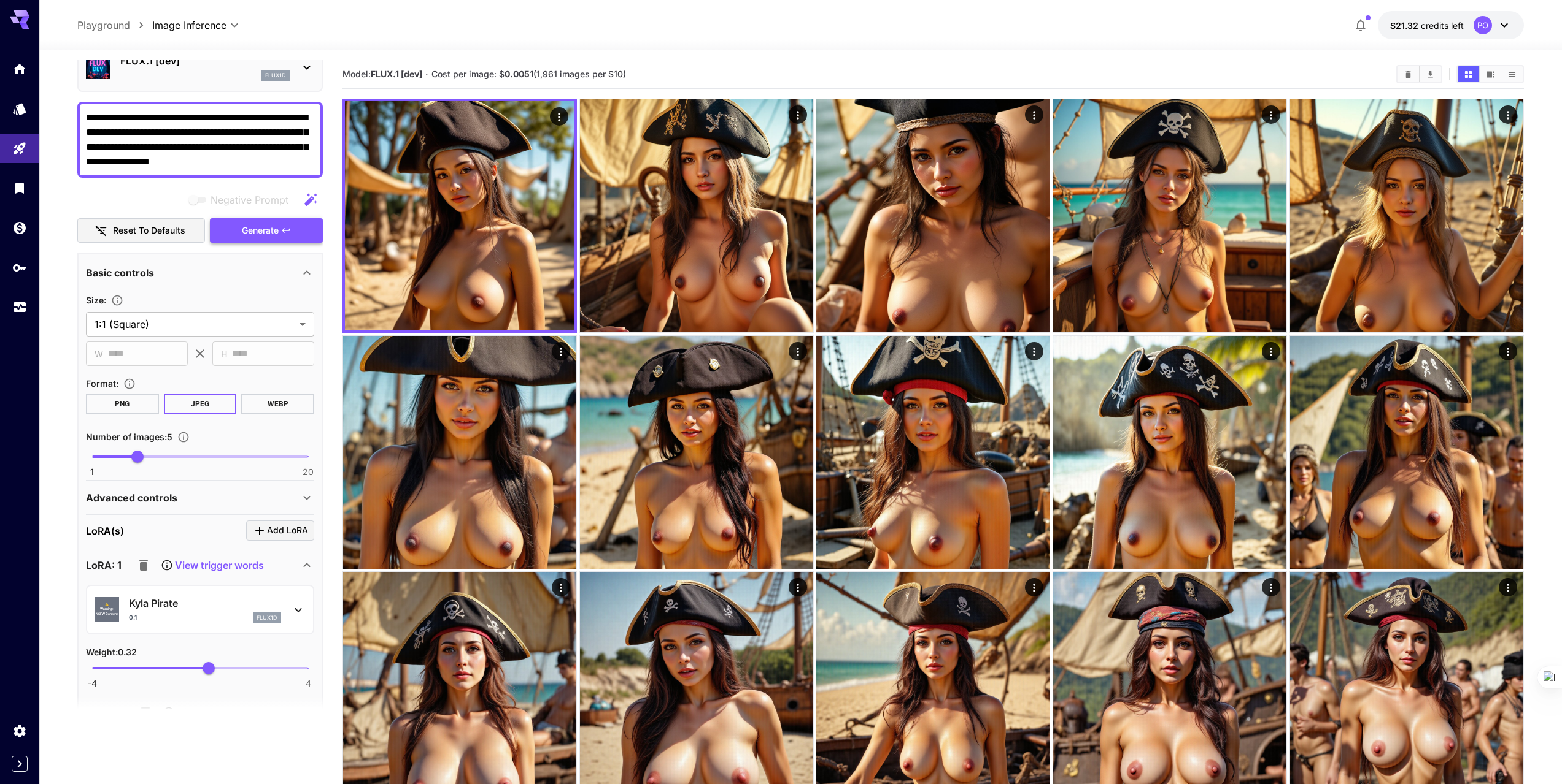
click at [250, 232] on span "Generate" at bounding box center [259, 231] width 37 height 16
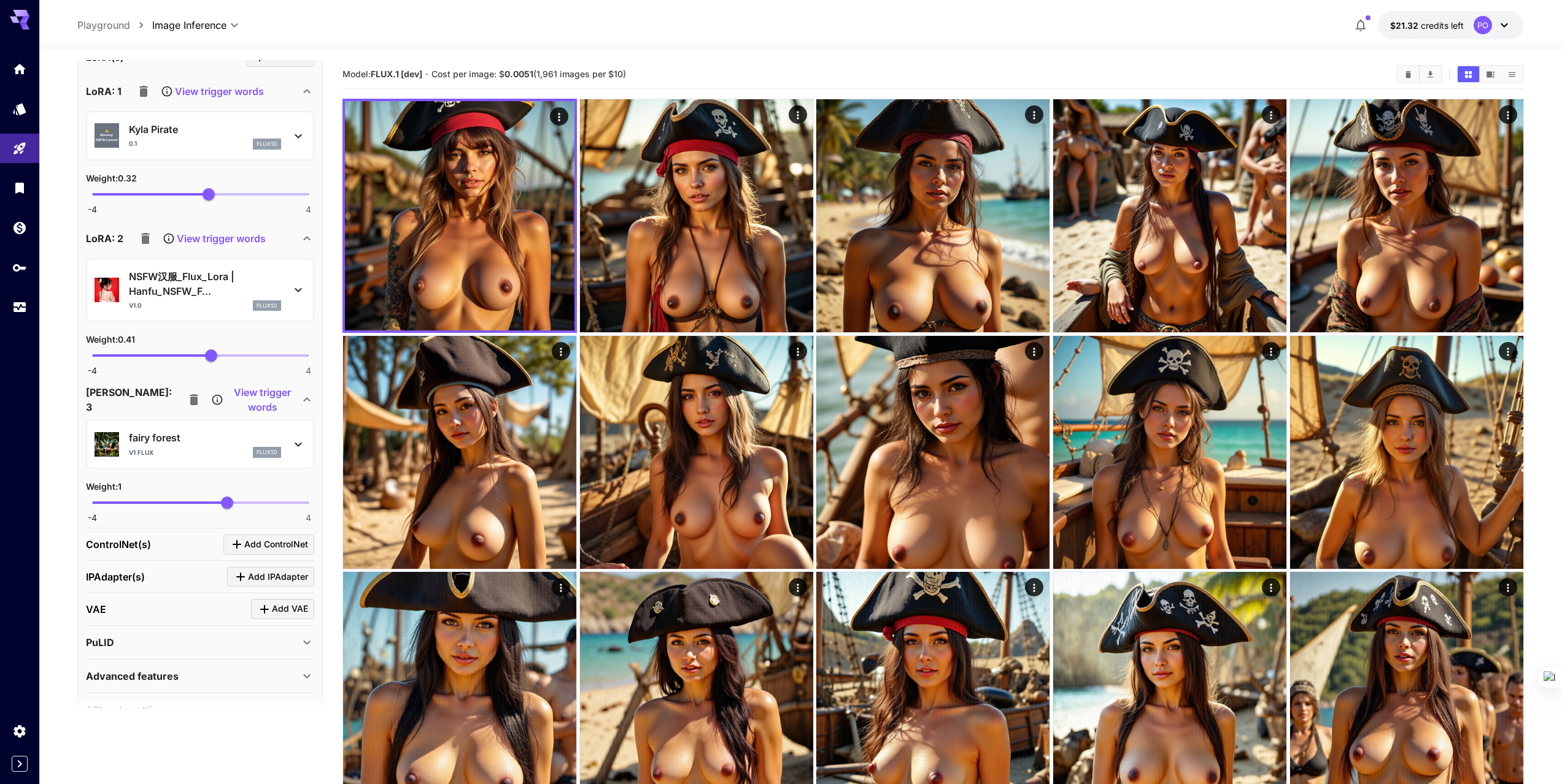
scroll to position [552, 0]
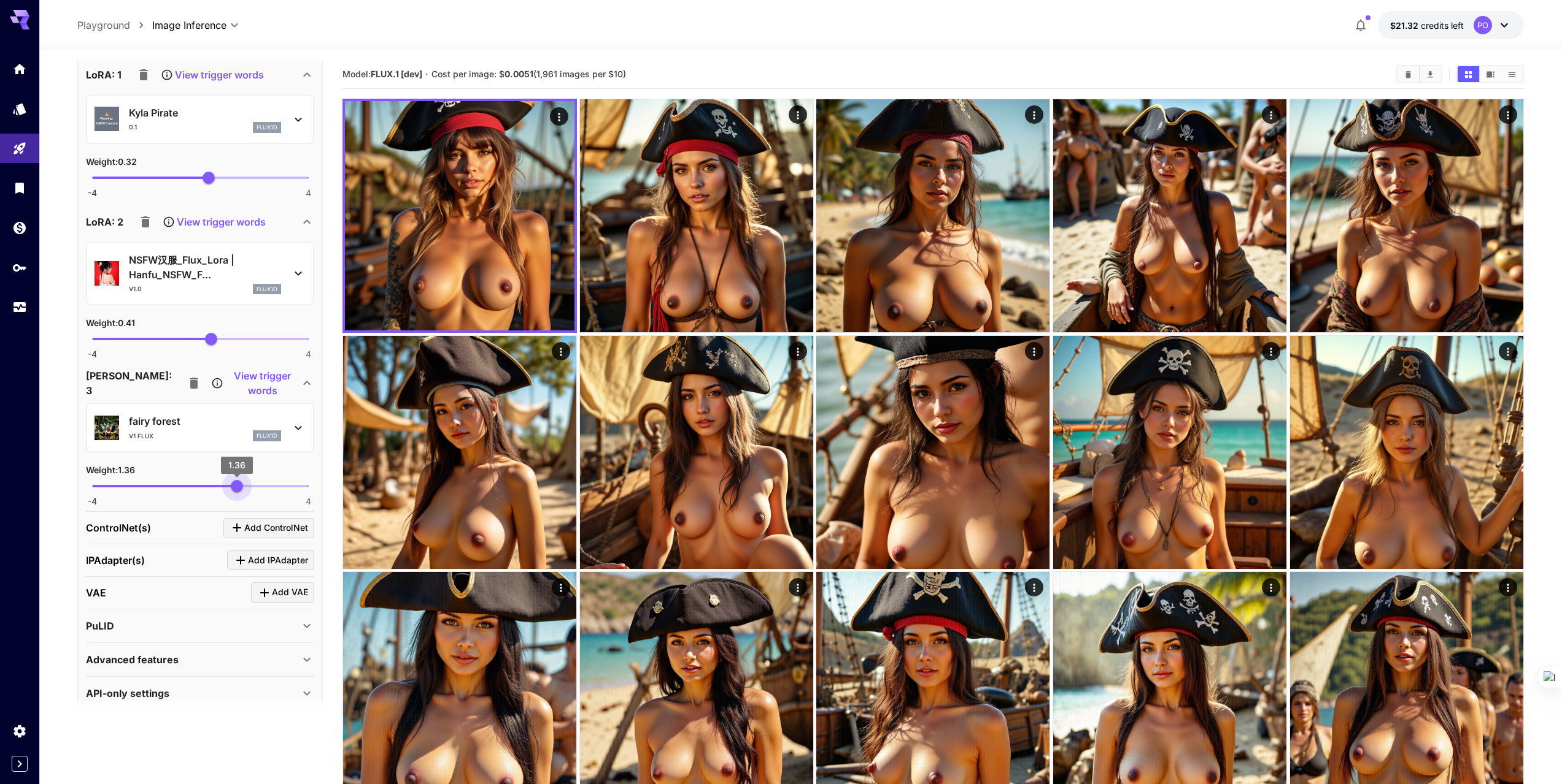
drag, startPoint x: 230, startPoint y: 488, endPoint x: 237, endPoint y: 489, distance: 7.1
click at [237, 489] on span "1.36" at bounding box center [237, 487] width 12 height 12
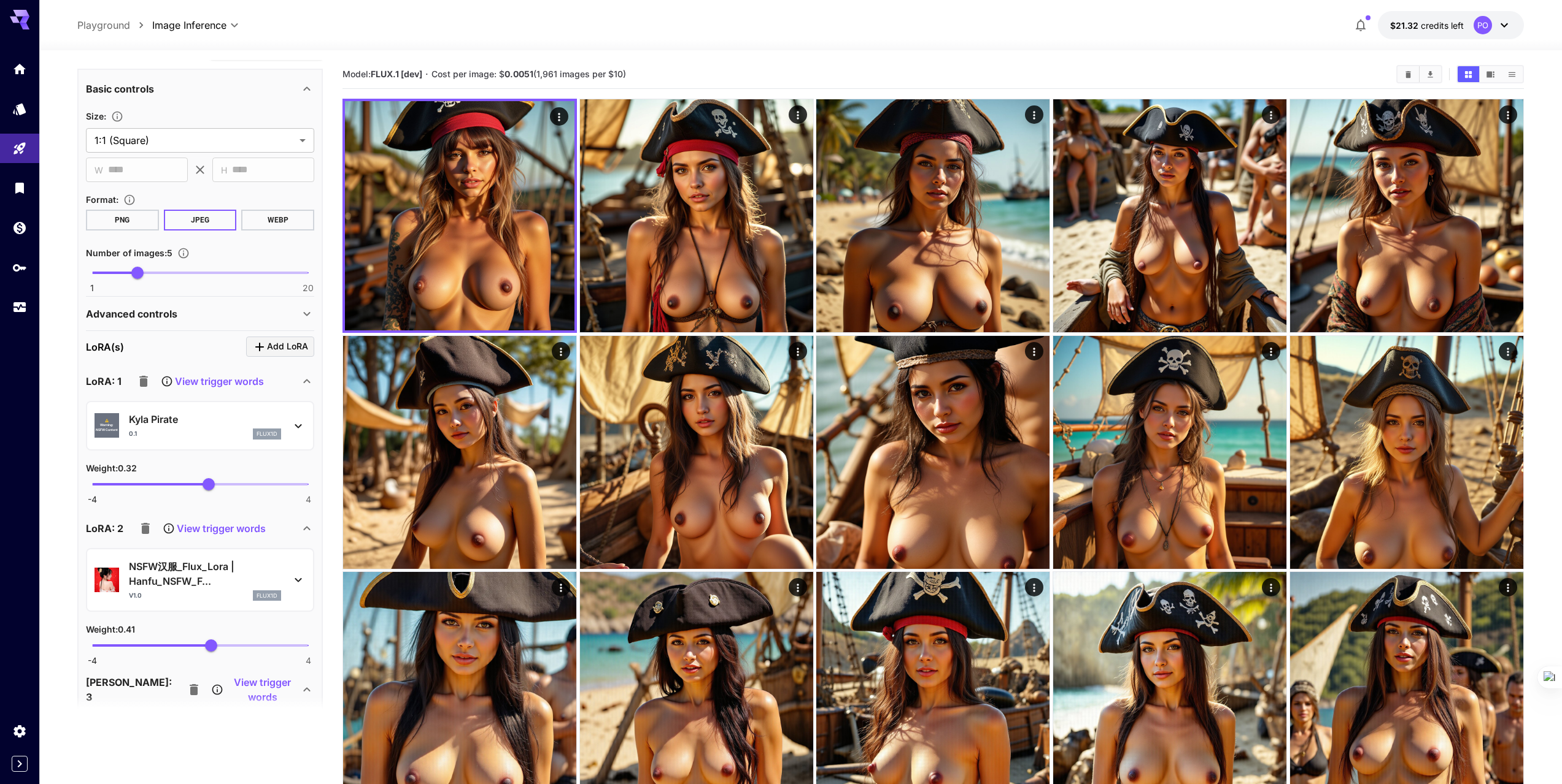
scroll to position [0, 0]
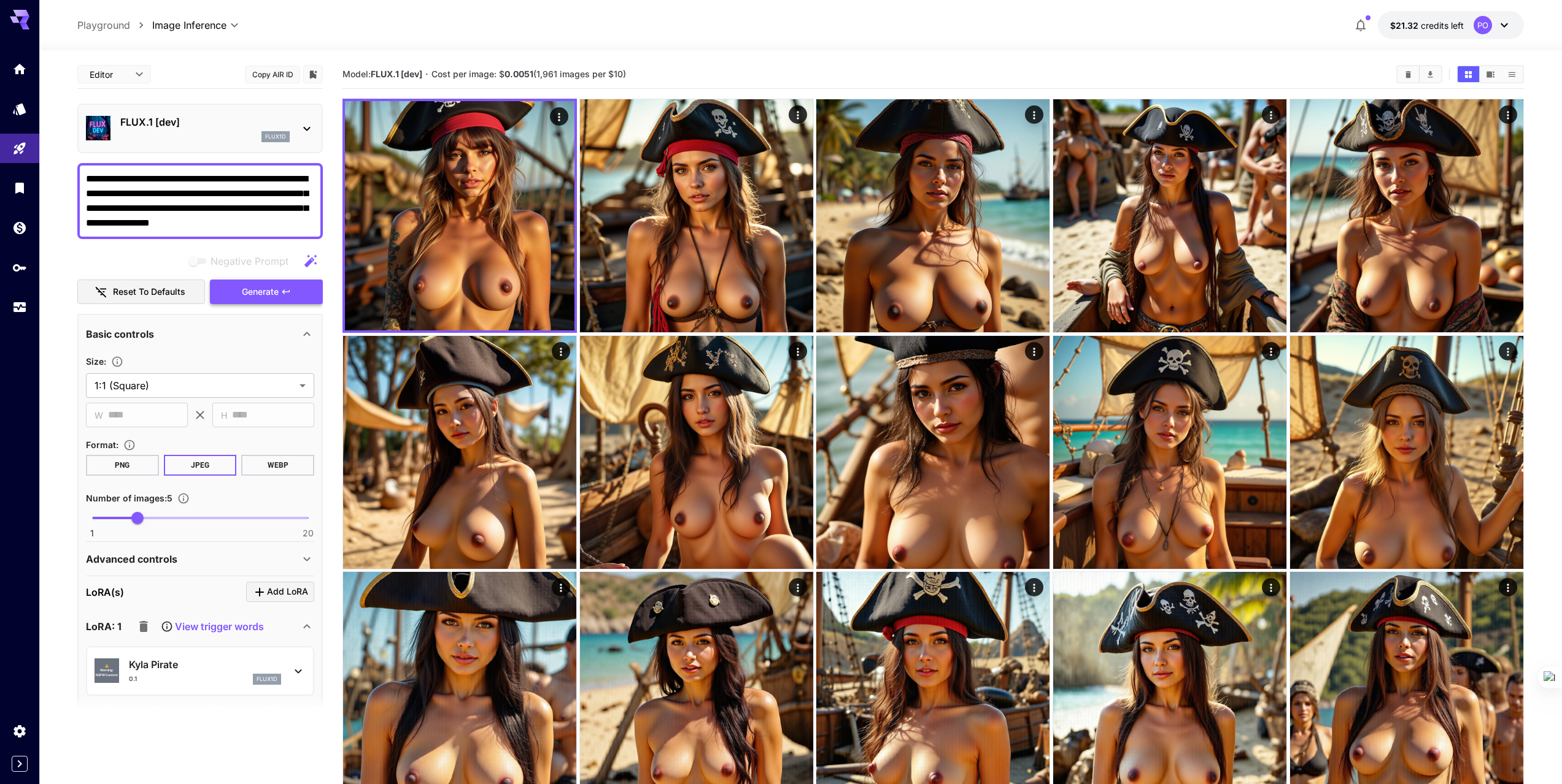
click at [260, 293] on span "Generate" at bounding box center [259, 293] width 37 height 16
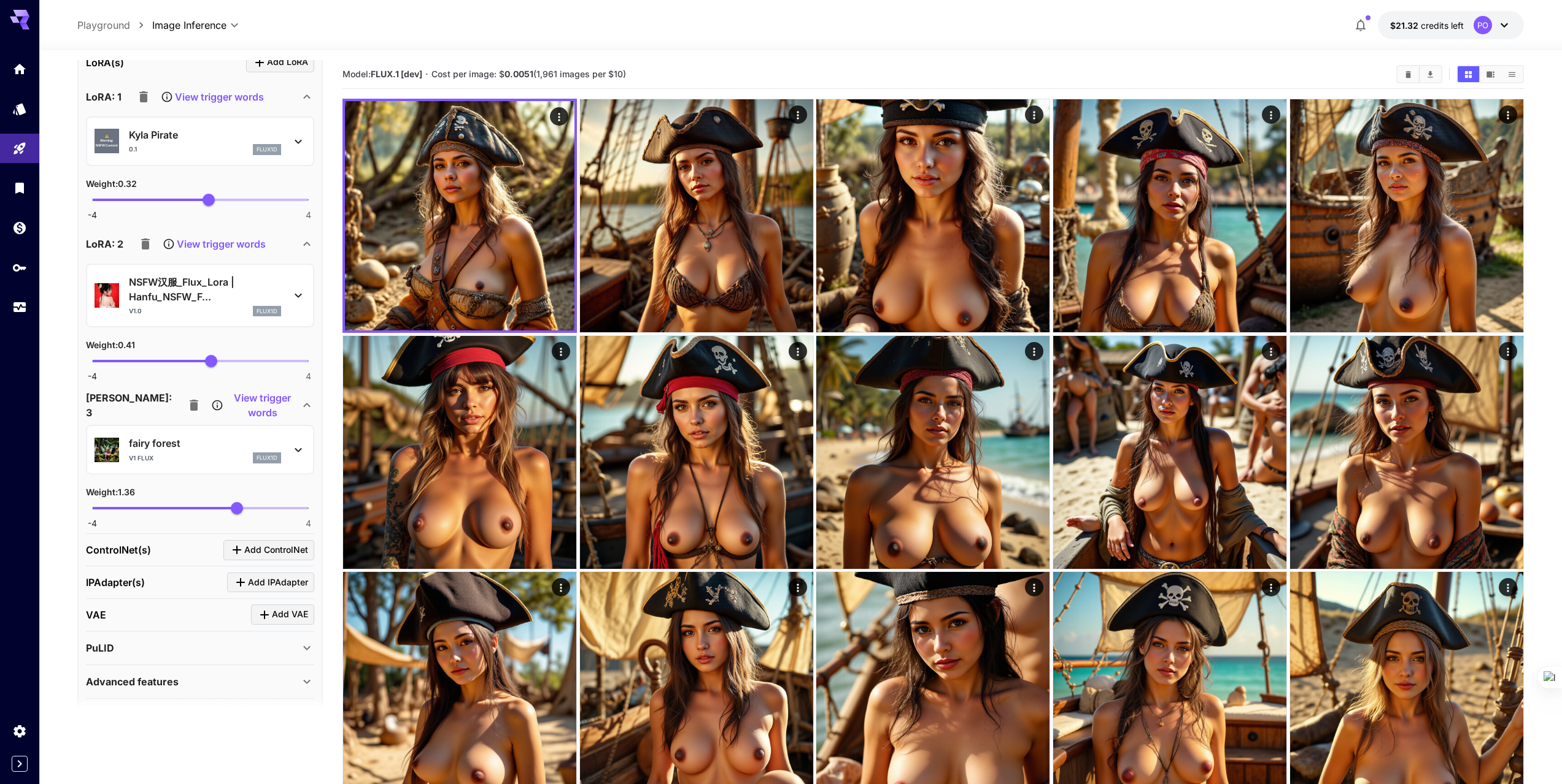
scroll to position [552, 0]
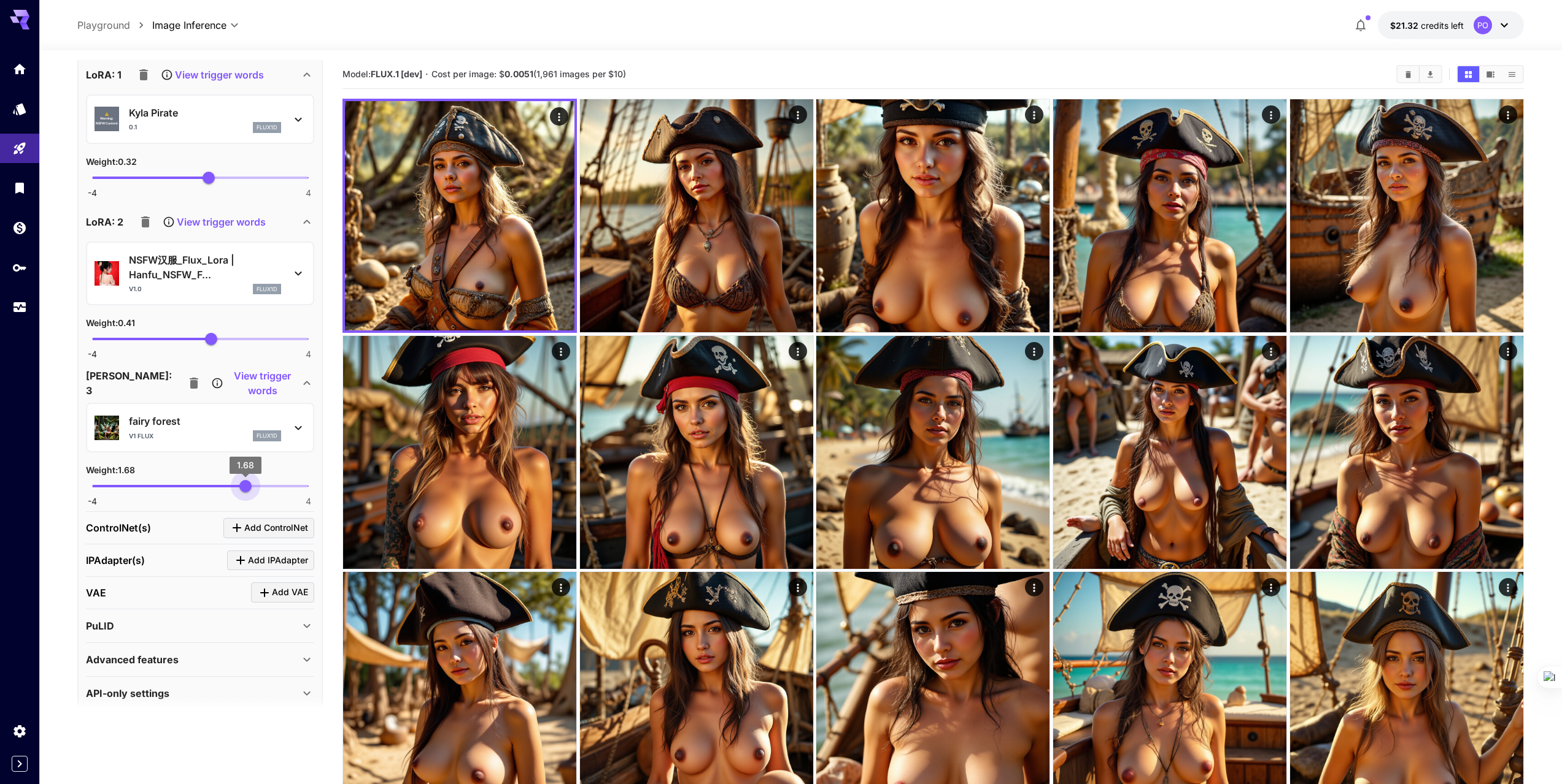
type input "***"
drag, startPoint x: 235, startPoint y: 484, endPoint x: 246, endPoint y: 484, distance: 11.0
click at [246, 484] on span "1.7" at bounding box center [246, 487] width 12 height 12
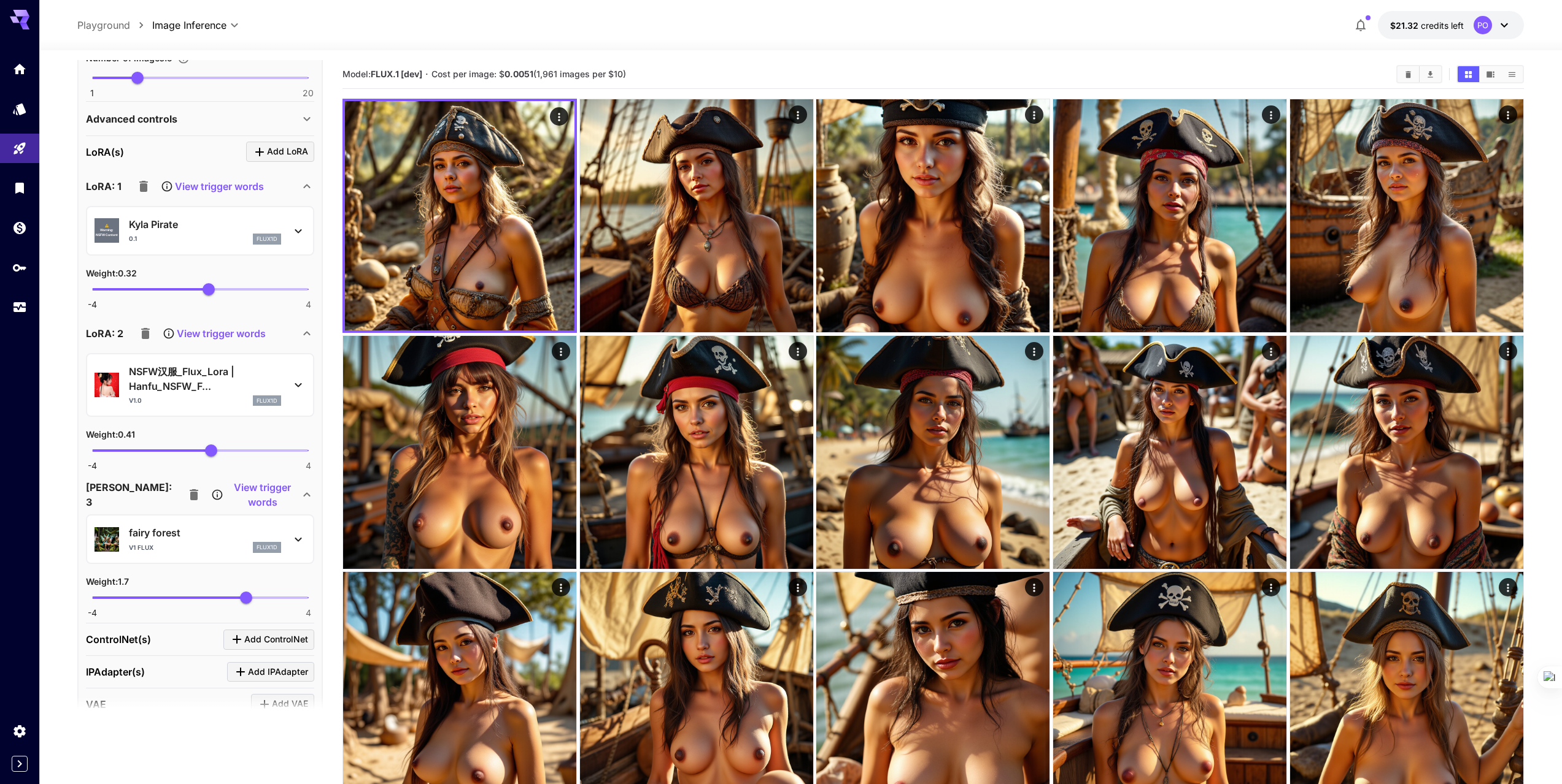
scroll to position [429, 0]
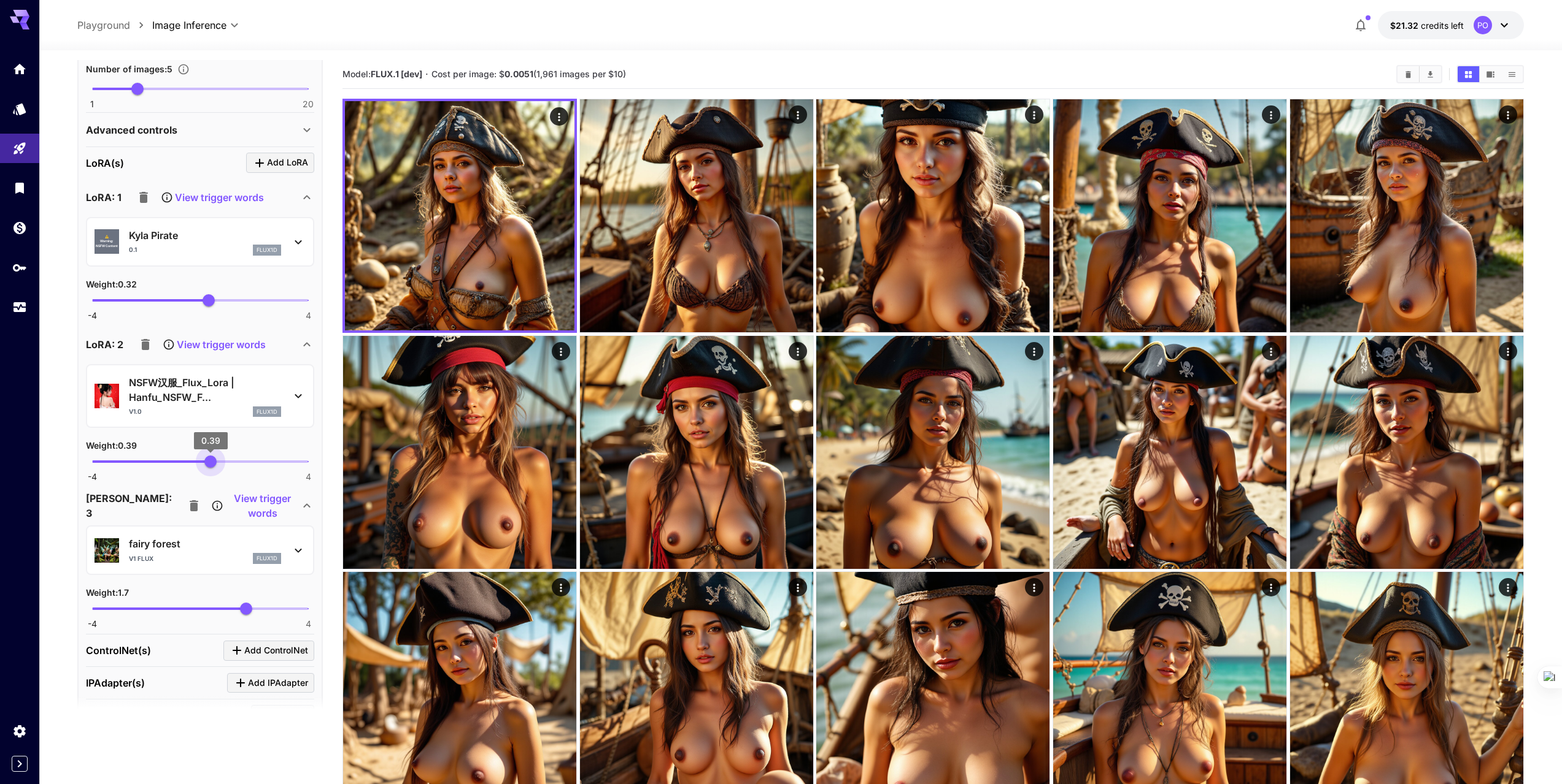
type input "****"
click at [209, 464] on span "0.32" at bounding box center [209, 462] width 12 height 12
type input "****"
click at [205, 305] on span "0.18" at bounding box center [205, 300] width 12 height 12
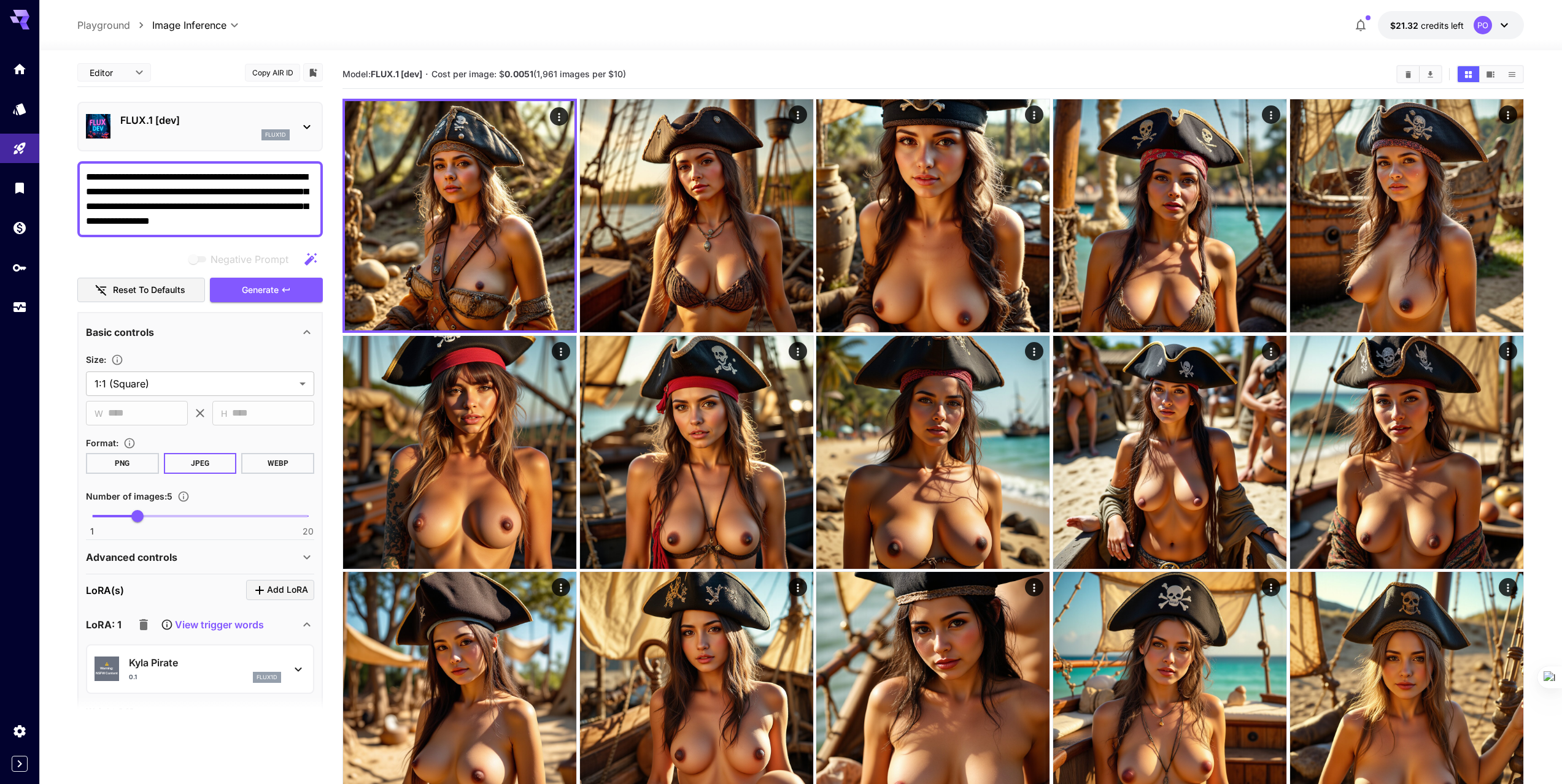
scroll to position [0, 0]
click at [248, 290] on span "Generate" at bounding box center [259, 293] width 37 height 16
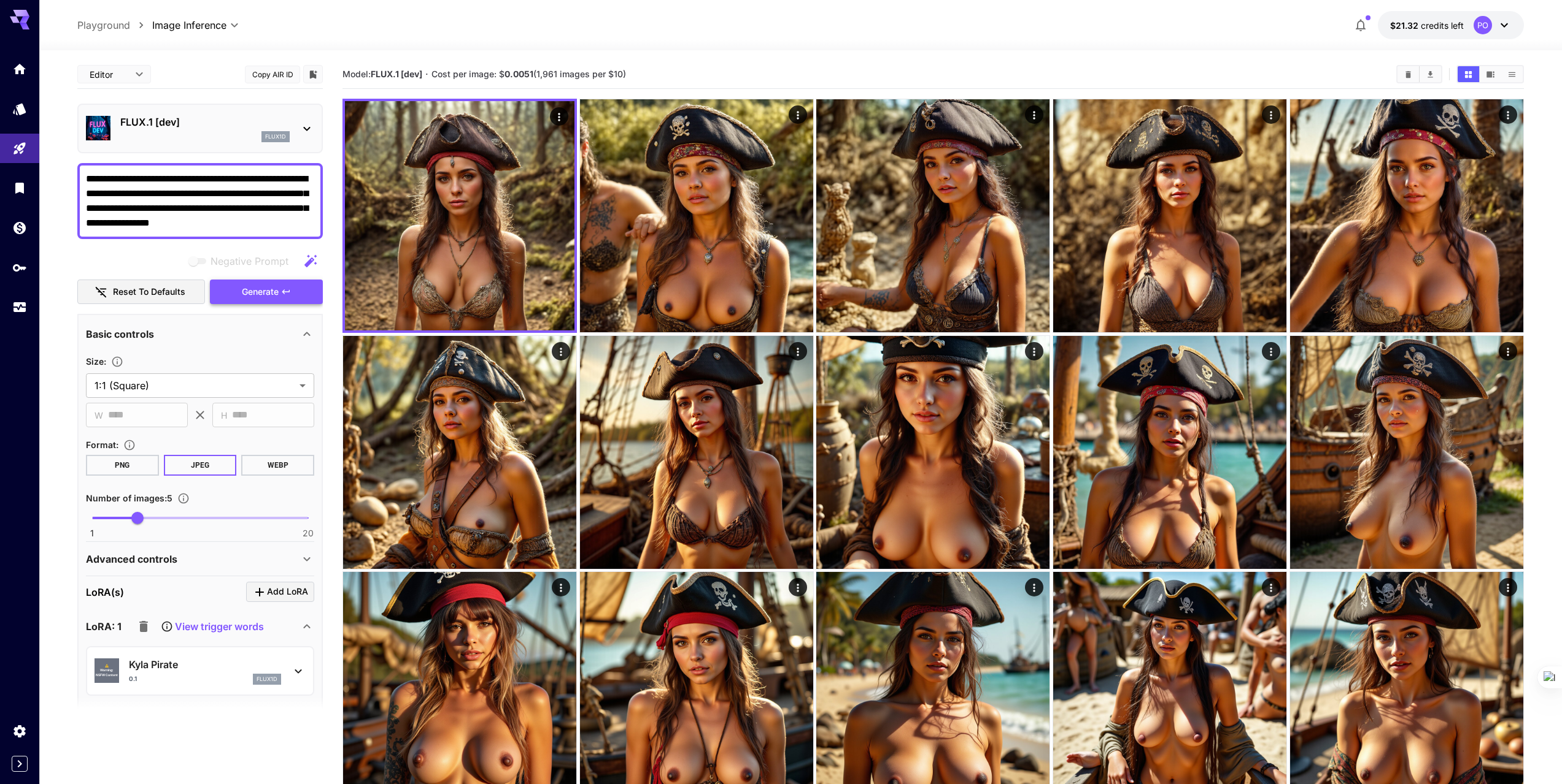
click at [251, 292] on span "Generate" at bounding box center [259, 293] width 37 height 16
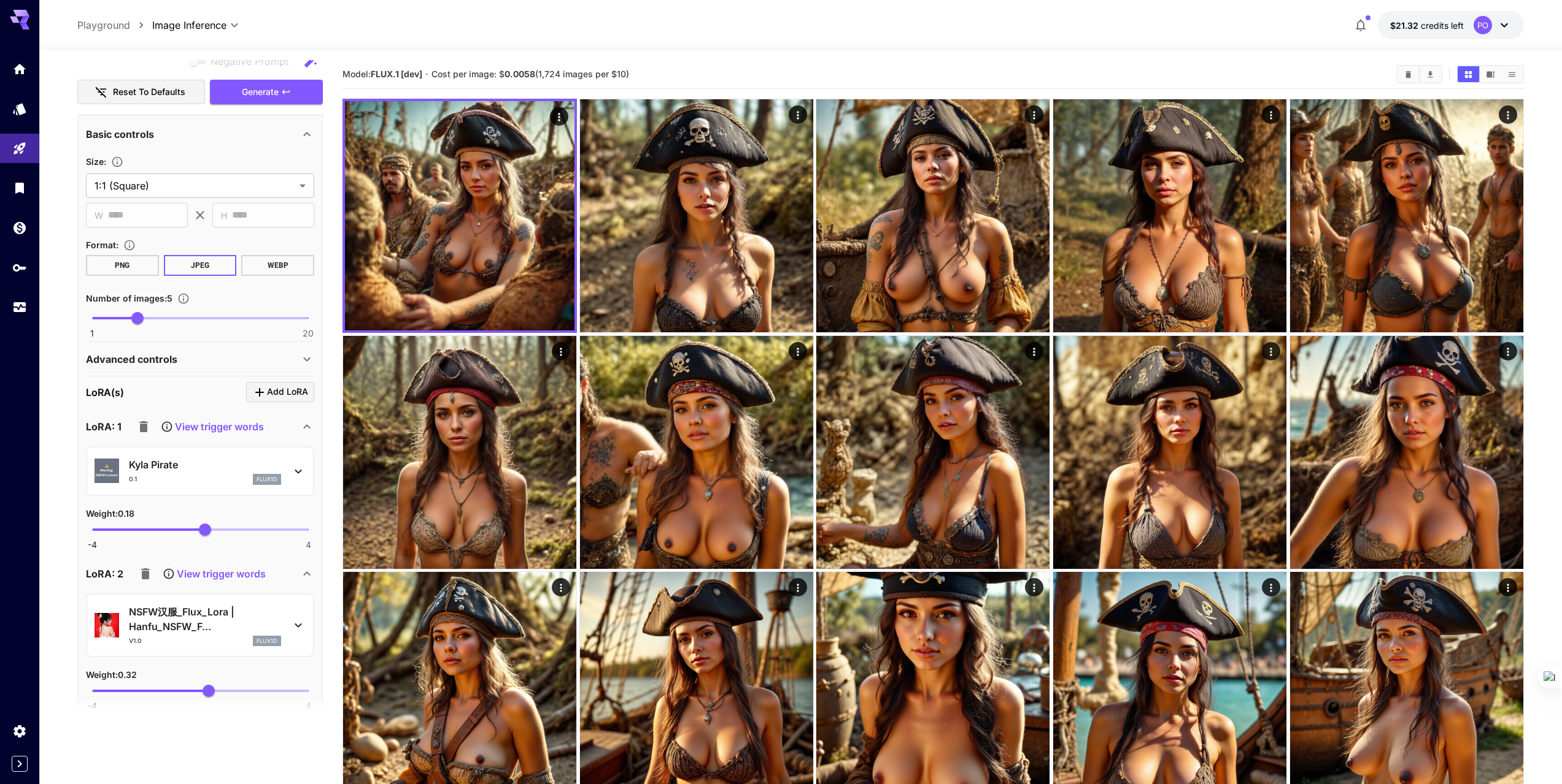
scroll to position [307, 0]
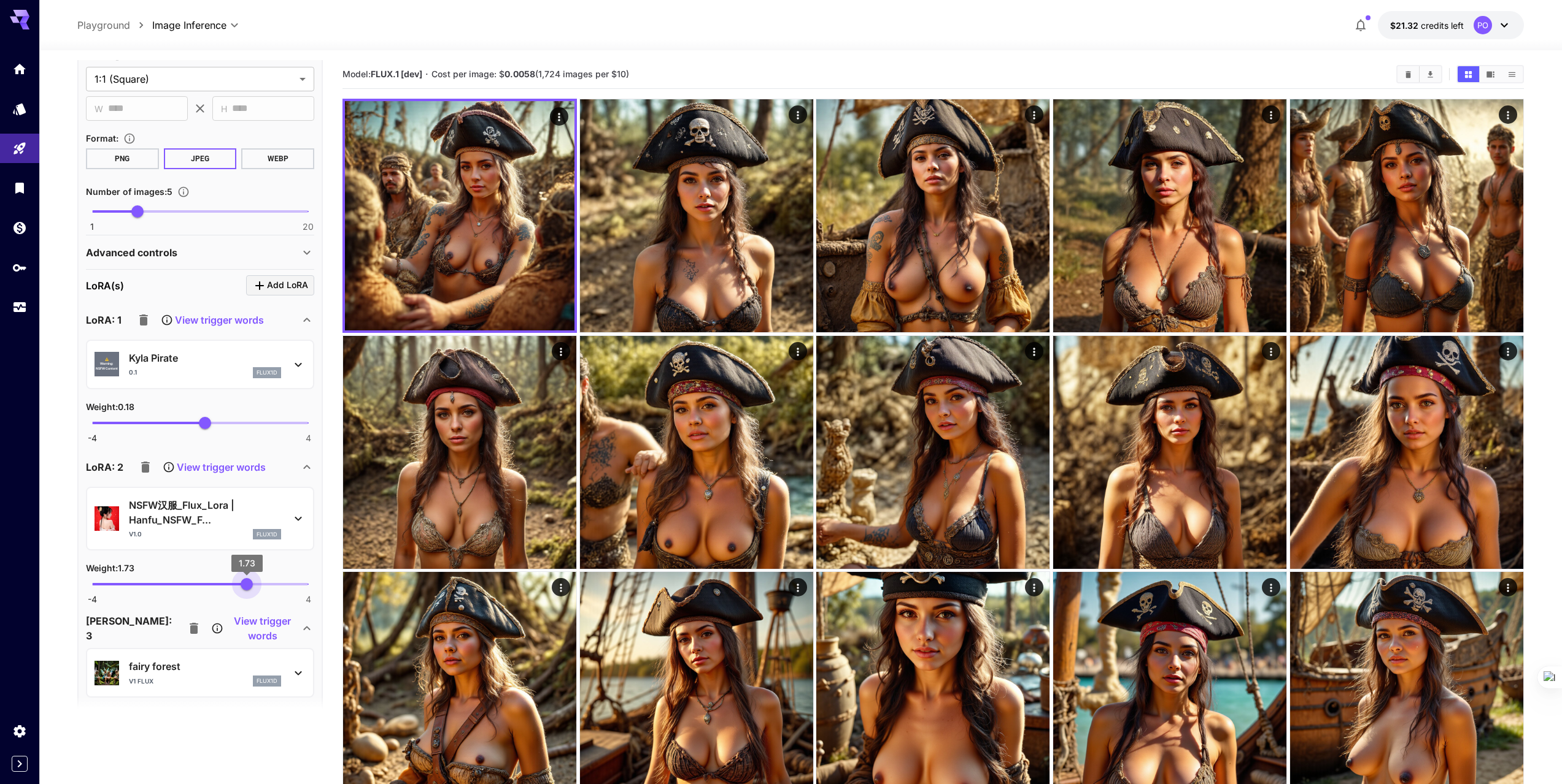
drag, startPoint x: 212, startPoint y: 583, endPoint x: 247, endPoint y: 584, distance: 35.0
click at [247, 584] on span "1.73" at bounding box center [247, 585] width 12 height 12
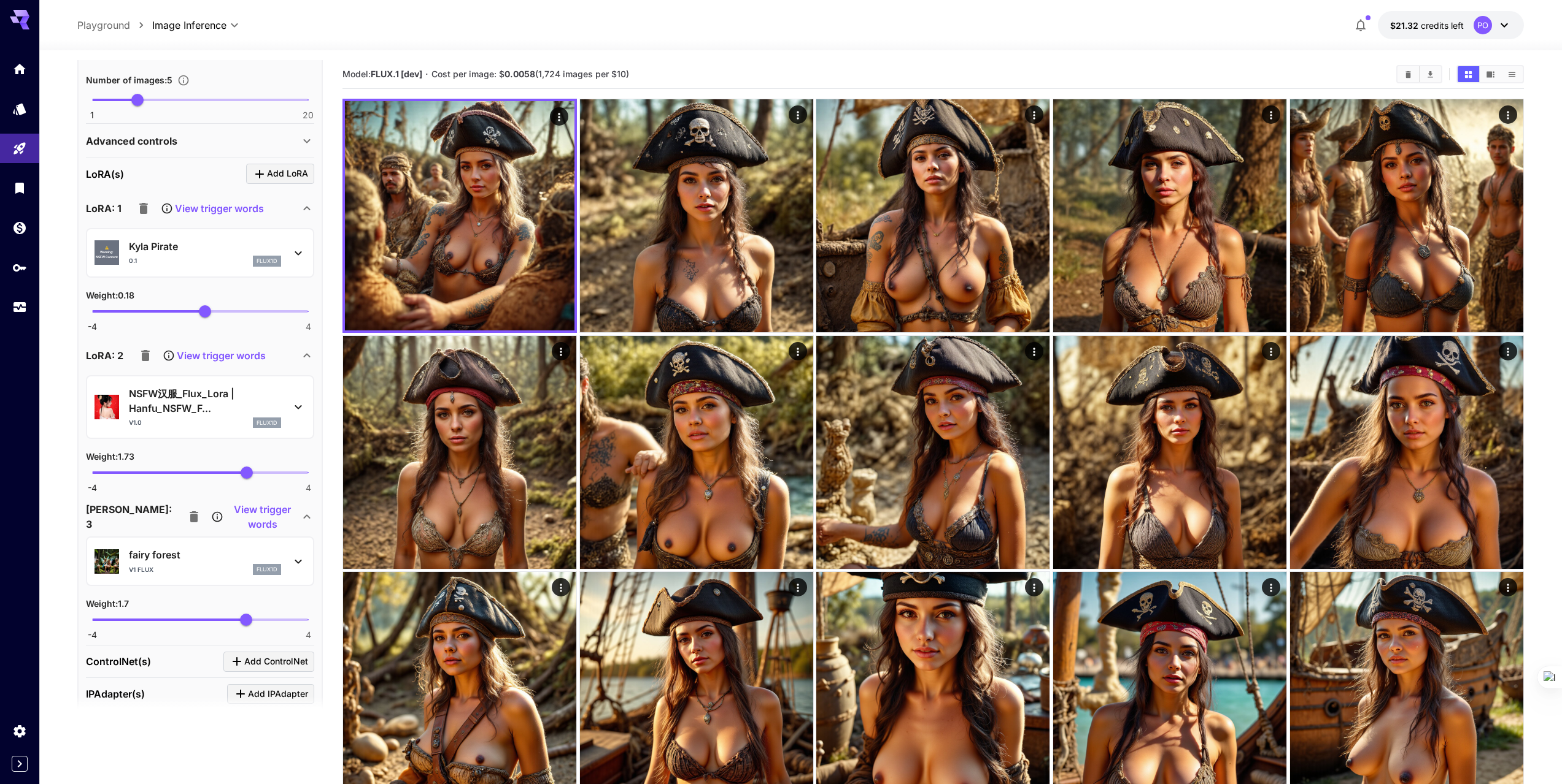
scroll to position [429, 0]
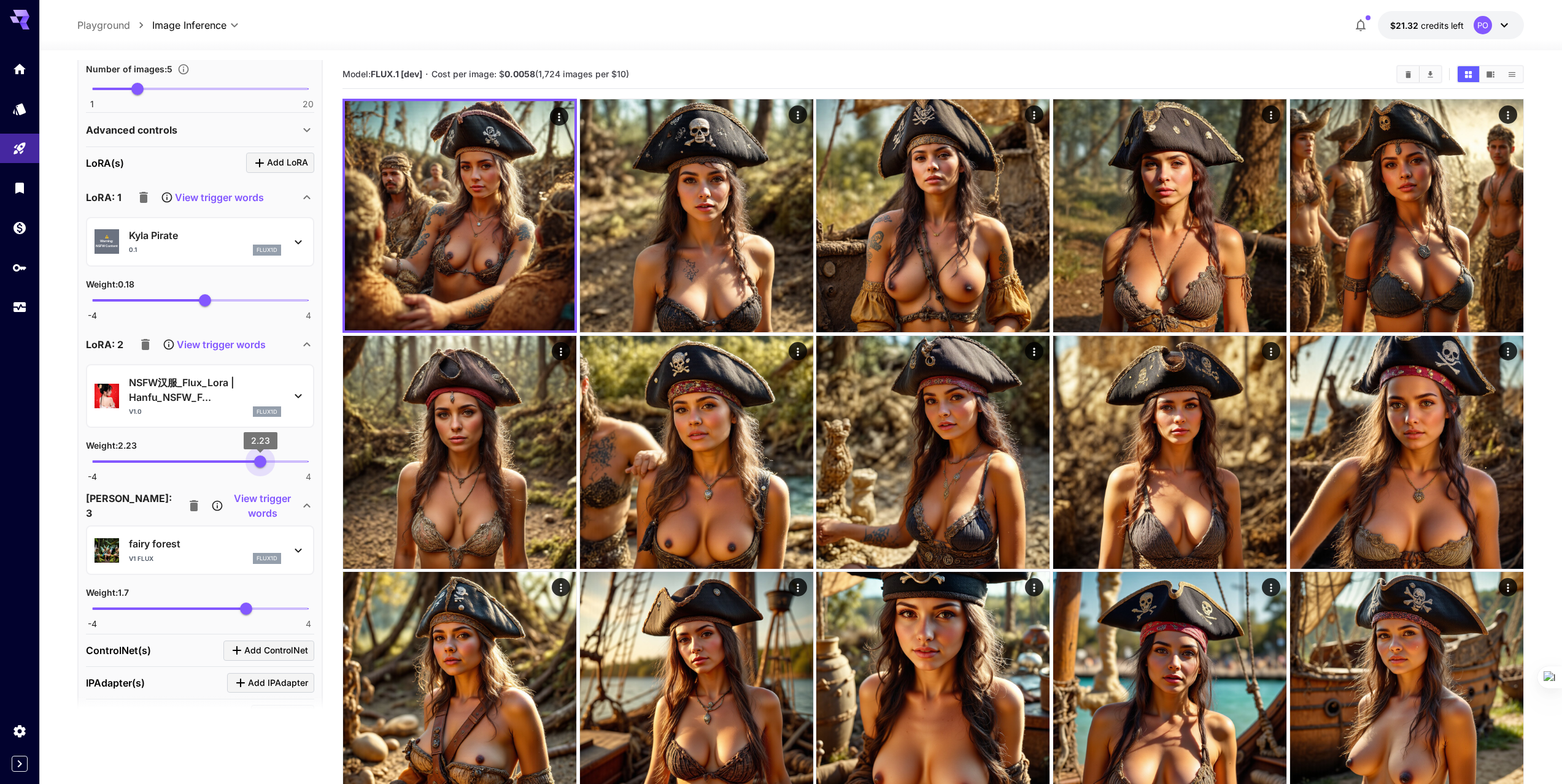
type input "****"
drag, startPoint x: 244, startPoint y: 457, endPoint x: 262, endPoint y: 460, distance: 18.2
click at [262, 460] on span "2.23" at bounding box center [260, 462] width 12 height 12
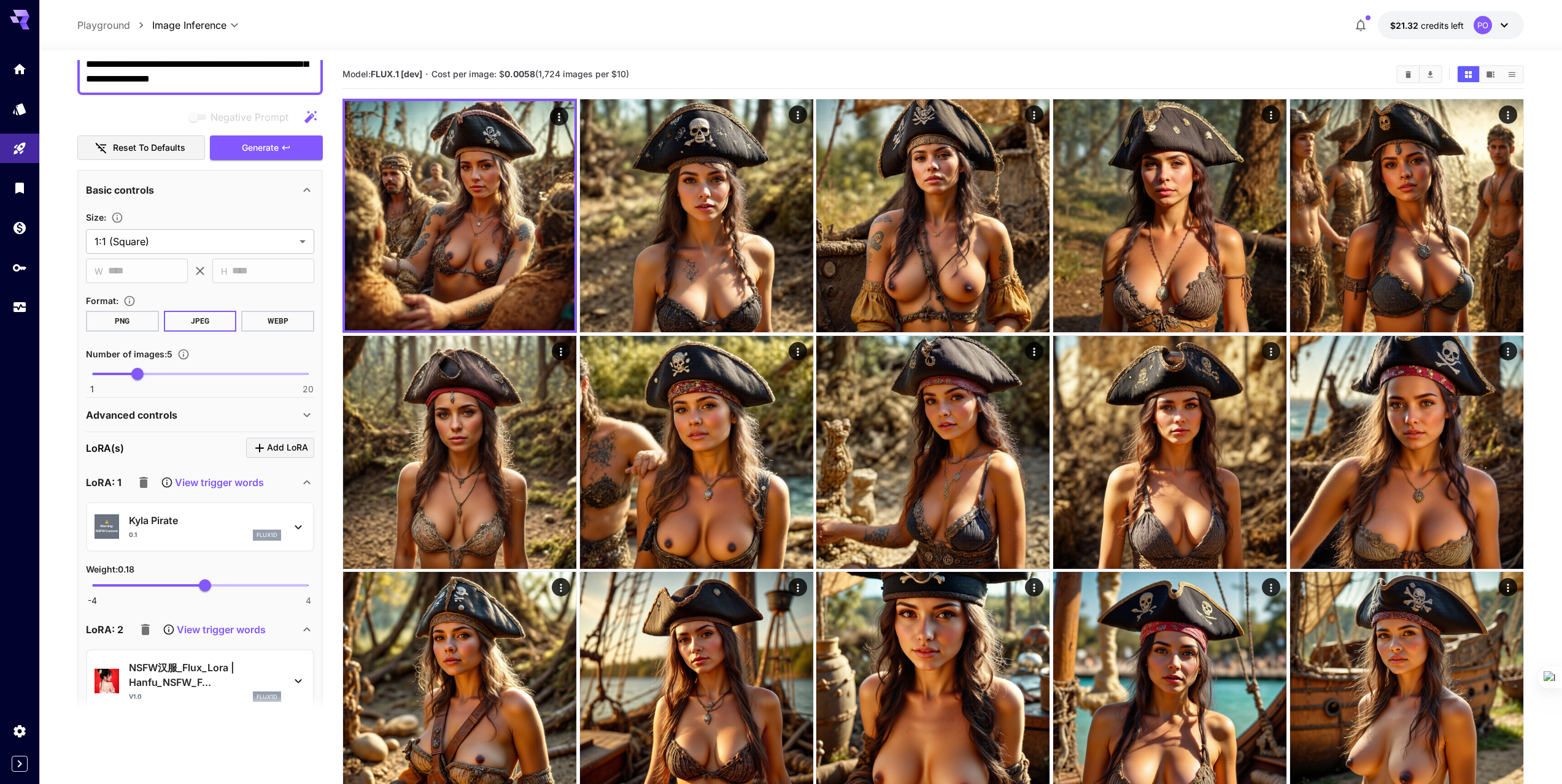
scroll to position [123, 0]
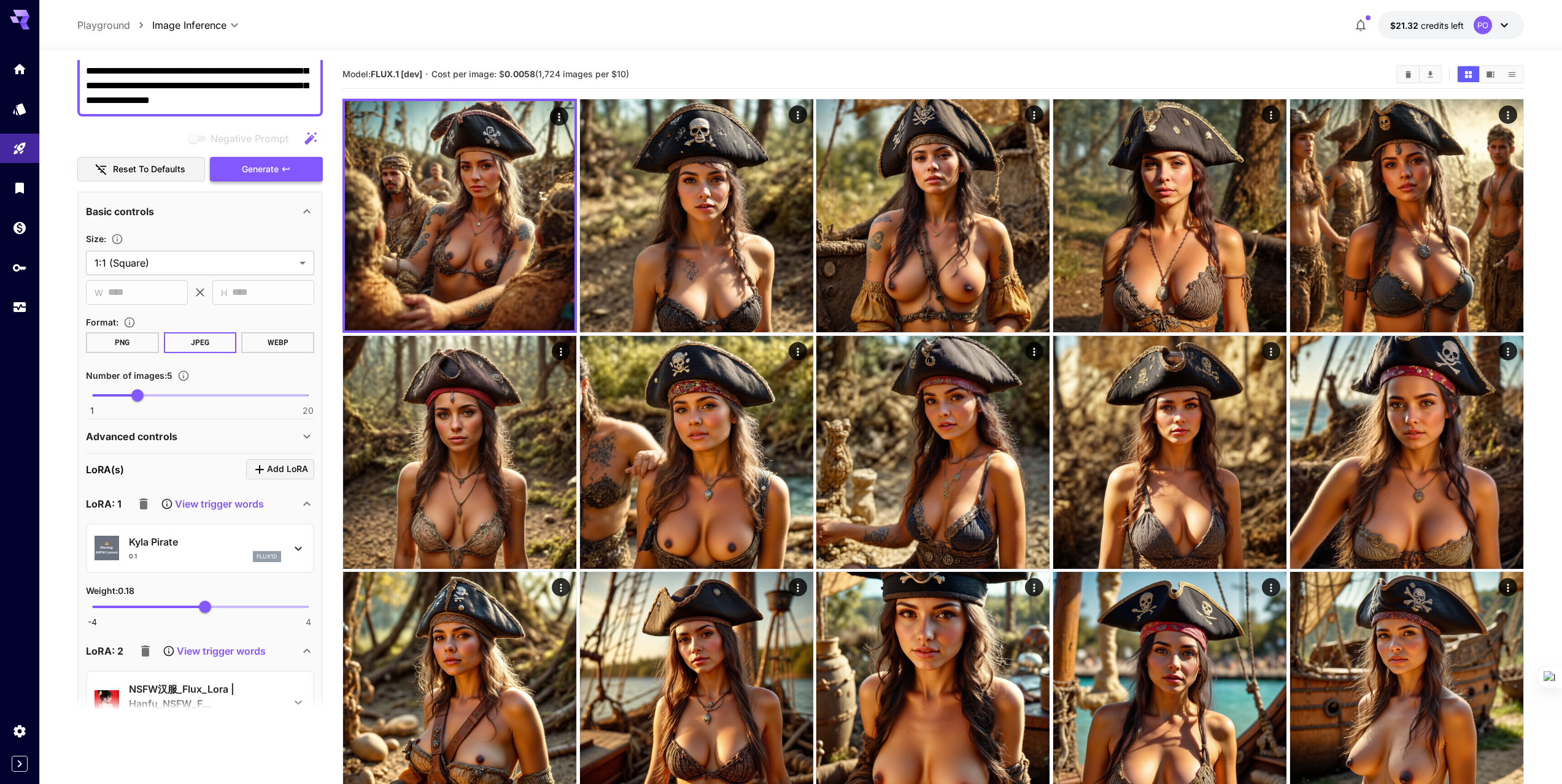
click at [252, 172] on span "Generate" at bounding box center [259, 170] width 37 height 16
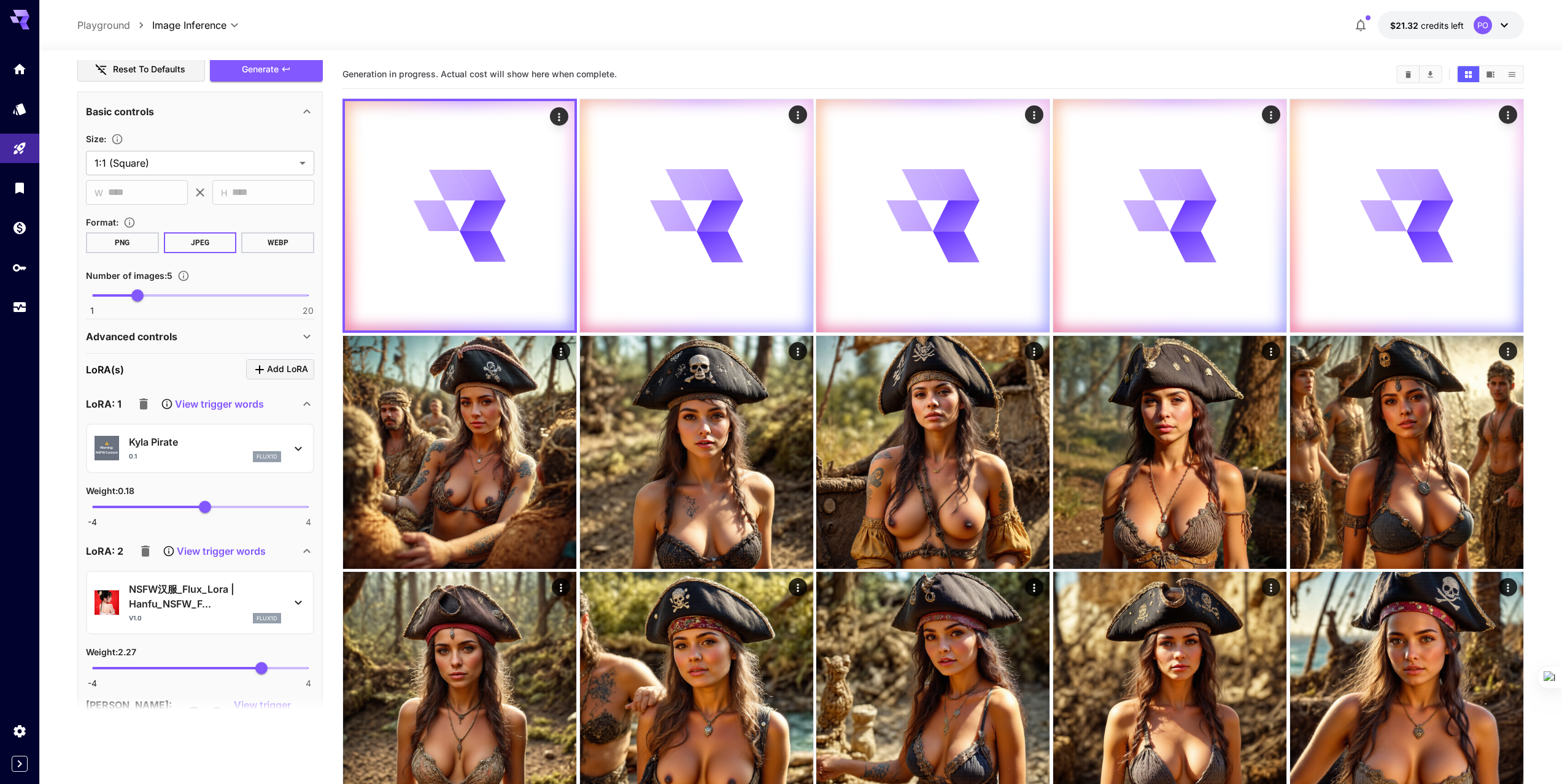
scroll to position [307, 0]
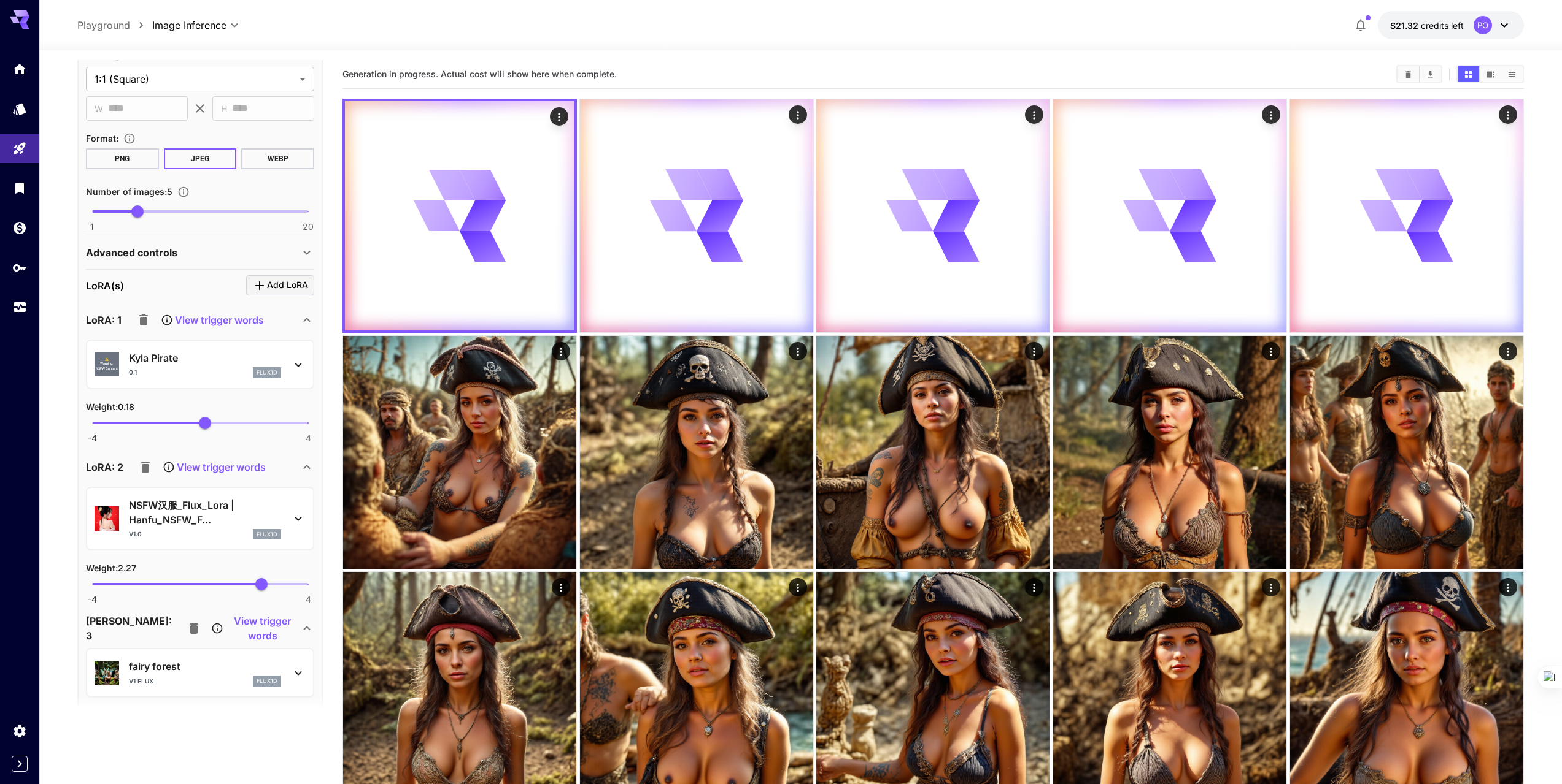
click at [235, 258] on div "Advanced controls" at bounding box center [193, 252] width 214 height 15
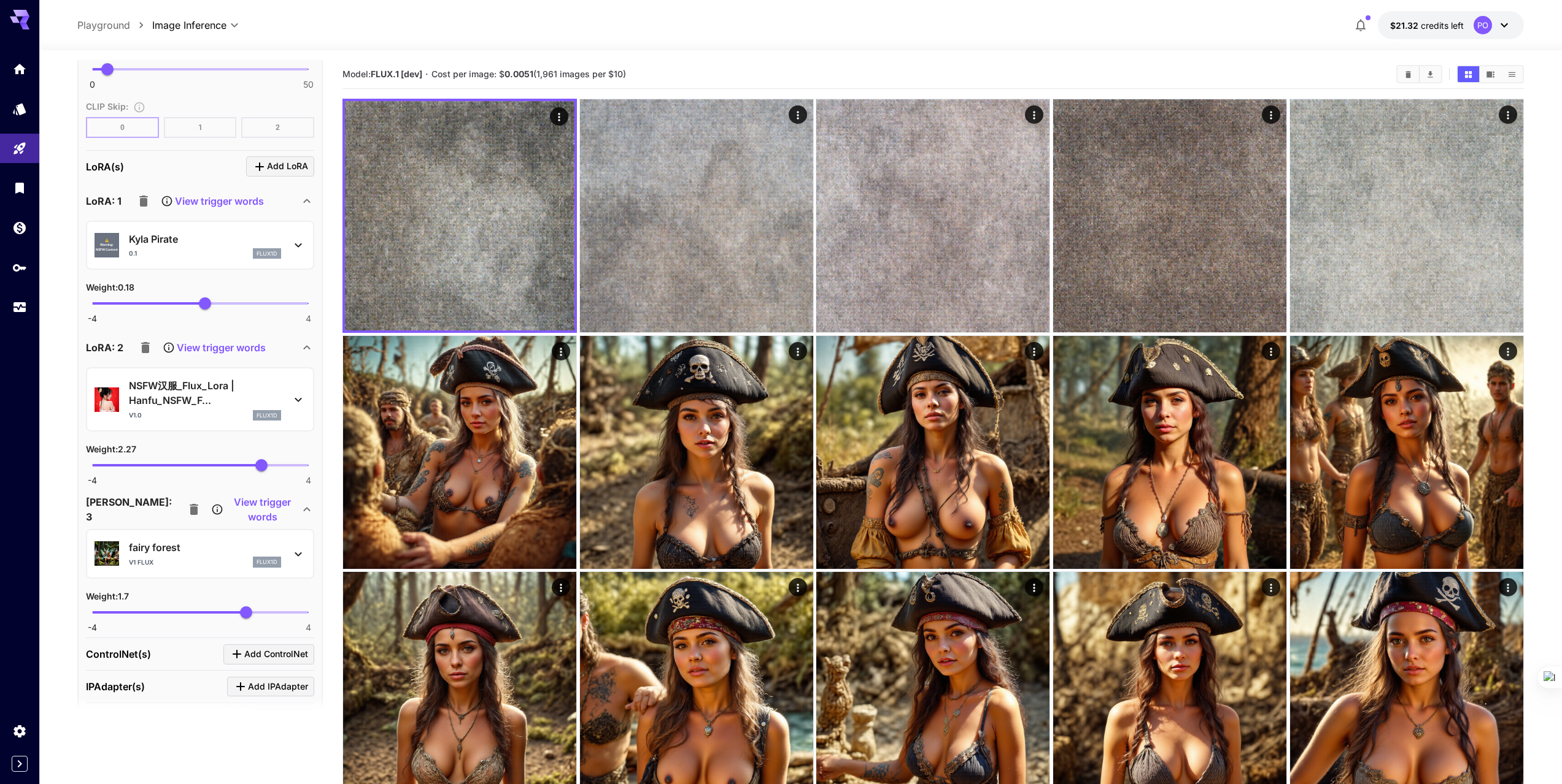
scroll to position [1165, 0]
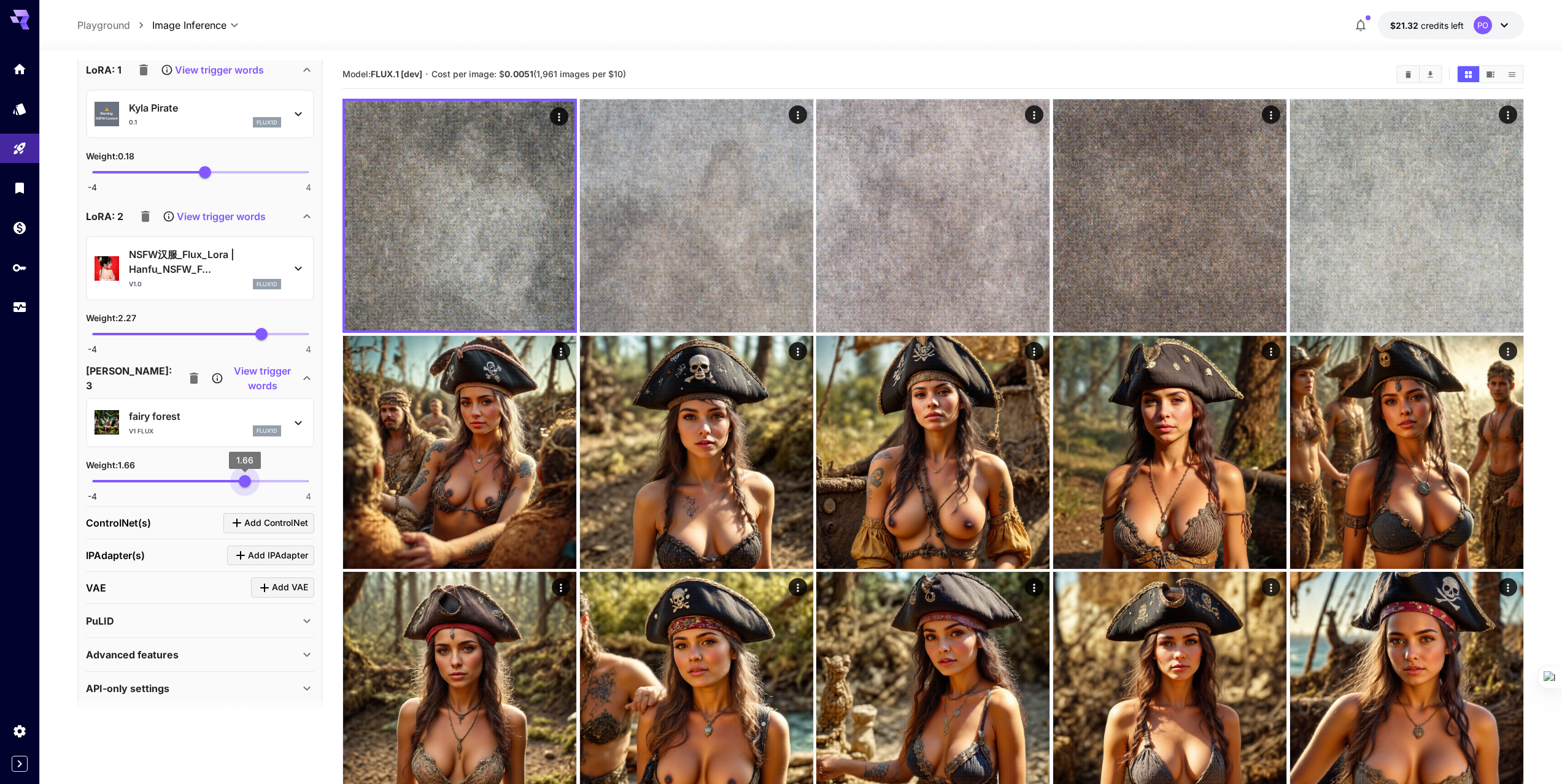
type input "****"
click at [244, 484] on span "1.61" at bounding box center [244, 481] width 12 height 12
type input "****"
drag, startPoint x: 265, startPoint y: 334, endPoint x: 242, endPoint y: 335, distance: 23.0
click at [242, 335] on span "1.54" at bounding box center [242, 335] width 12 height 12
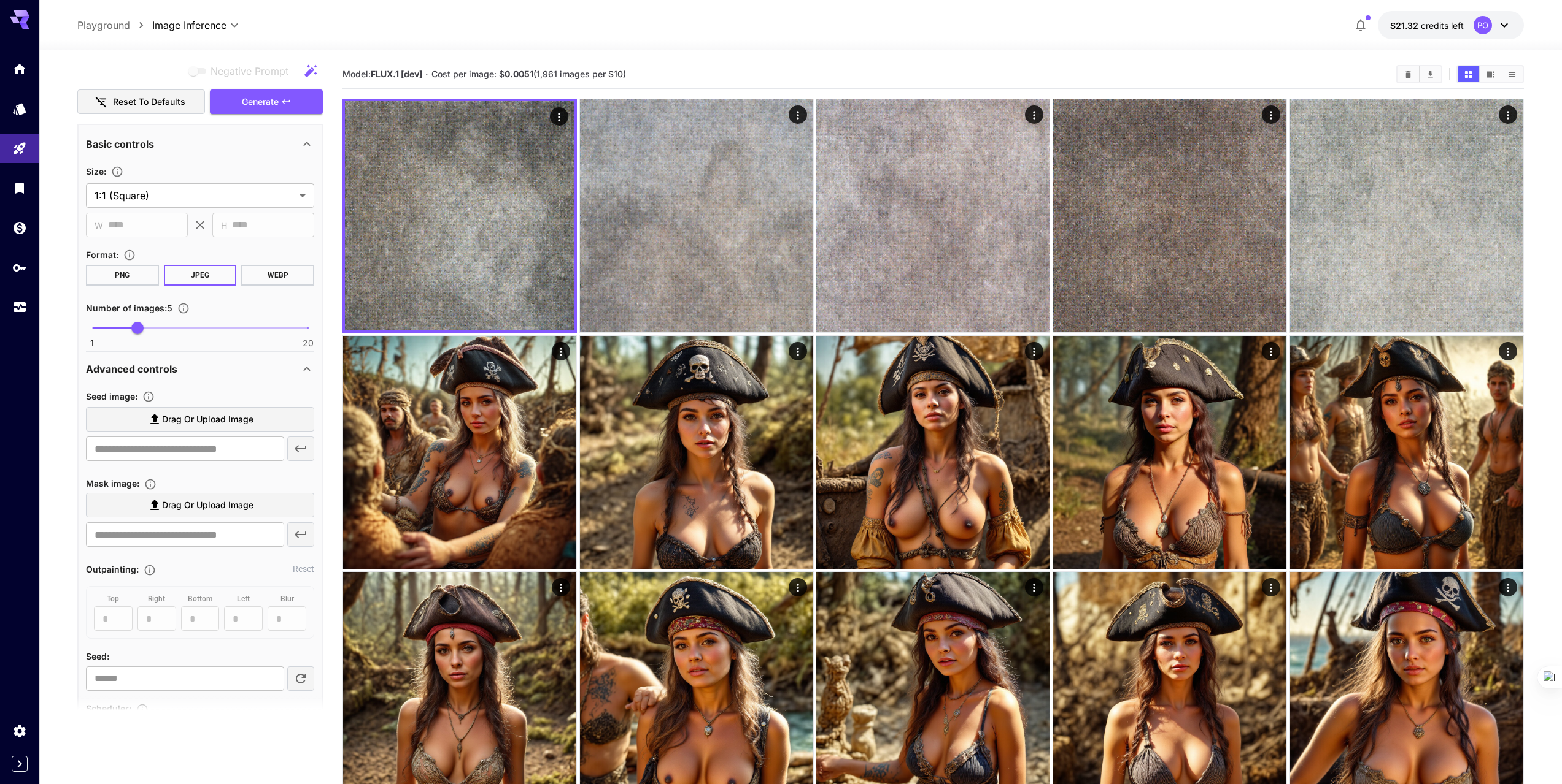
scroll to position [123, 0]
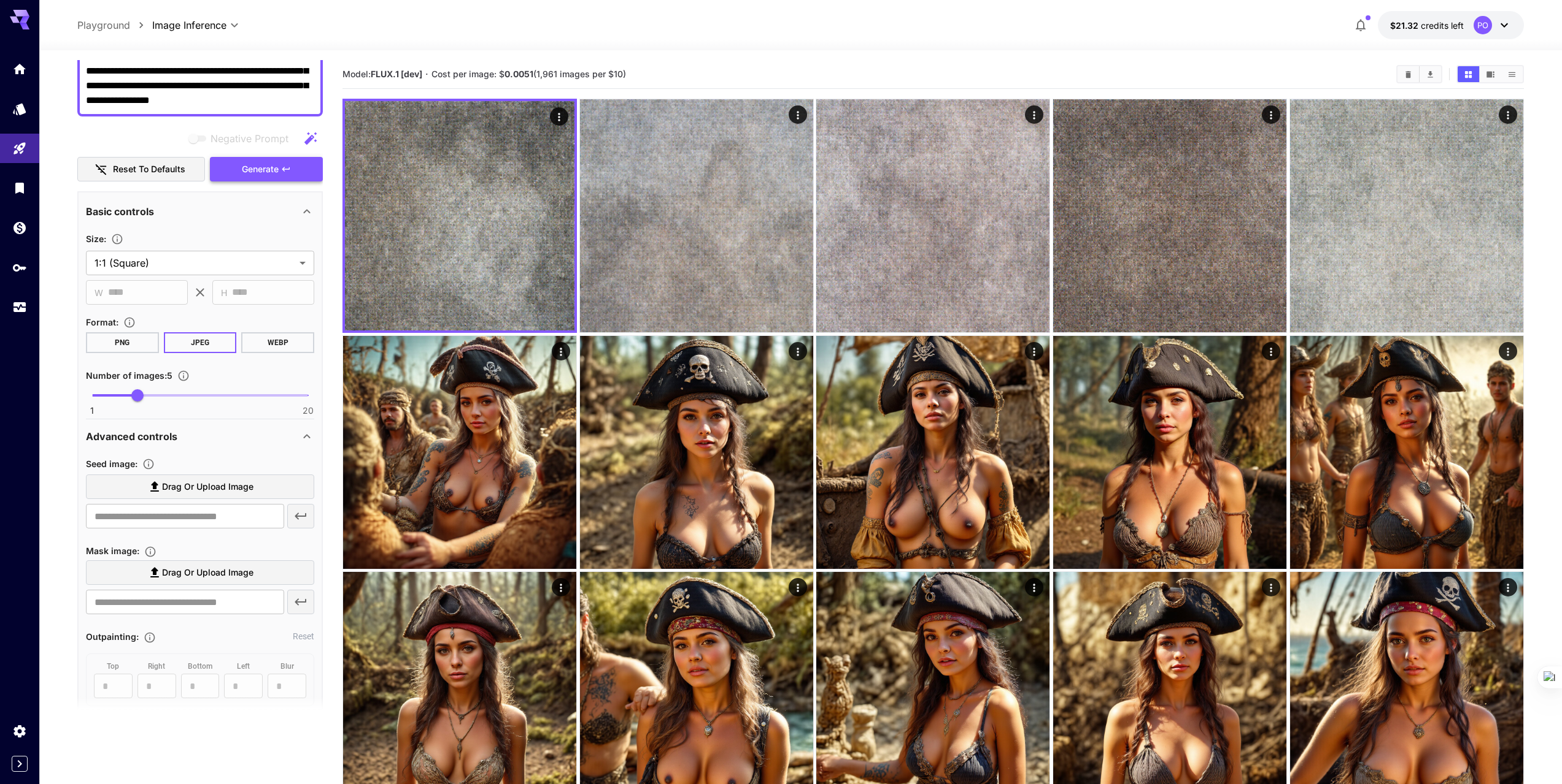
click at [264, 170] on span "Generate" at bounding box center [259, 170] width 37 height 16
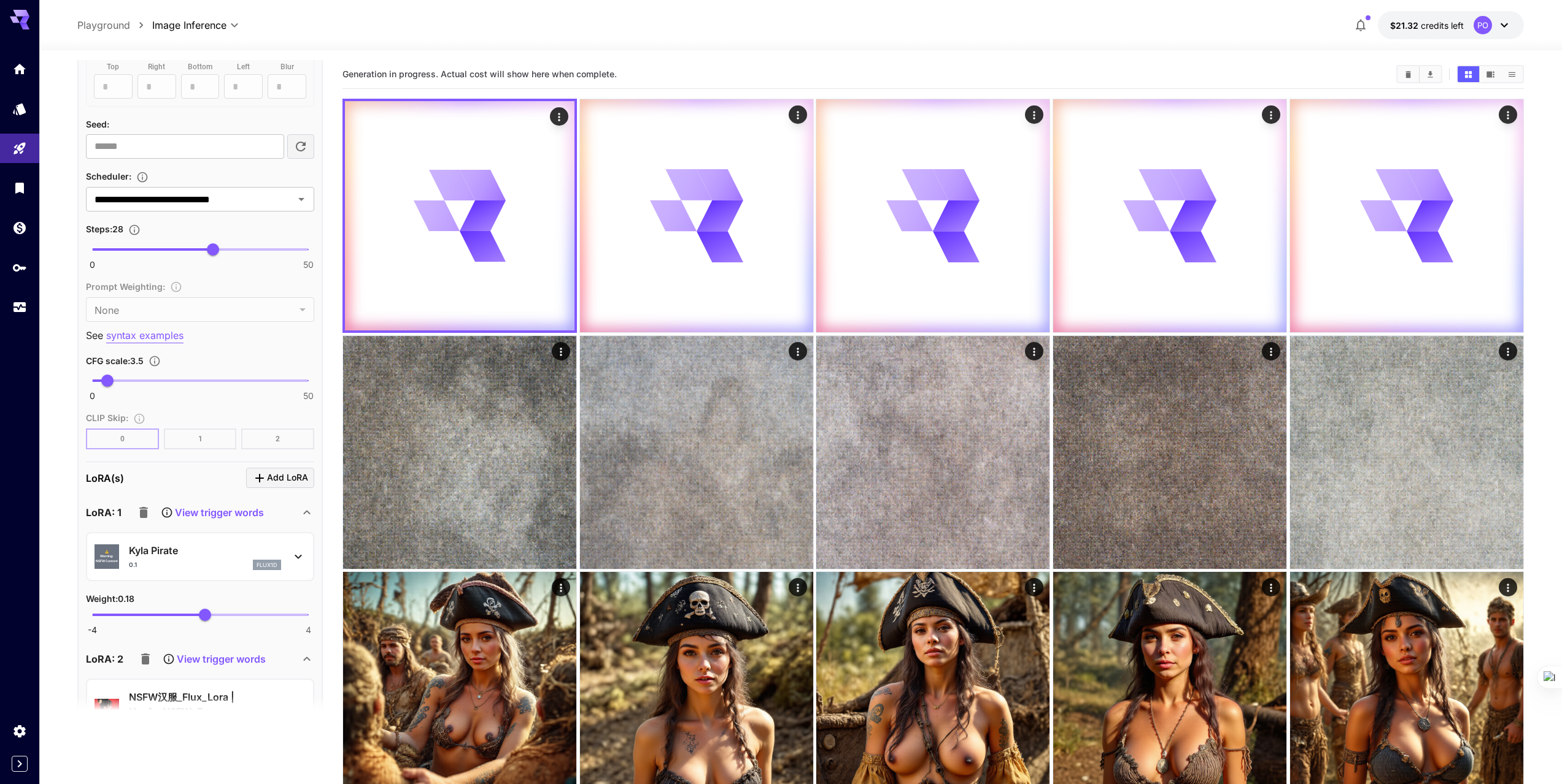
scroll to position [736, 0]
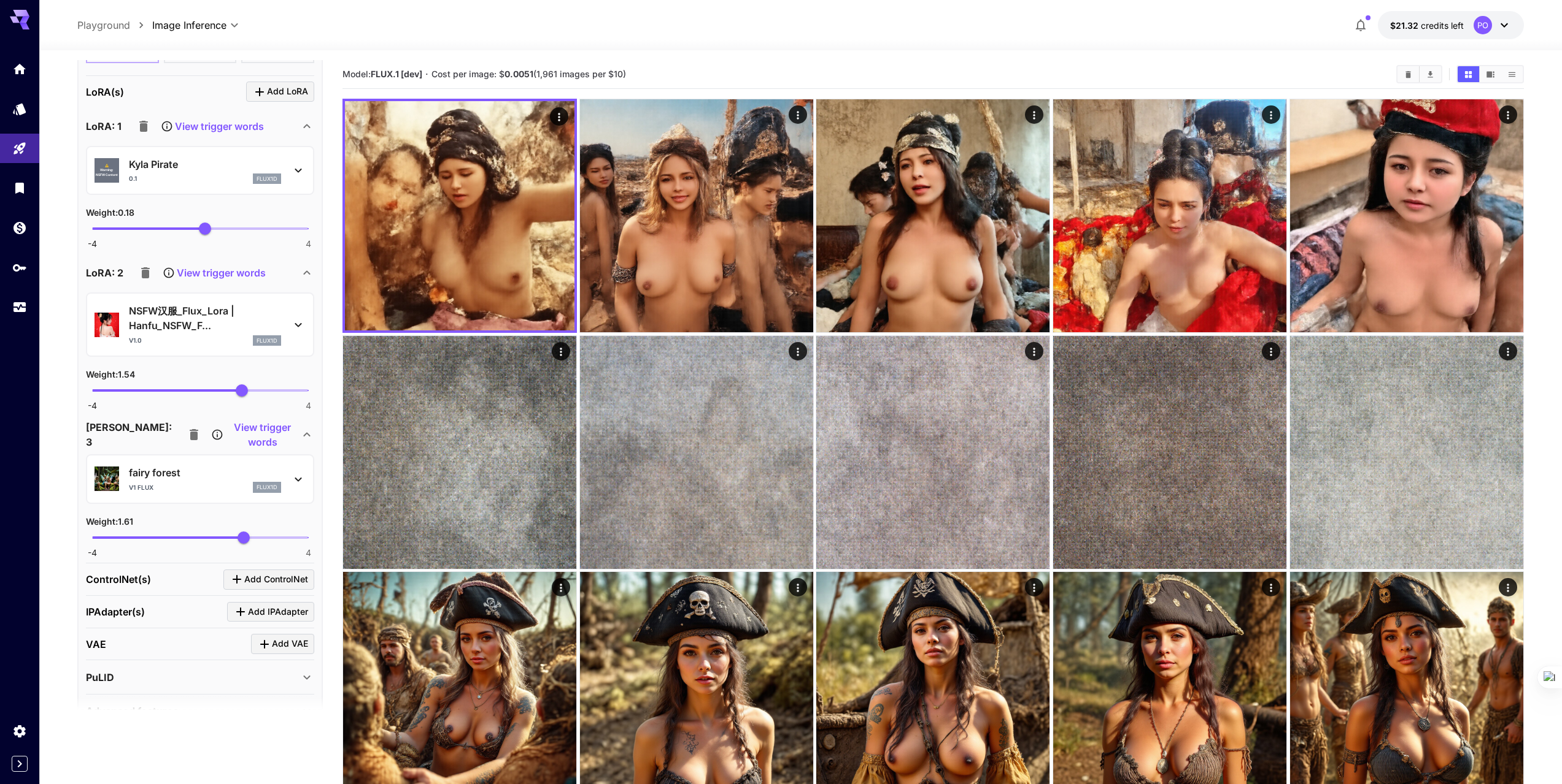
scroll to position [1176, 0]
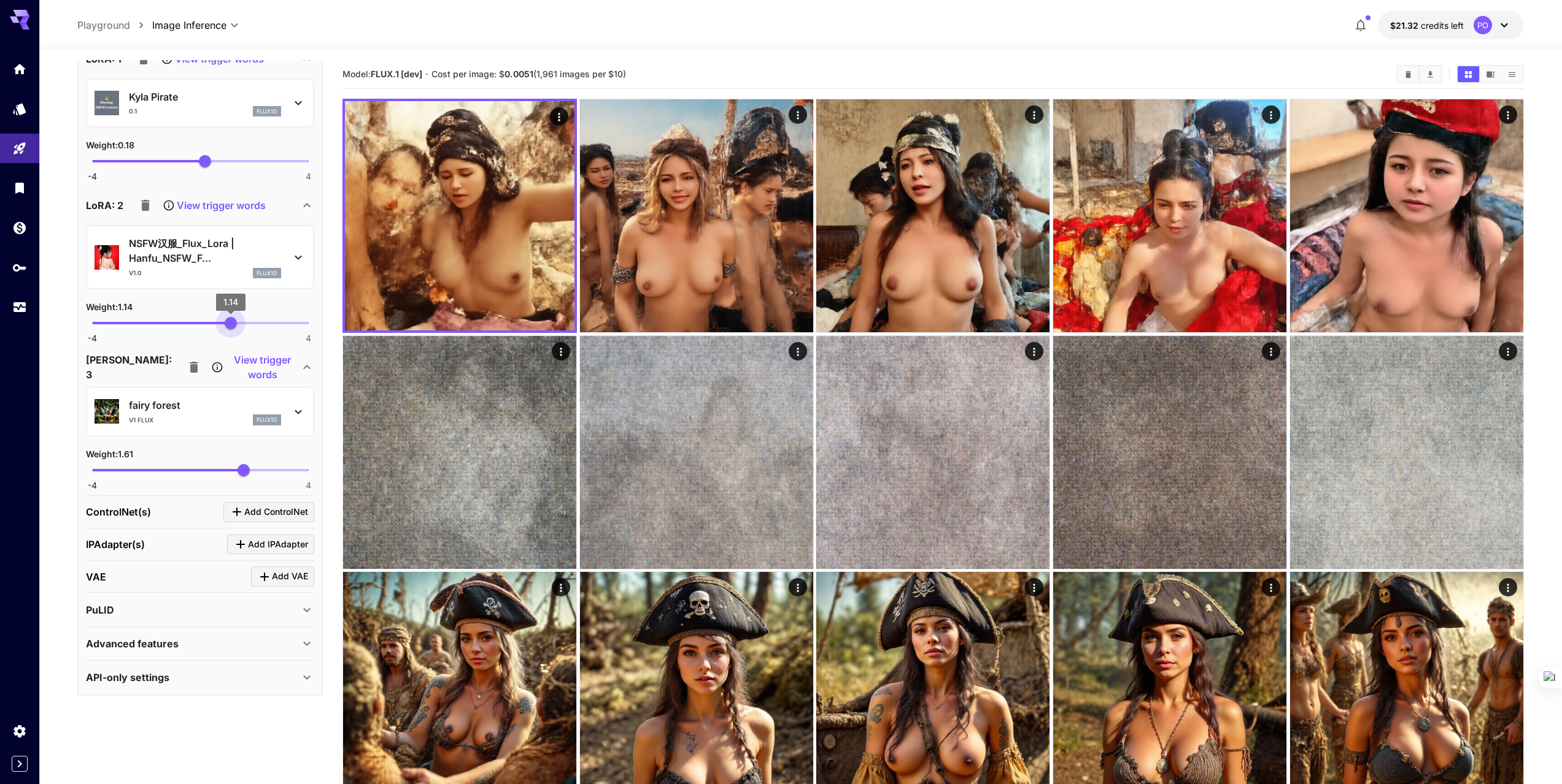
drag, startPoint x: 241, startPoint y: 328, endPoint x: 231, endPoint y: 331, distance: 10.4
click at [231, 329] on span "1.14" at bounding box center [231, 323] width 12 height 12
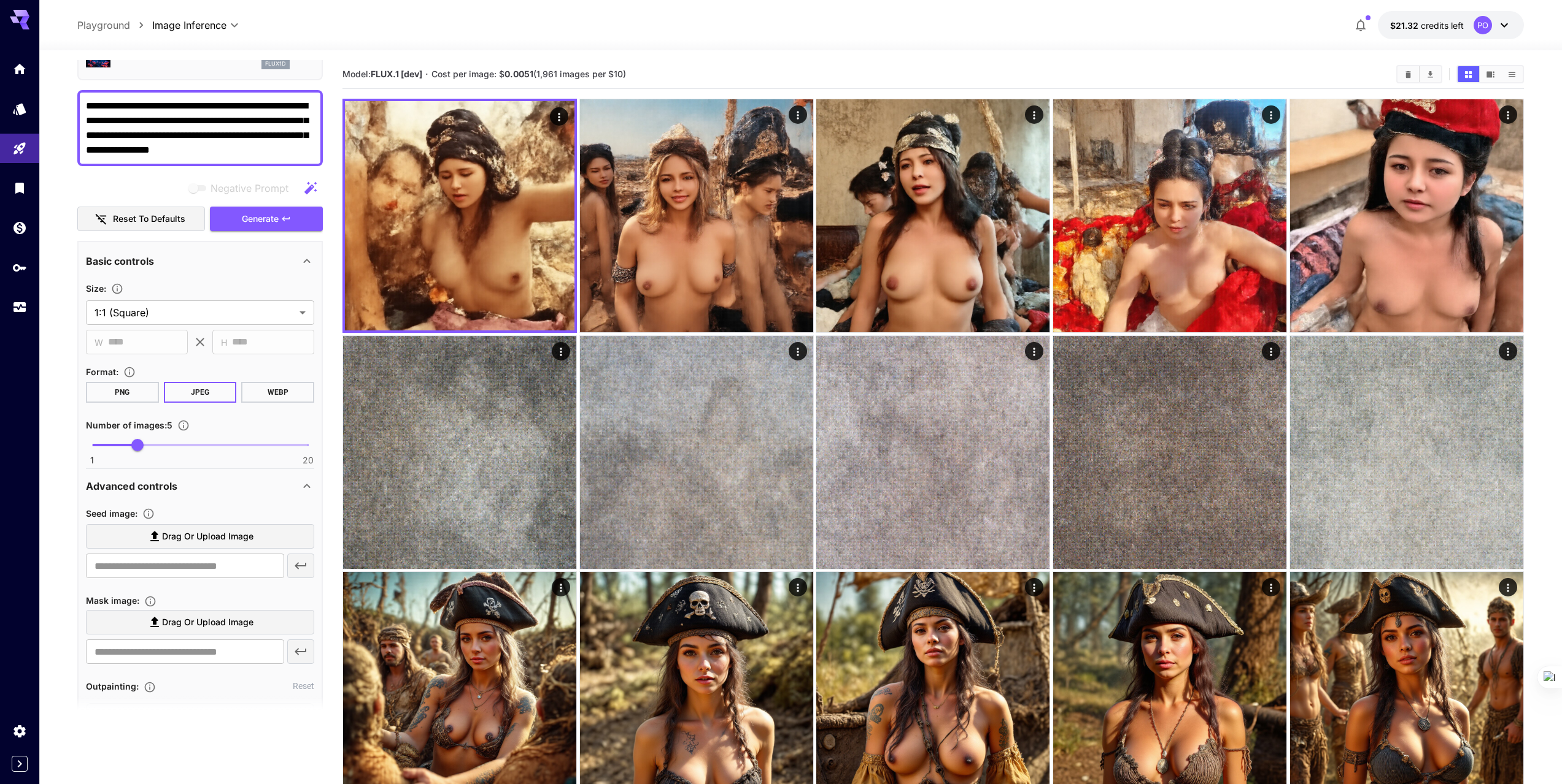
scroll to position [72, 0]
click at [238, 220] on button "Generate" at bounding box center [266, 220] width 113 height 25
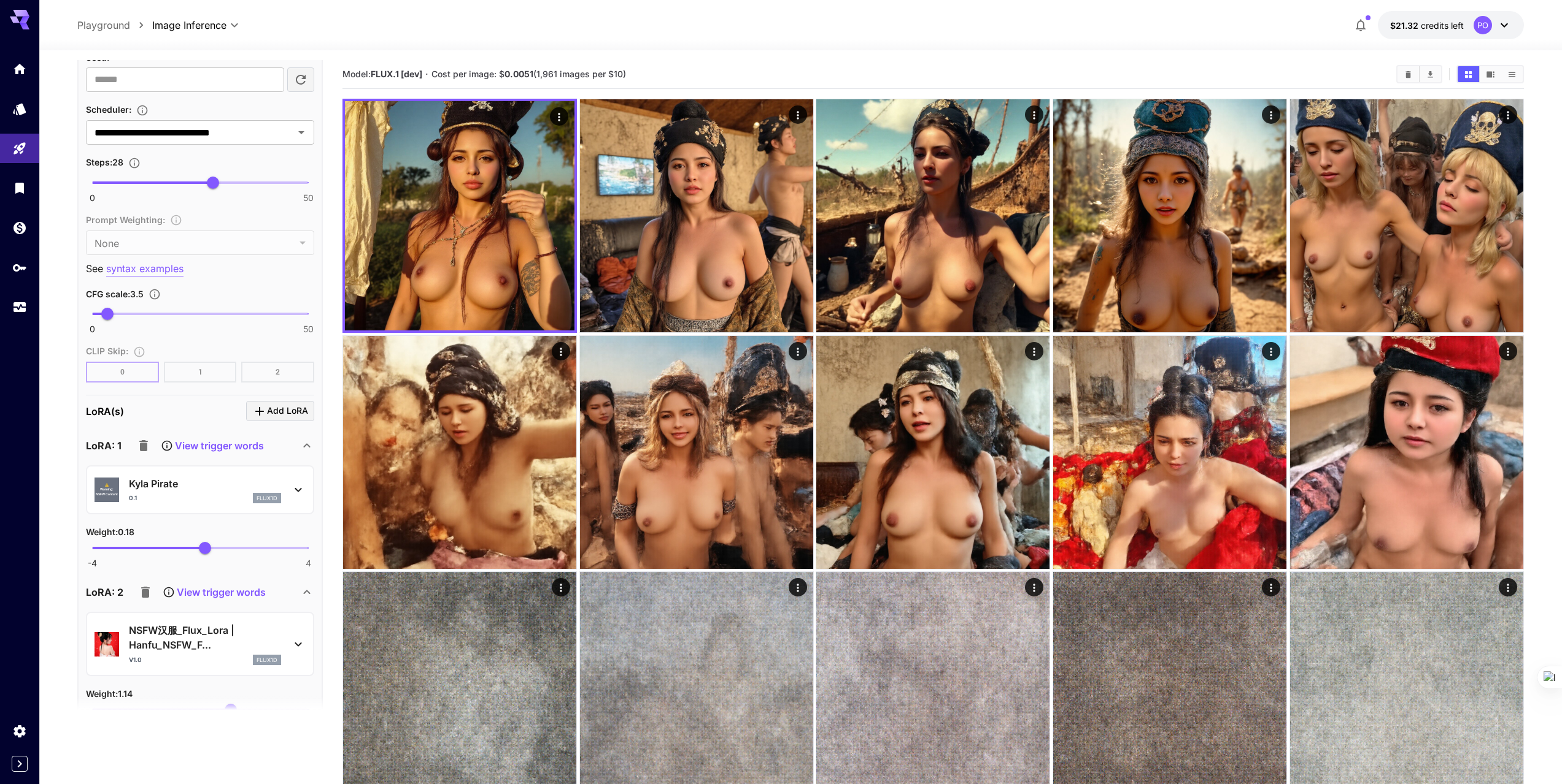
scroll to position [992, 0]
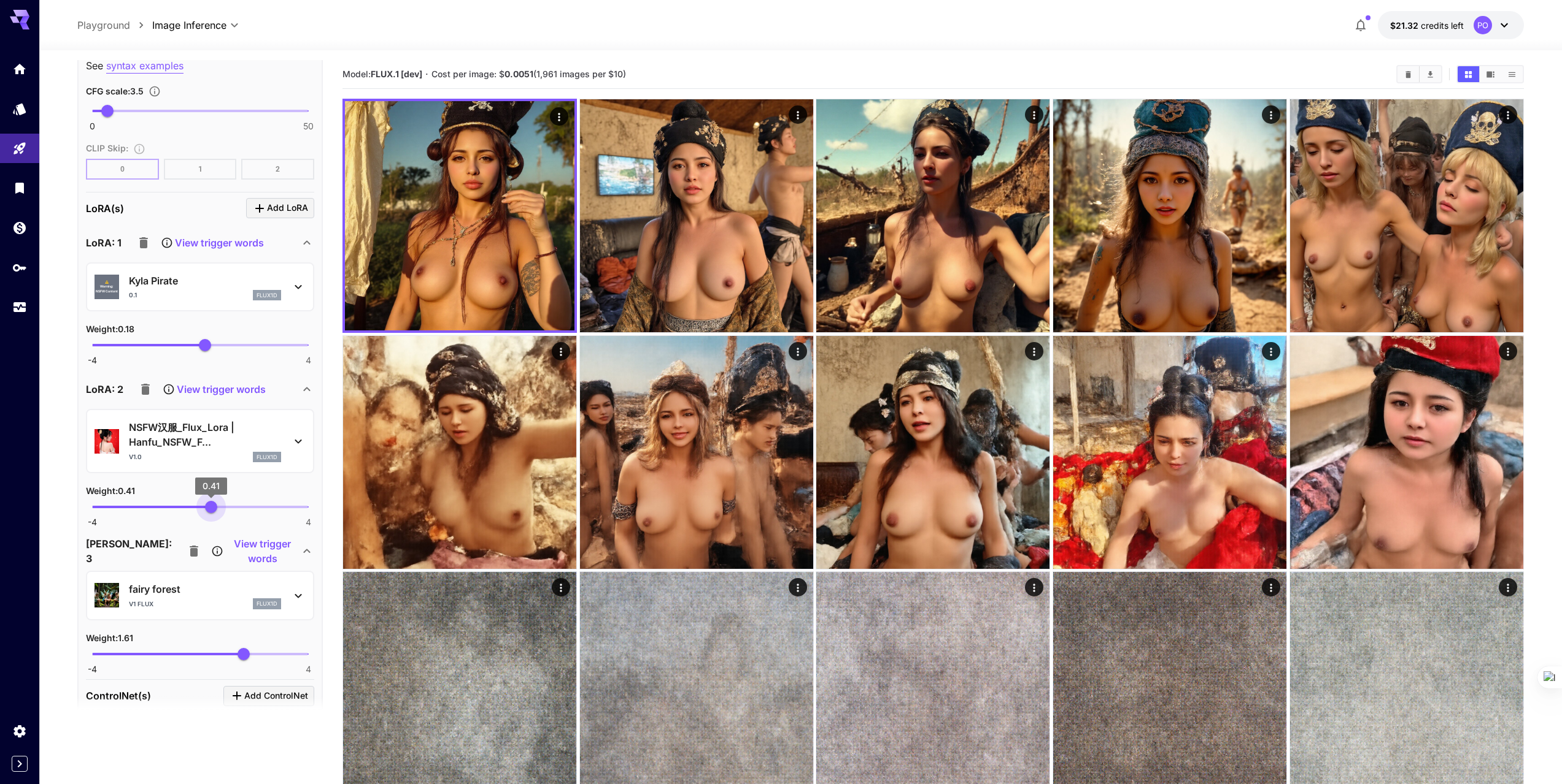
type input "****"
drag, startPoint x: 231, startPoint y: 507, endPoint x: 208, endPoint y: 509, distance: 23.1
click at [208, 509] on span "0.29" at bounding box center [208, 507] width 12 height 12
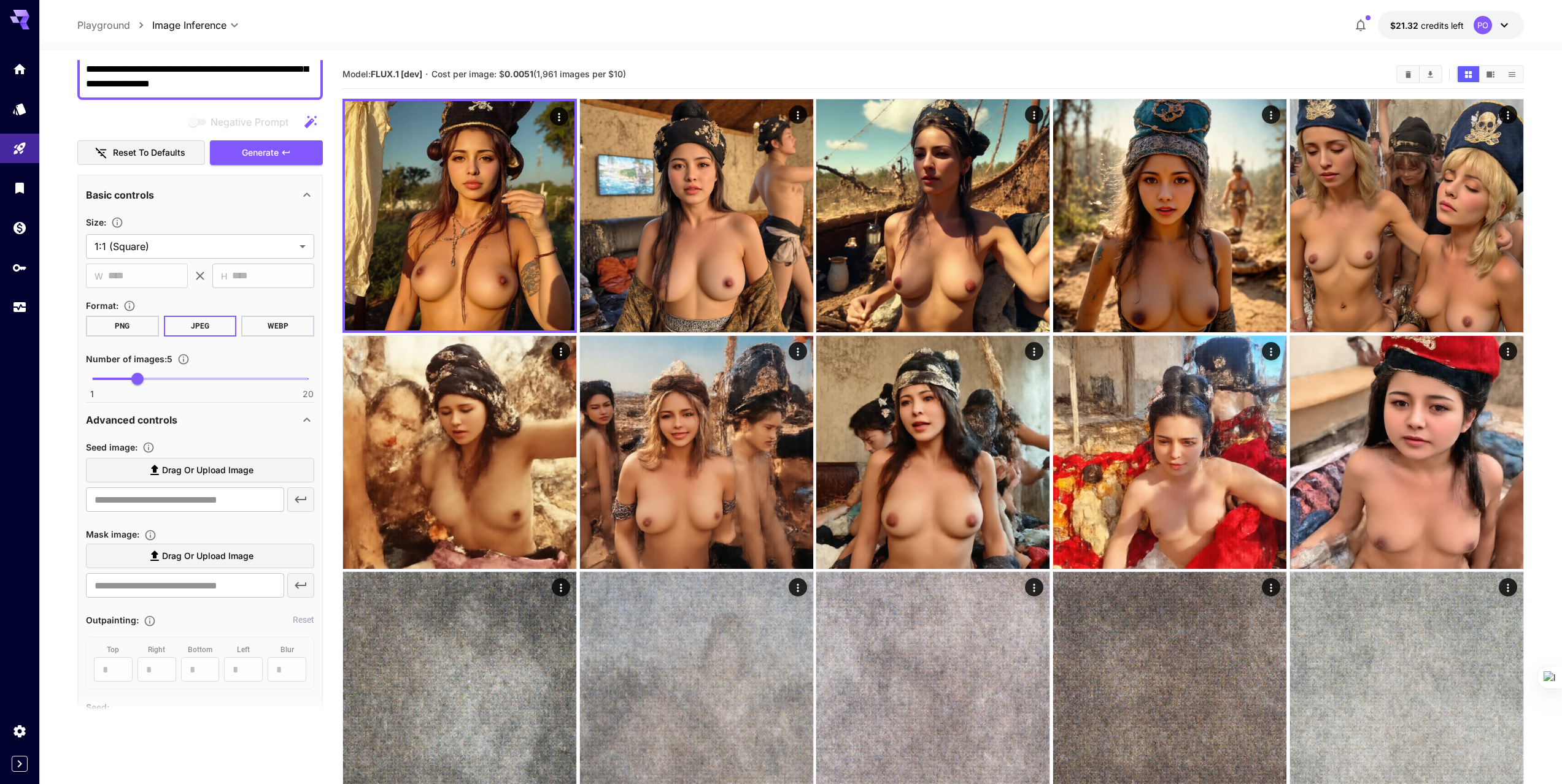
scroll to position [134, 0]
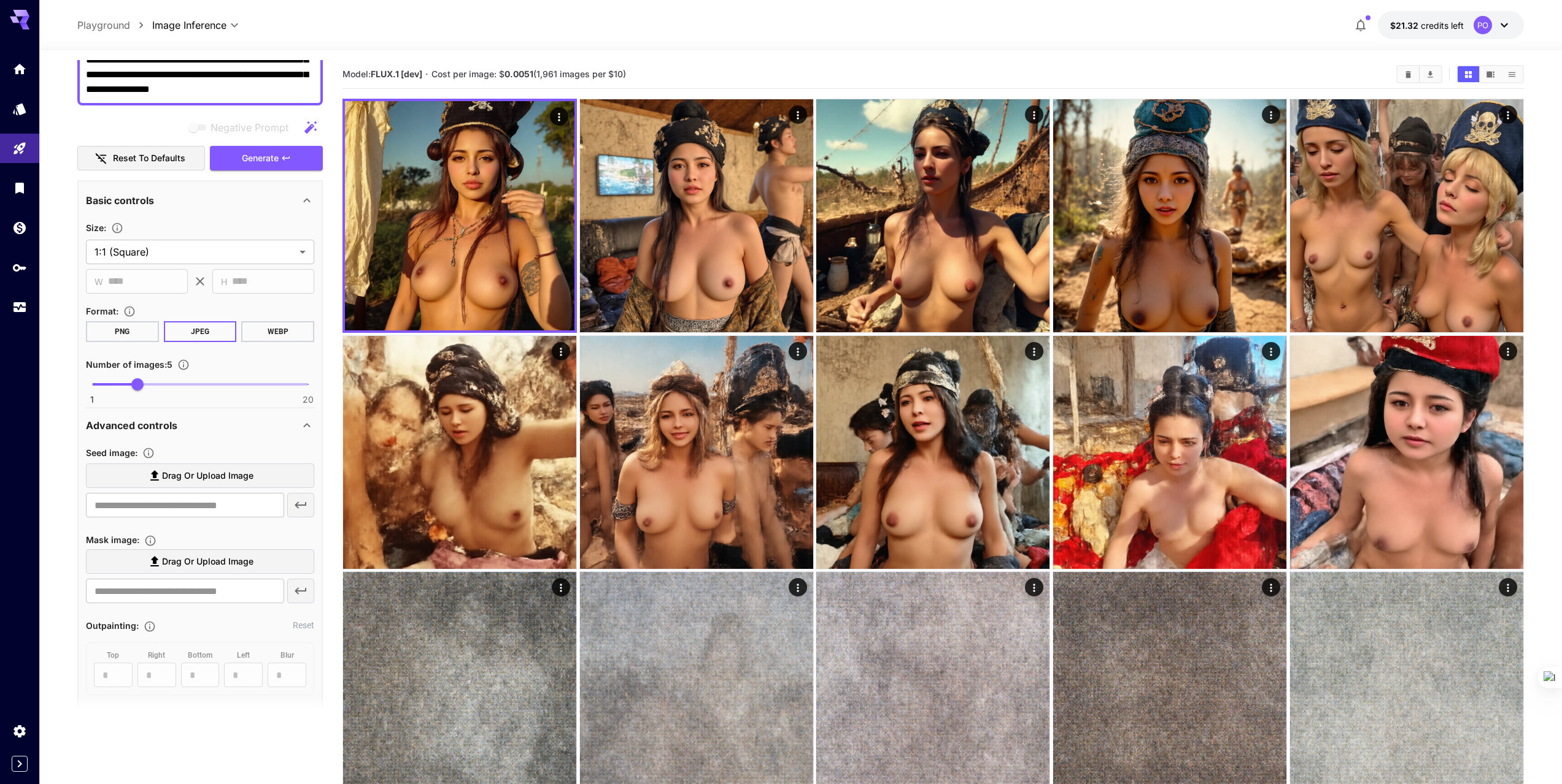
click at [134, 326] on button "PNG" at bounding box center [123, 331] width 73 height 21
click at [265, 160] on span "Generate" at bounding box center [259, 158] width 37 height 16
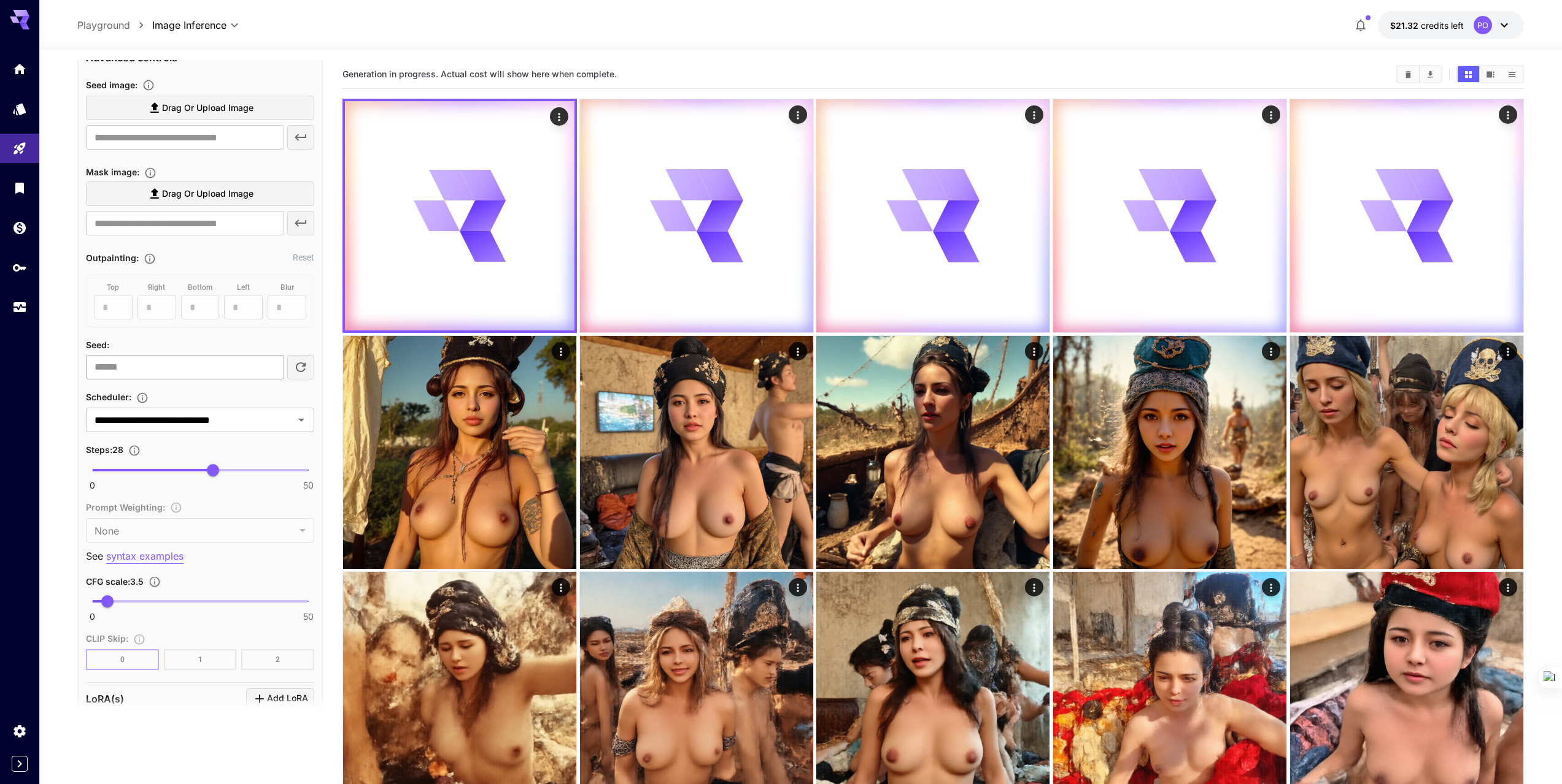
scroll to position [563, 0]
